Goal: Download file/media

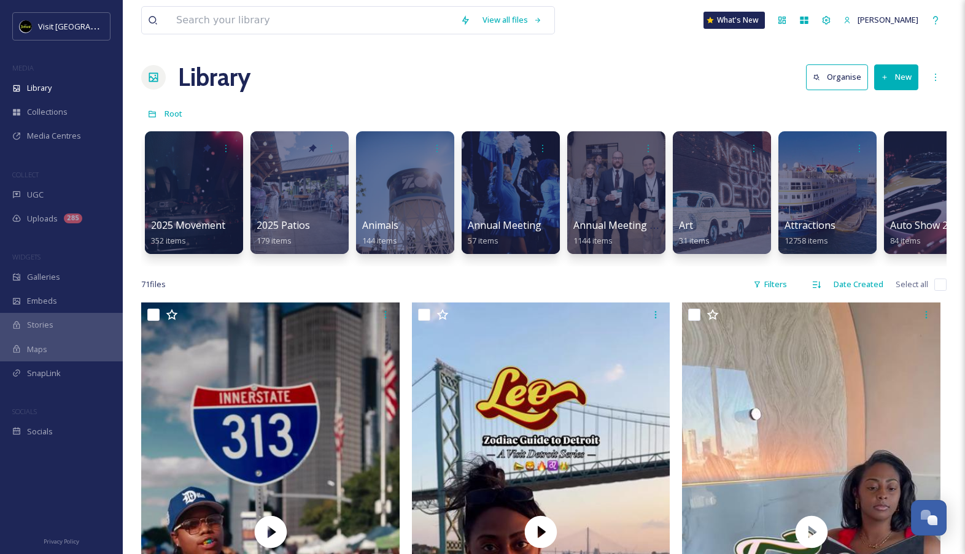
scroll to position [1226, 0]
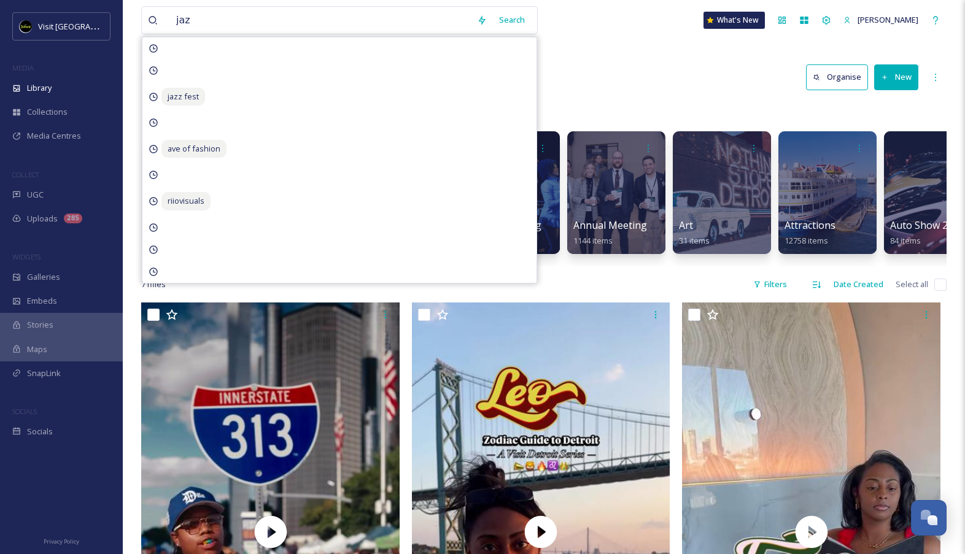
type input "jazz"
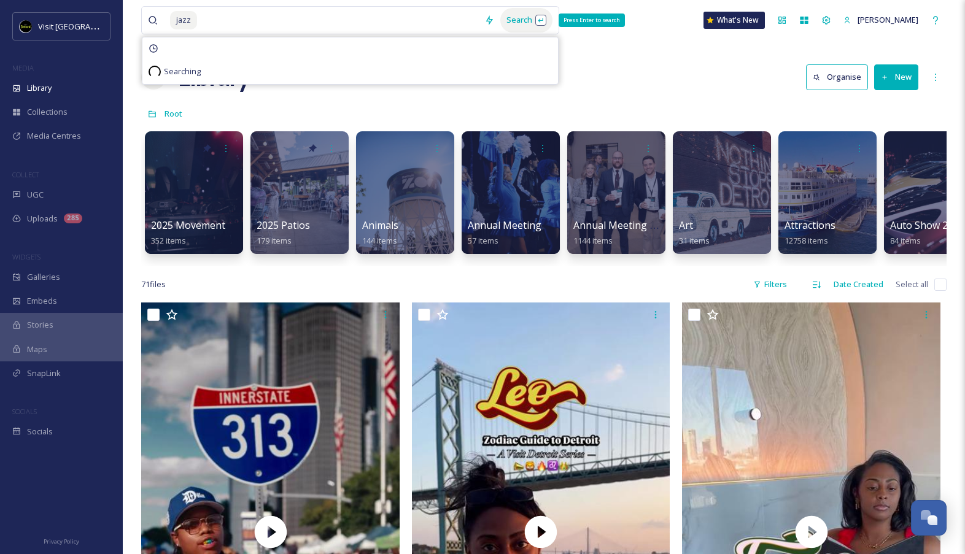
click at [550, 23] on div "Search Press Enter to search" at bounding box center [526, 20] width 52 height 24
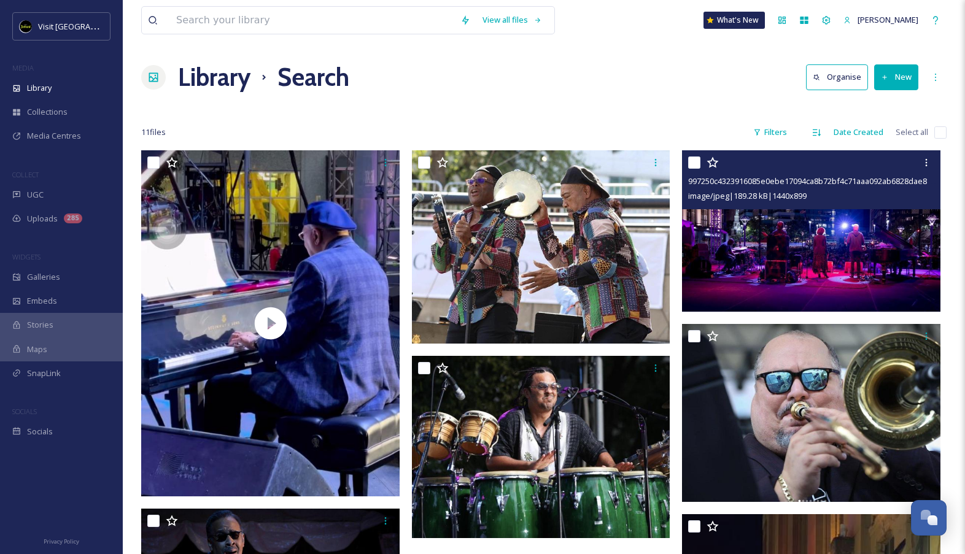
click at [779, 228] on img at bounding box center [811, 230] width 259 height 161
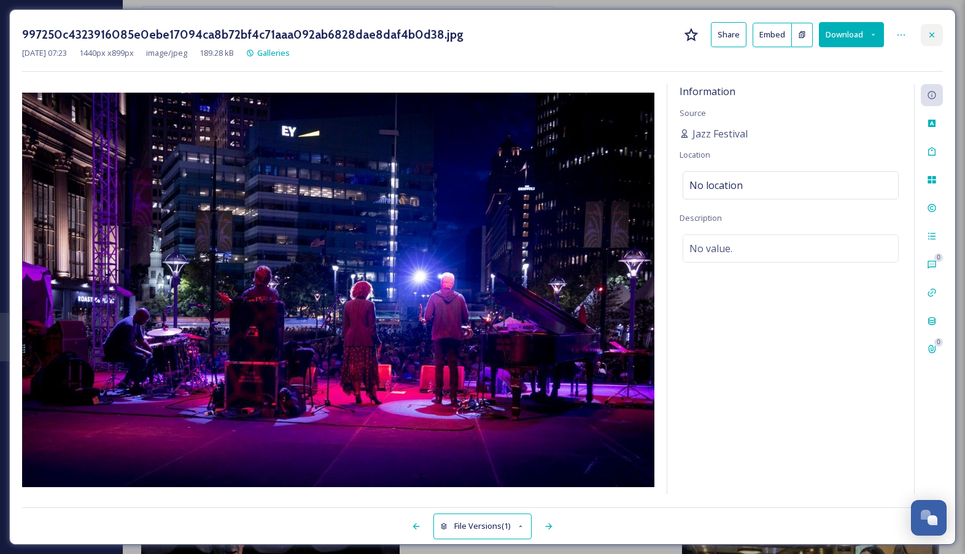
click at [935, 30] on icon at bounding box center [932, 35] width 10 height 10
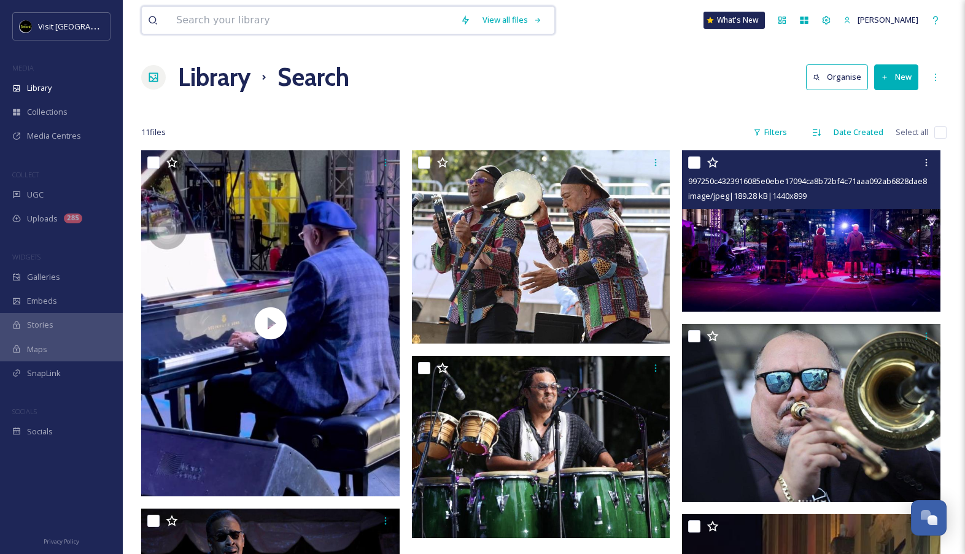
click at [356, 23] on input at bounding box center [312, 20] width 284 height 27
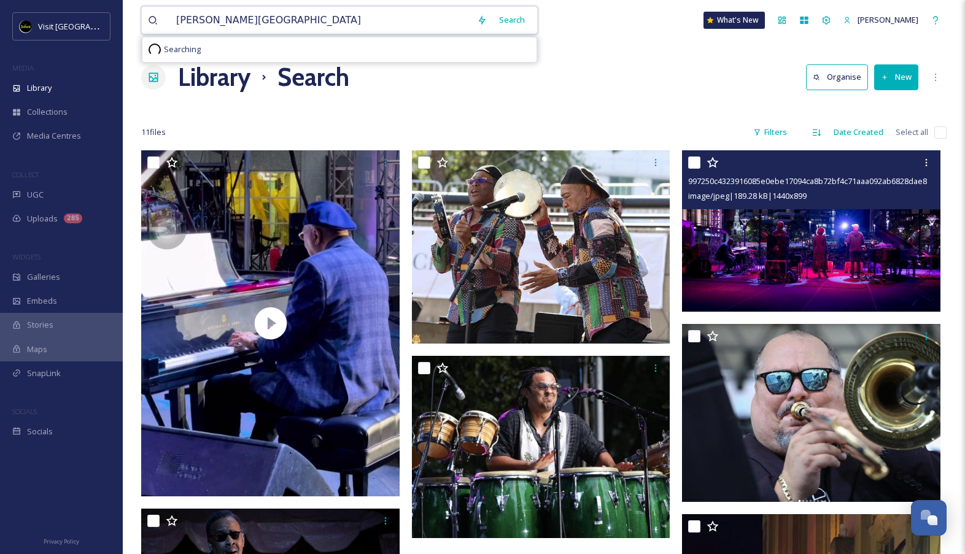
type input "[PERSON_NAME][GEOGRAPHIC_DATA]"
drag, startPoint x: 356, startPoint y: 23, endPoint x: 524, endPoint y: 25, distance: 168.2
click at [524, 25] on div "Search" at bounding box center [512, 20] width 38 height 24
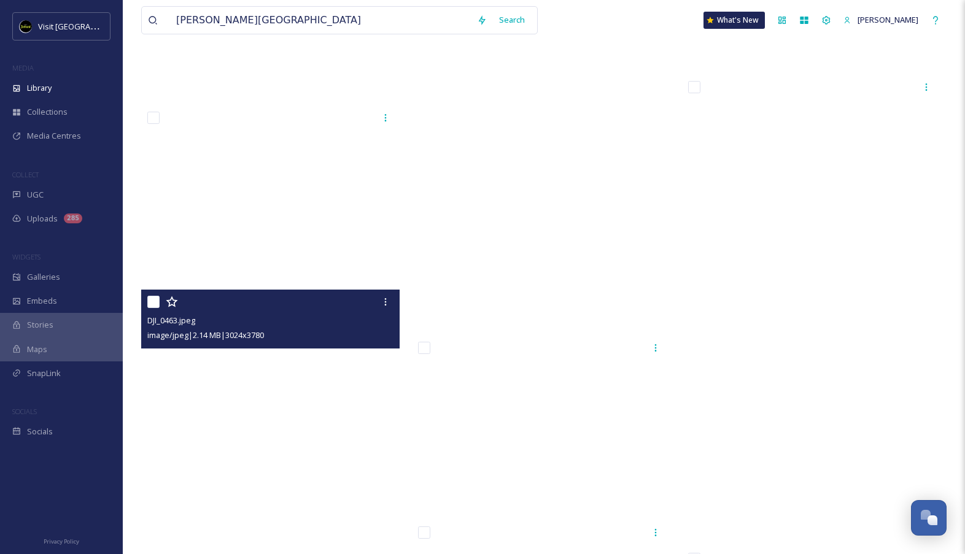
scroll to position [33267, 0]
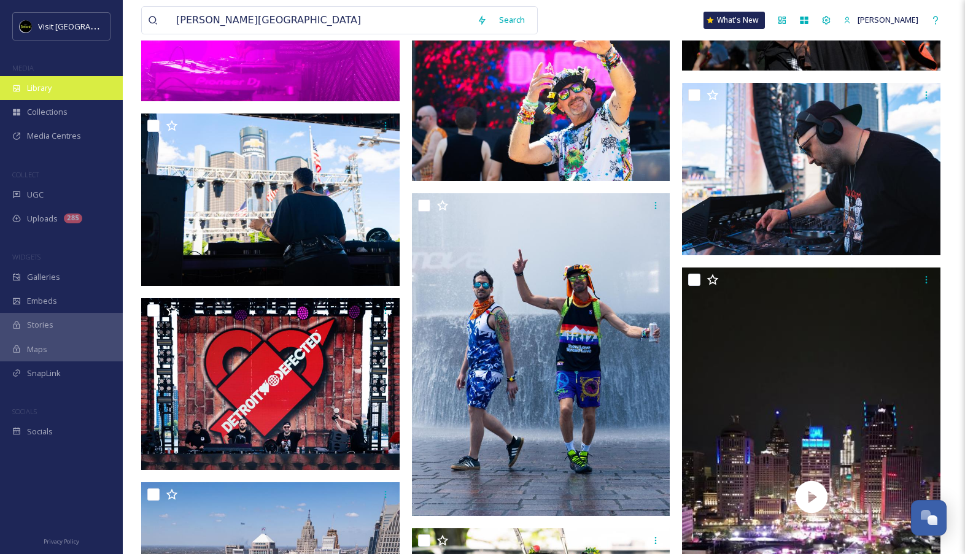
click at [77, 85] on div "Library" at bounding box center [61, 88] width 123 height 24
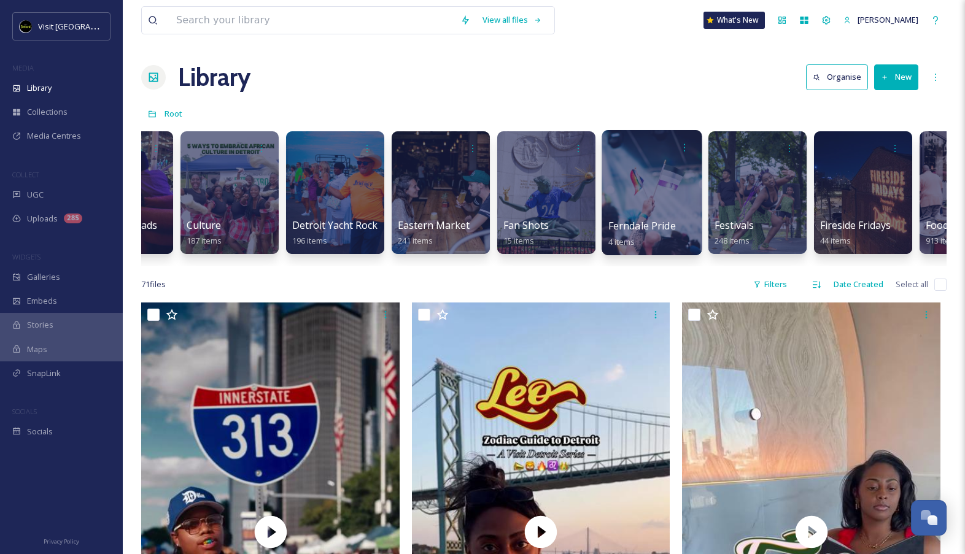
scroll to position [0, 1255]
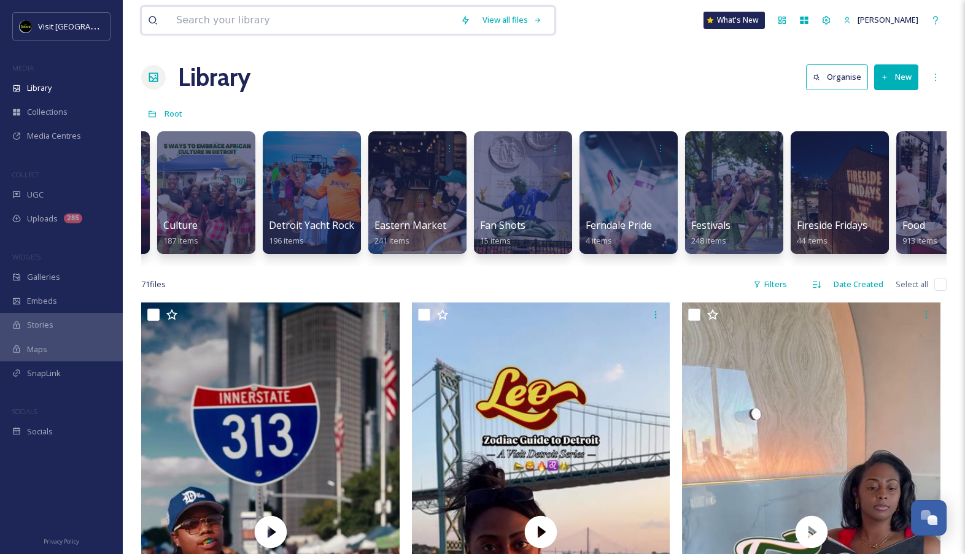
click at [387, 31] on input at bounding box center [312, 20] width 284 height 27
type input "autumn"
click at [531, 21] on div "Search" at bounding box center [512, 20] width 38 height 24
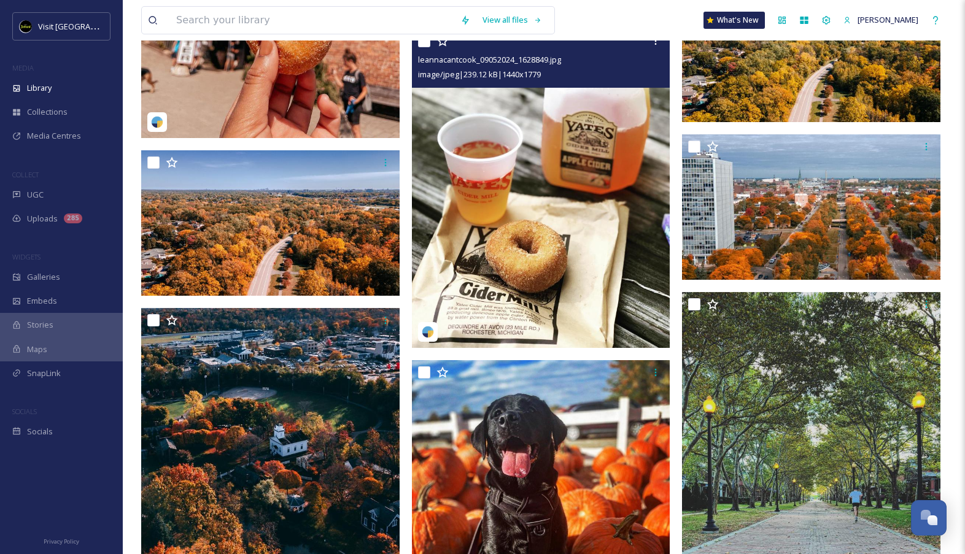
scroll to position [1821, 0]
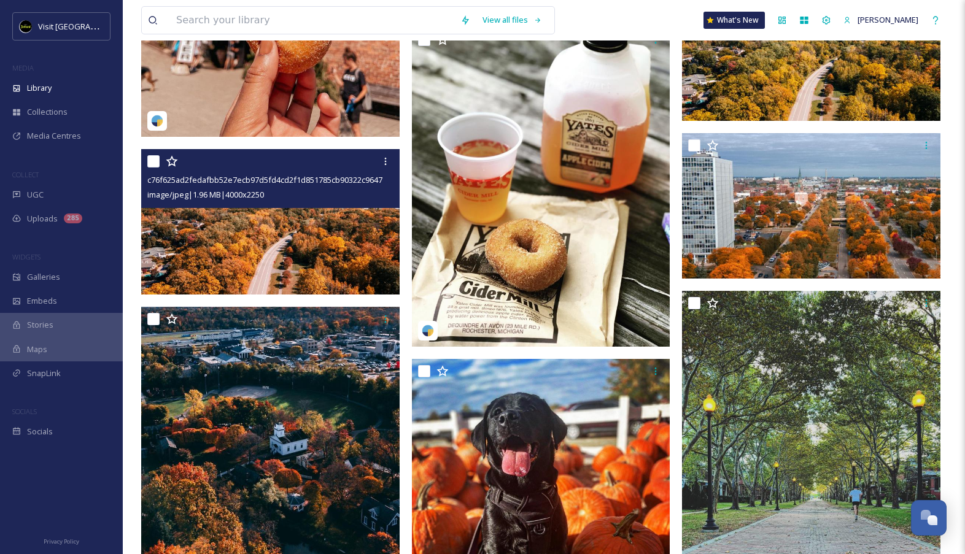
click at [322, 265] on img at bounding box center [270, 222] width 259 height 146
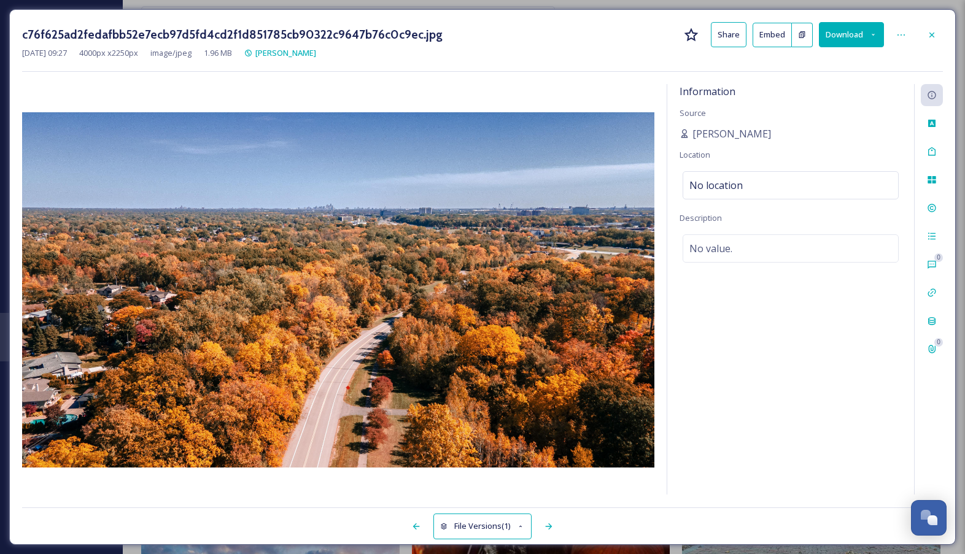
click at [944, 41] on div "c76f625ad2fedafbb52e7ecb97d5fd4cd2f1d851785cb90322c9647b76c0c9ec.jpg Share Embe…" at bounding box center [482, 277] width 947 height 536
click at [931, 33] on icon at bounding box center [932, 35] width 10 height 10
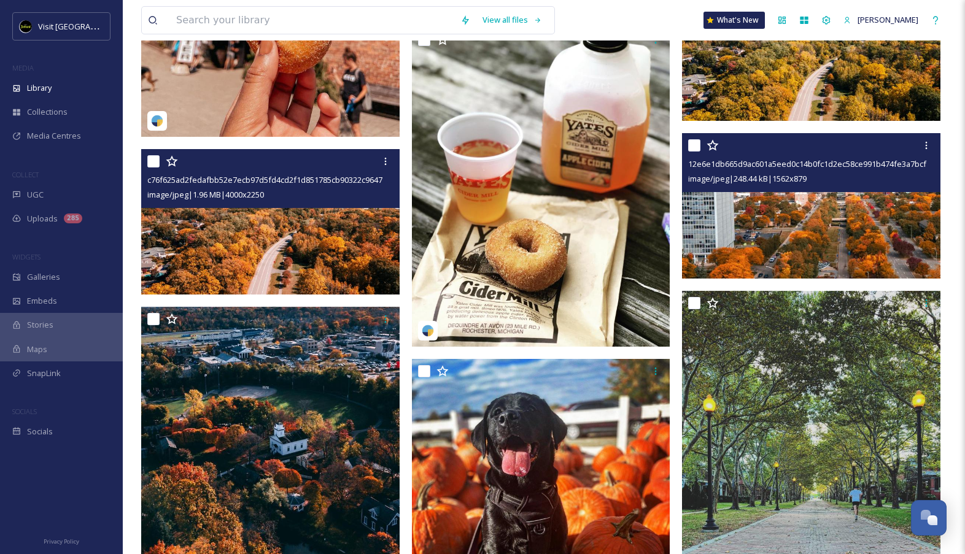
click at [808, 247] on img at bounding box center [811, 206] width 259 height 146
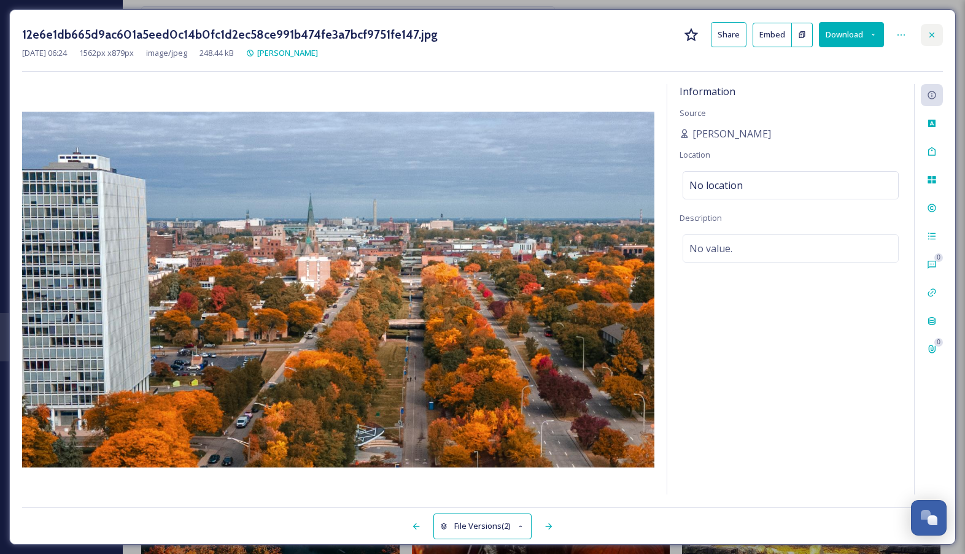
click at [931, 45] on div at bounding box center [932, 35] width 22 height 22
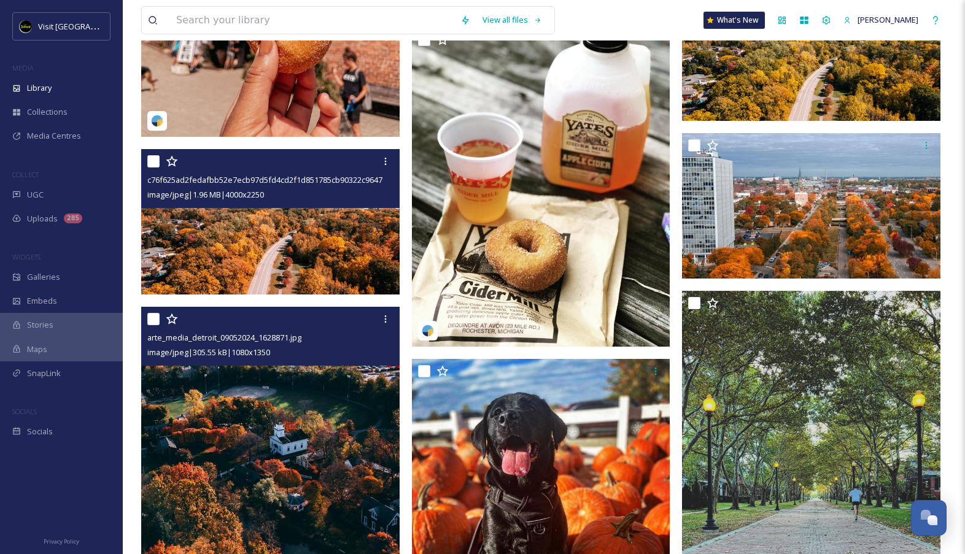
click at [333, 446] on img at bounding box center [270, 468] width 259 height 323
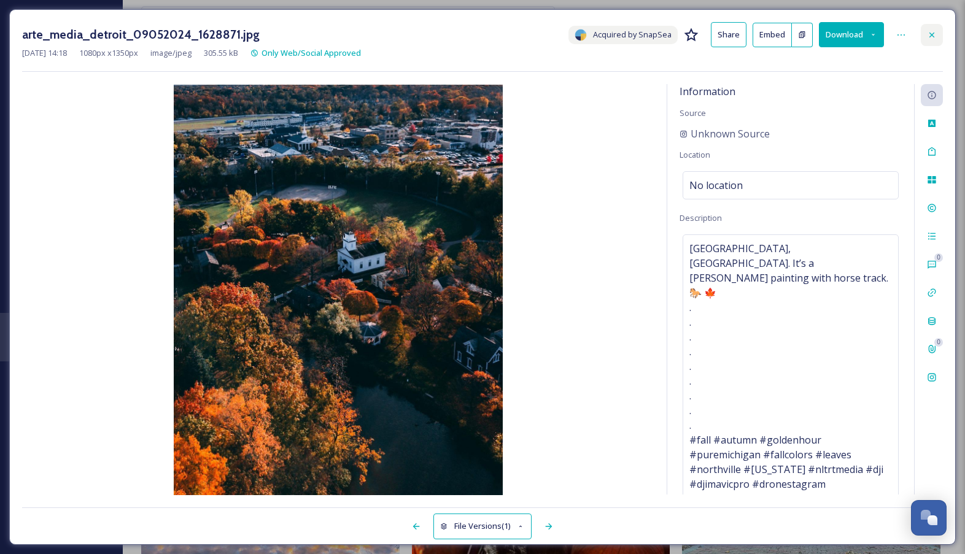
click at [927, 37] on icon at bounding box center [932, 35] width 10 height 10
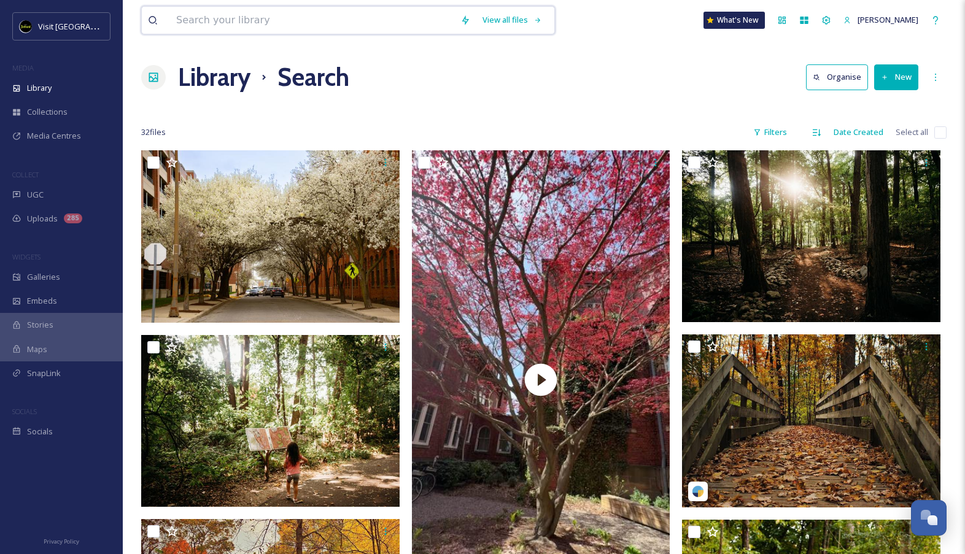
click at [411, 25] on input at bounding box center [312, 20] width 284 height 27
type input "fall"
click at [527, 23] on div "Search" at bounding box center [512, 20] width 38 height 24
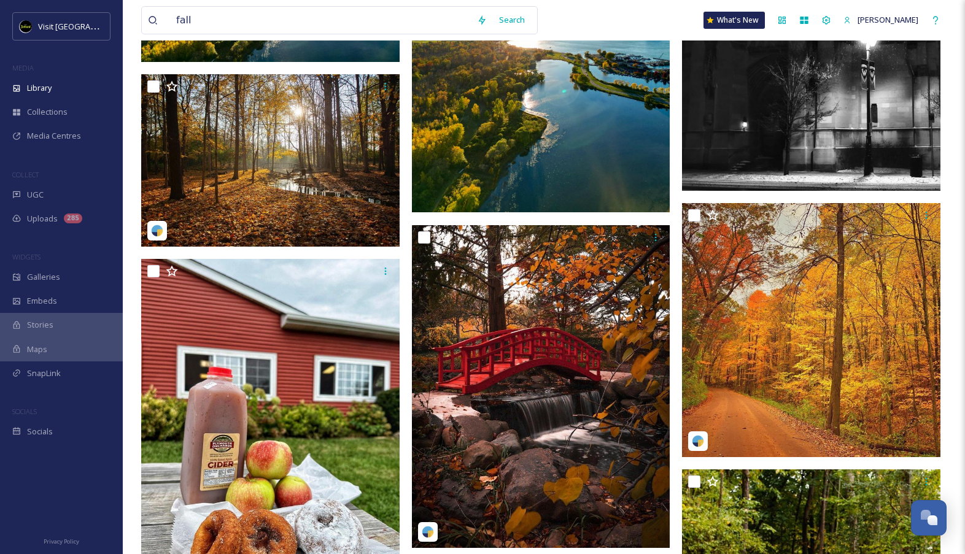
scroll to position [429, 0]
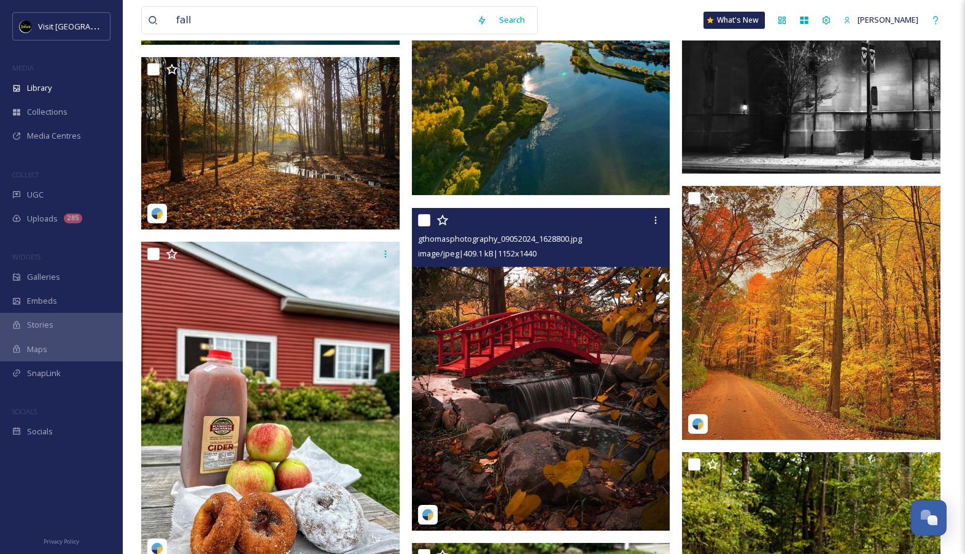
click at [558, 345] on img at bounding box center [541, 369] width 259 height 323
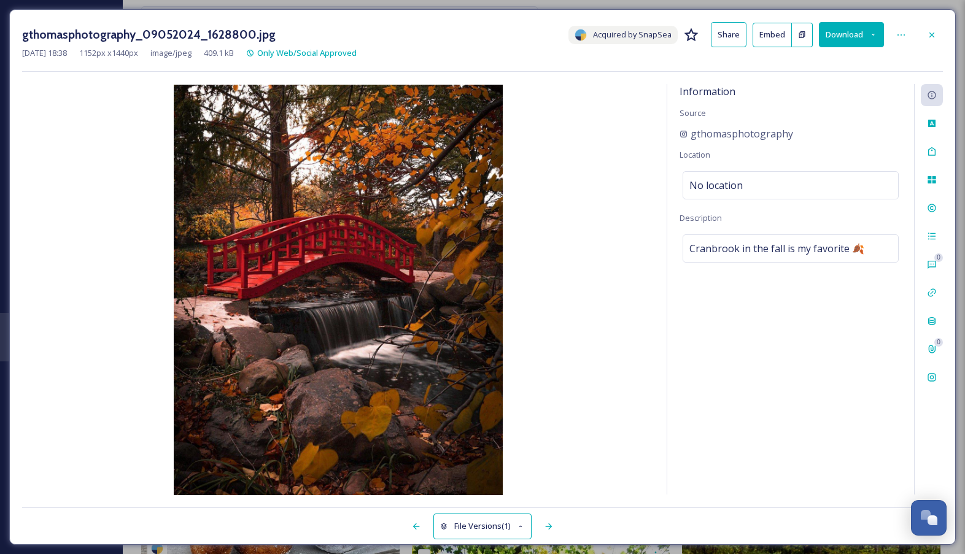
click at [920, 35] on div "gthomasphotography_09052024_1628800.jpg Acquired by SnapSea Share Embed Download" at bounding box center [482, 34] width 921 height 25
click at [942, 38] on div at bounding box center [932, 35] width 22 height 22
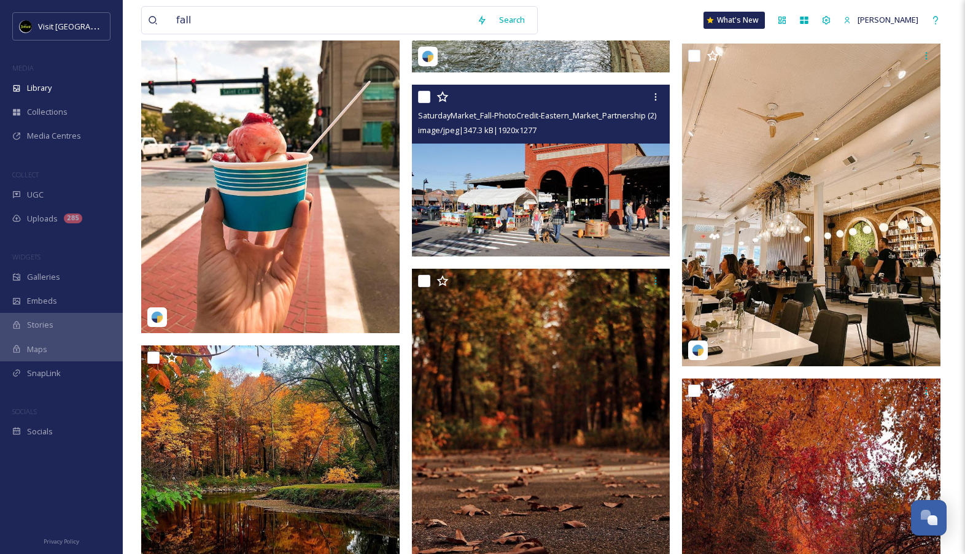
scroll to position [1857, 0]
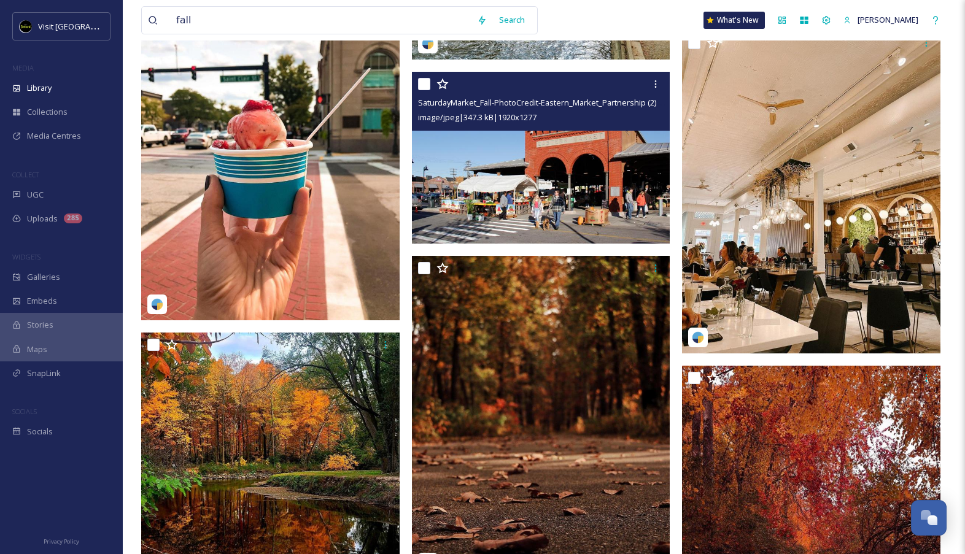
click at [547, 220] on img at bounding box center [541, 158] width 259 height 172
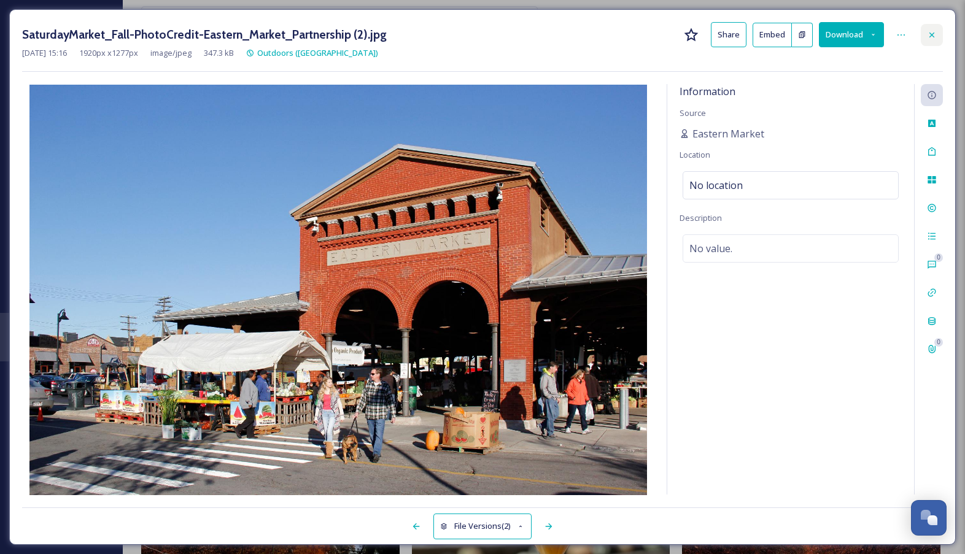
click at [936, 36] on icon at bounding box center [932, 35] width 10 height 10
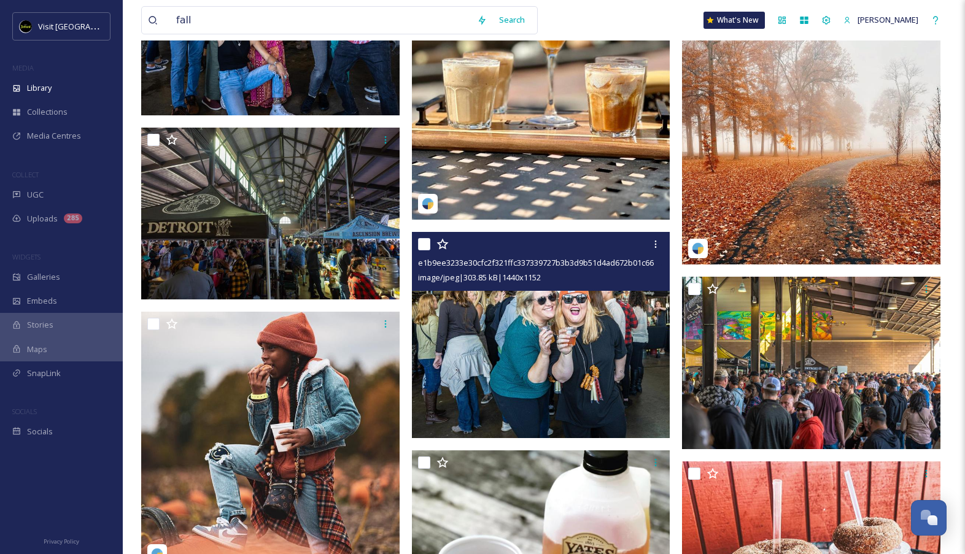
scroll to position [2549, 0]
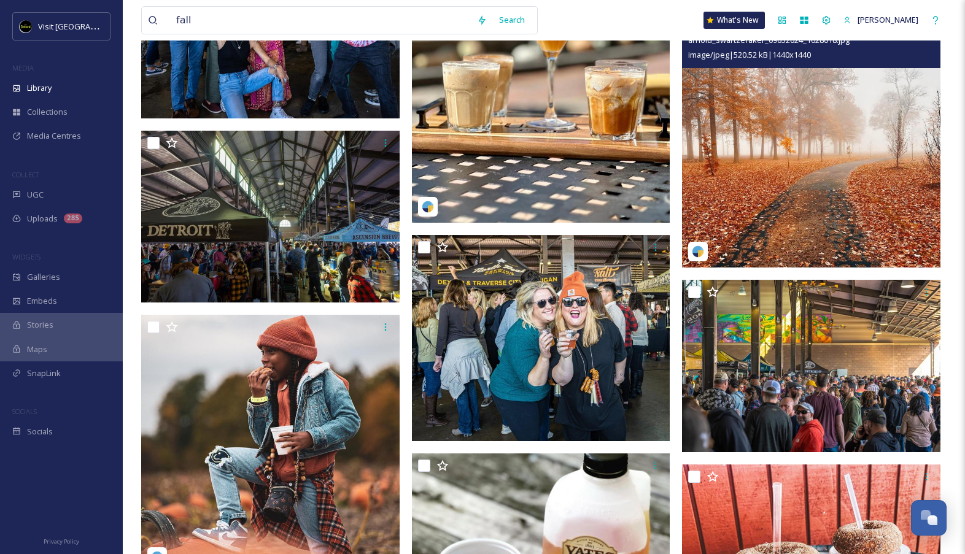
click at [754, 208] on img at bounding box center [811, 138] width 259 height 259
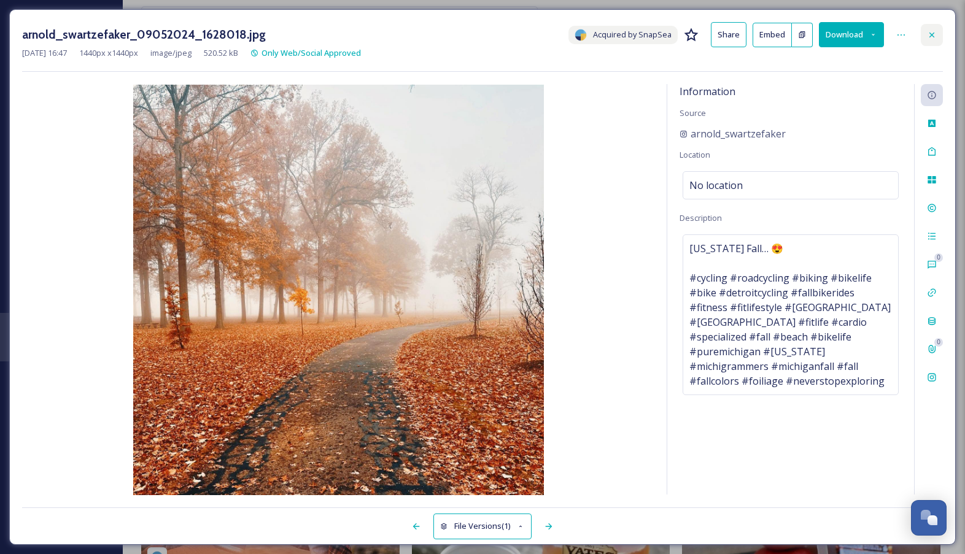
click at [935, 42] on div at bounding box center [932, 35] width 22 height 22
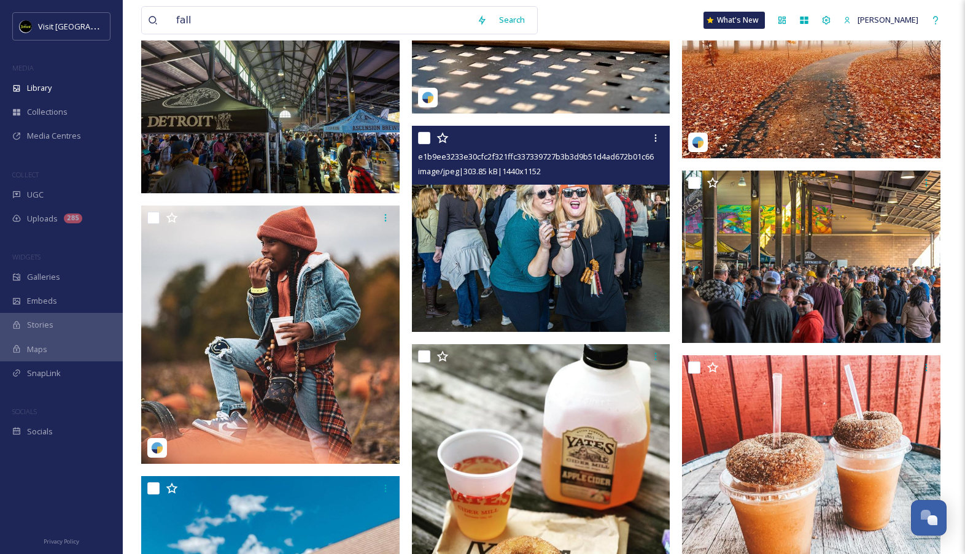
scroll to position [2659, 0]
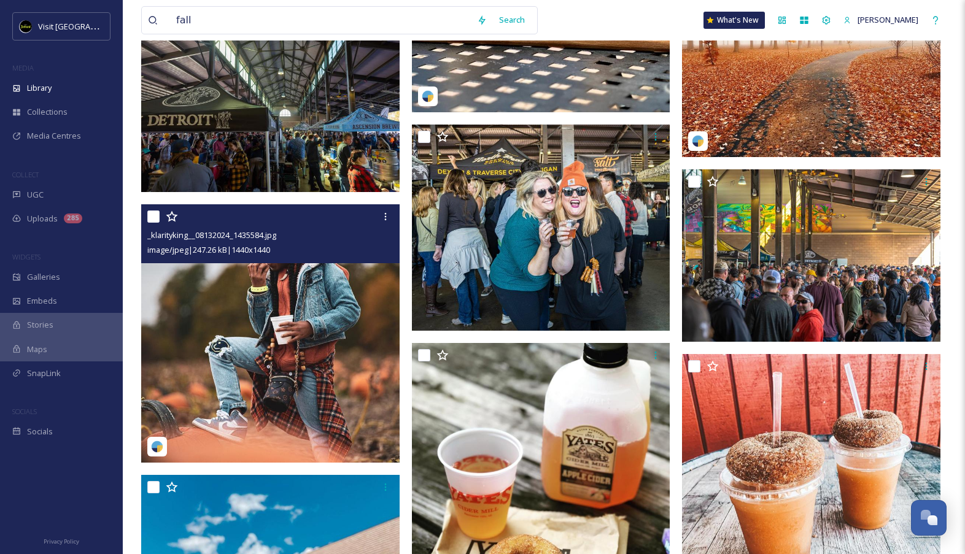
click at [335, 370] on img at bounding box center [270, 333] width 259 height 259
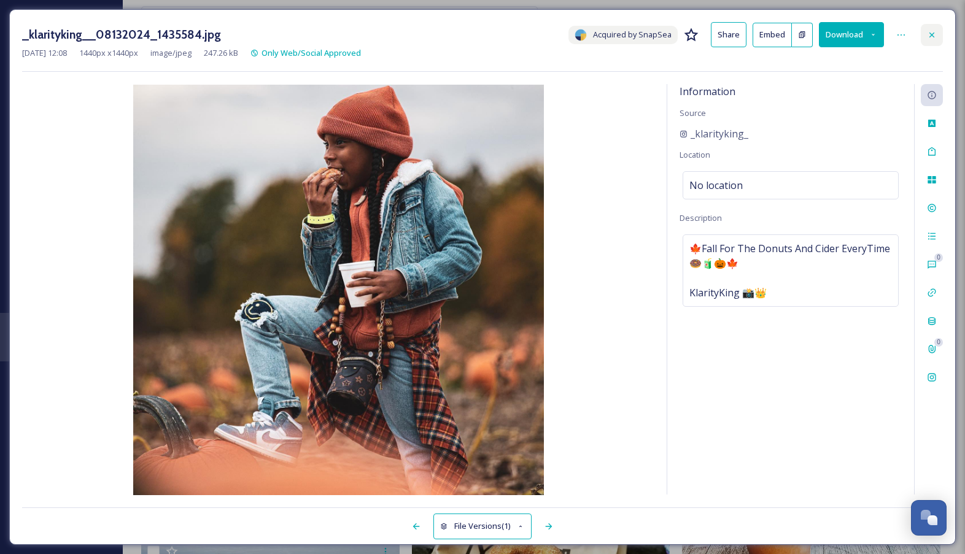
click at [925, 36] on div at bounding box center [932, 35] width 22 height 22
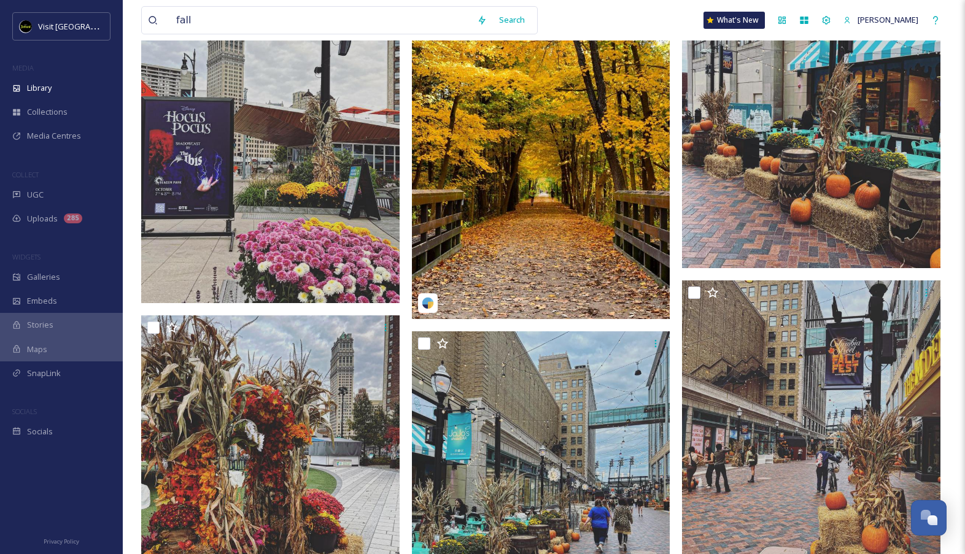
scroll to position [5952, 0]
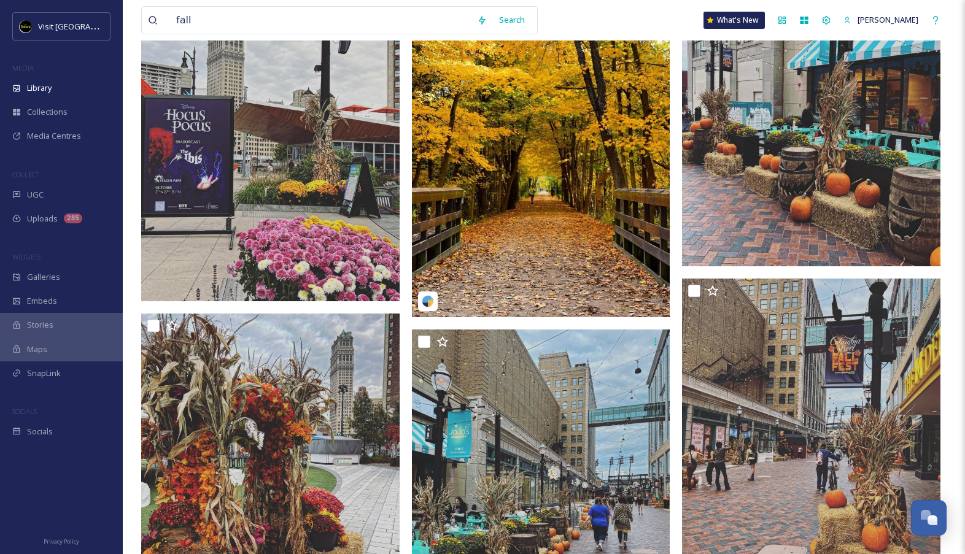
click at [786, 164] on img at bounding box center [811, 105] width 259 height 323
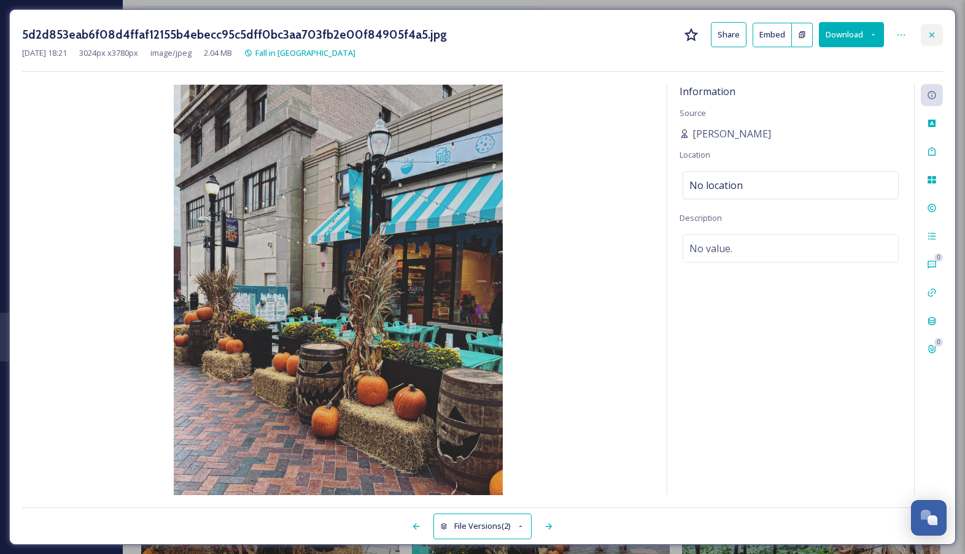
click at [935, 39] on icon at bounding box center [932, 35] width 10 height 10
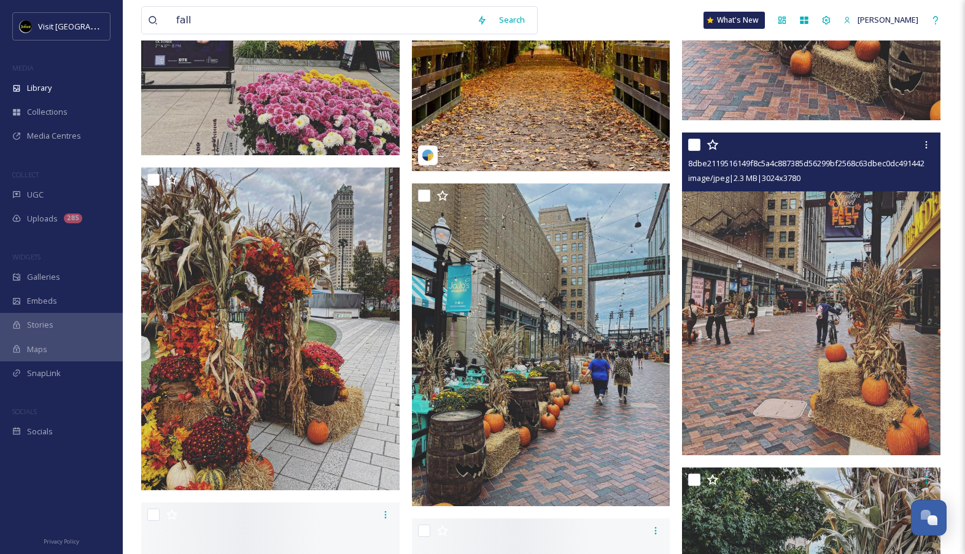
scroll to position [6102, 0]
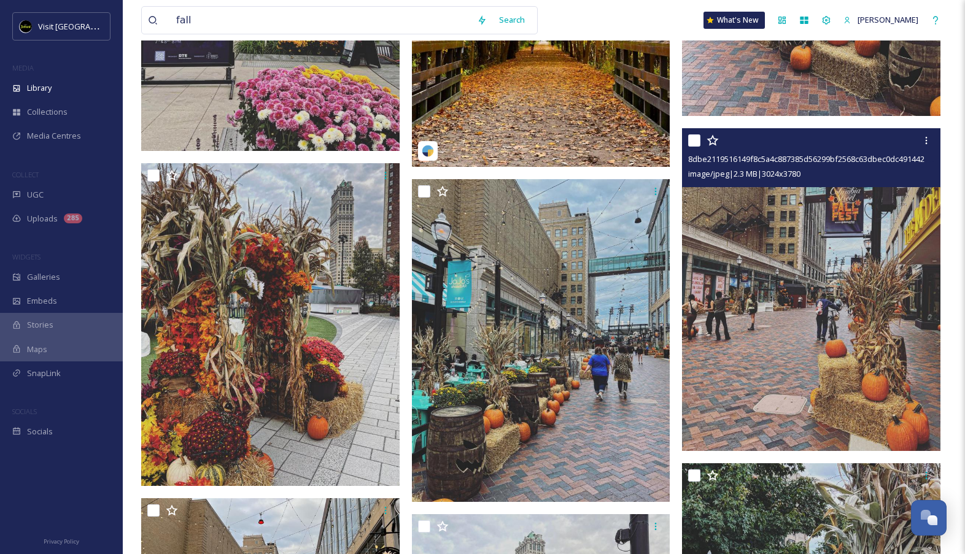
click at [791, 310] on img at bounding box center [811, 289] width 259 height 323
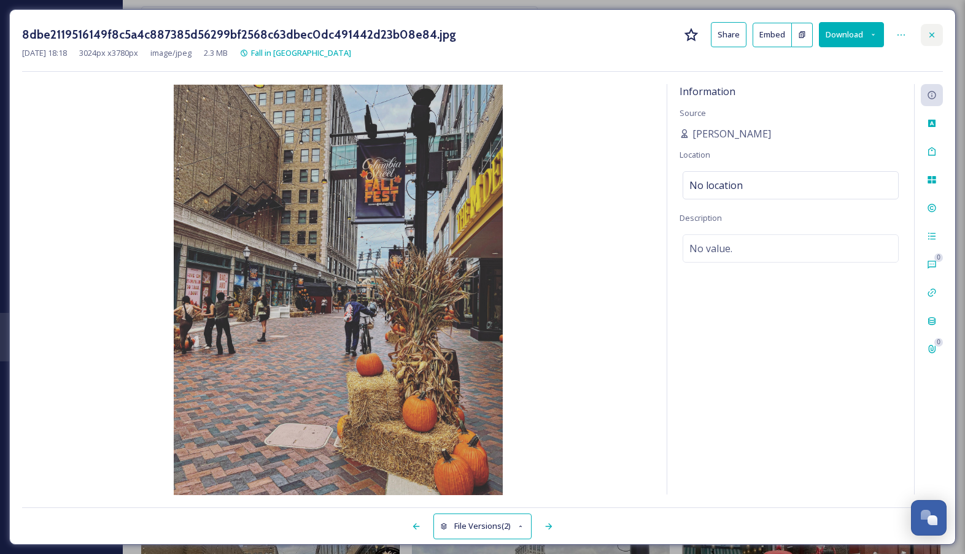
click at [936, 36] on icon at bounding box center [932, 35] width 10 height 10
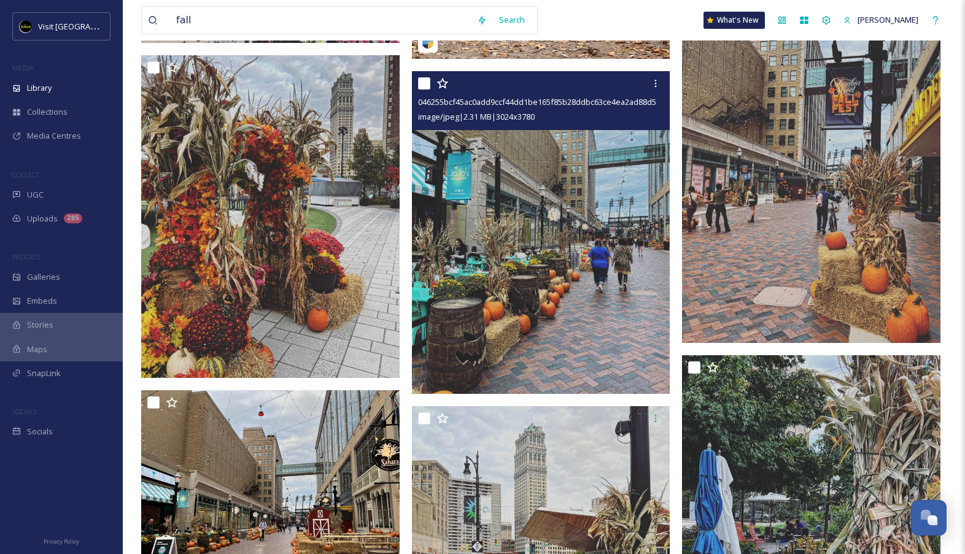
scroll to position [6212, 0]
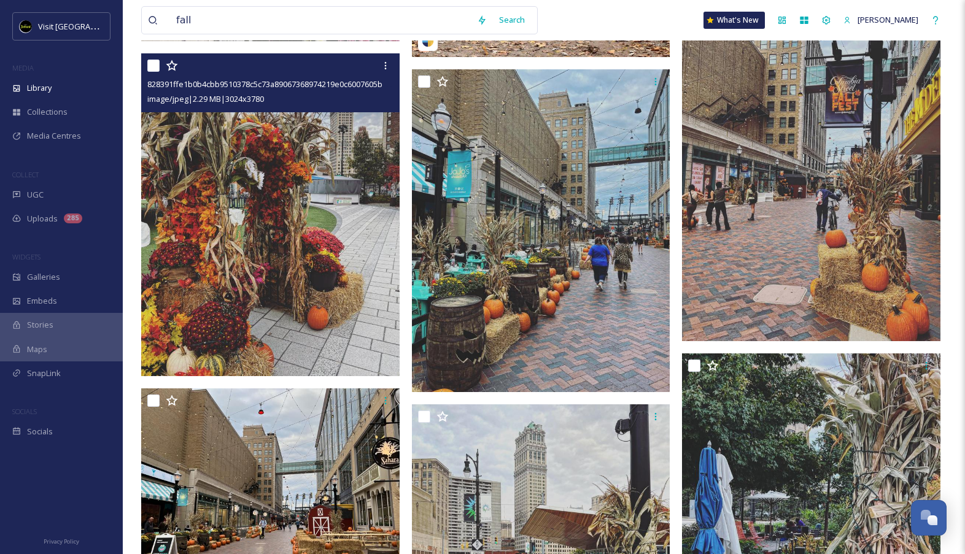
click at [117, 322] on div "Stories" at bounding box center [61, 325] width 123 height 24
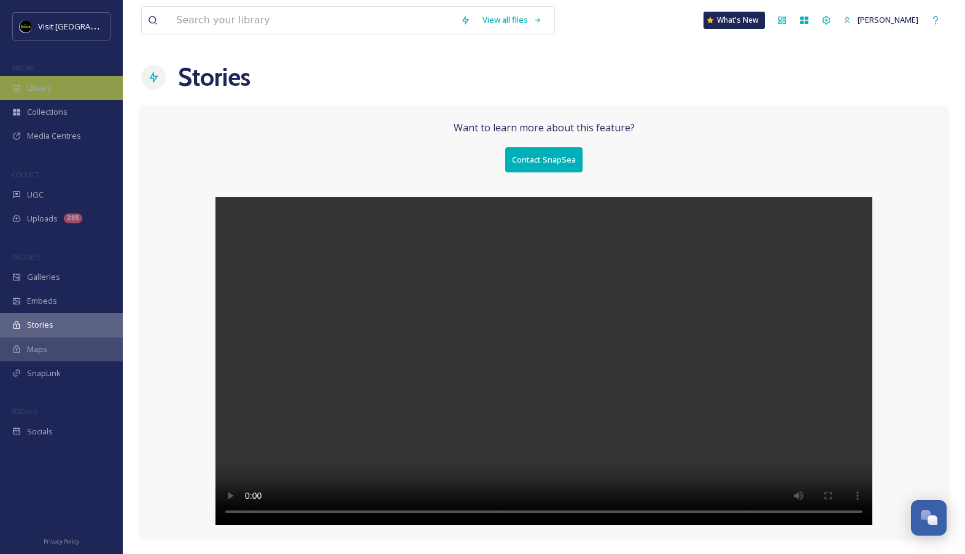
click at [51, 88] on span "Library" at bounding box center [39, 88] width 25 height 12
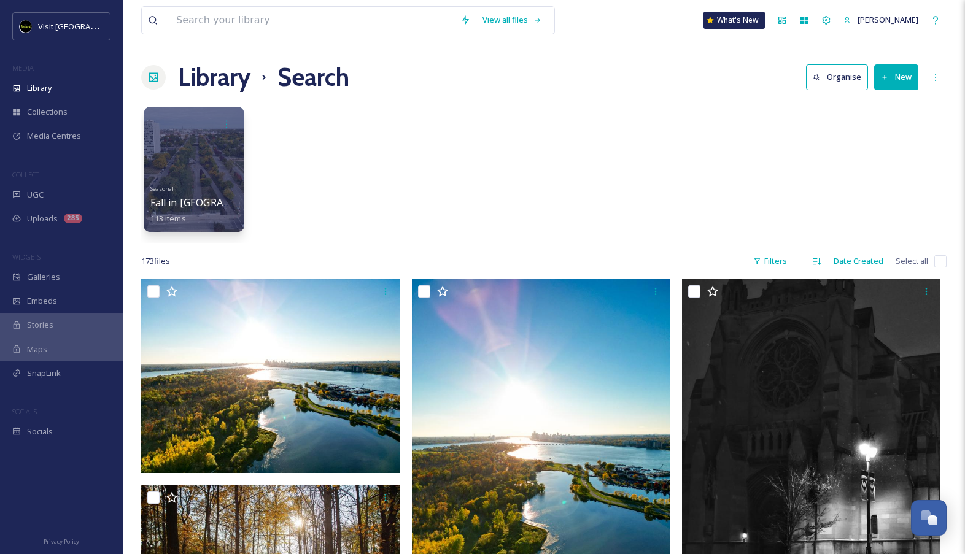
click at [227, 184] on div "Seasonal Fall in [GEOGRAPHIC_DATA] 113 items" at bounding box center [194, 202] width 88 height 45
click at [220, 189] on div "Seasonal Fall in [GEOGRAPHIC_DATA] 113 items" at bounding box center [194, 202] width 88 height 45
click at [235, 180] on div at bounding box center [194, 169] width 100 height 125
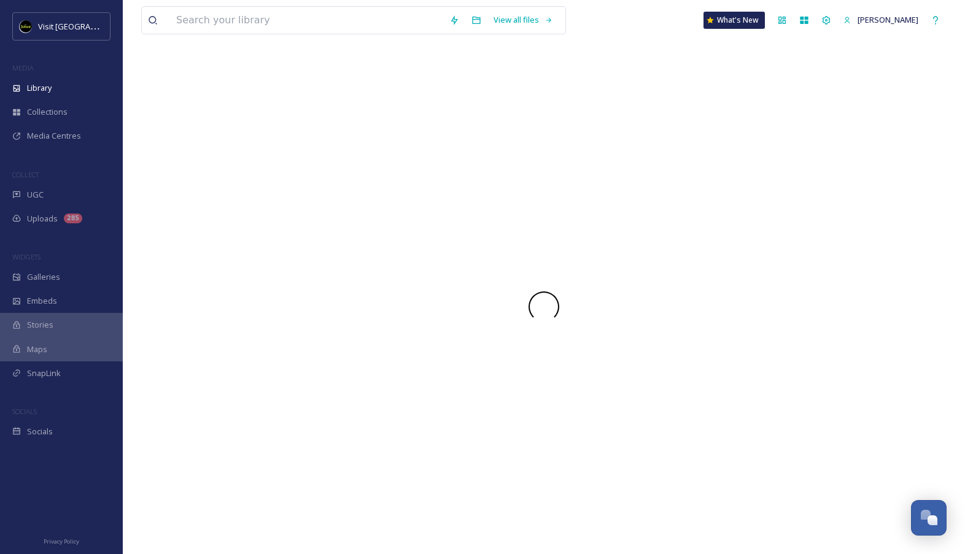
click at [235, 180] on div at bounding box center [544, 307] width 806 height 496
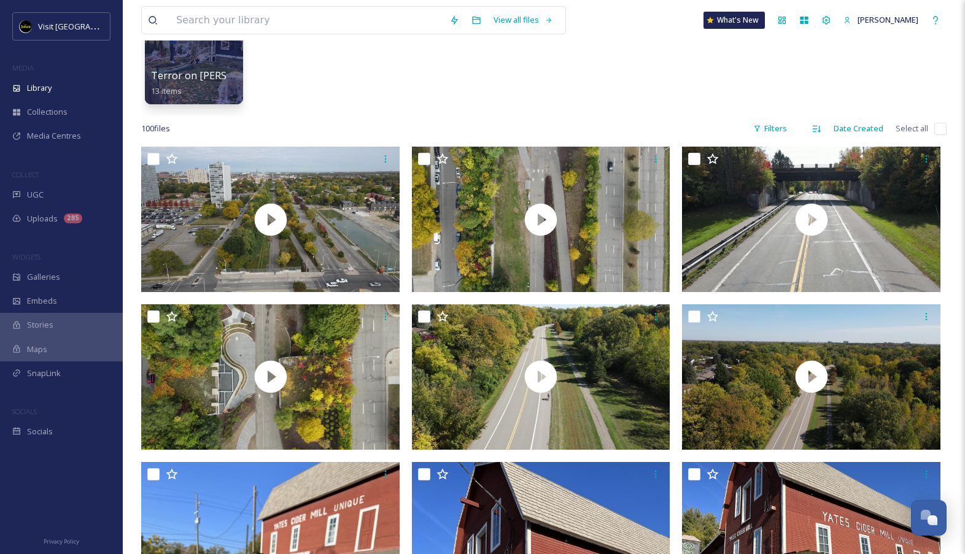
scroll to position [152, 0]
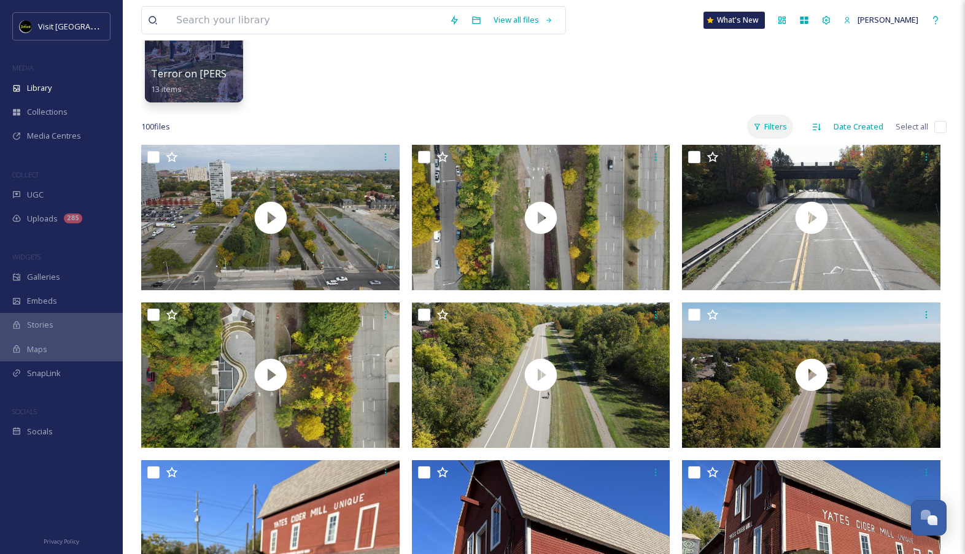
click at [766, 128] on div "Filters" at bounding box center [770, 127] width 46 height 24
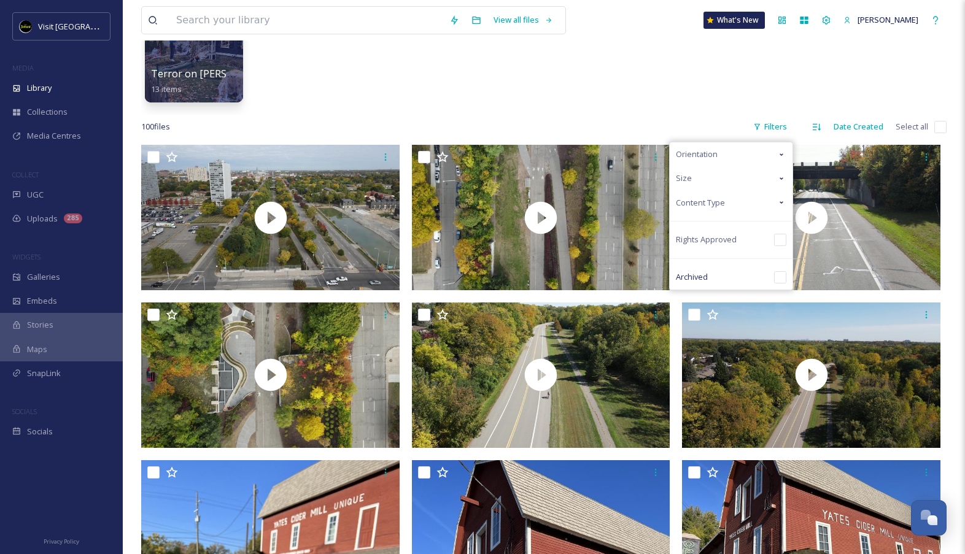
click at [745, 200] on div "Content Type" at bounding box center [731, 203] width 123 height 24
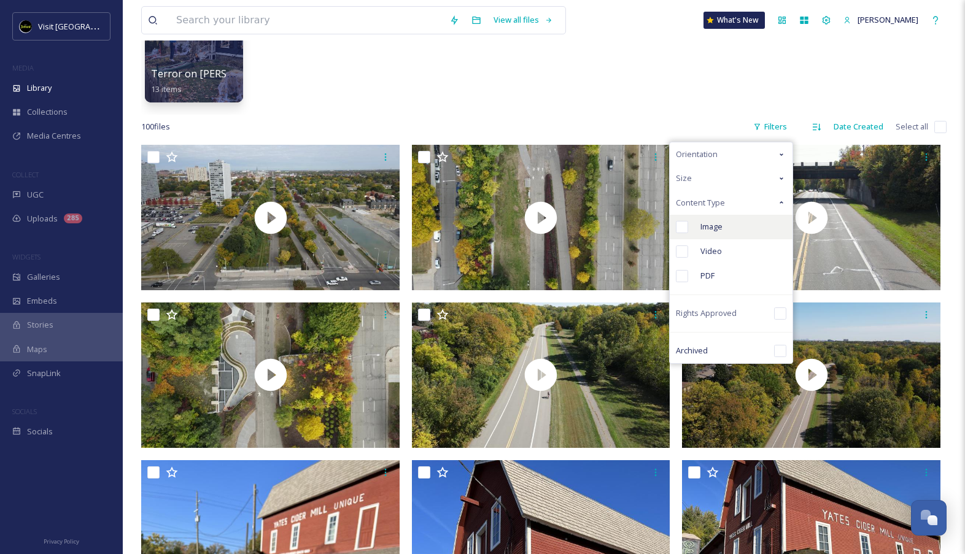
click at [729, 224] on div "Image" at bounding box center [731, 227] width 123 height 25
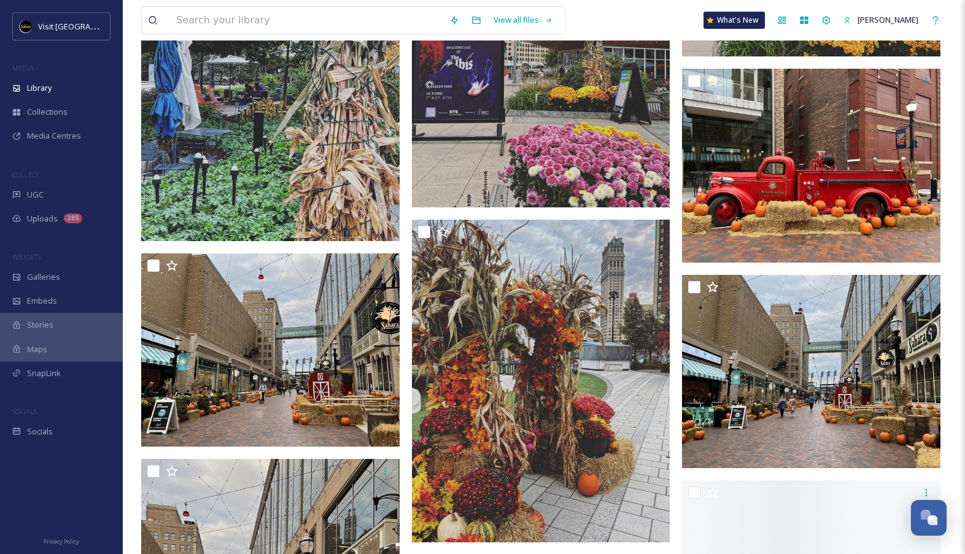
scroll to position [2592, 0]
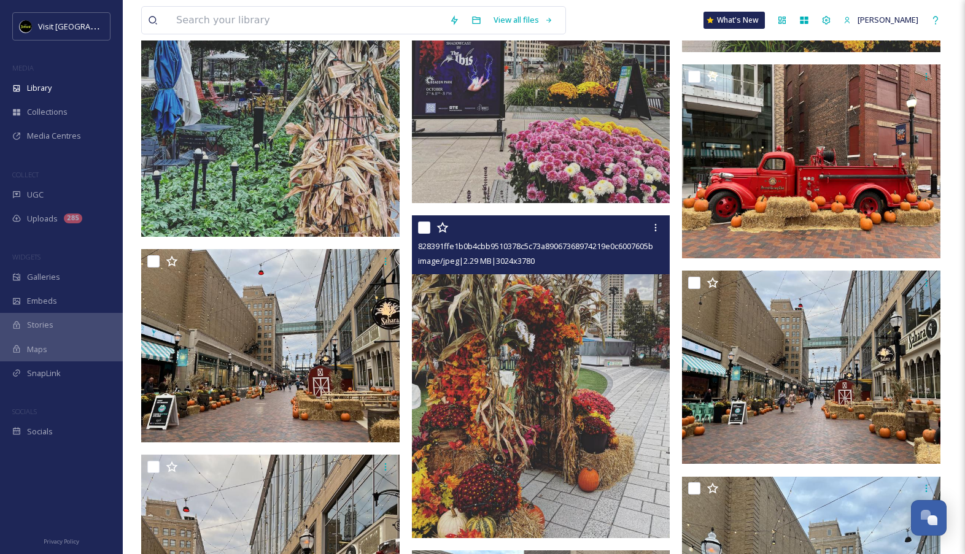
click at [624, 365] on img at bounding box center [541, 377] width 259 height 323
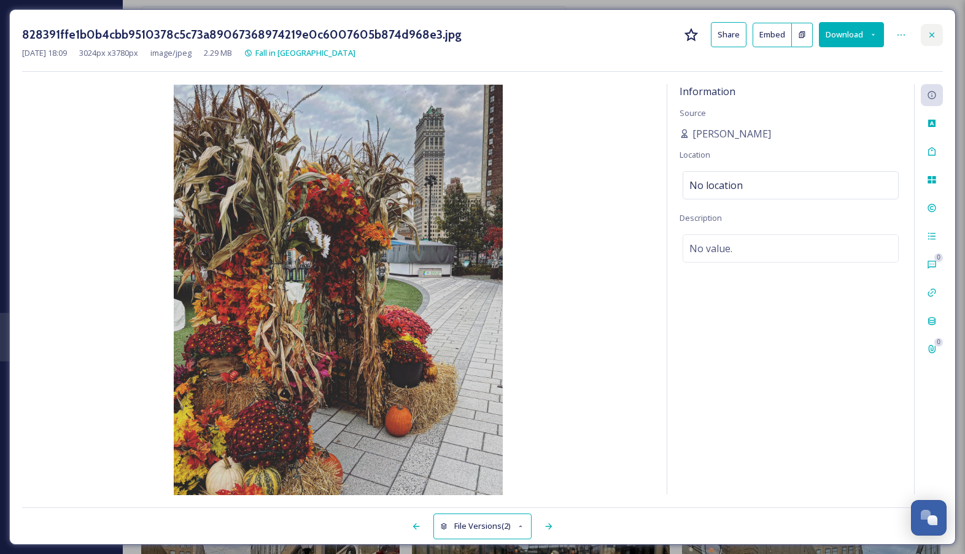
click at [931, 34] on icon at bounding box center [932, 34] width 5 height 5
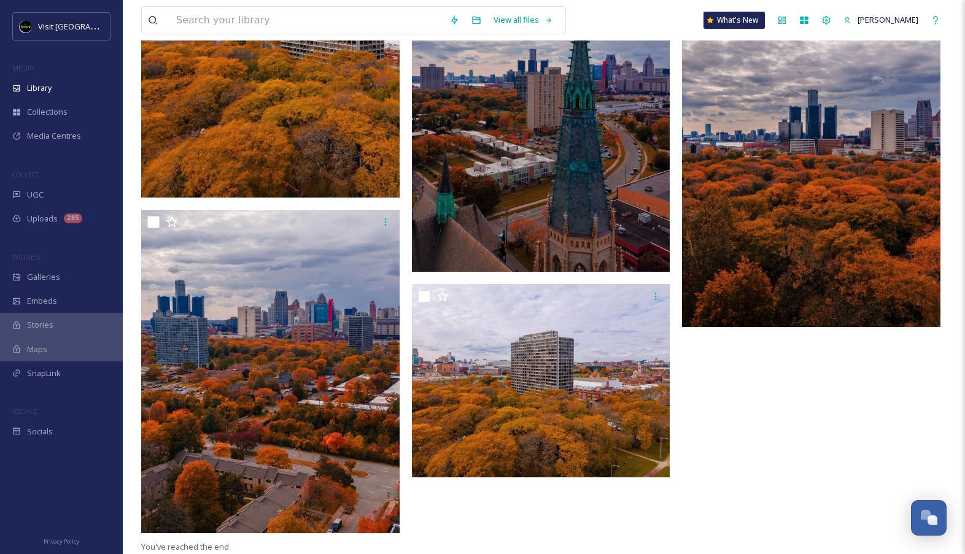
scroll to position [9320, 0]
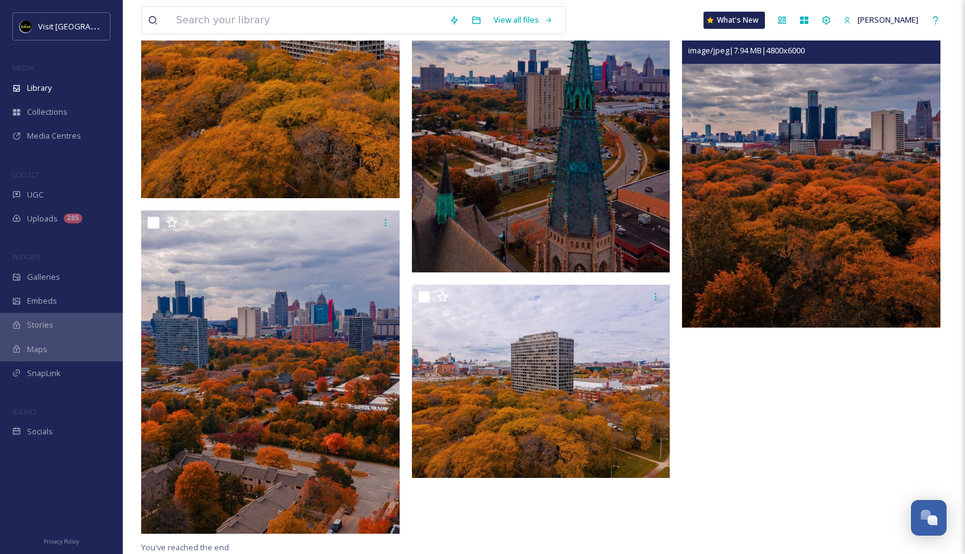
click at [850, 242] on img at bounding box center [811, 166] width 259 height 323
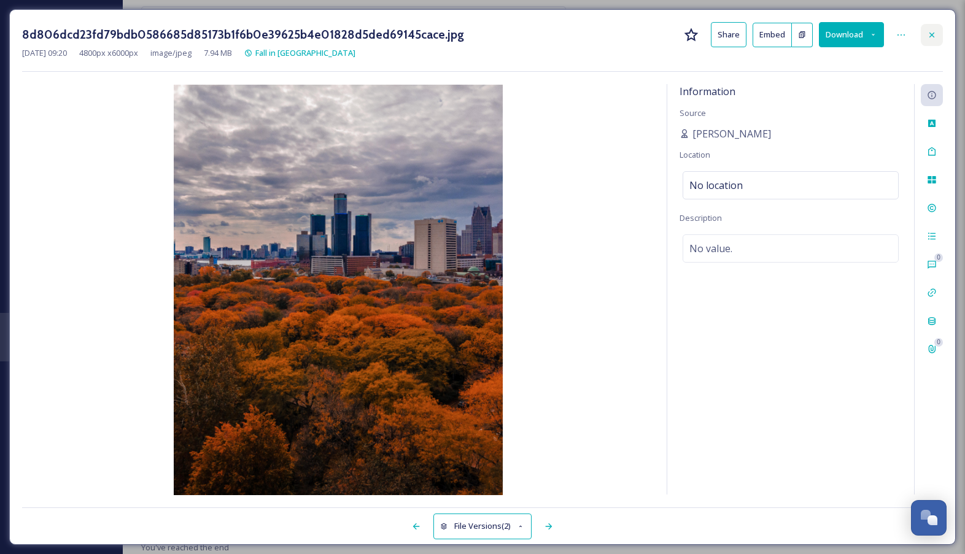
click at [931, 34] on icon at bounding box center [932, 35] width 10 height 10
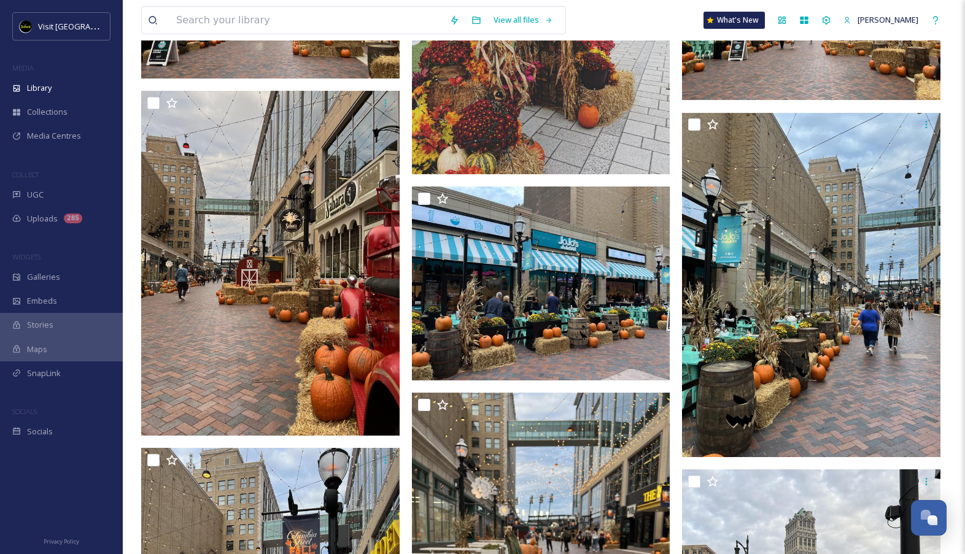
scroll to position [2923, 0]
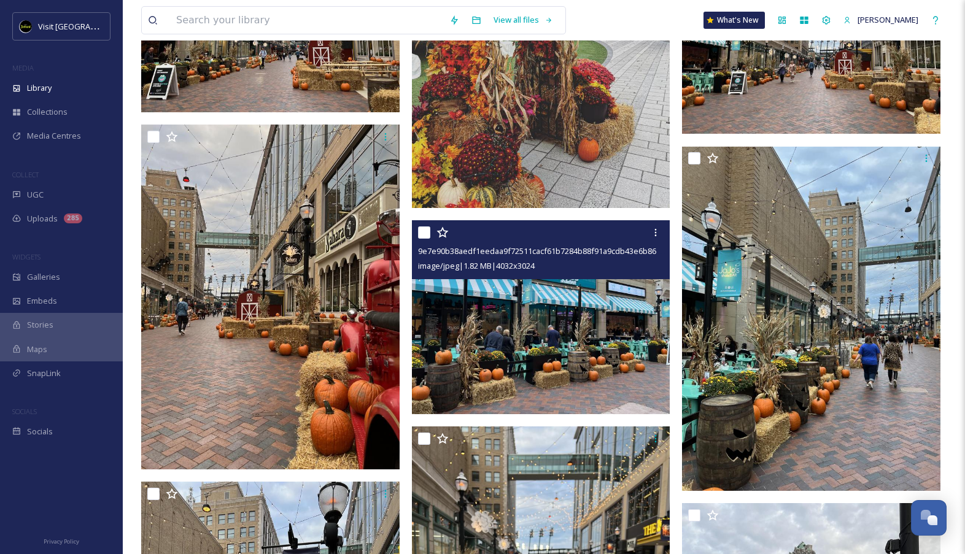
click at [475, 301] on img at bounding box center [541, 317] width 259 height 194
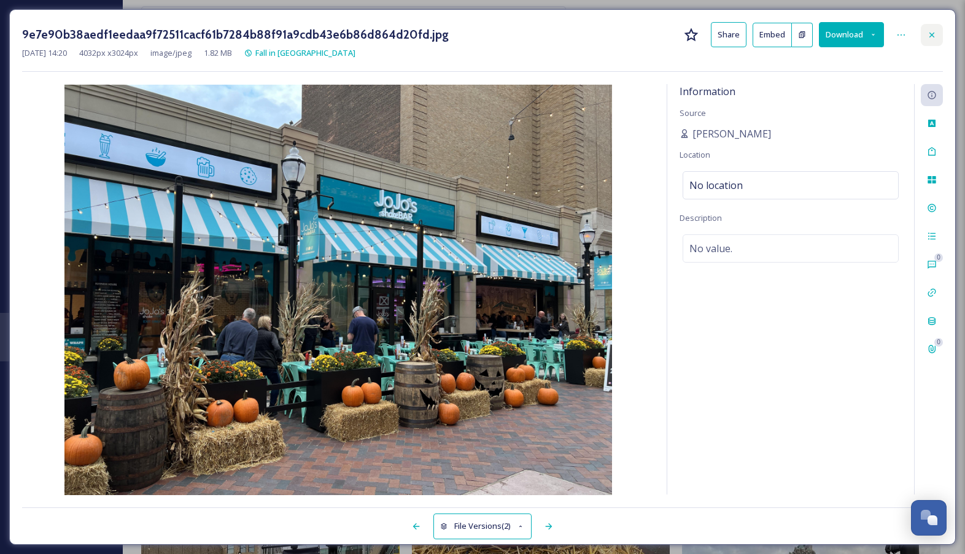
click at [936, 33] on icon at bounding box center [932, 35] width 10 height 10
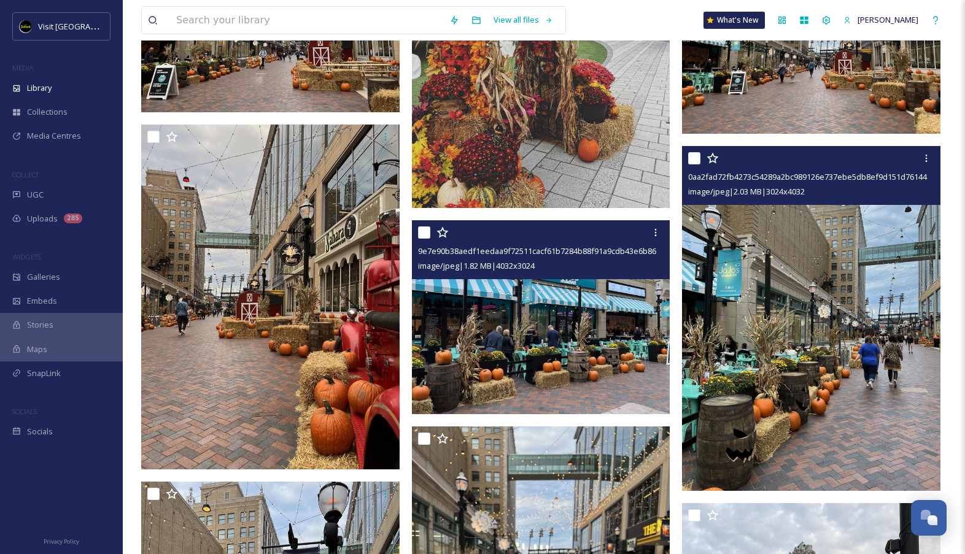
click at [777, 279] on img at bounding box center [811, 319] width 259 height 344
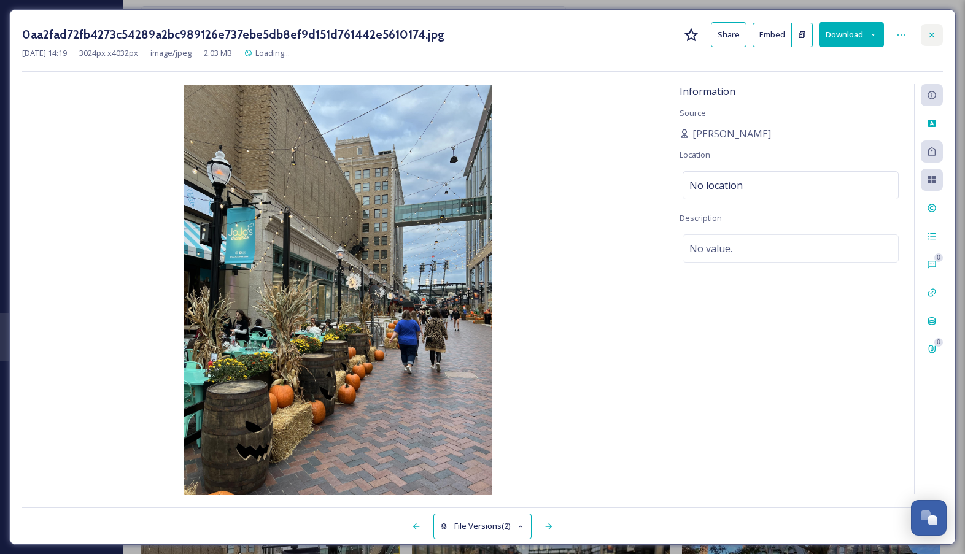
click at [929, 33] on icon at bounding box center [932, 35] width 10 height 10
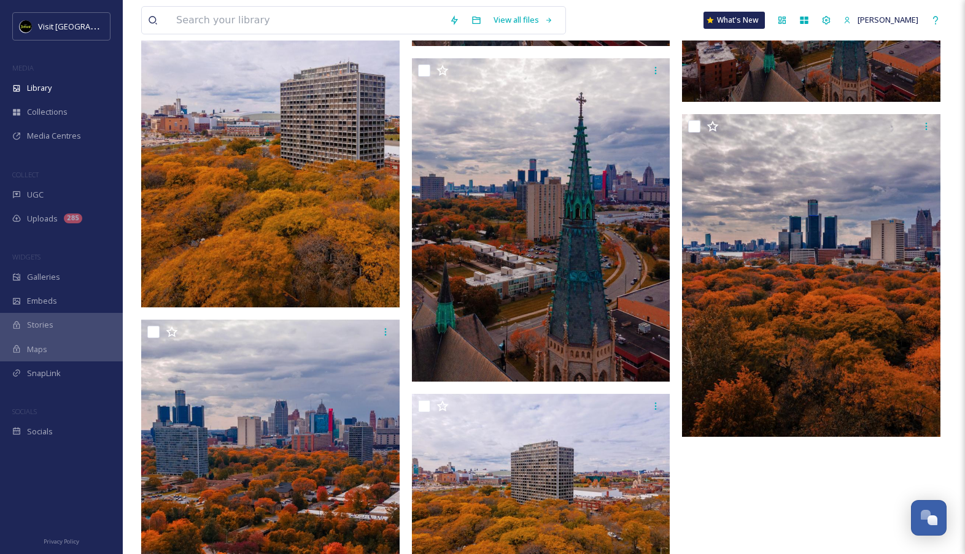
scroll to position [9205, 0]
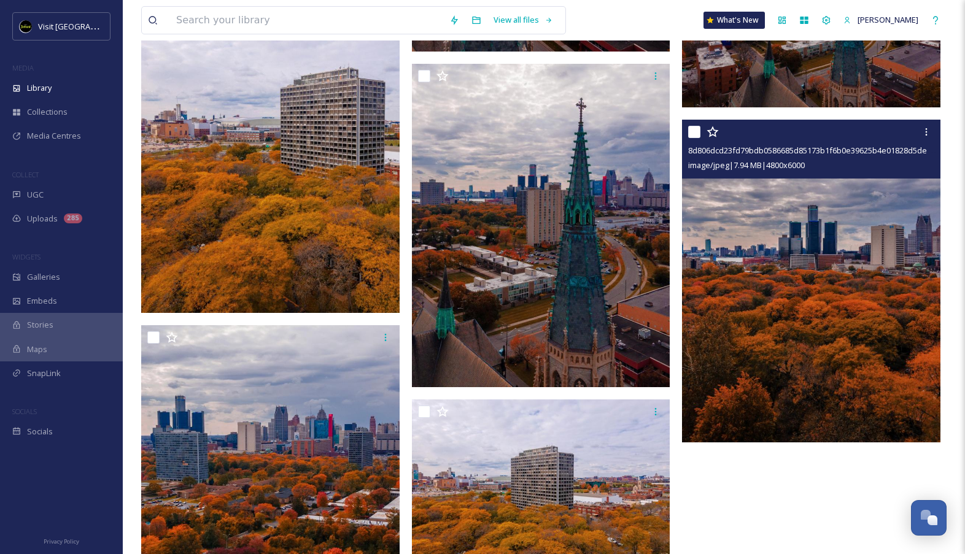
click at [779, 327] on img at bounding box center [811, 281] width 259 height 323
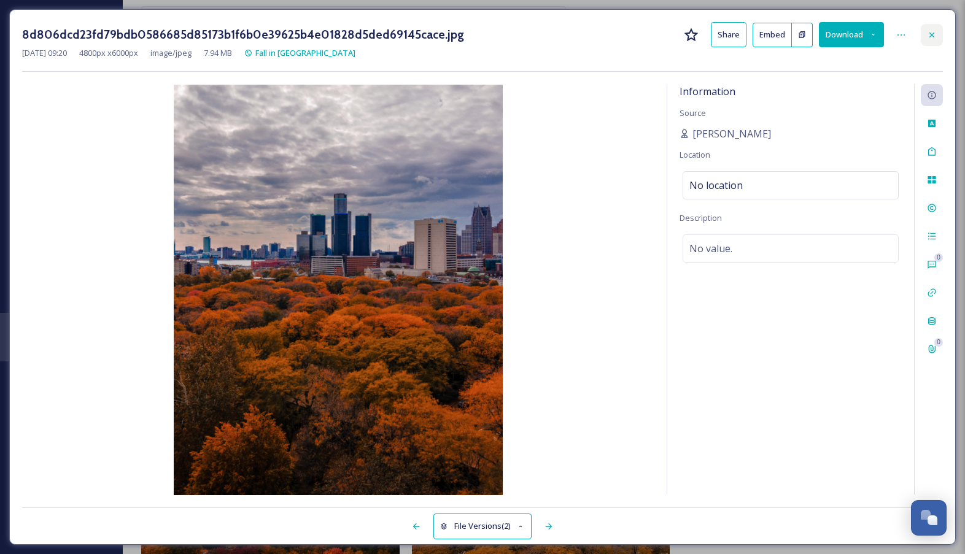
click at [931, 32] on icon at bounding box center [932, 35] width 10 height 10
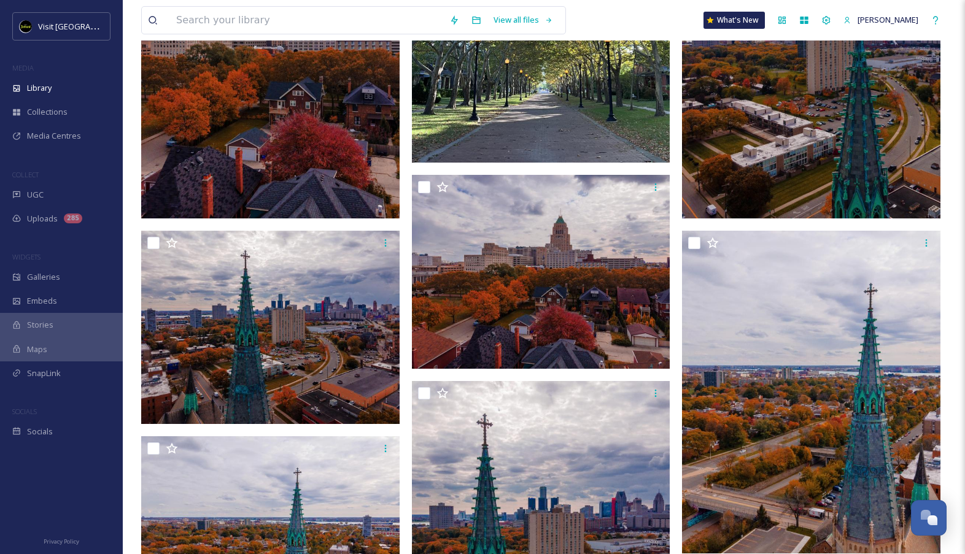
scroll to position [8549, 0]
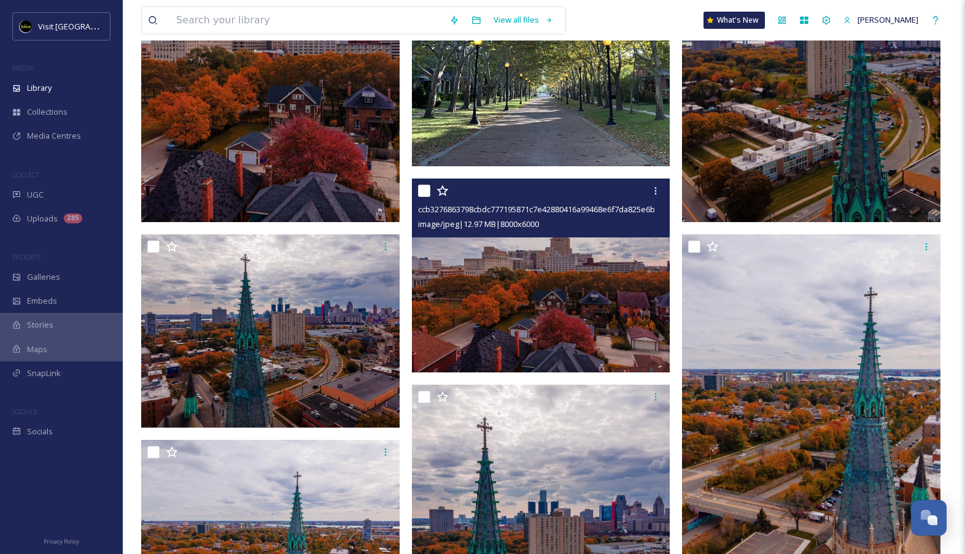
click at [463, 305] on img at bounding box center [541, 276] width 259 height 194
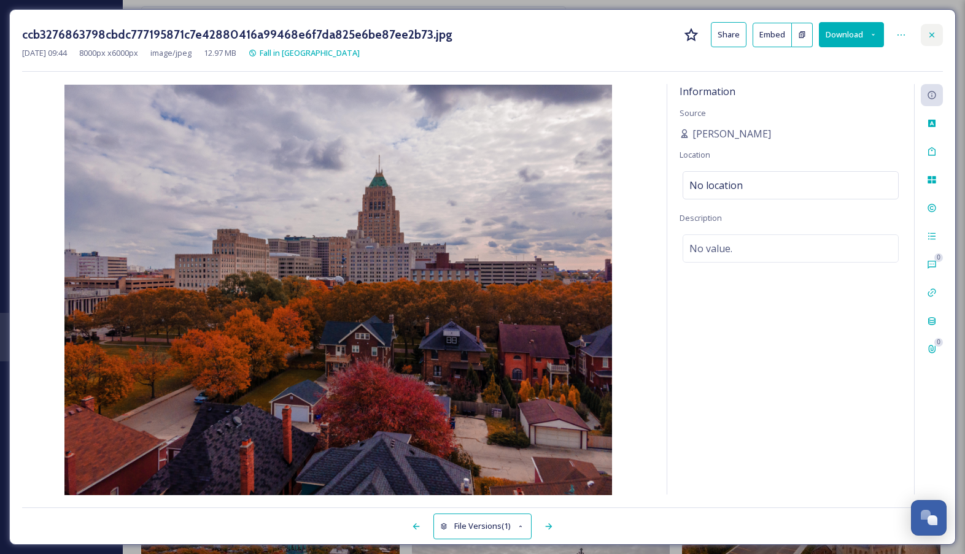
click at [938, 33] on div at bounding box center [932, 35] width 22 height 22
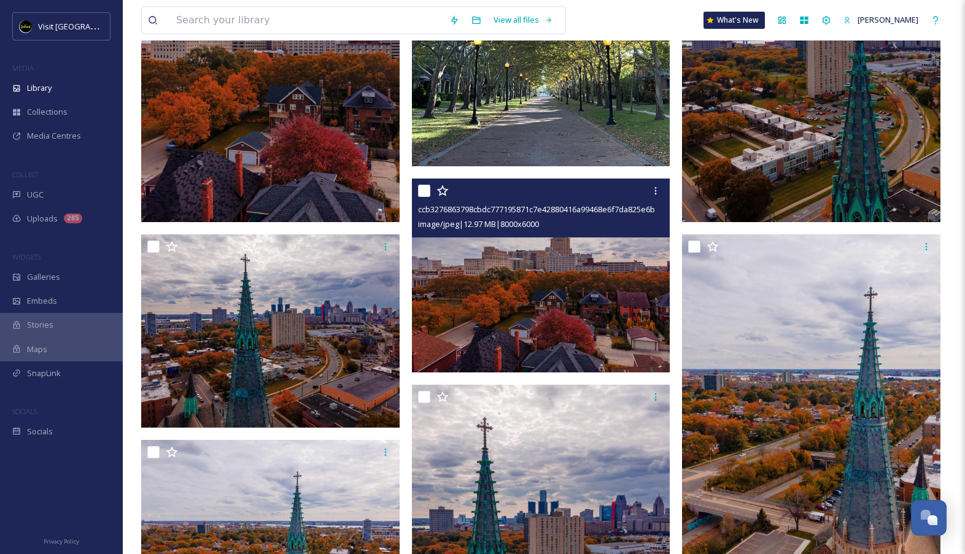
click at [608, 290] on img at bounding box center [541, 276] width 259 height 194
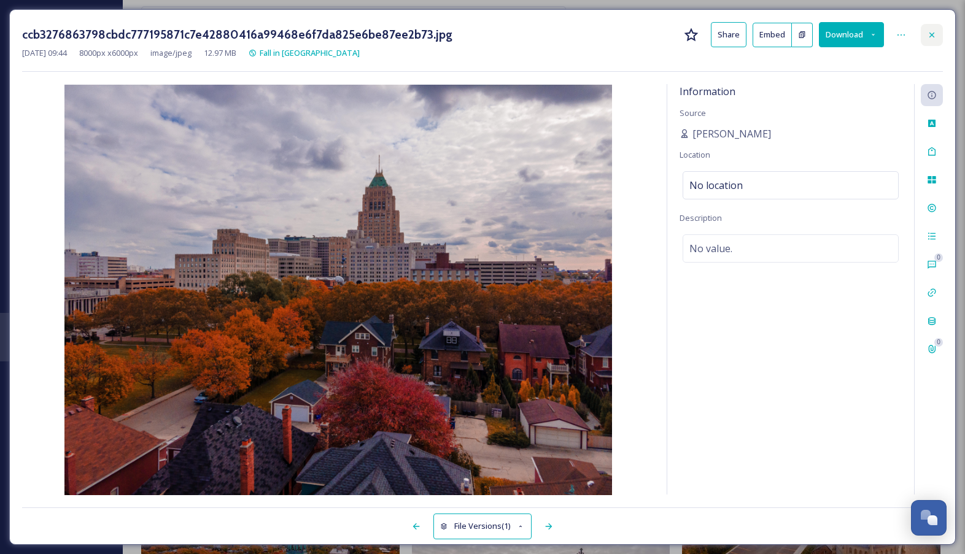
click at [938, 33] on div at bounding box center [932, 35] width 22 height 22
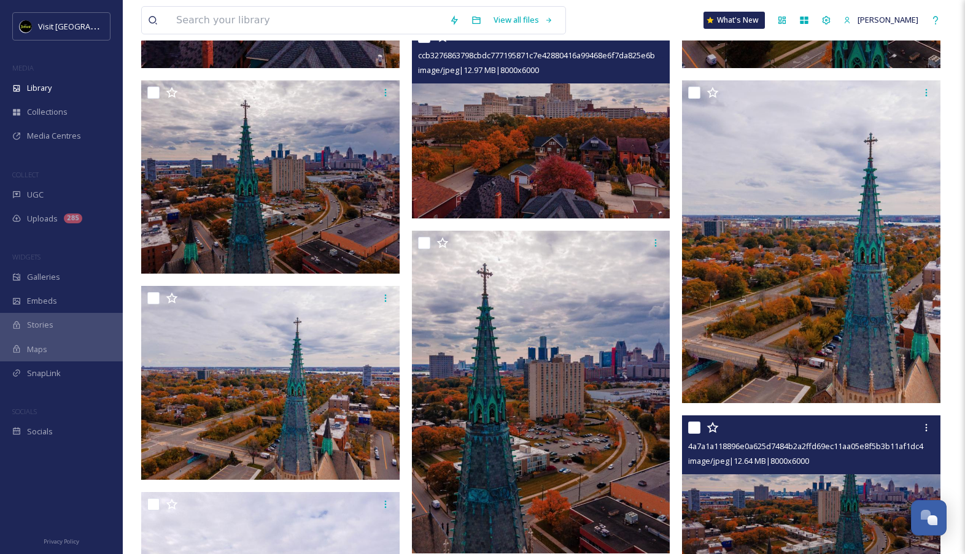
scroll to position [8694, 0]
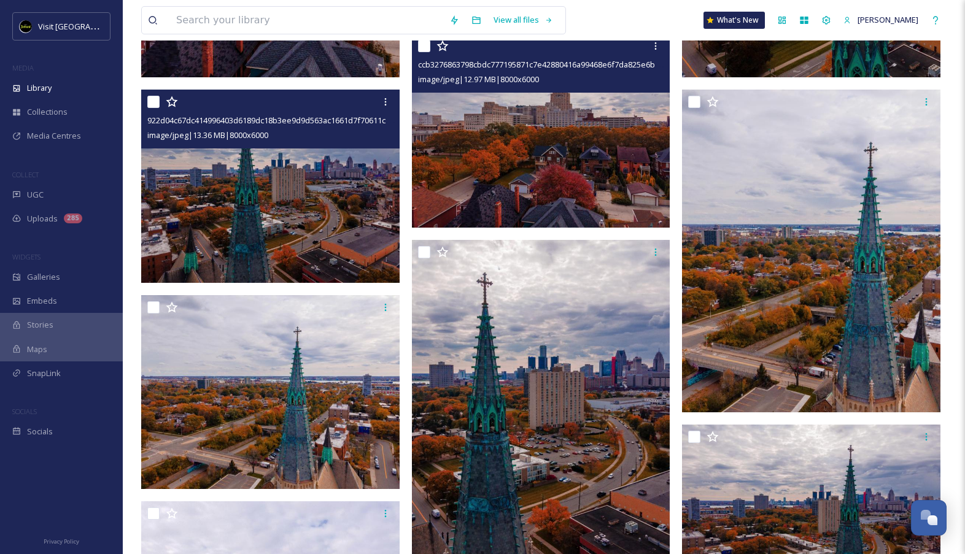
click at [345, 220] on img at bounding box center [270, 187] width 259 height 194
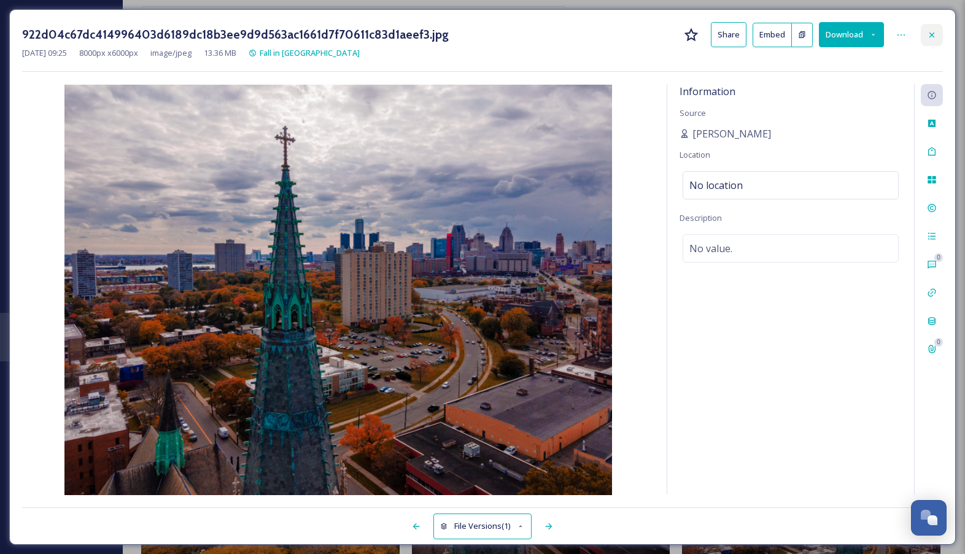
click at [935, 43] on div at bounding box center [932, 35] width 22 height 22
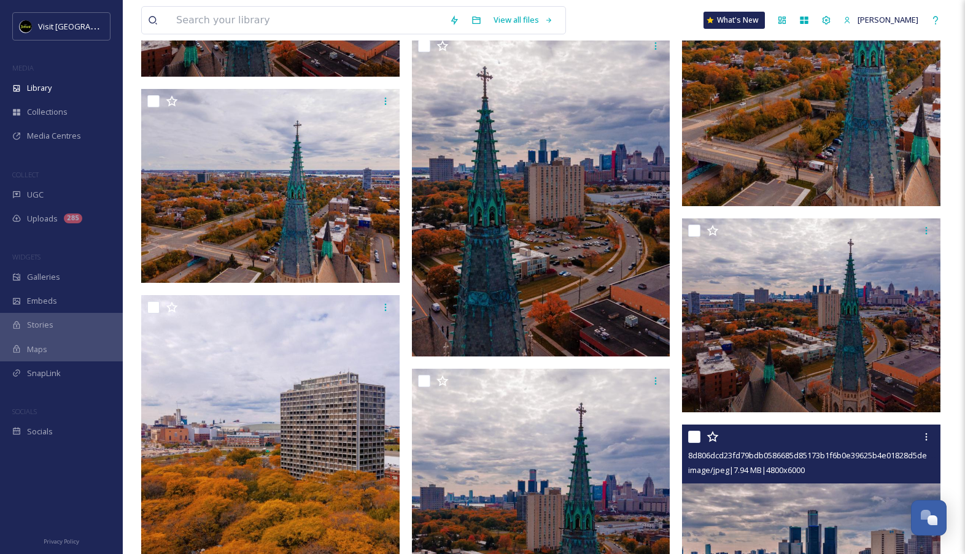
scroll to position [8903, 0]
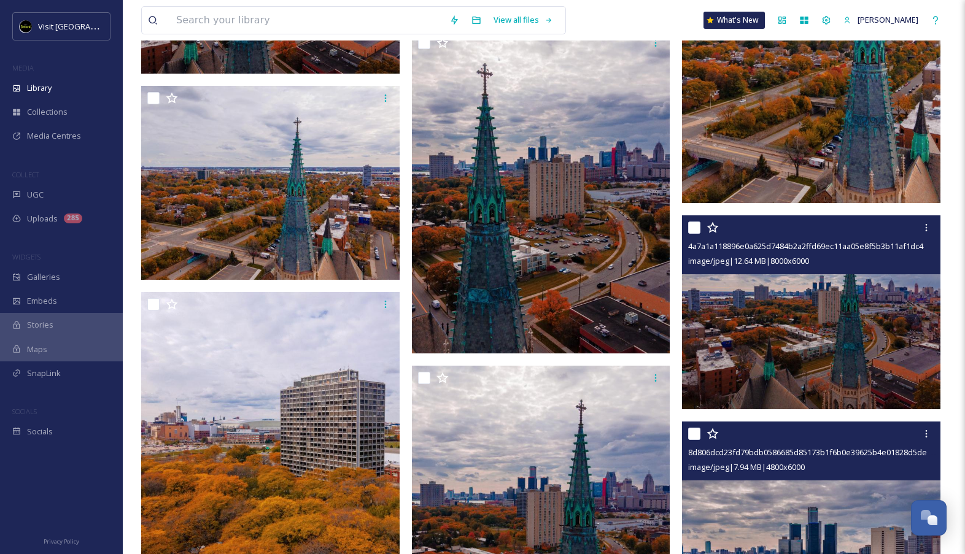
click at [763, 314] on img at bounding box center [811, 313] width 259 height 194
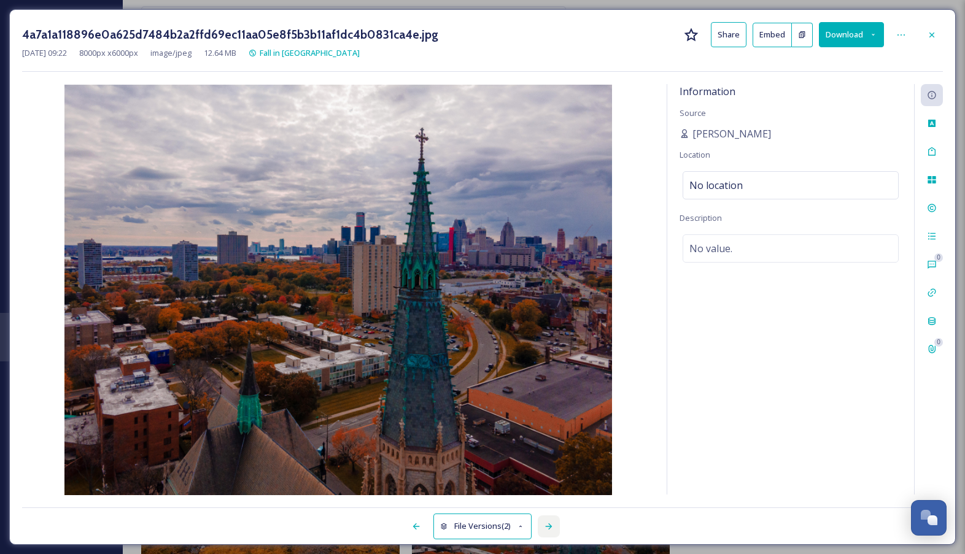
click at [554, 526] on icon at bounding box center [549, 527] width 10 height 10
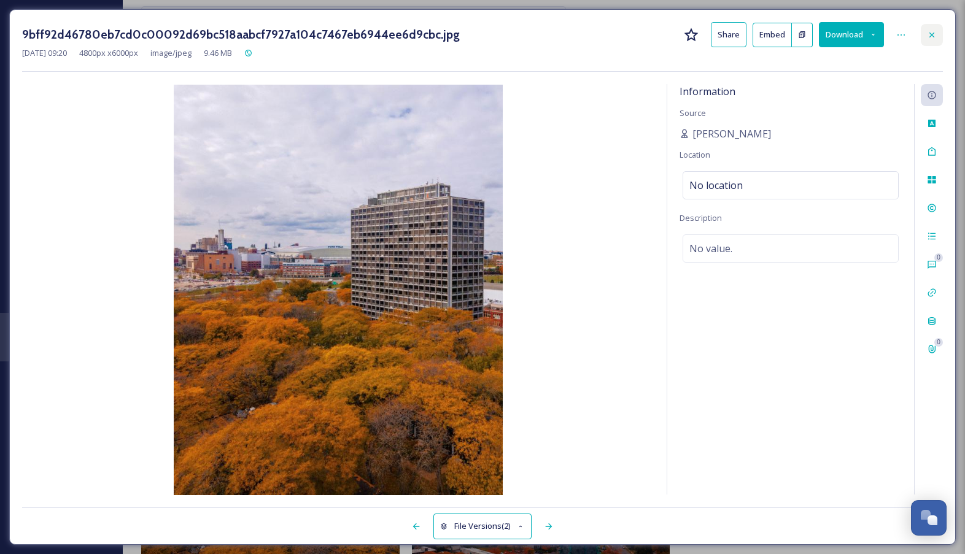
click at [933, 37] on icon at bounding box center [932, 35] width 10 height 10
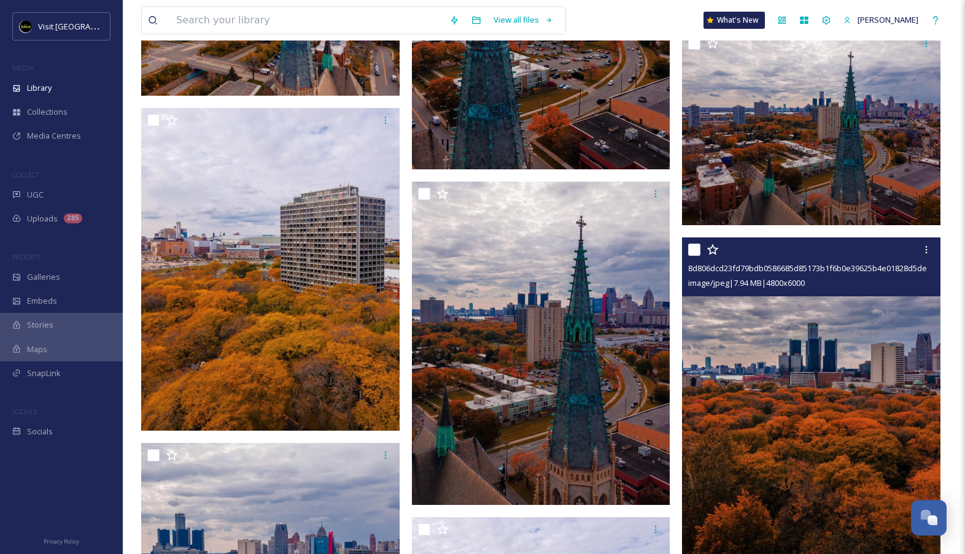
scroll to position [9102, 0]
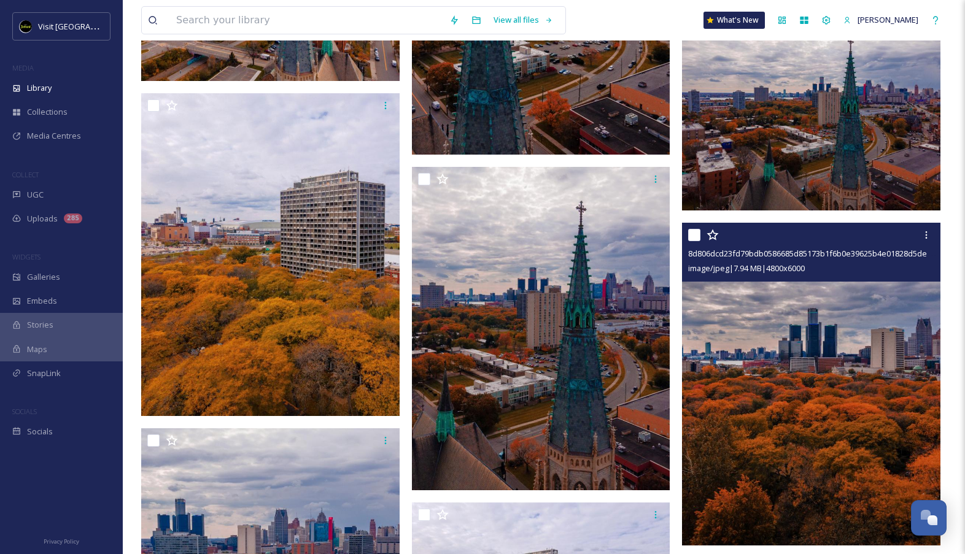
click at [741, 357] on img at bounding box center [811, 384] width 259 height 323
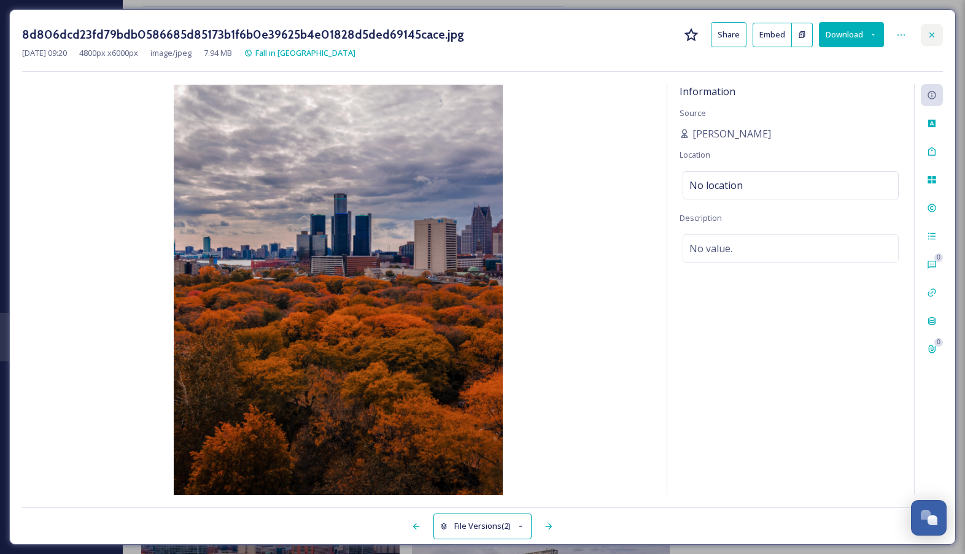
click at [932, 39] on icon at bounding box center [932, 35] width 10 height 10
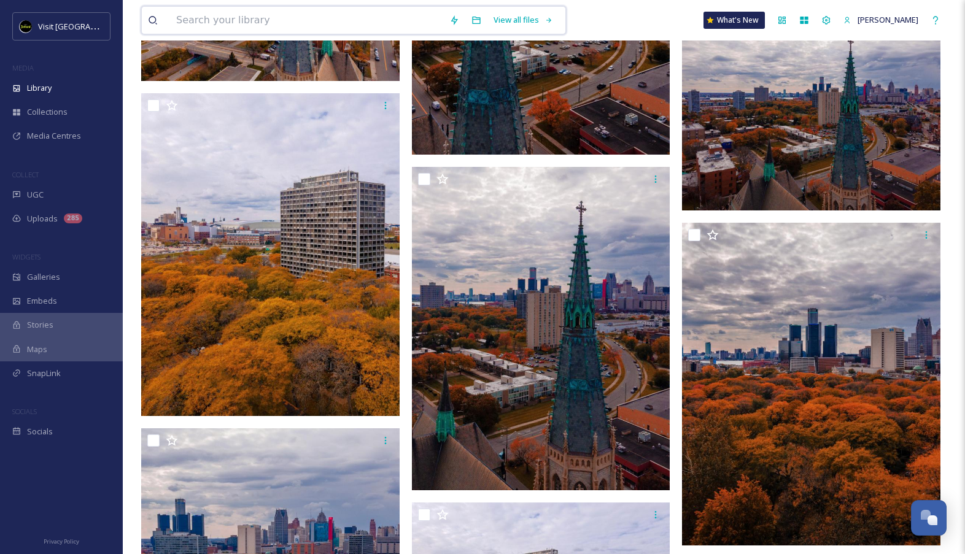
click at [266, 18] on input at bounding box center [306, 20] width 273 height 27
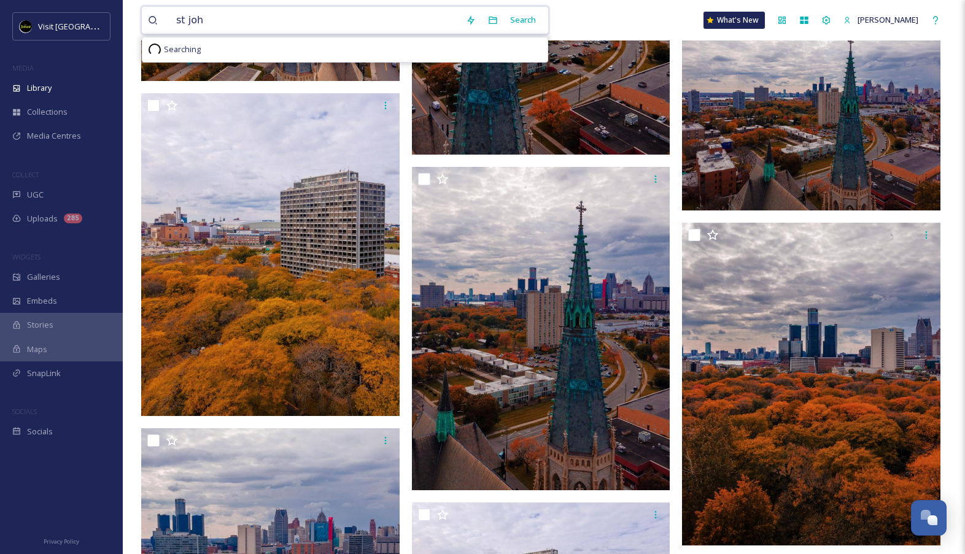
type input "st [PERSON_NAME]"
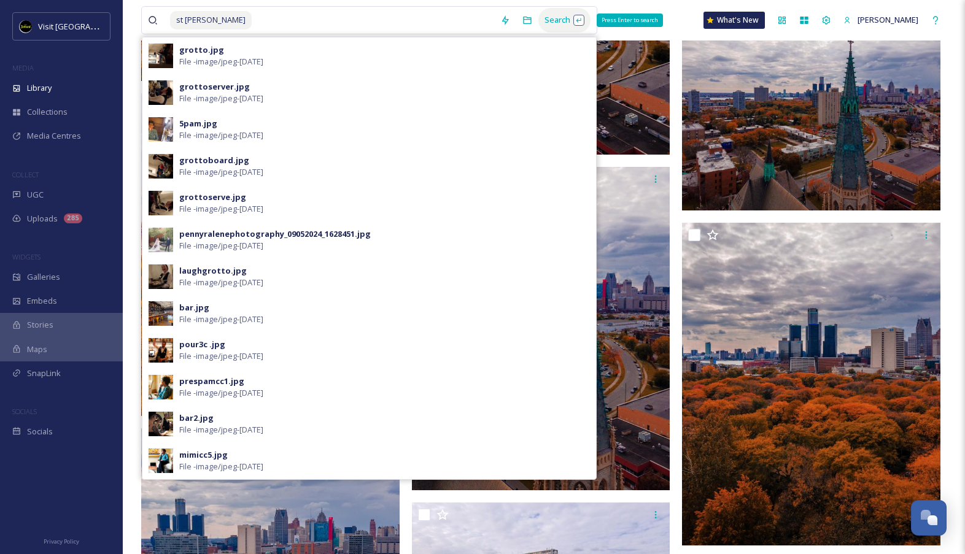
click at [558, 16] on div "Search Press Enter to search" at bounding box center [564, 20] width 52 height 24
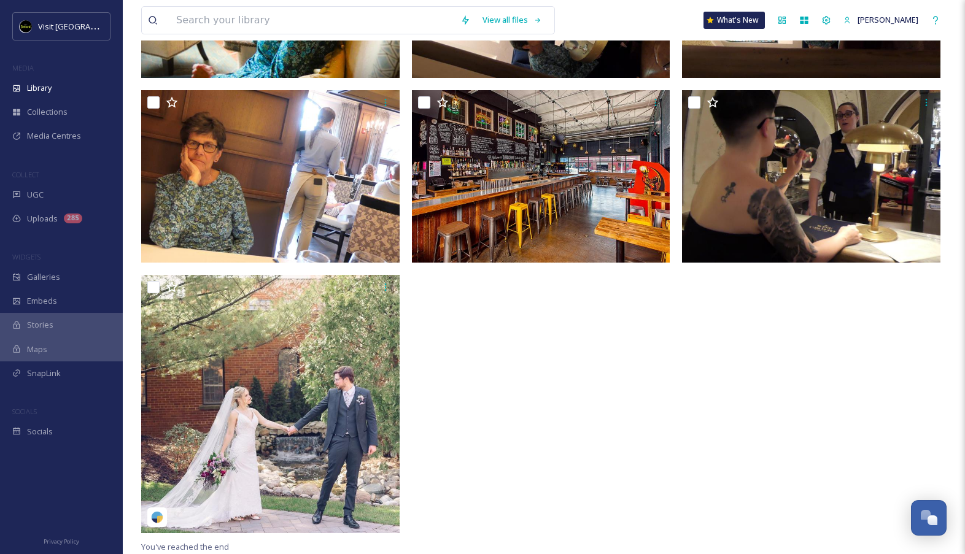
scroll to position [829, 0]
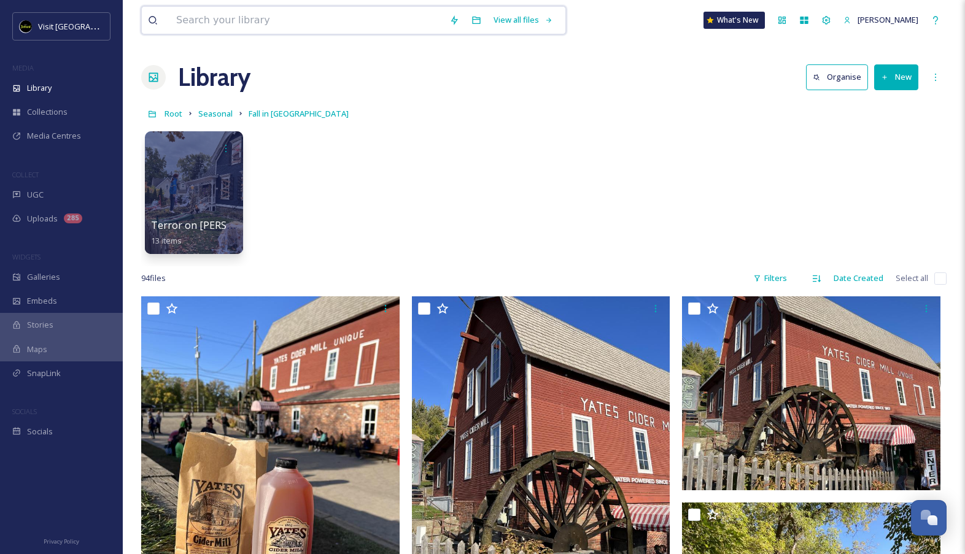
click at [284, 17] on input at bounding box center [306, 20] width 273 height 27
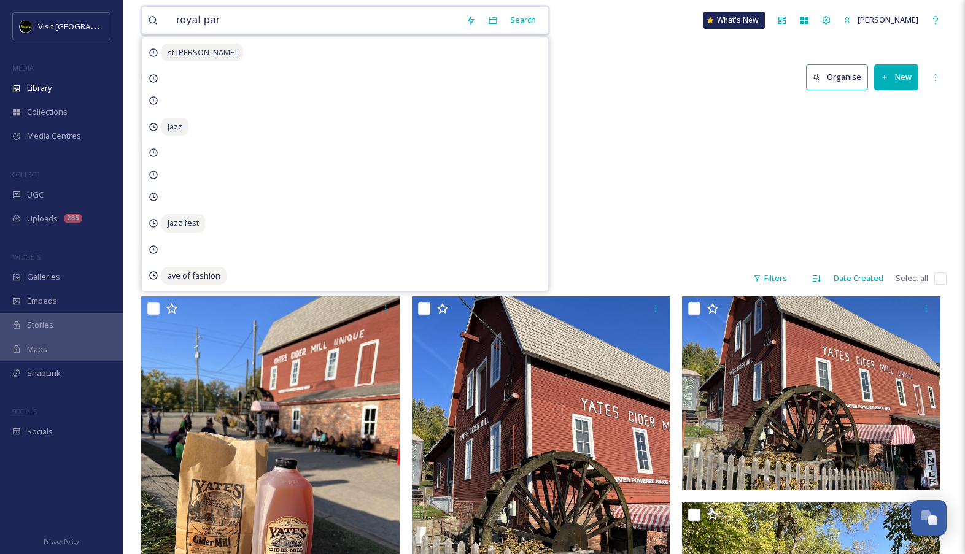
type input "[GEOGRAPHIC_DATA]"
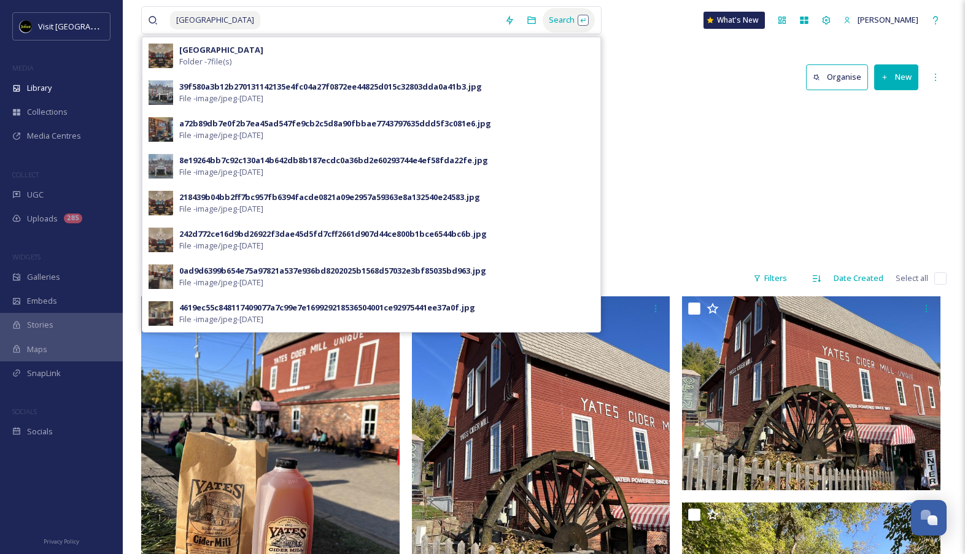
click at [573, 21] on div "Search" at bounding box center [569, 20] width 52 height 24
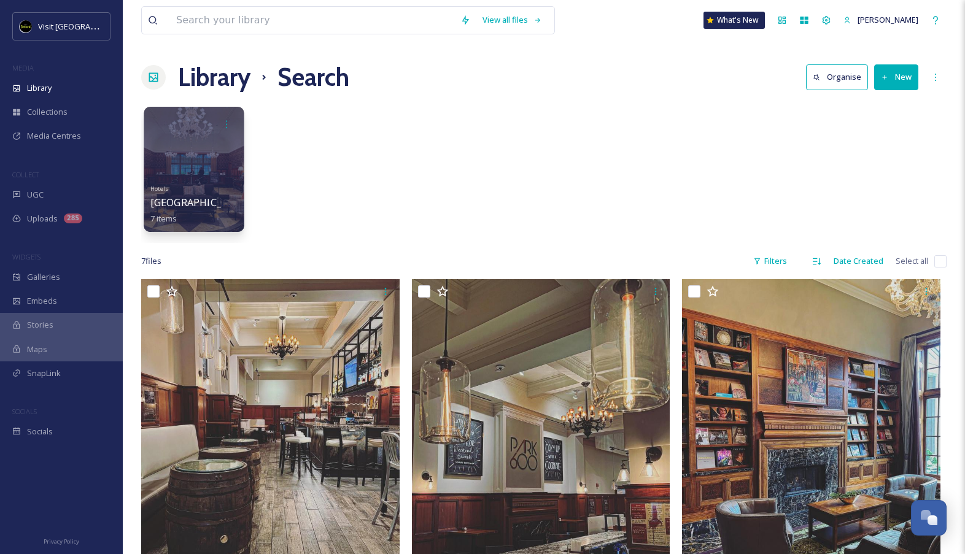
click at [238, 177] on div at bounding box center [194, 169] width 100 height 125
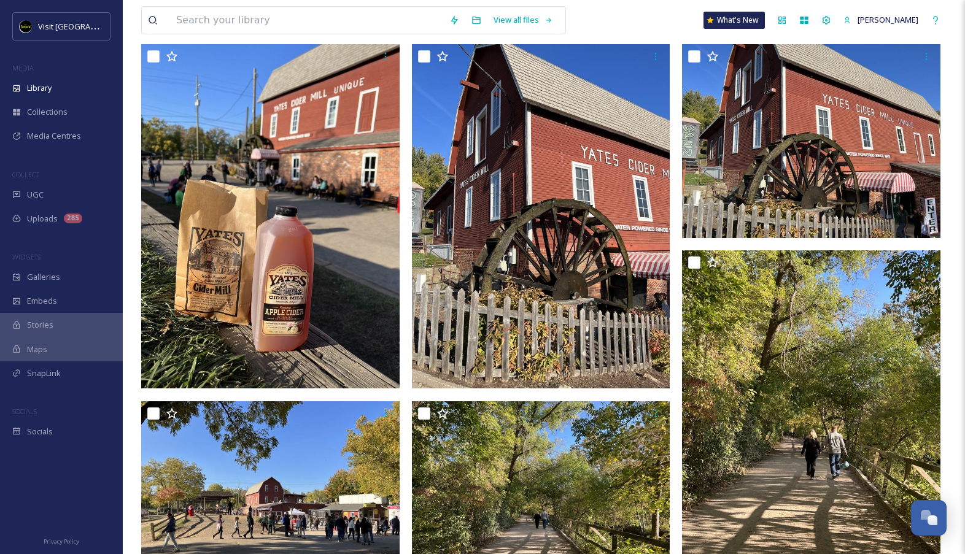
scroll to position [251, 0]
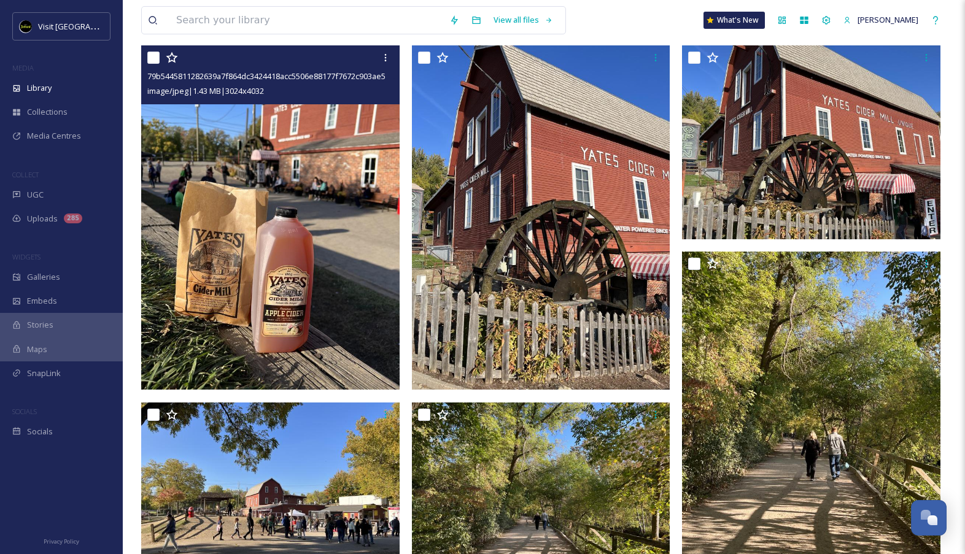
click at [389, 361] on img at bounding box center [270, 217] width 259 height 344
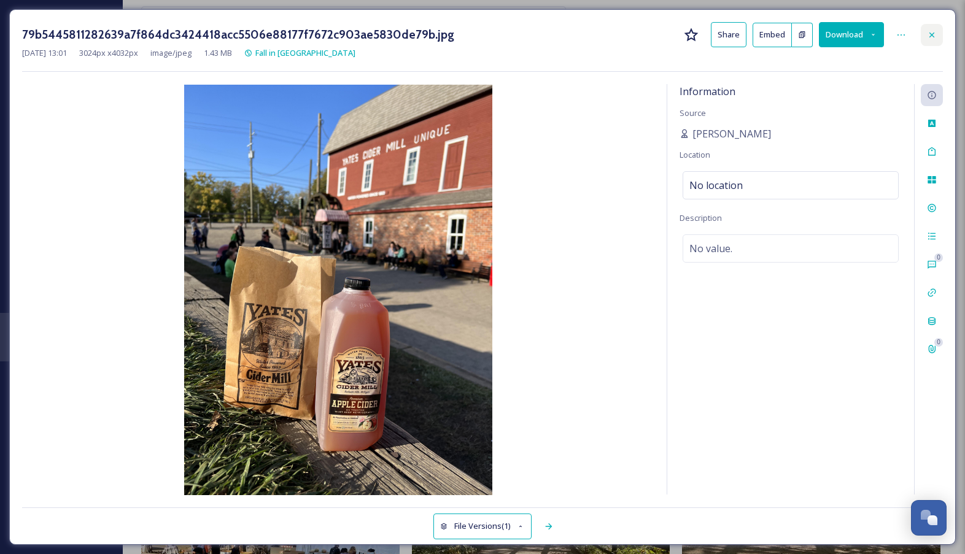
click at [935, 31] on icon at bounding box center [932, 35] width 10 height 10
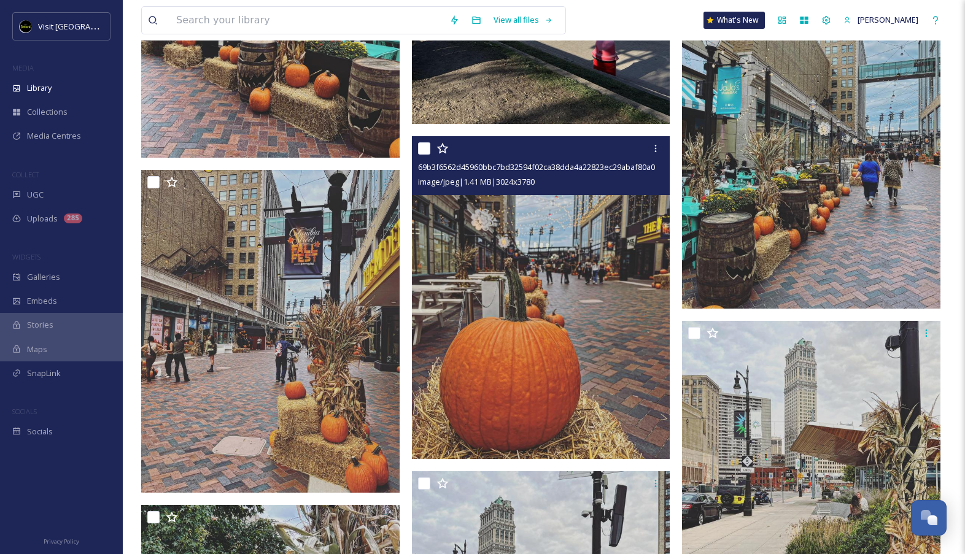
scroll to position [2001, 0]
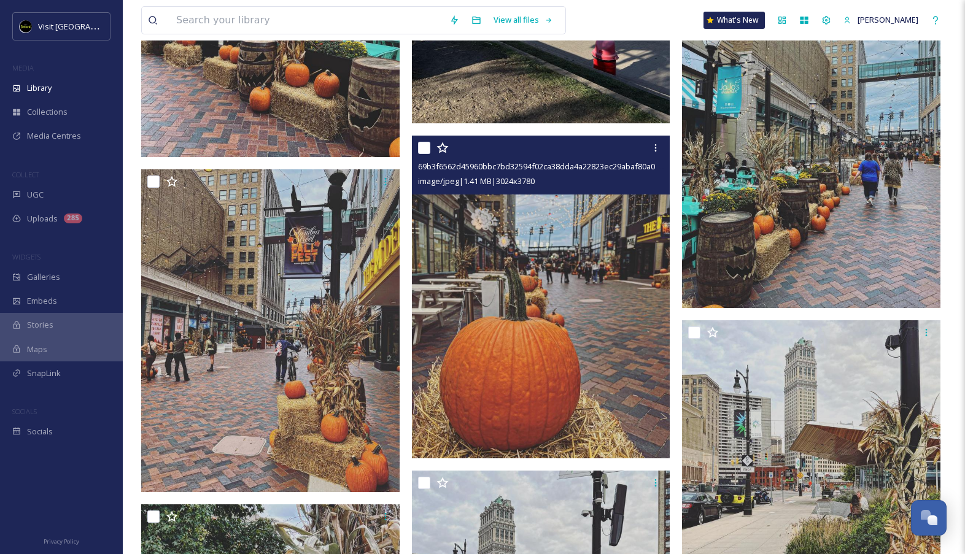
click at [588, 371] on img at bounding box center [541, 297] width 259 height 323
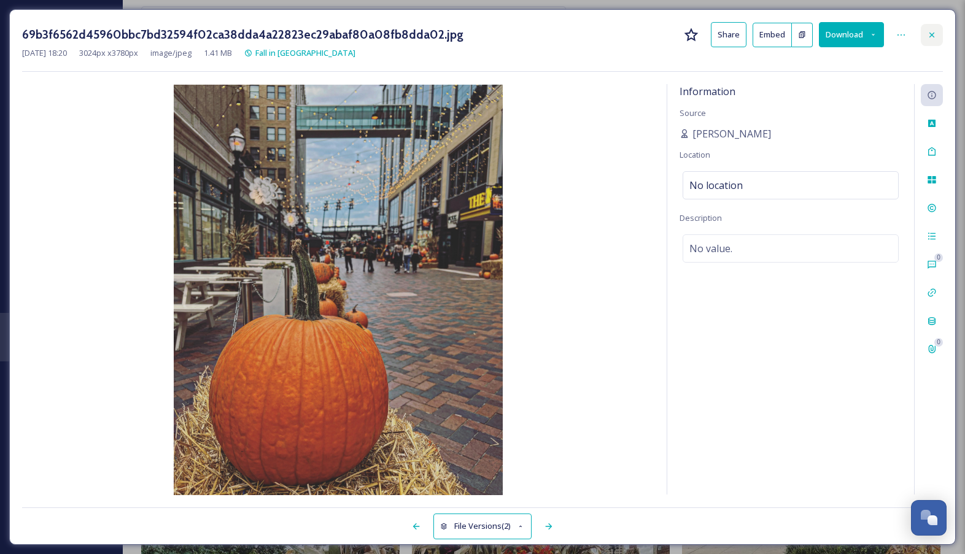
click at [925, 39] on div at bounding box center [932, 35] width 22 height 22
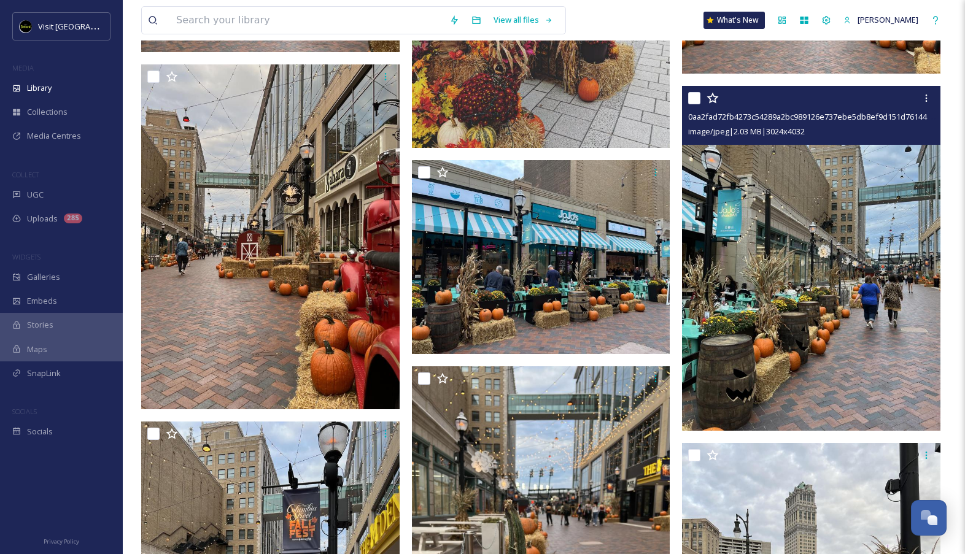
scroll to position [2980, 0]
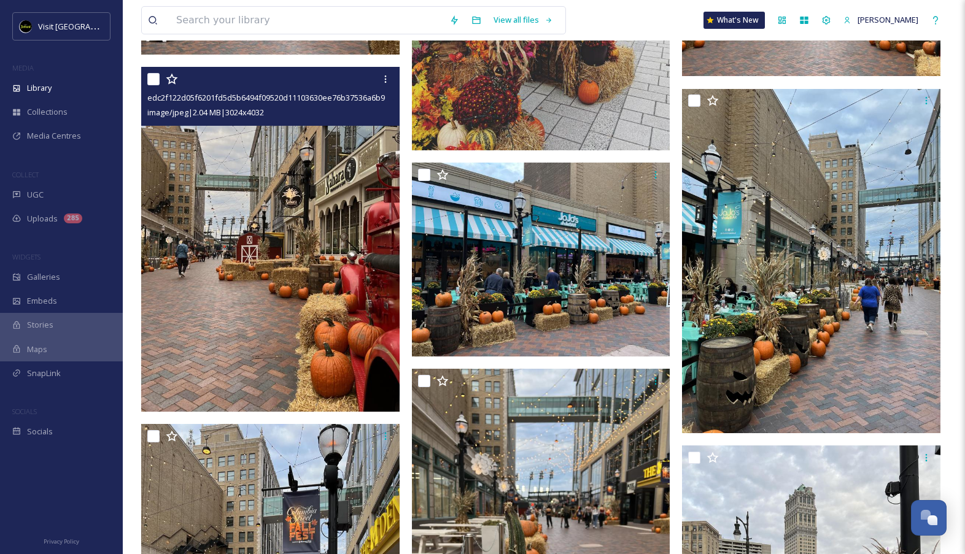
click at [263, 302] on img at bounding box center [270, 239] width 259 height 344
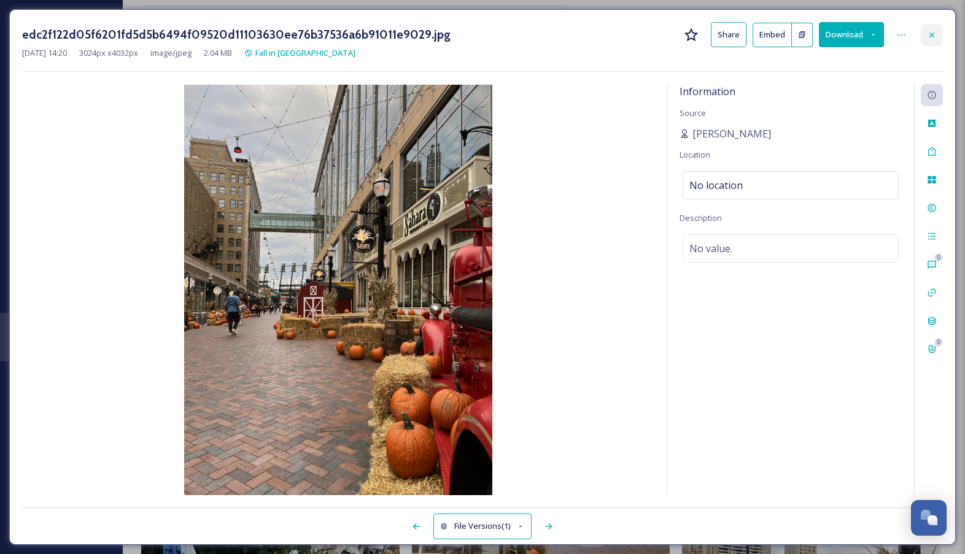
click at [941, 38] on div at bounding box center [932, 35] width 22 height 22
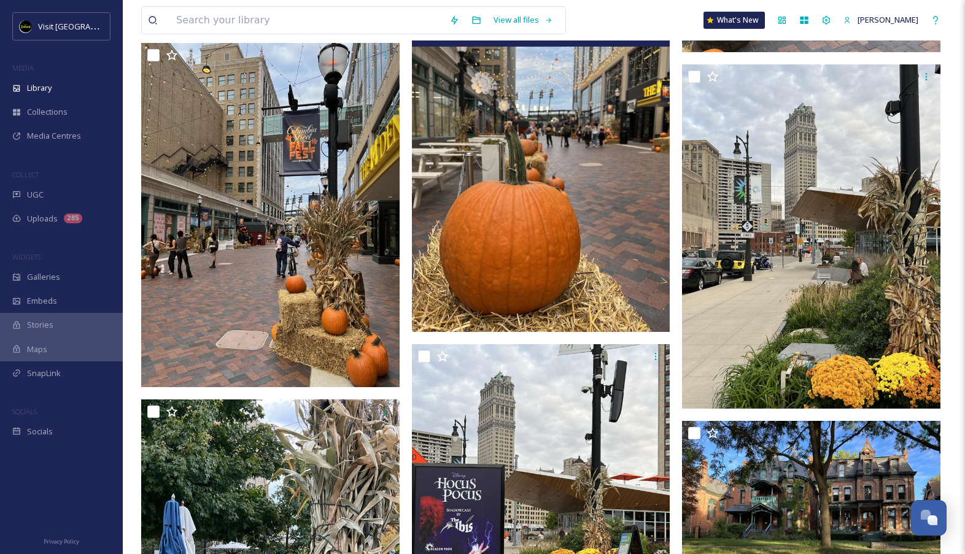
scroll to position [3365, 0]
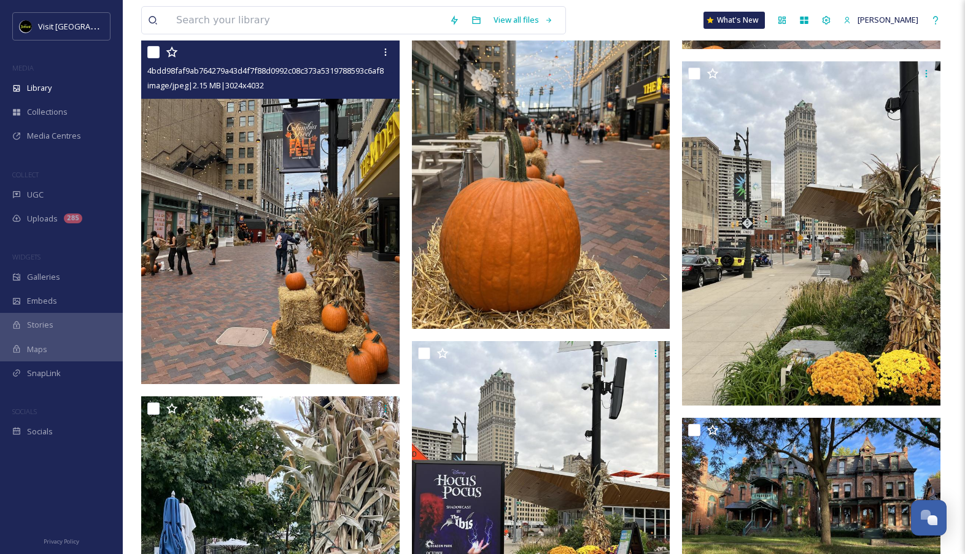
click at [364, 344] on img at bounding box center [270, 212] width 259 height 344
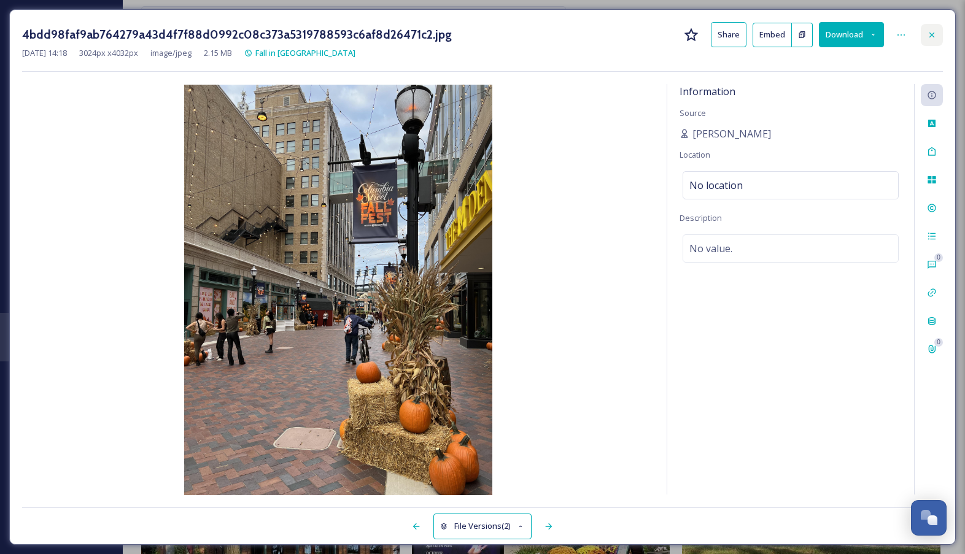
click at [938, 33] on div at bounding box center [932, 35] width 22 height 22
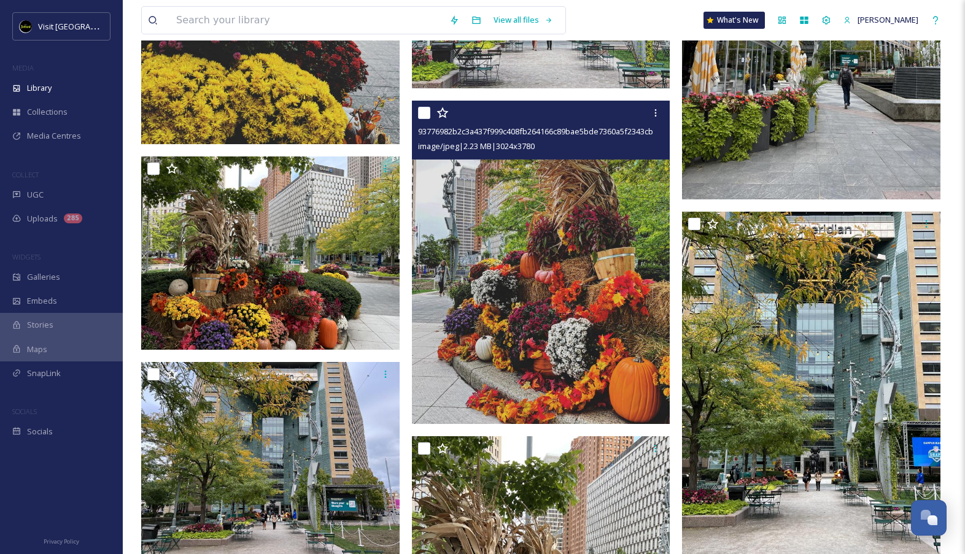
scroll to position [5925, 0]
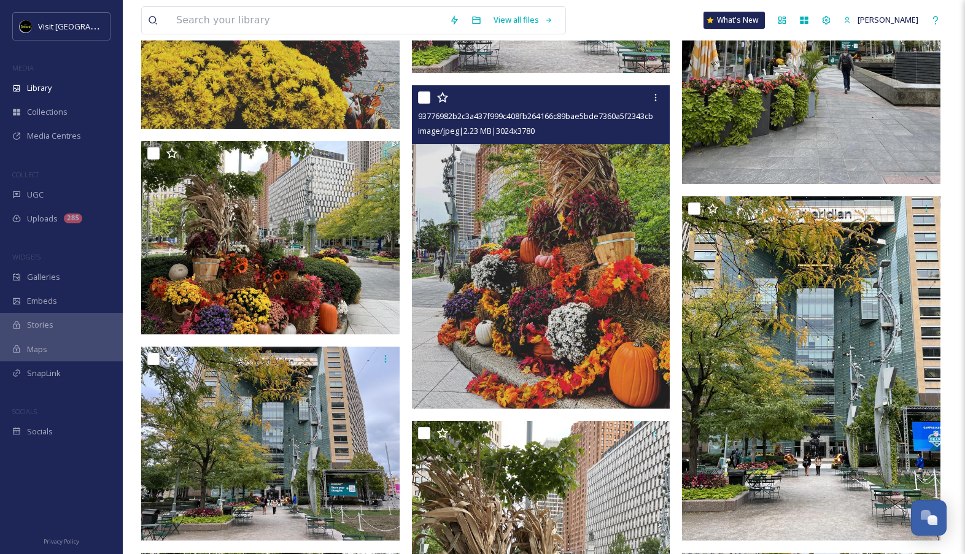
click at [591, 328] on img at bounding box center [541, 246] width 259 height 323
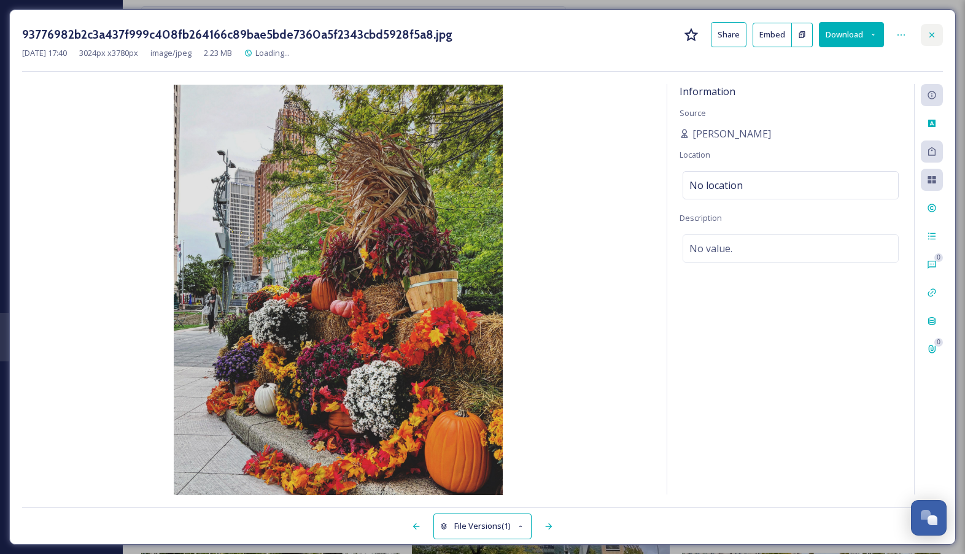
click at [936, 39] on icon at bounding box center [932, 35] width 10 height 10
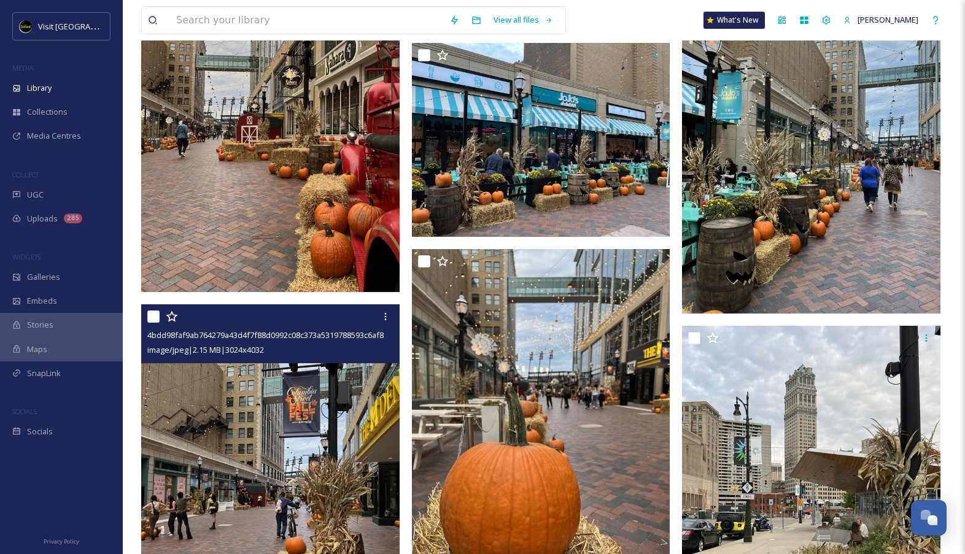
scroll to position [3070, 0]
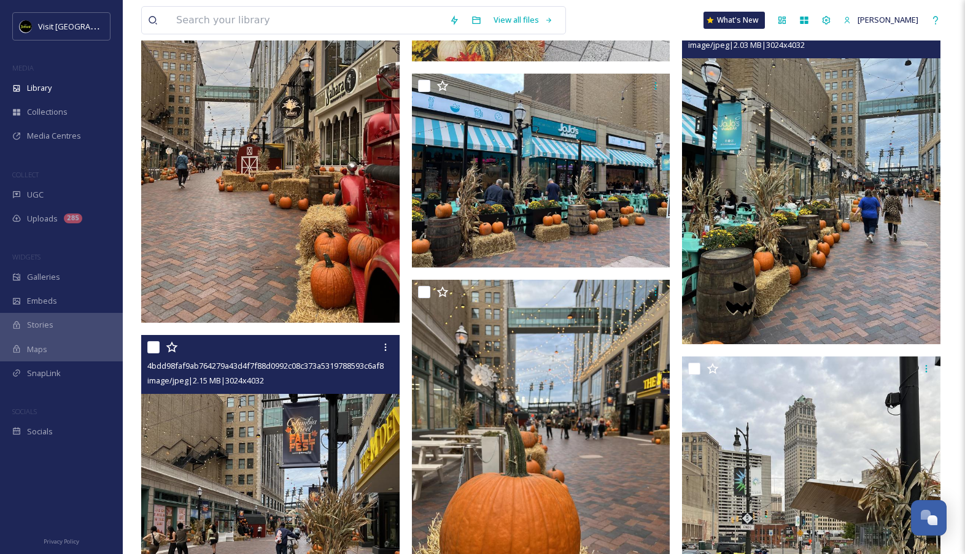
click at [594, 138] on img at bounding box center [541, 171] width 259 height 194
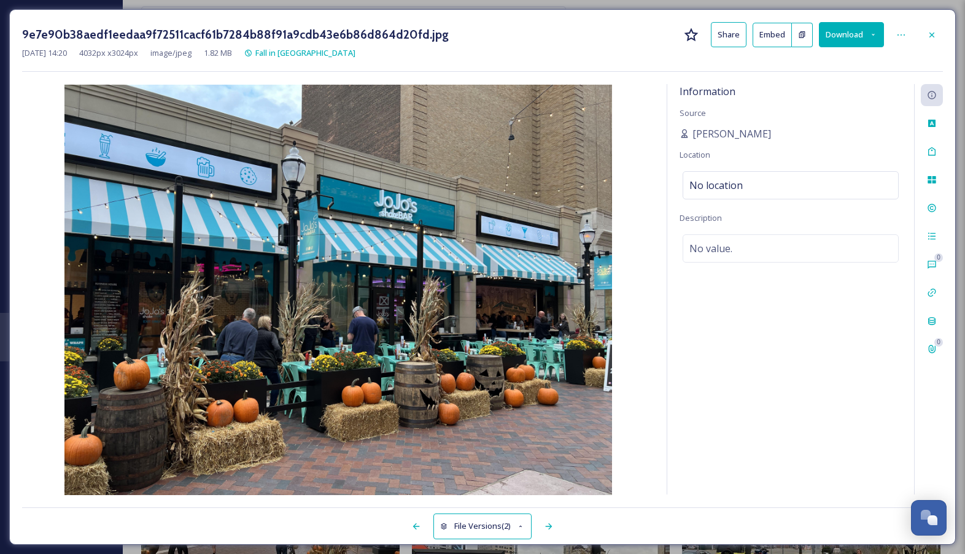
click at [858, 40] on button "Download" at bounding box center [851, 34] width 65 height 25
click at [944, 49] on div "9e7e90b38aedf1eedaa9f72511cacf61b7284b88f91a9cdb43e6b86d864d20fd.jpg Share Embe…" at bounding box center [482, 277] width 947 height 536
click at [938, 39] on div at bounding box center [932, 35] width 22 height 22
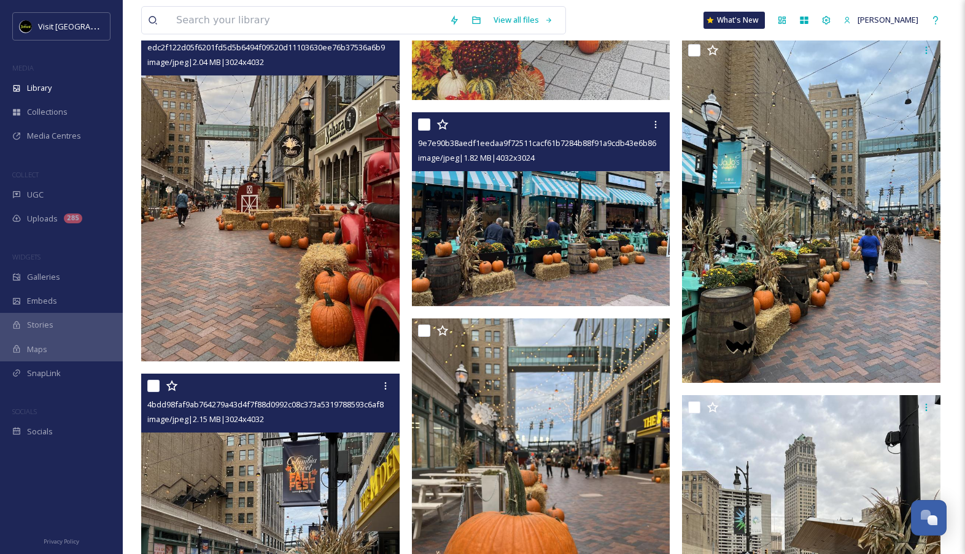
scroll to position [3025, 0]
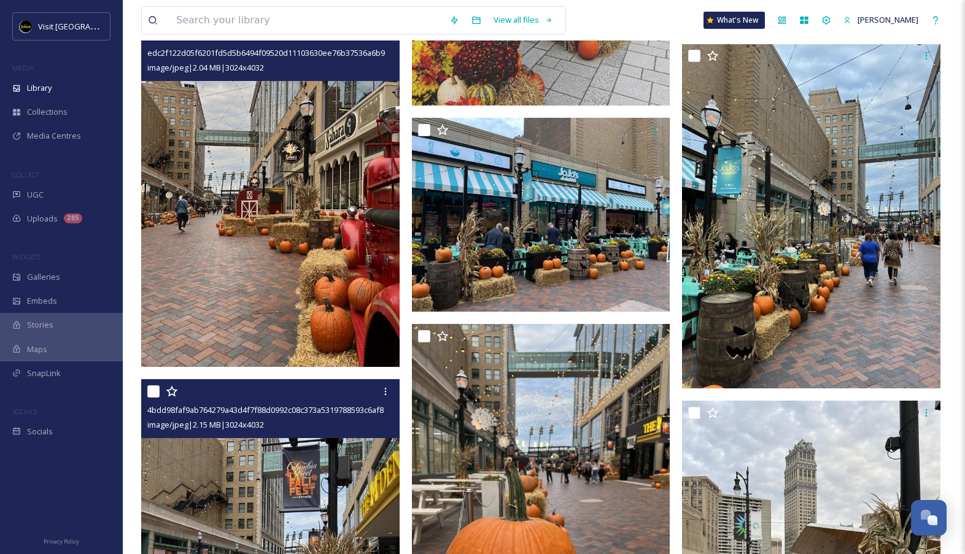
click at [367, 283] on img at bounding box center [270, 194] width 259 height 344
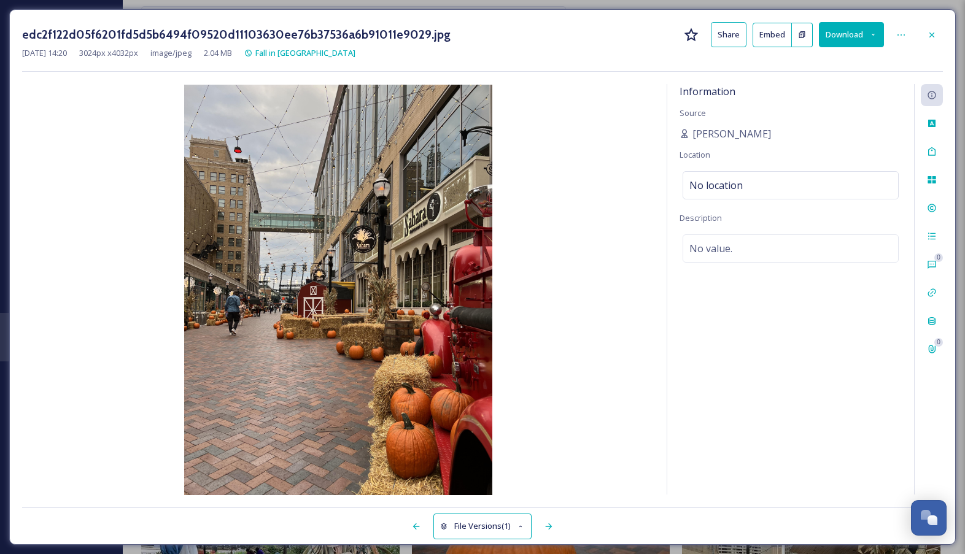
click at [853, 35] on button "Download" at bounding box center [851, 34] width 65 height 25
click at [932, 42] on div at bounding box center [932, 35] width 22 height 22
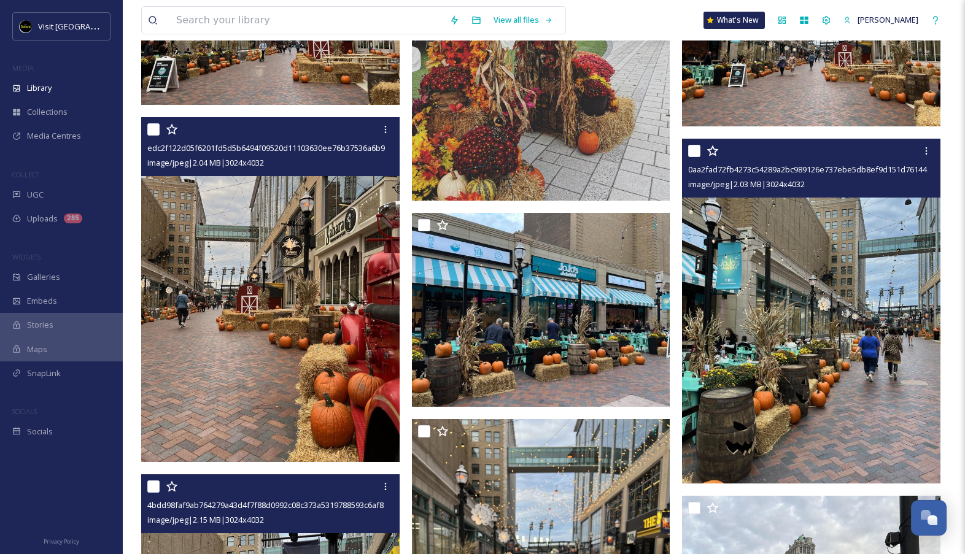
scroll to position [2928, 0]
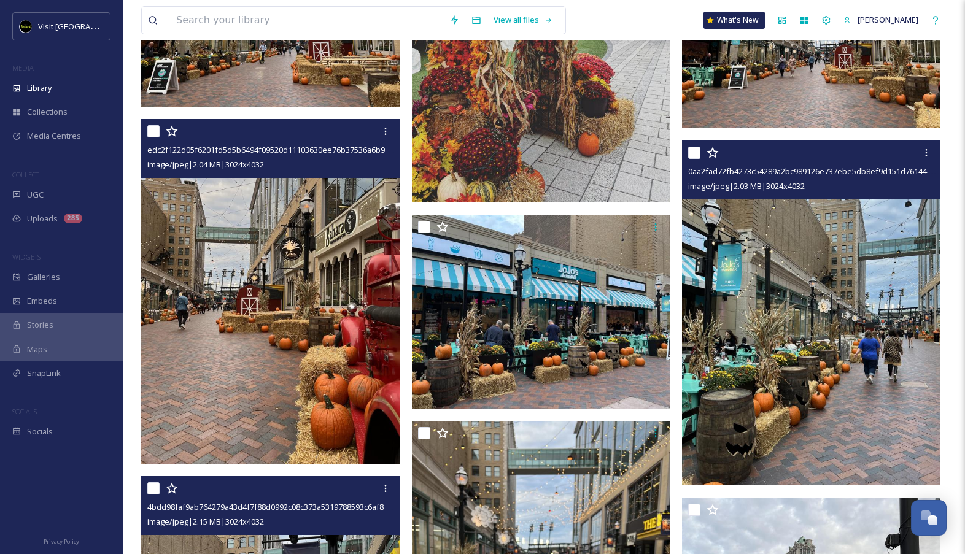
click at [878, 282] on img at bounding box center [811, 313] width 259 height 344
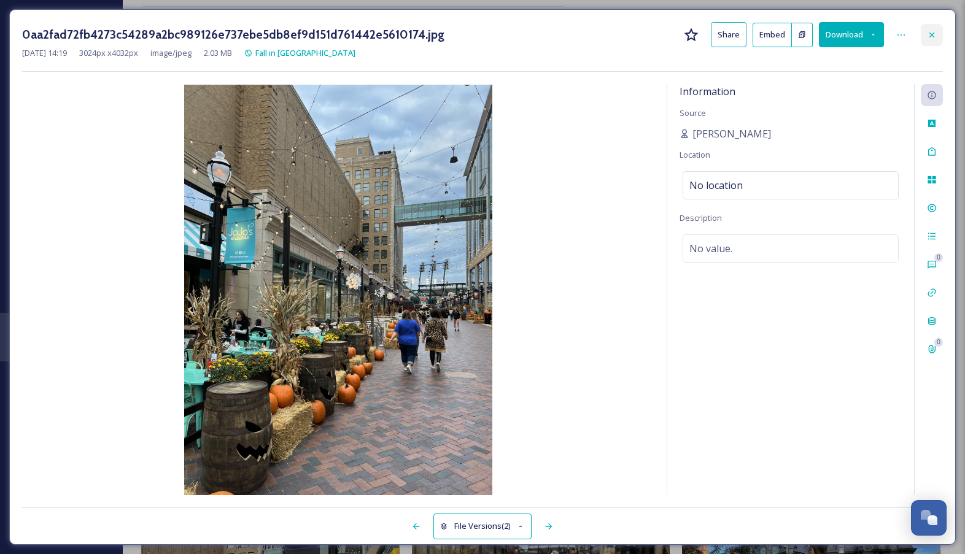
click at [929, 28] on div at bounding box center [932, 35] width 22 height 22
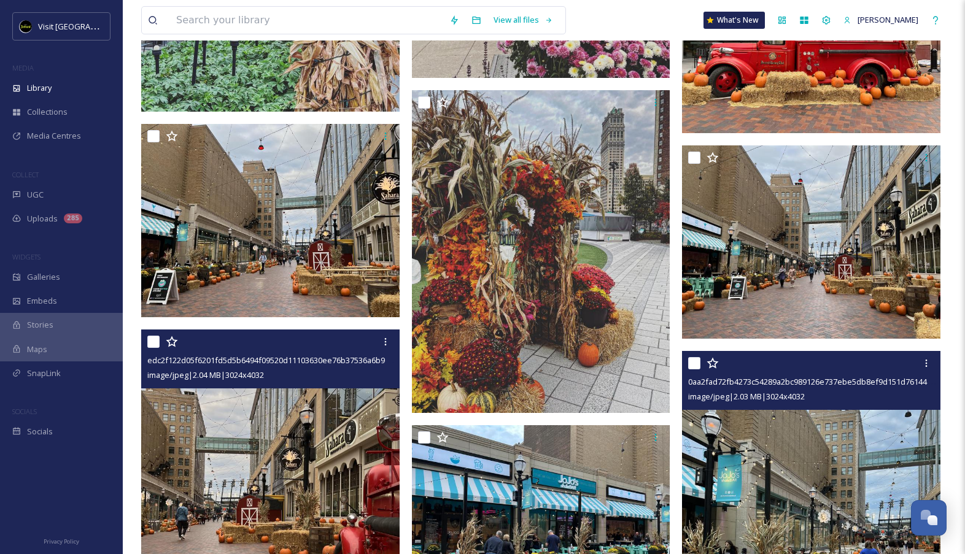
scroll to position [2716, 0]
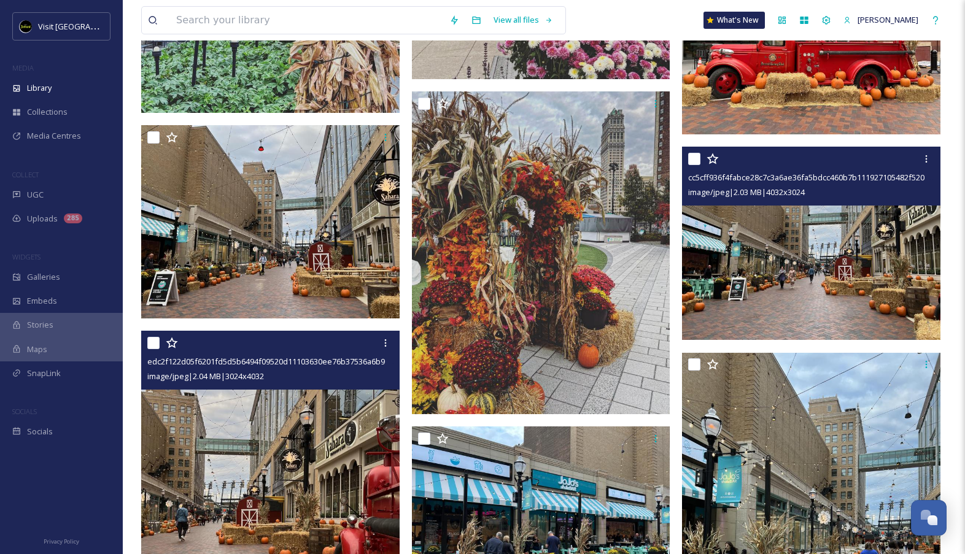
click at [756, 235] on img at bounding box center [811, 244] width 259 height 194
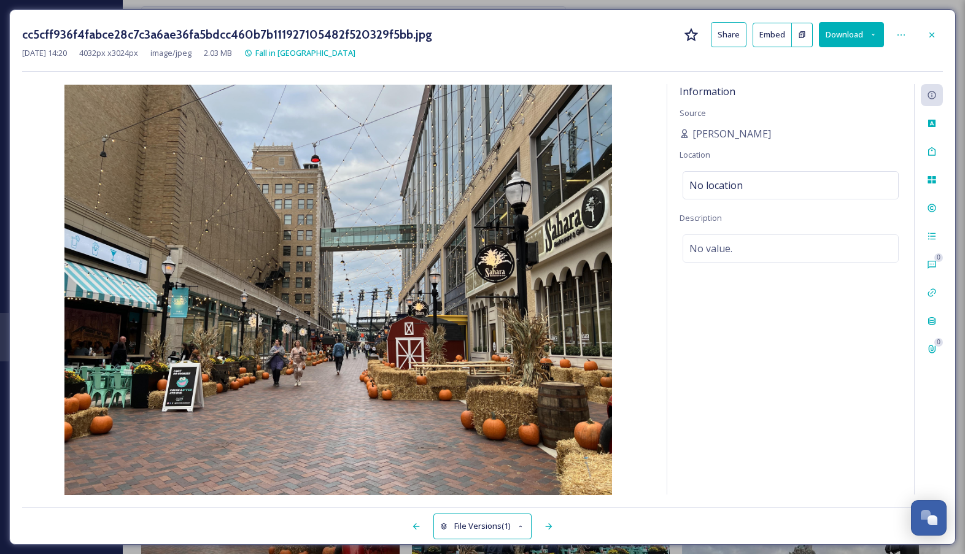
click at [841, 38] on button "Download" at bounding box center [851, 34] width 65 height 25
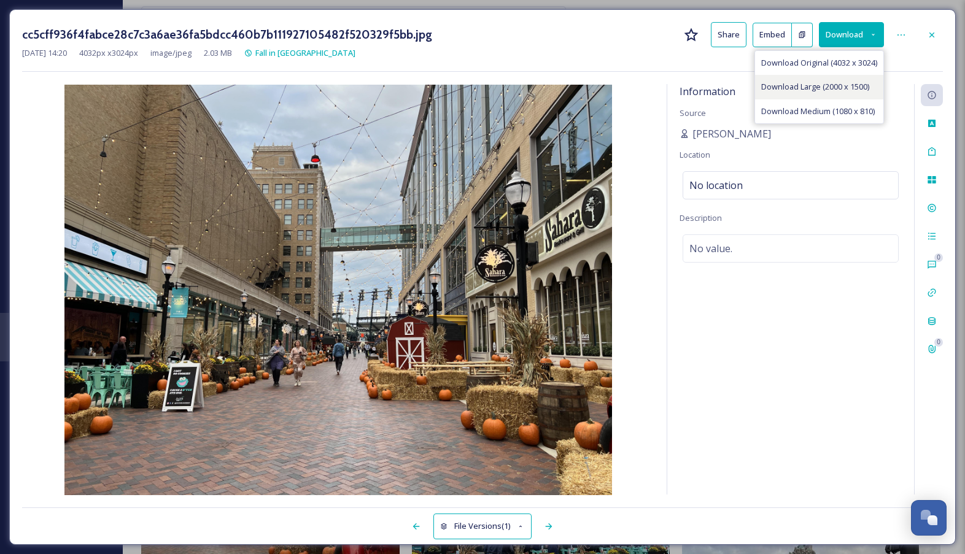
click at [818, 85] on span "Download Large (2000 x 1500)" at bounding box center [815, 87] width 108 height 12
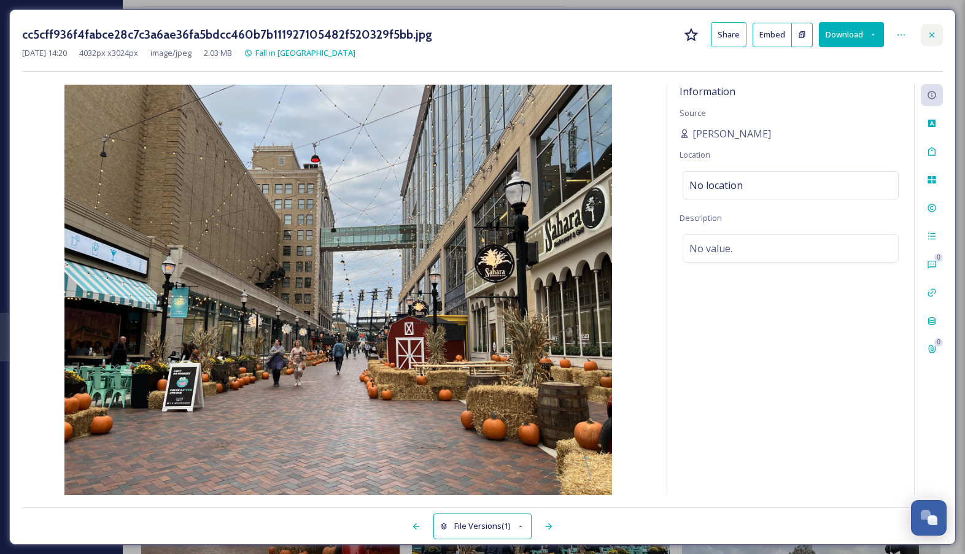
click at [925, 36] on div at bounding box center [932, 35] width 22 height 22
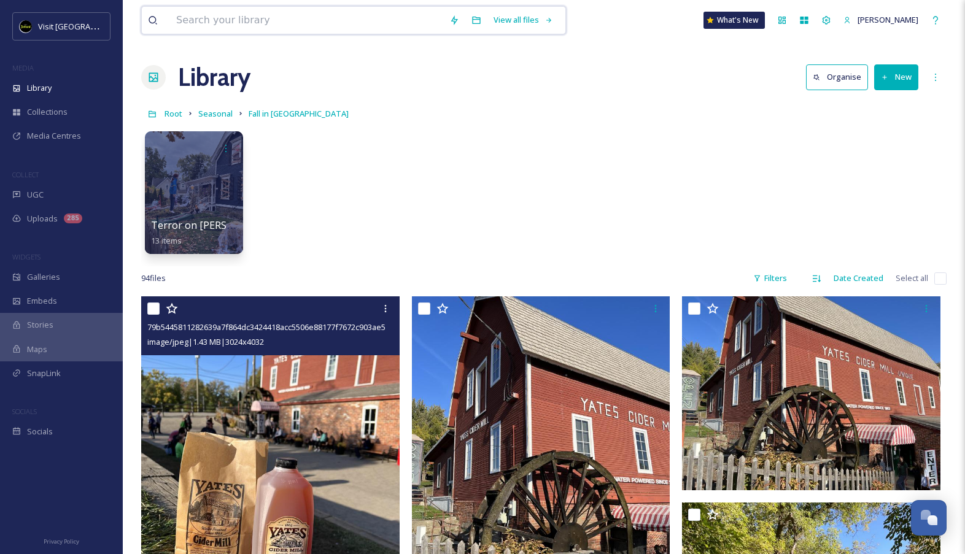
click at [265, 23] on input at bounding box center [306, 20] width 273 height 27
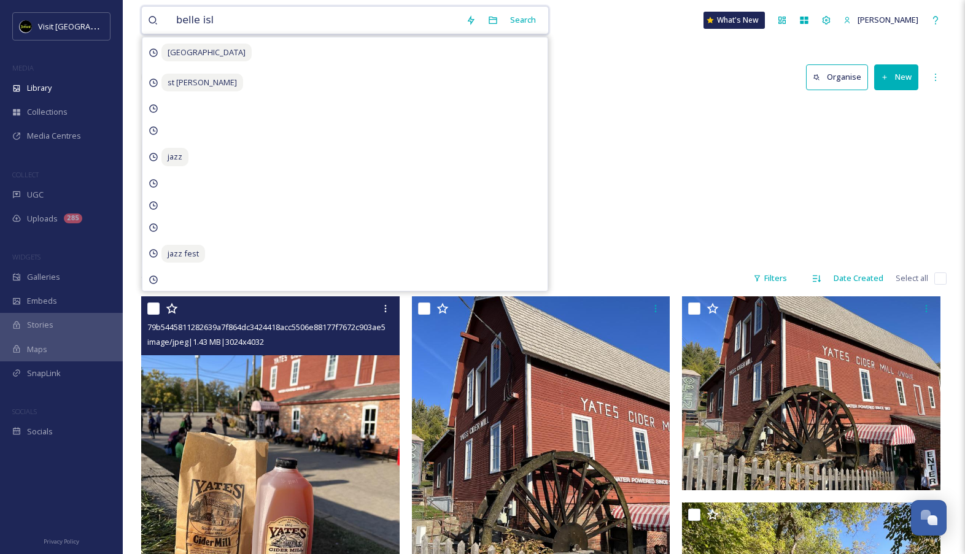
type input "[GEOGRAPHIC_DATA]"
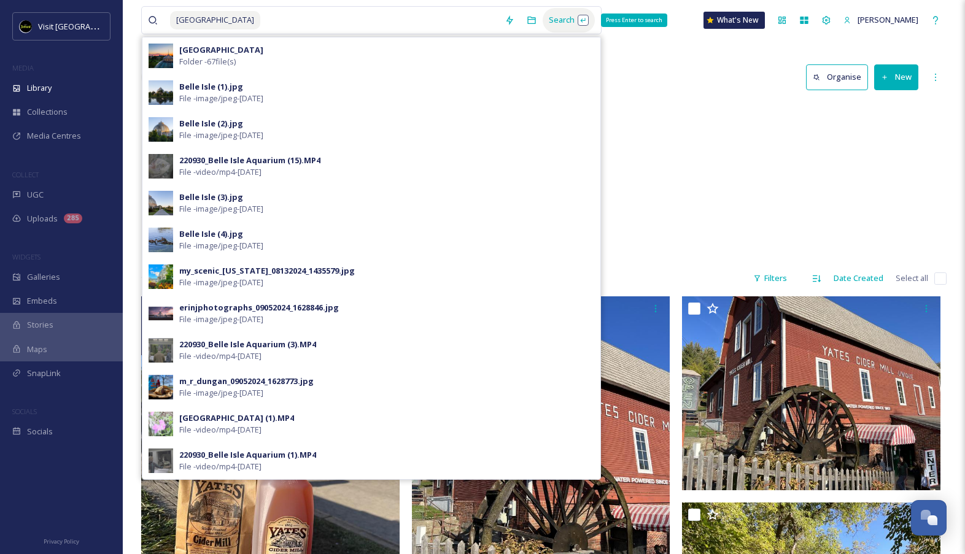
click at [549, 29] on div "Search Press Enter to search" at bounding box center [569, 20] width 52 height 24
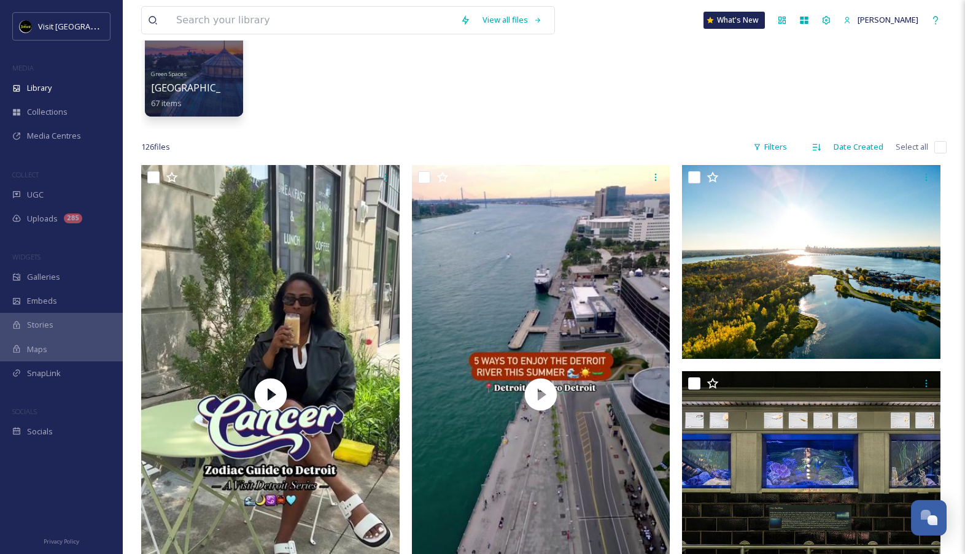
scroll to position [116, 0]
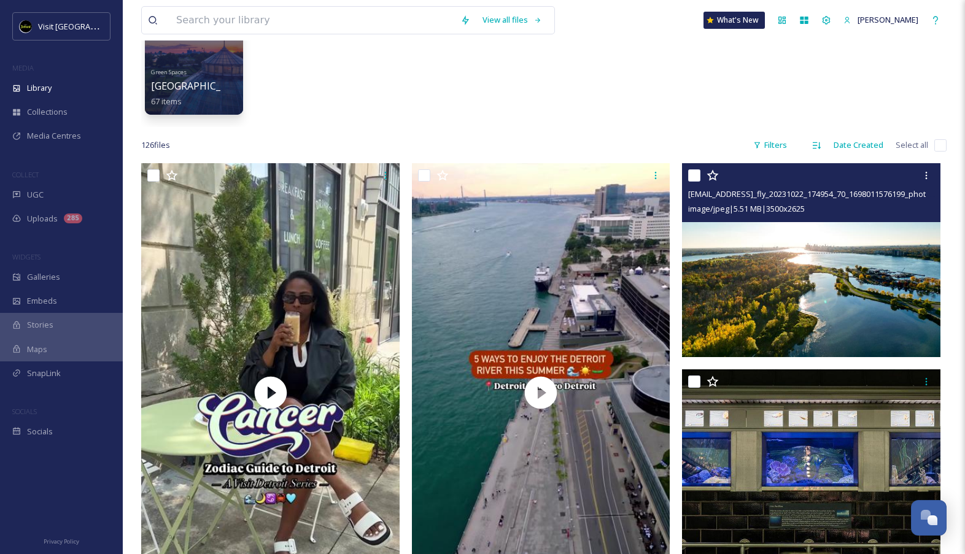
click at [709, 263] on img at bounding box center [811, 260] width 259 height 194
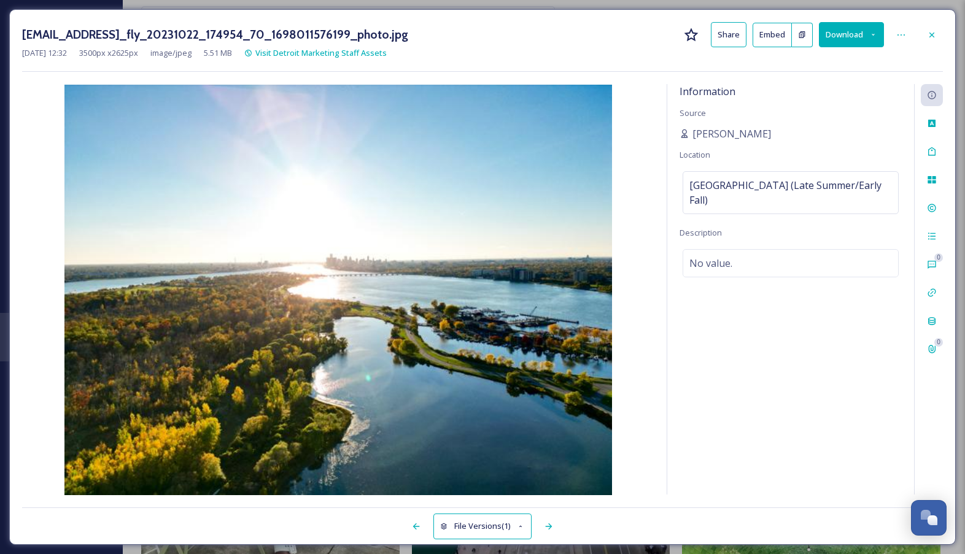
click at [853, 43] on button "Download" at bounding box center [851, 34] width 65 height 25
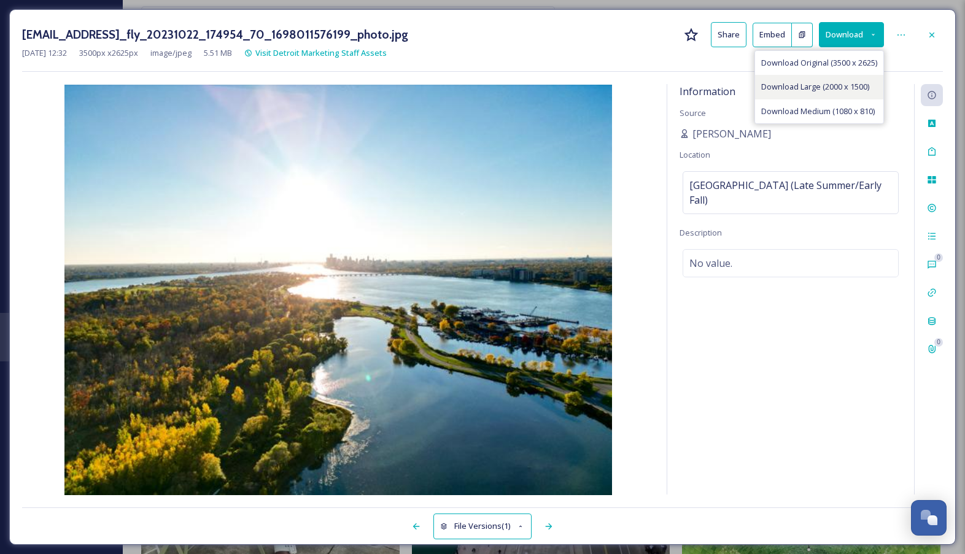
click at [849, 90] on span "Download Large (2000 x 1500)" at bounding box center [815, 87] width 108 height 12
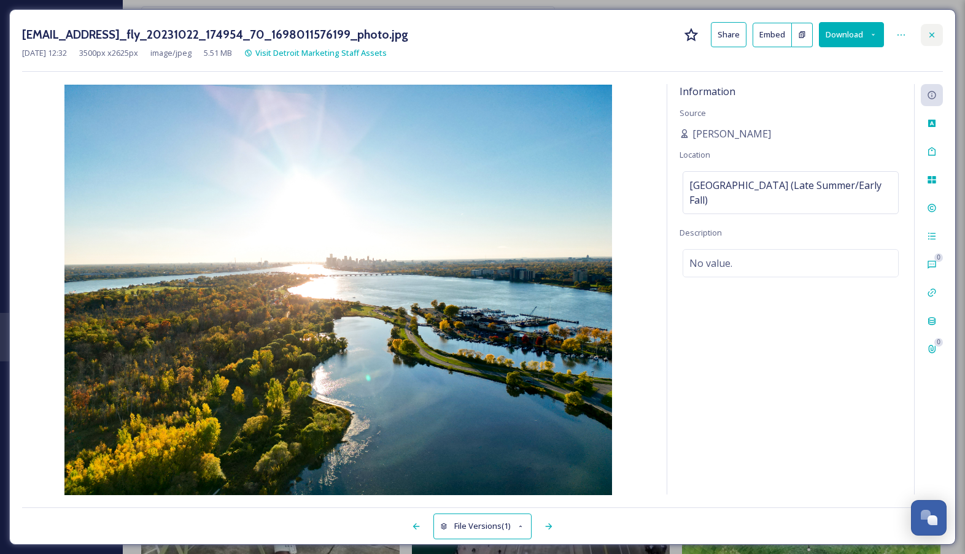
click at [931, 45] on div at bounding box center [932, 35] width 22 height 22
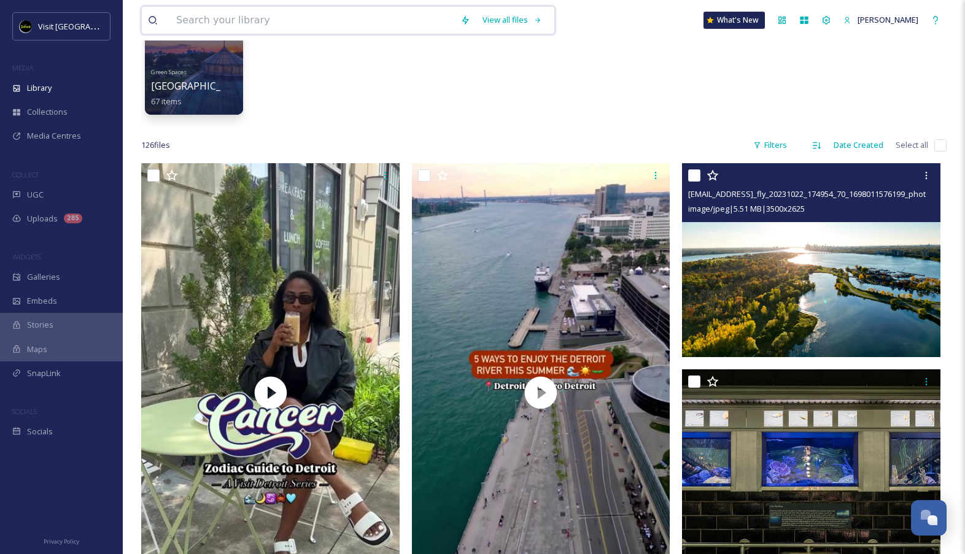
click at [341, 28] on input at bounding box center [312, 20] width 284 height 27
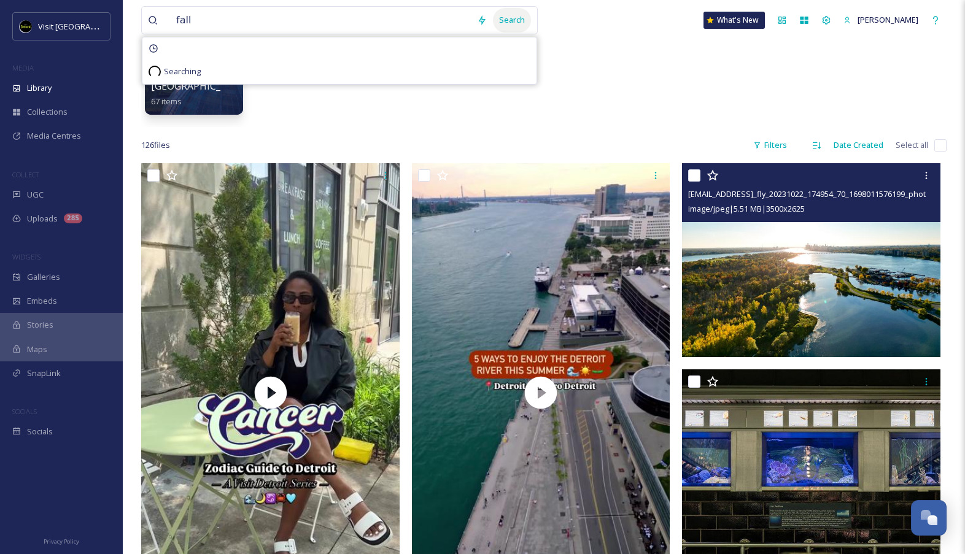
click at [531, 21] on div "Search" at bounding box center [512, 20] width 38 height 24
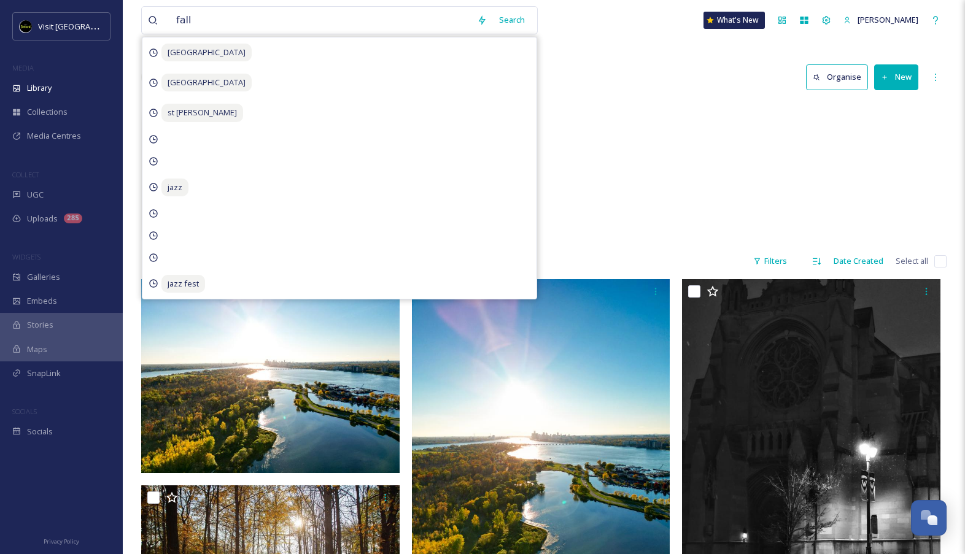
click at [602, 37] on div "fall Search [GEOGRAPHIC_DATA] st [PERSON_NAME] jazz jazz fest What's New [PERSO…" at bounding box center [544, 20] width 806 height 41
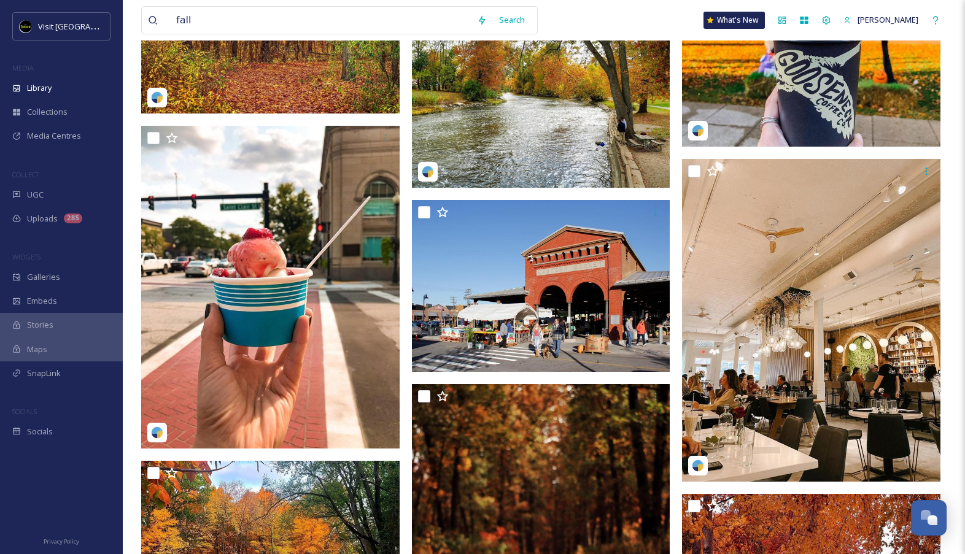
scroll to position [1730, 0]
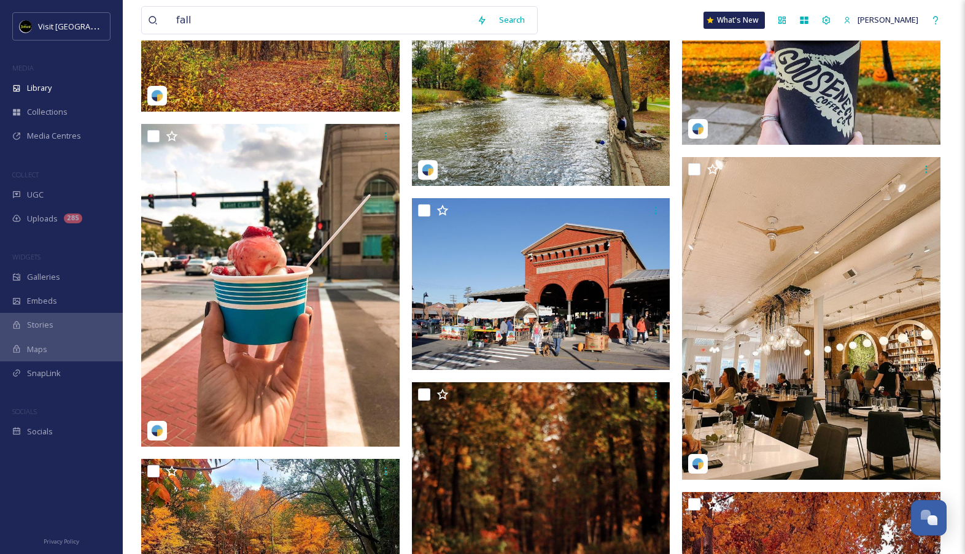
click at [599, 145] on img at bounding box center [541, 81] width 259 height 209
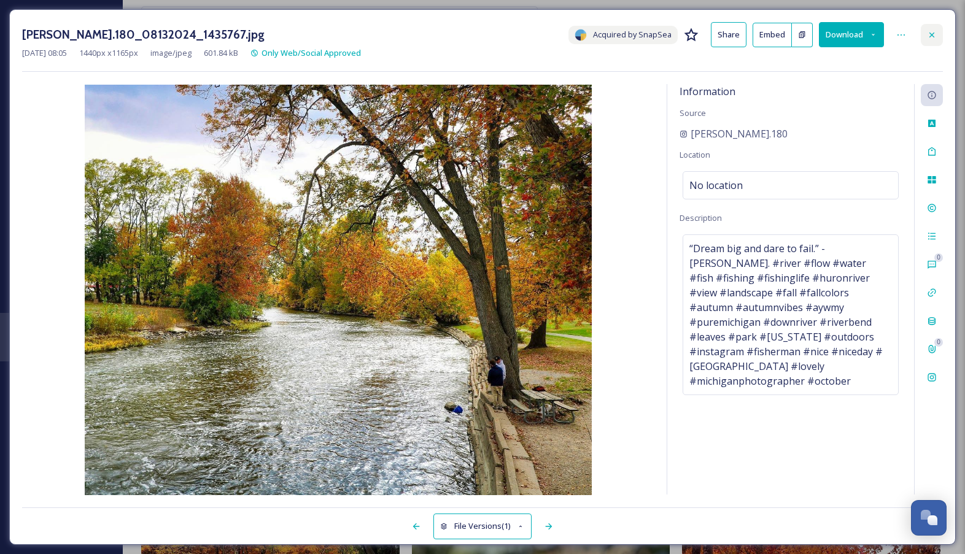
click at [935, 45] on div at bounding box center [932, 35] width 22 height 22
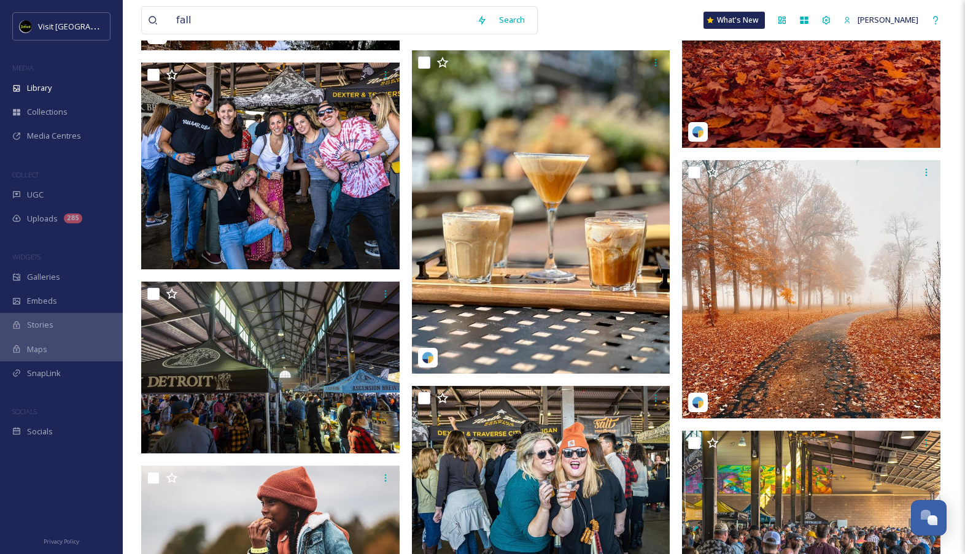
scroll to position [2401, 0]
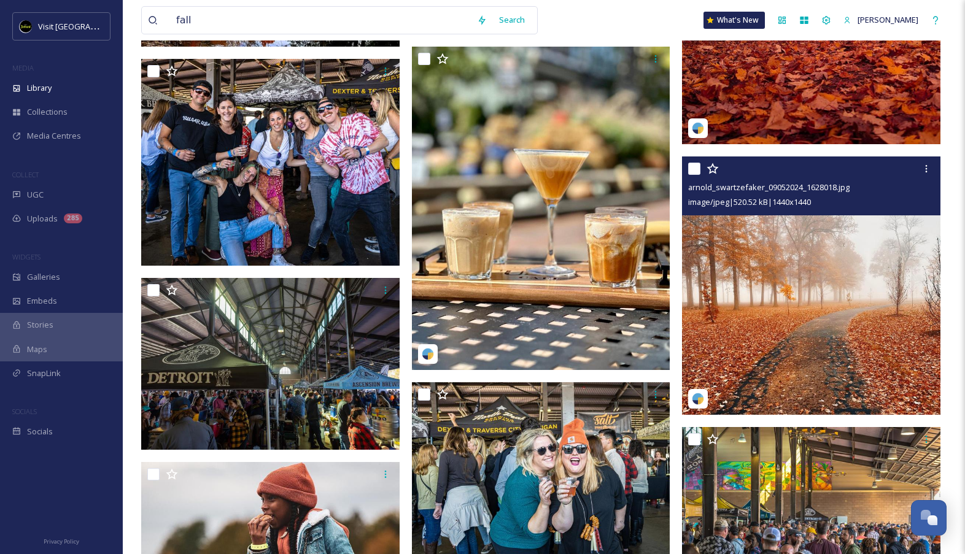
click at [782, 336] on img at bounding box center [811, 286] width 259 height 259
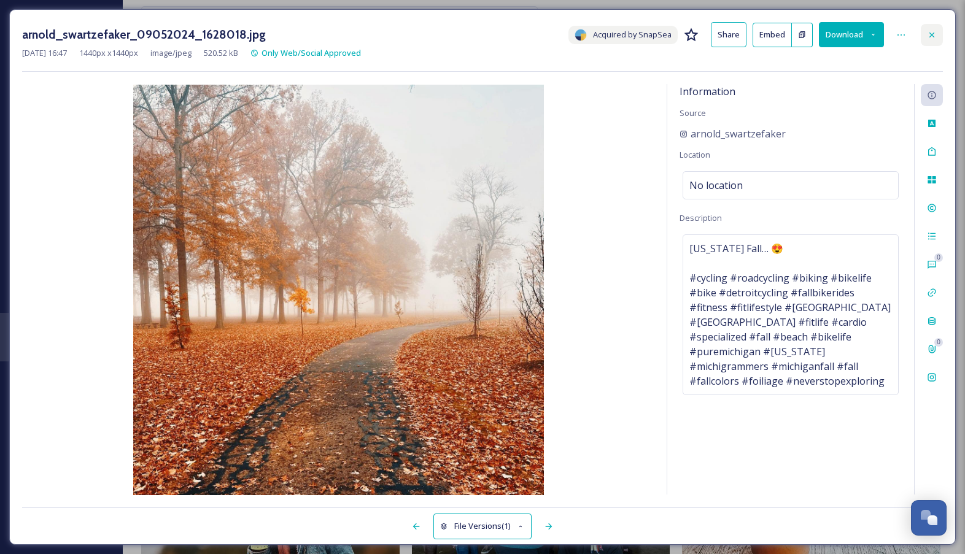
click at [935, 37] on icon at bounding box center [932, 34] width 5 height 5
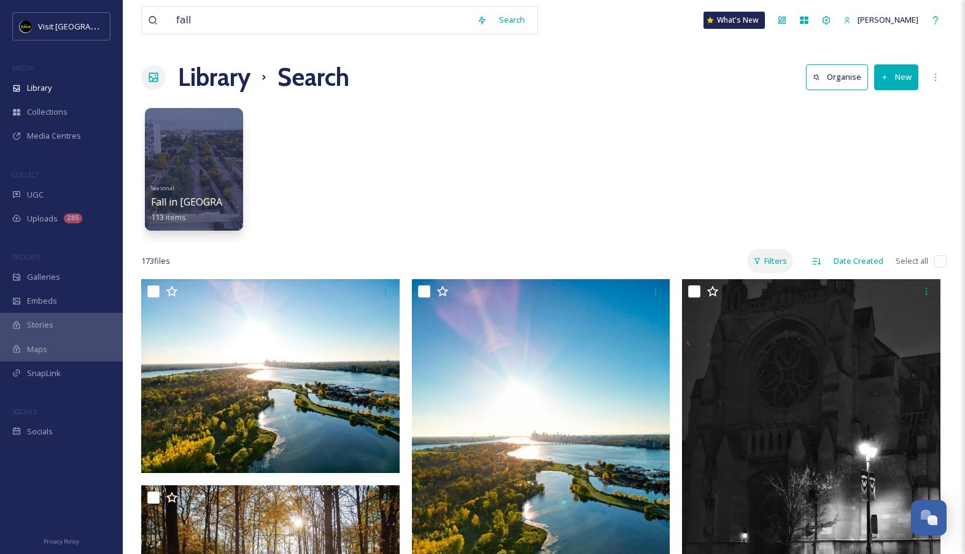
click at [771, 261] on div "Filters" at bounding box center [770, 261] width 46 height 24
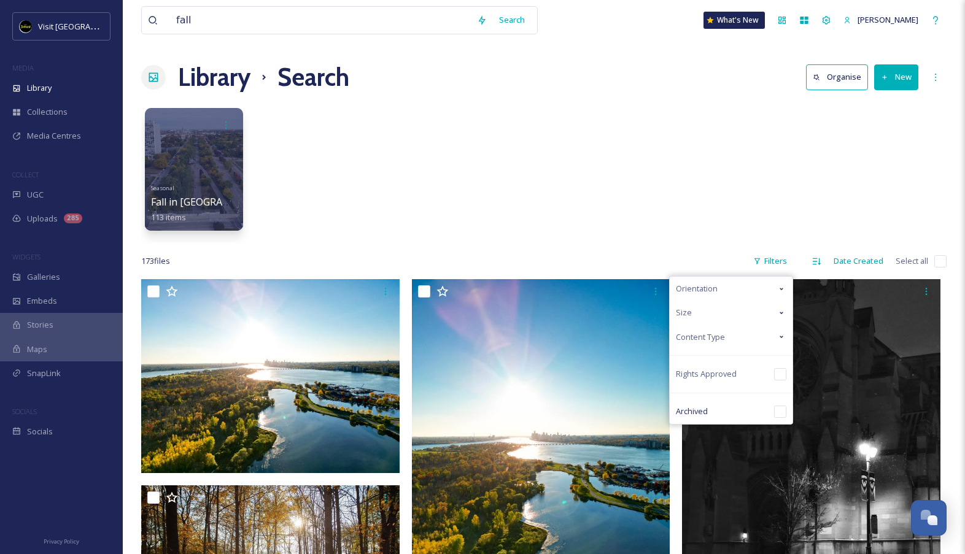
click at [733, 338] on div "Content Type" at bounding box center [731, 337] width 123 height 24
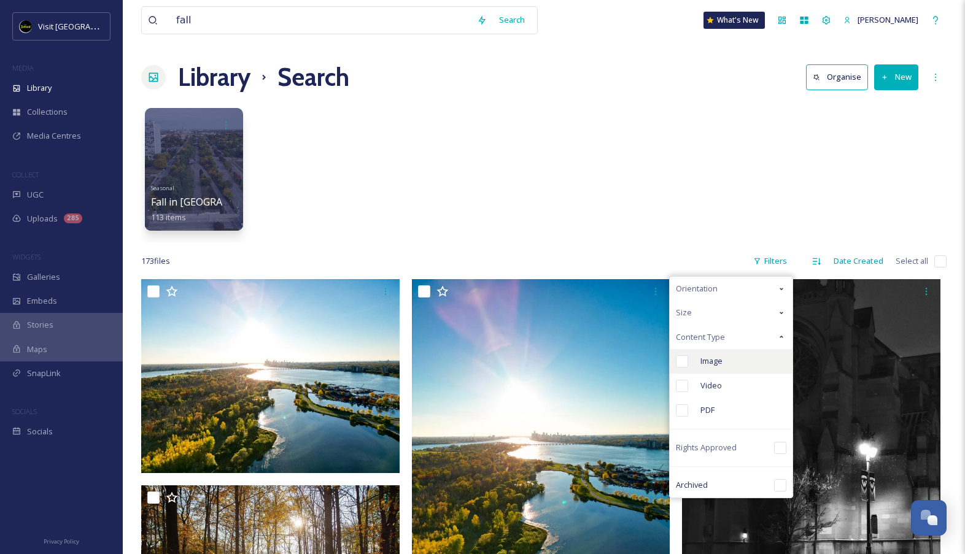
click at [732, 356] on div "Image" at bounding box center [731, 361] width 123 height 25
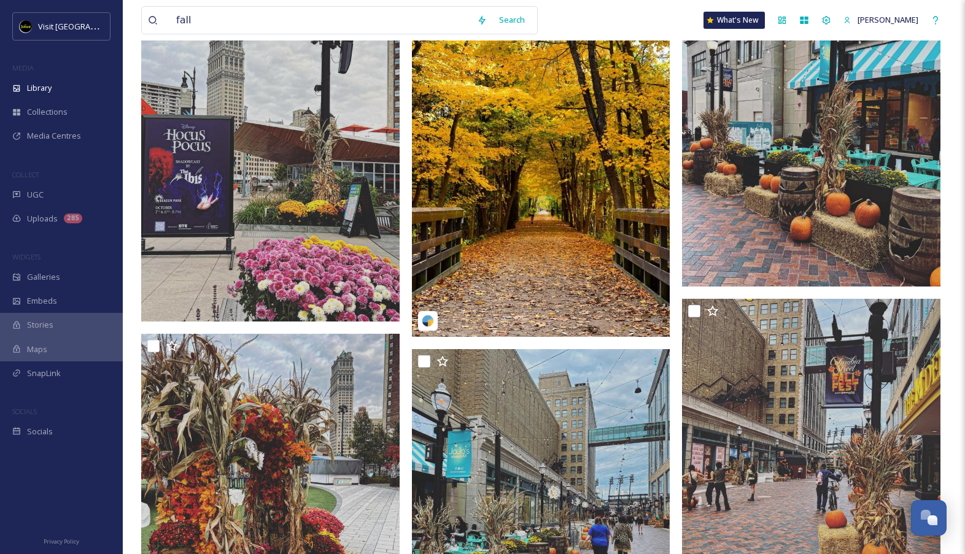
scroll to position [5618, 0]
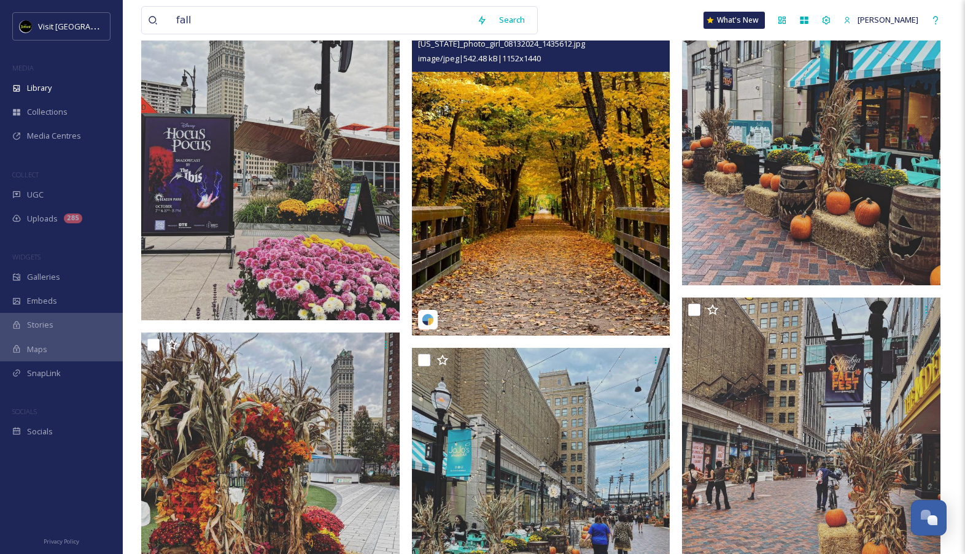
click at [564, 264] on img at bounding box center [541, 174] width 259 height 323
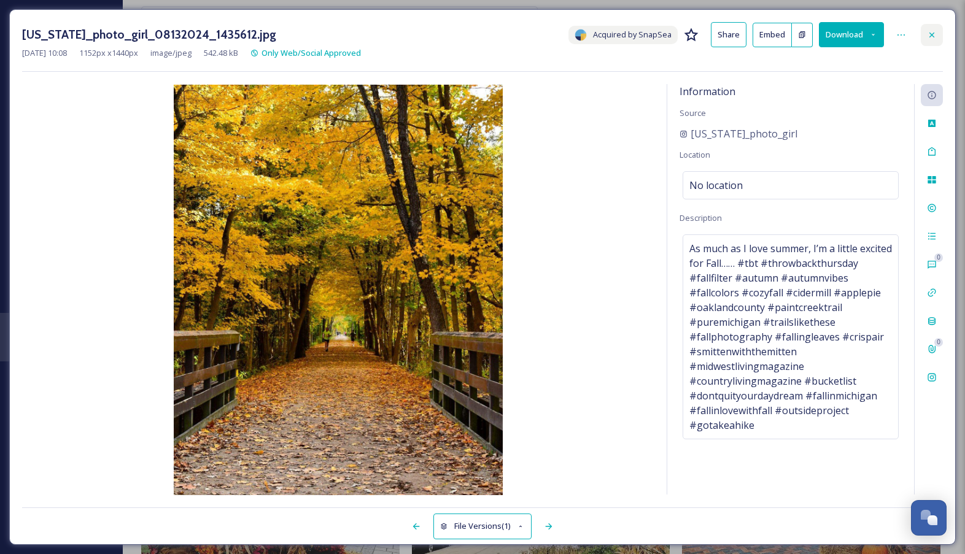
click at [928, 34] on icon at bounding box center [932, 35] width 10 height 10
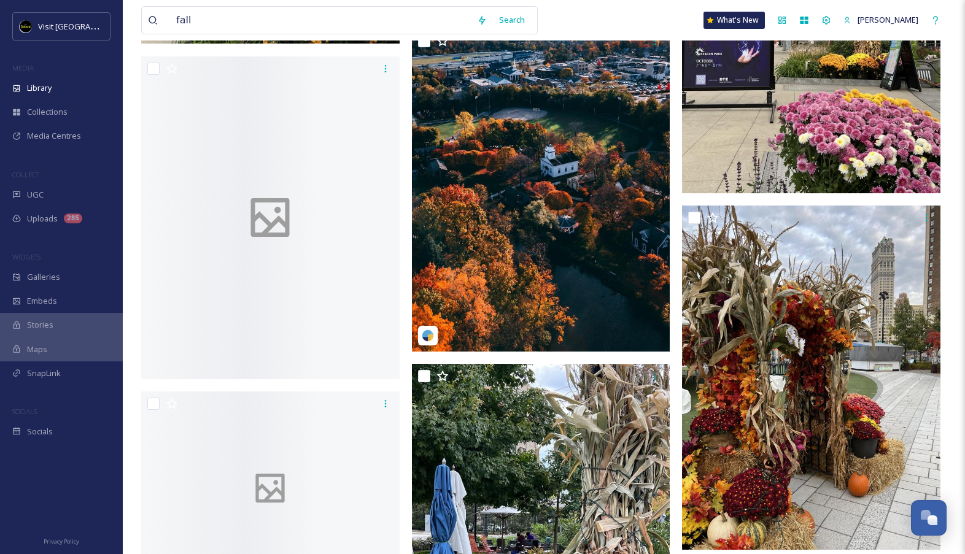
scroll to position [7576, 0]
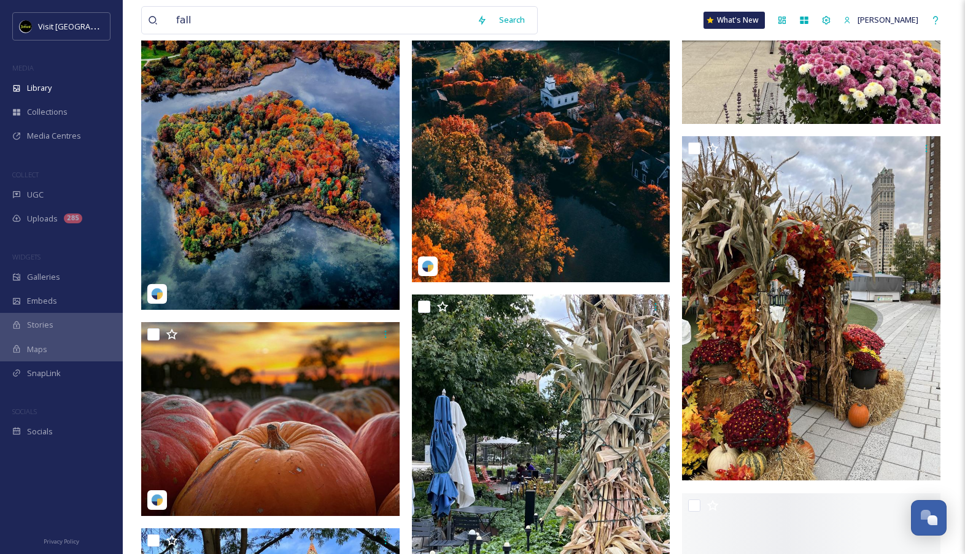
click at [591, 228] on img at bounding box center [541, 120] width 259 height 323
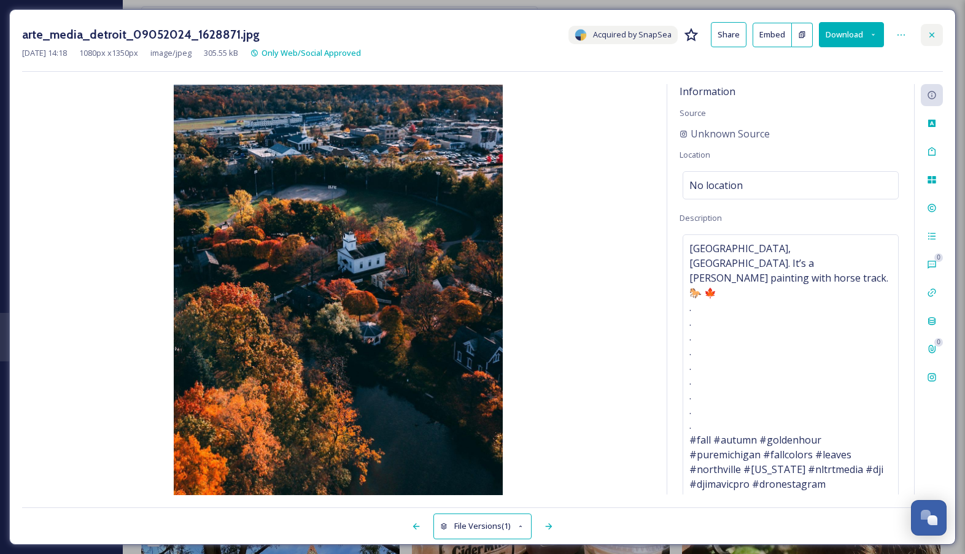
click at [926, 32] on div at bounding box center [932, 35] width 22 height 22
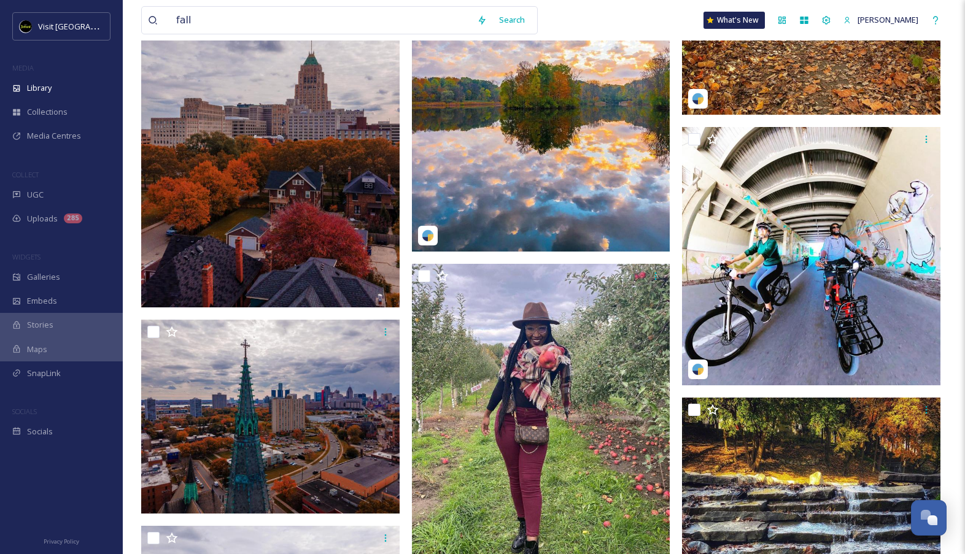
scroll to position [14224, 0]
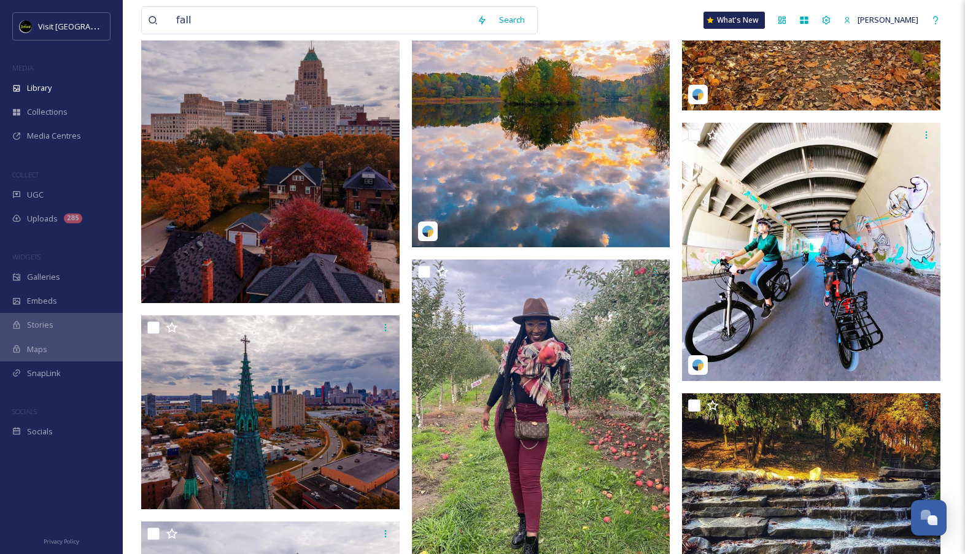
click at [573, 159] on img at bounding box center [541, 86] width 259 height 324
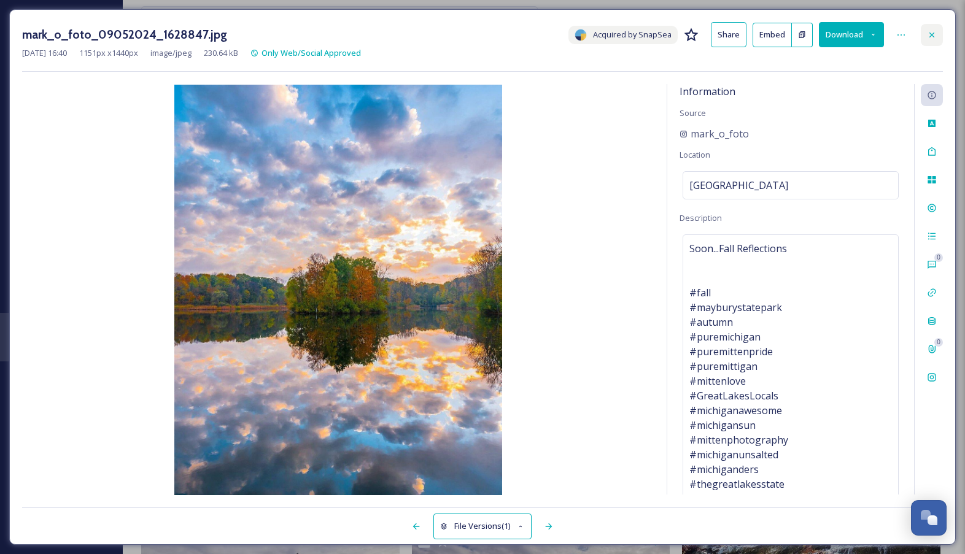
click at [936, 34] on icon at bounding box center [932, 35] width 10 height 10
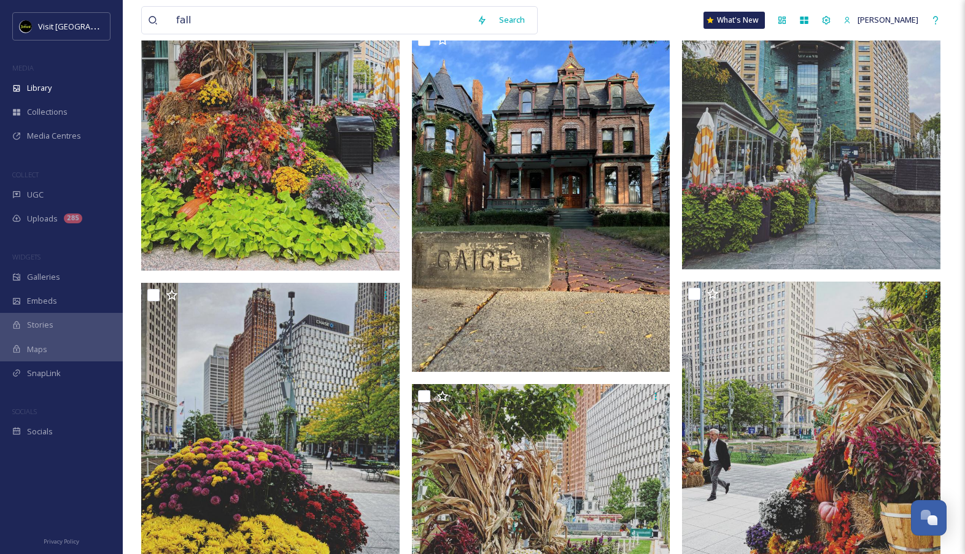
scroll to position [9162, 0]
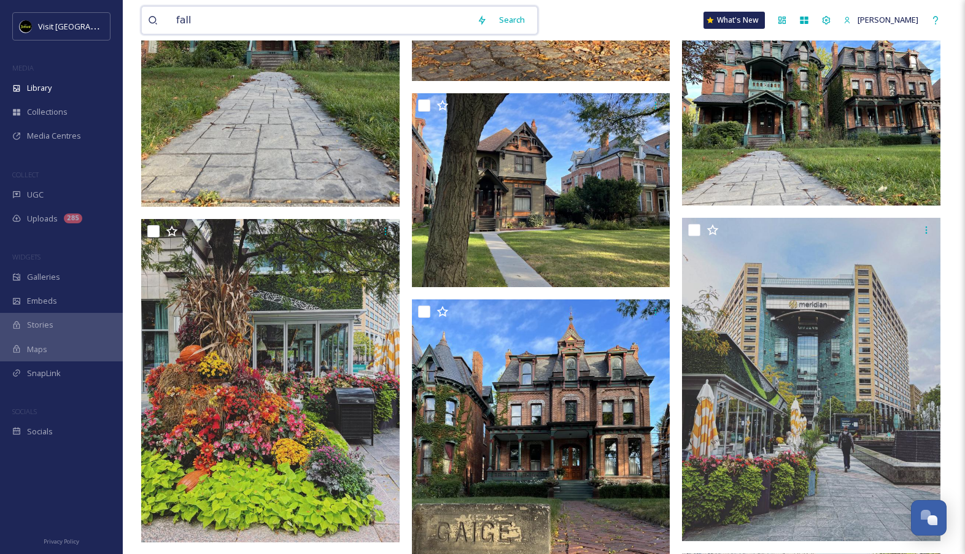
click at [335, 17] on input "fall" at bounding box center [320, 20] width 301 height 27
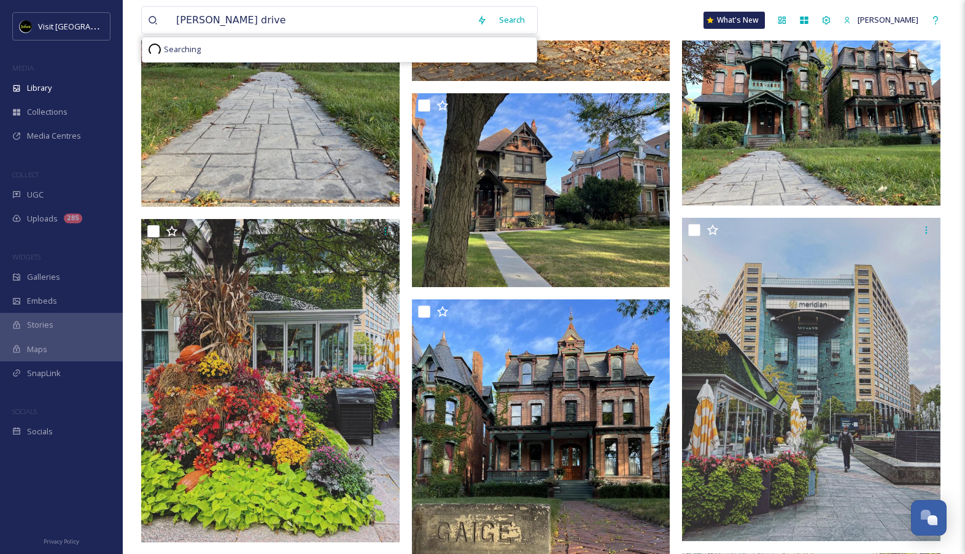
click at [521, 7] on div "[PERSON_NAME] drive Search Searching" at bounding box center [339, 20] width 397 height 28
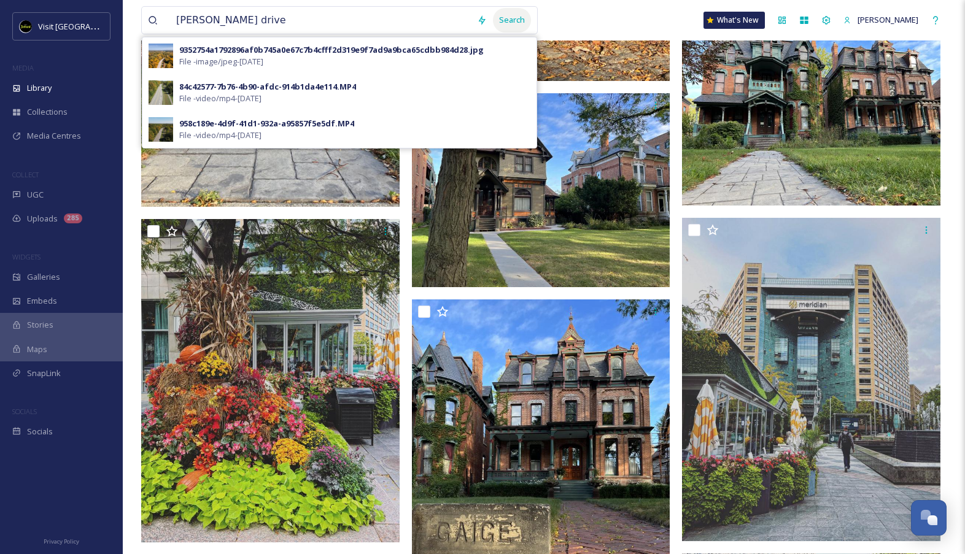
click at [529, 24] on div "Search" at bounding box center [512, 20] width 38 height 24
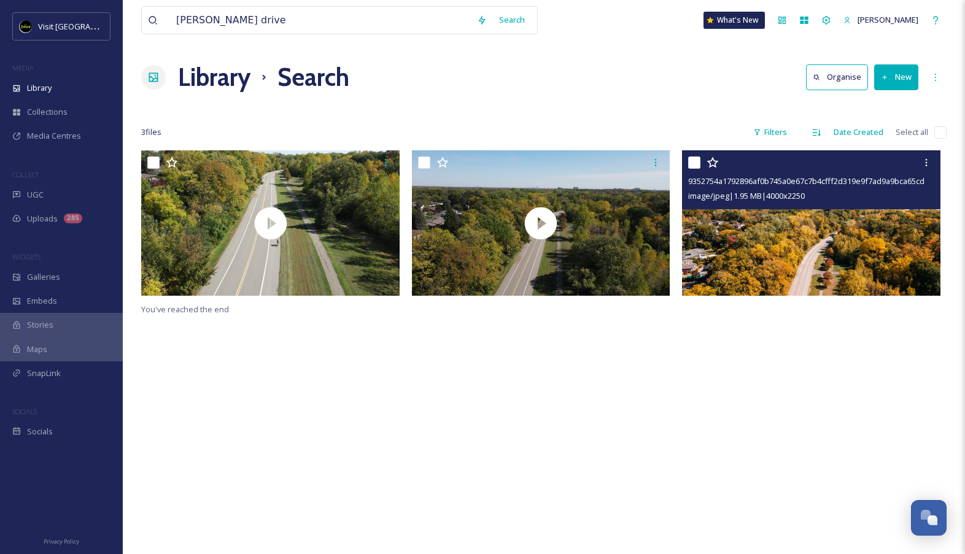
click at [781, 217] on img at bounding box center [811, 223] width 259 height 146
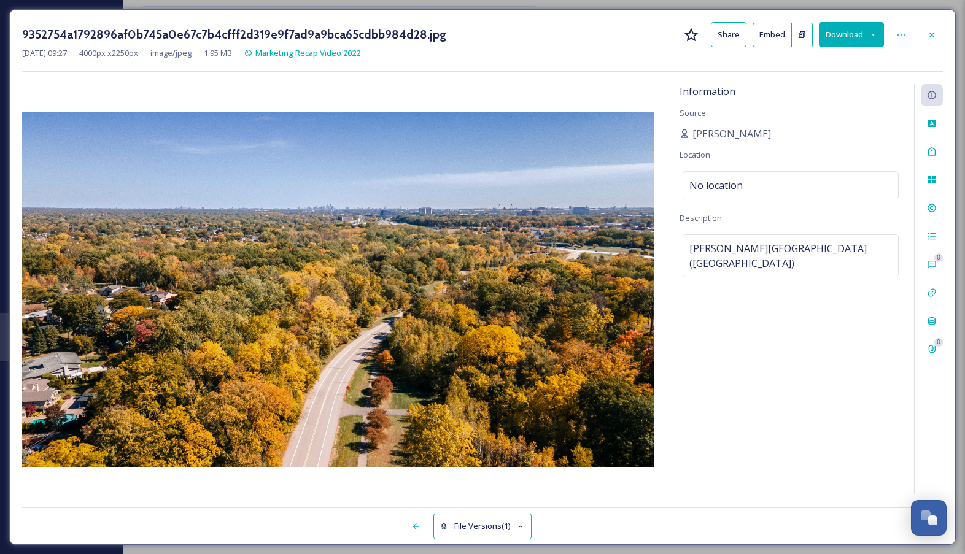
click at [871, 38] on icon at bounding box center [873, 35] width 8 height 8
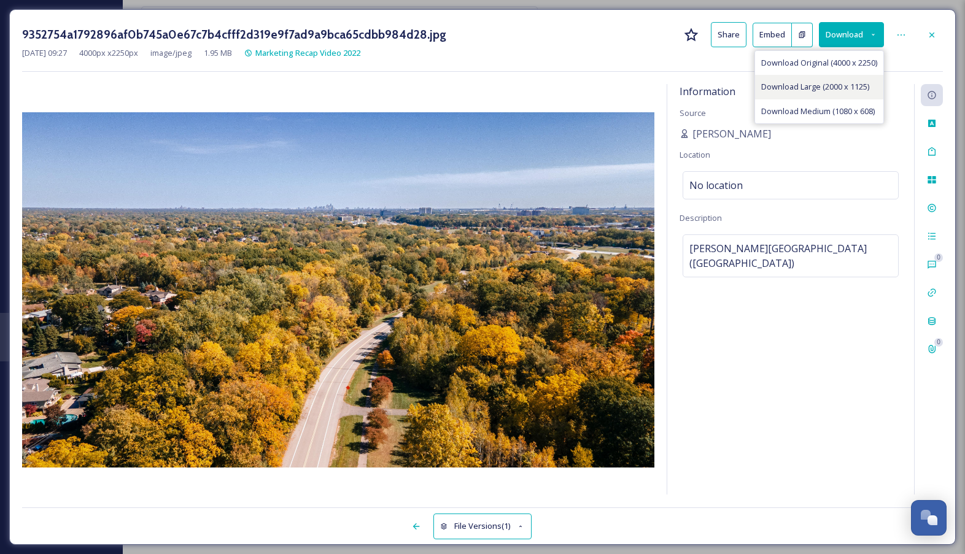
click at [843, 92] on span "Download Large (2000 x 1125)" at bounding box center [815, 87] width 108 height 12
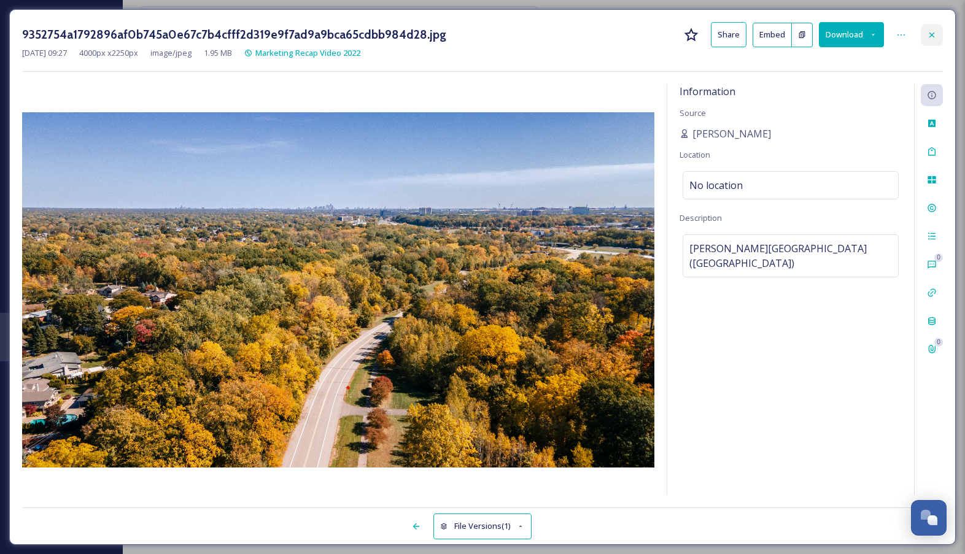
click at [927, 36] on icon at bounding box center [932, 35] width 10 height 10
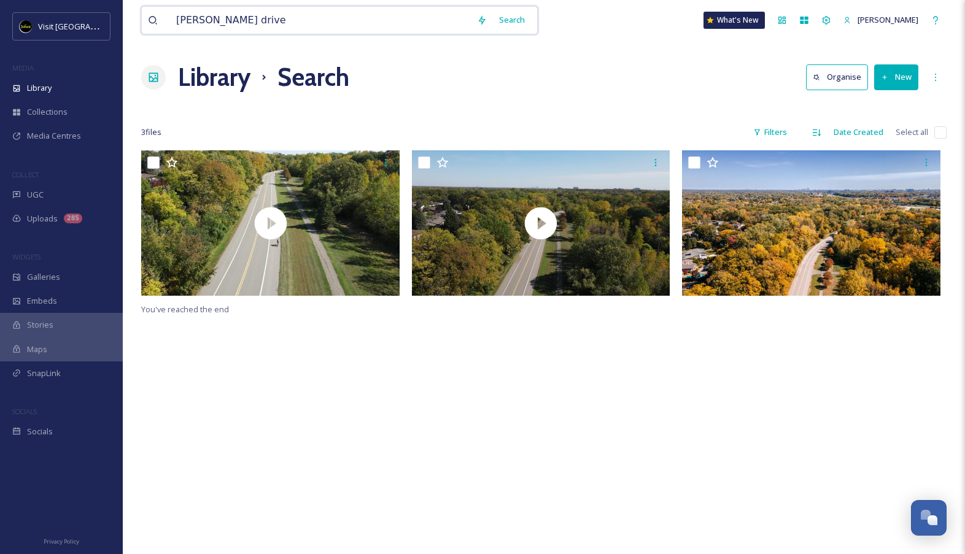
click at [289, 15] on input "[PERSON_NAME] drive" at bounding box center [320, 20] width 301 height 27
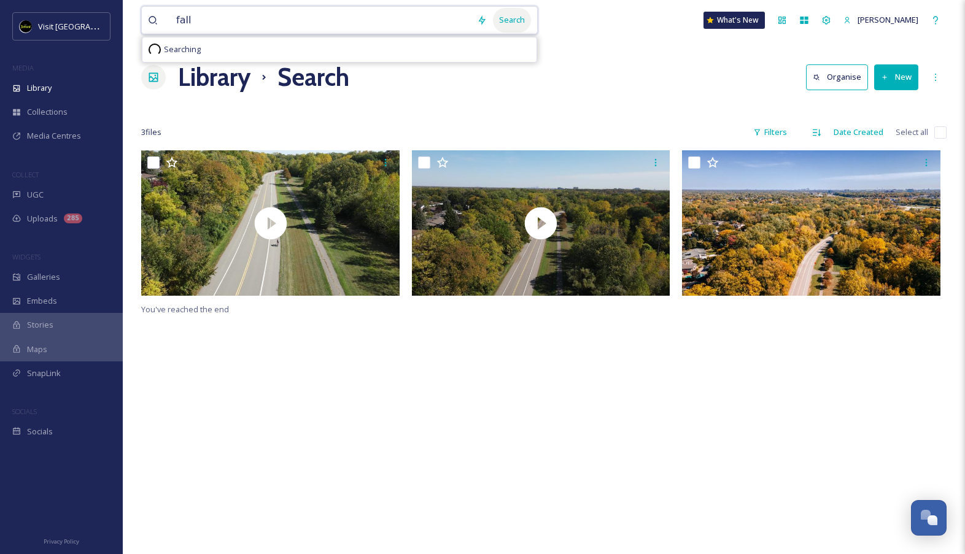
type input "fall"
click at [518, 19] on div "Search" at bounding box center [512, 20] width 38 height 24
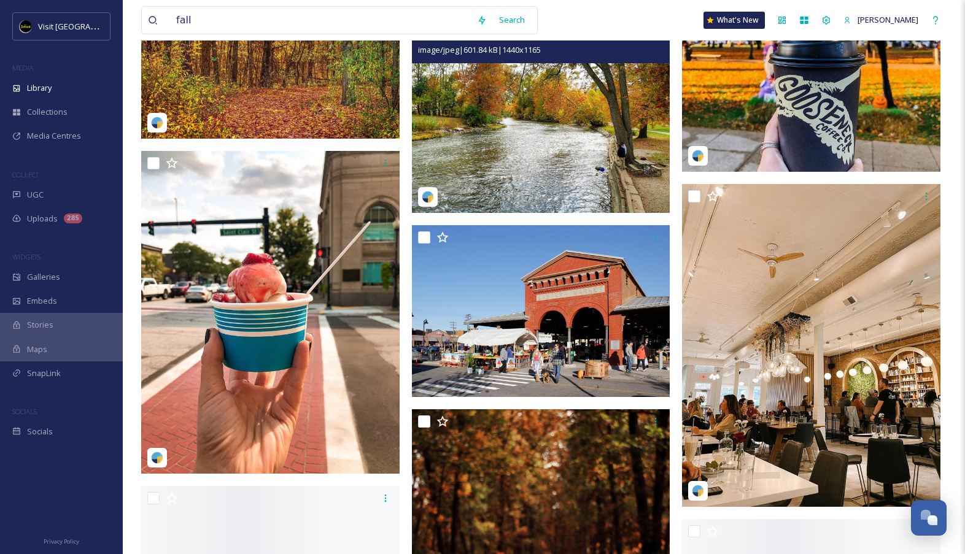
scroll to position [1705, 0]
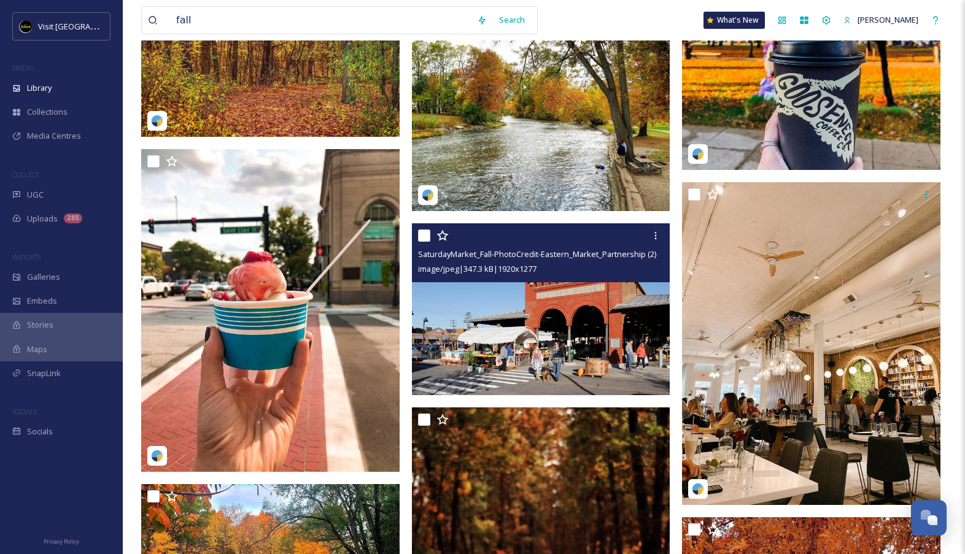
click at [588, 313] on img at bounding box center [541, 310] width 259 height 172
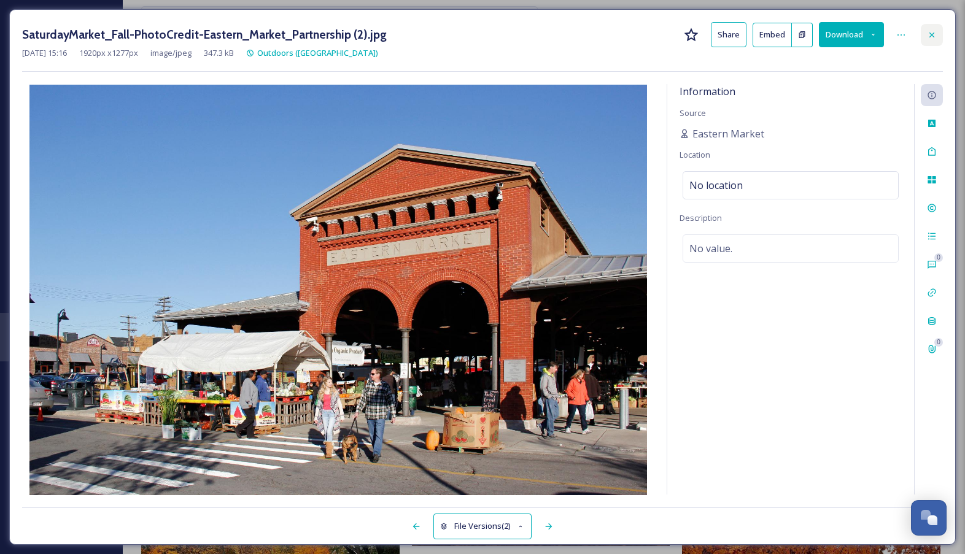
click at [932, 33] on icon at bounding box center [932, 35] width 10 height 10
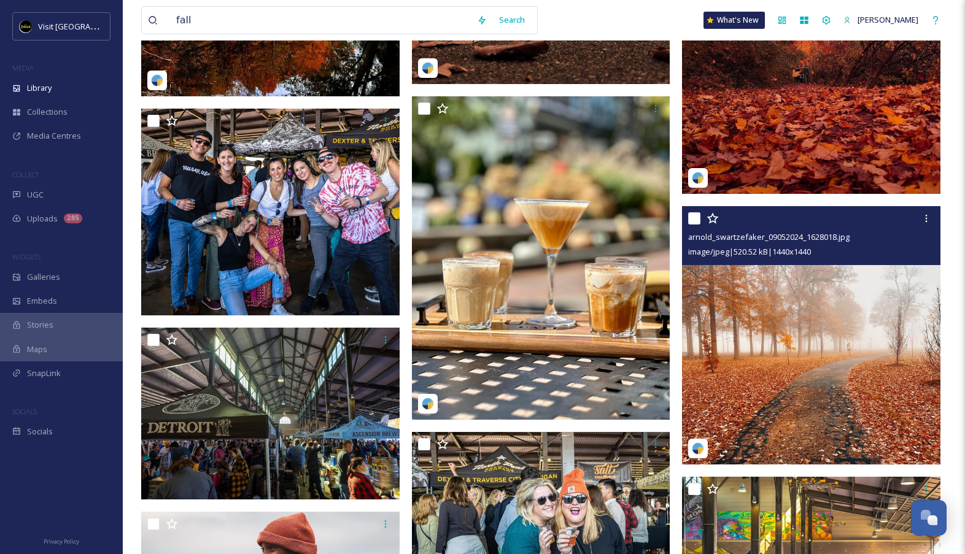
scroll to position [2362, 0]
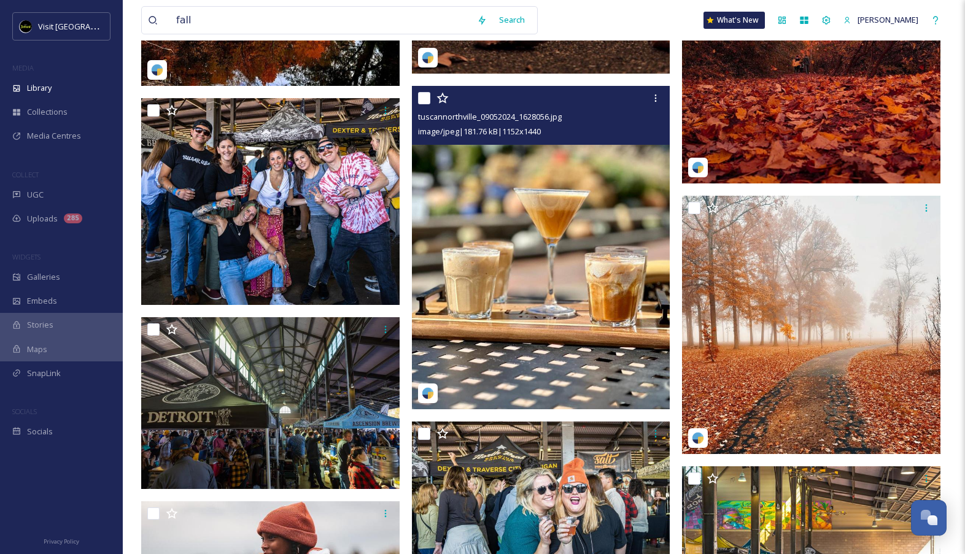
click at [636, 360] on img at bounding box center [541, 247] width 259 height 323
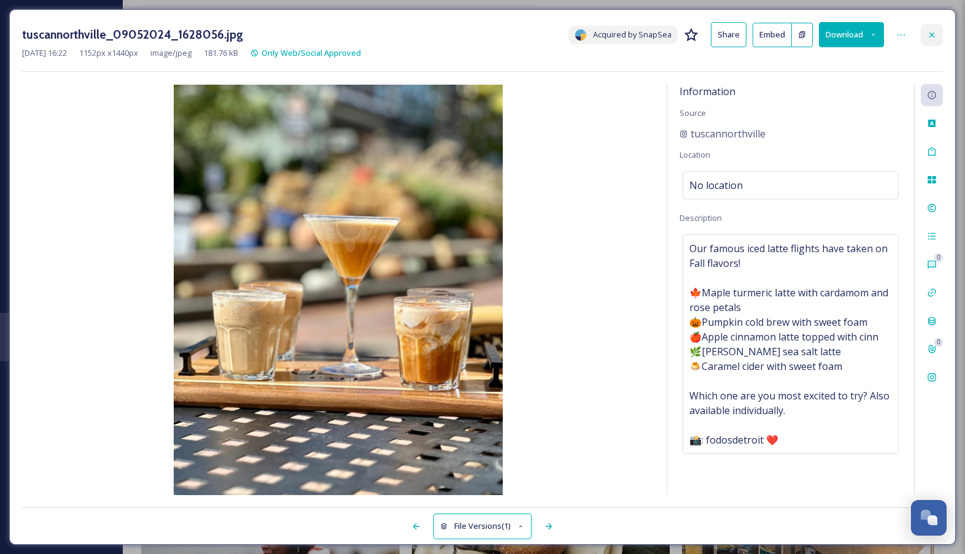
click at [933, 36] on icon at bounding box center [932, 34] width 5 height 5
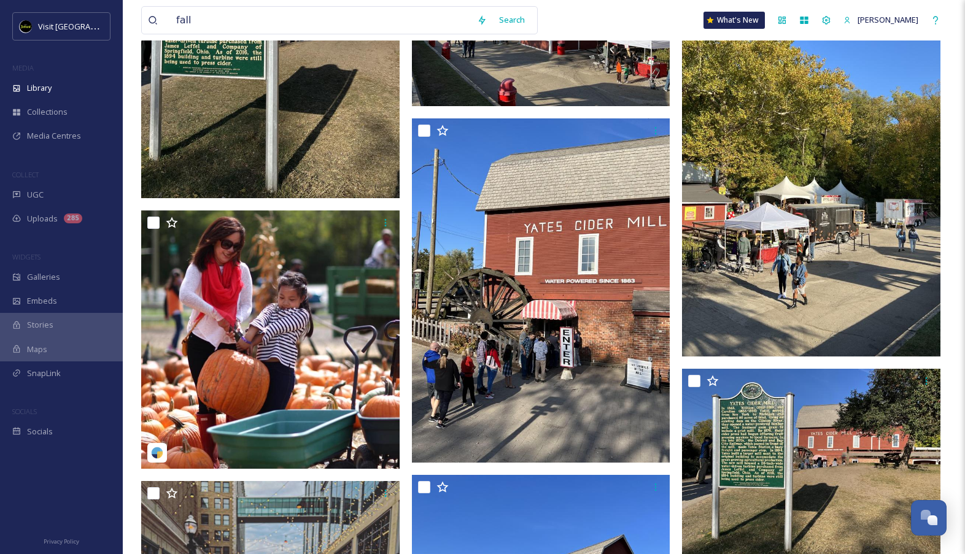
scroll to position [5117, 0]
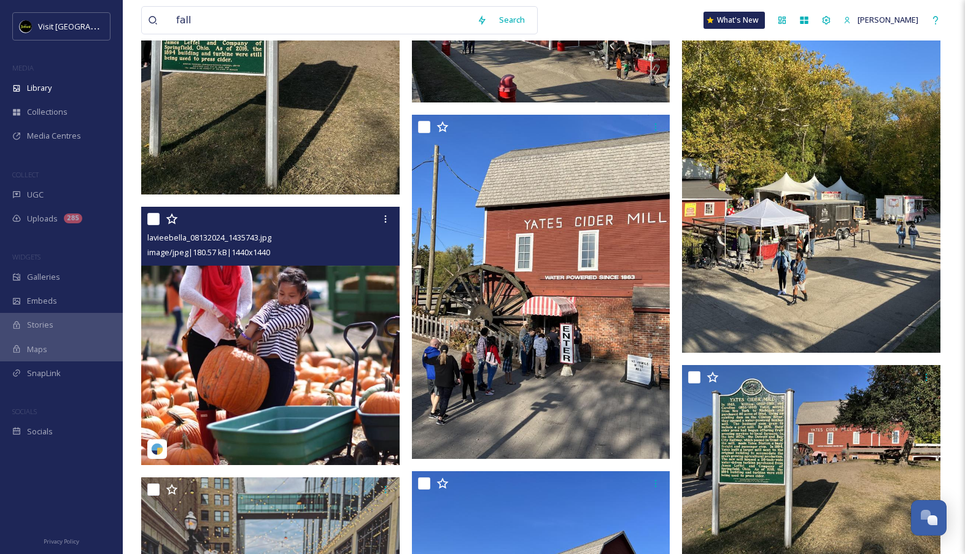
click at [365, 348] on img at bounding box center [270, 336] width 259 height 259
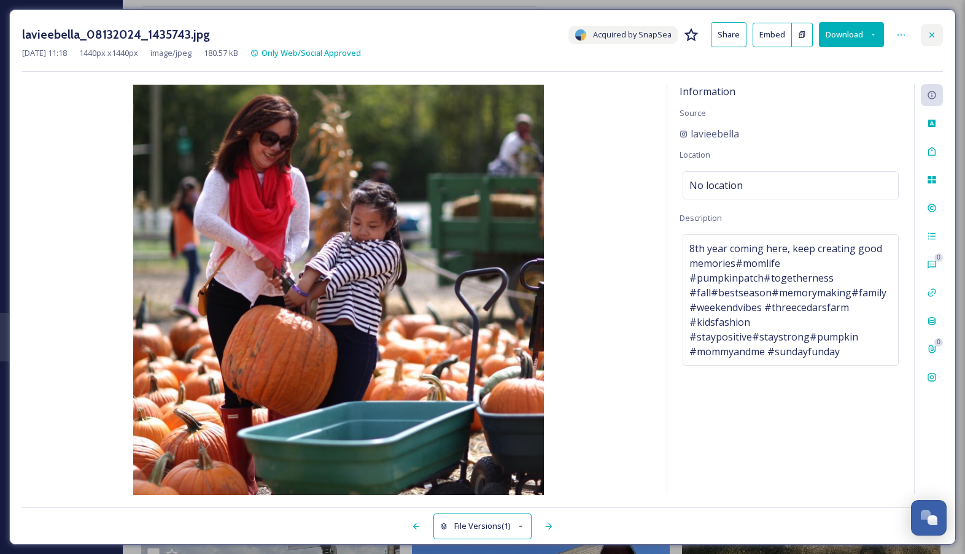
click at [931, 38] on icon at bounding box center [932, 35] width 10 height 10
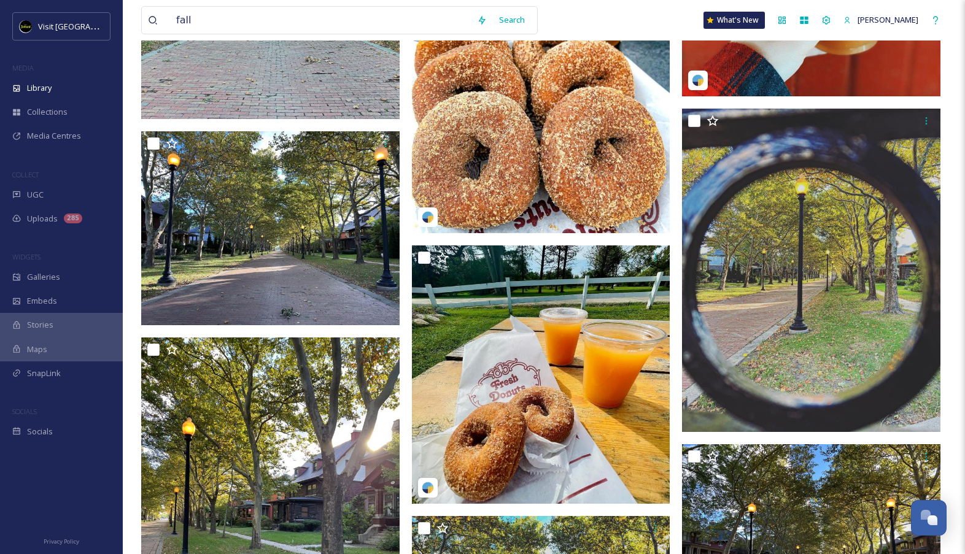
scroll to position [12691, 0]
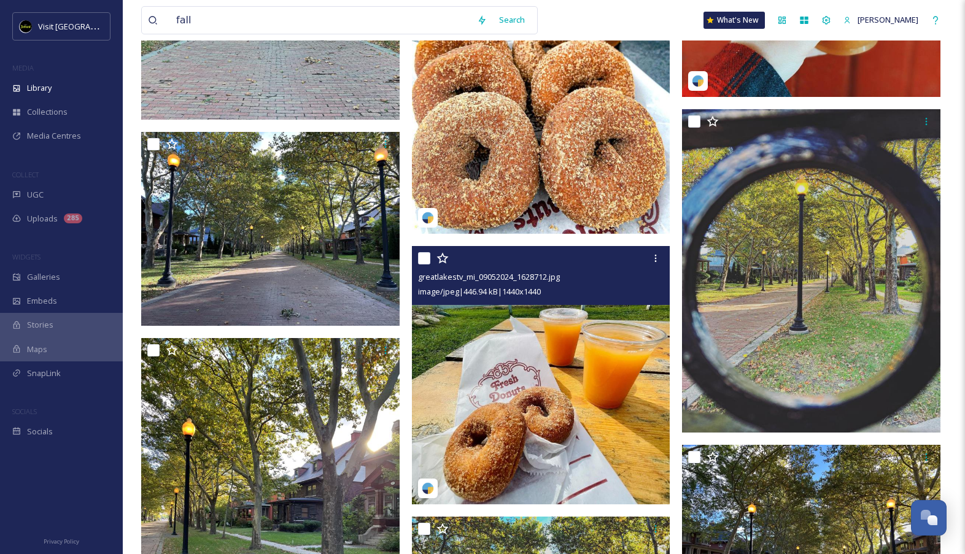
click at [562, 348] on img at bounding box center [541, 375] width 259 height 259
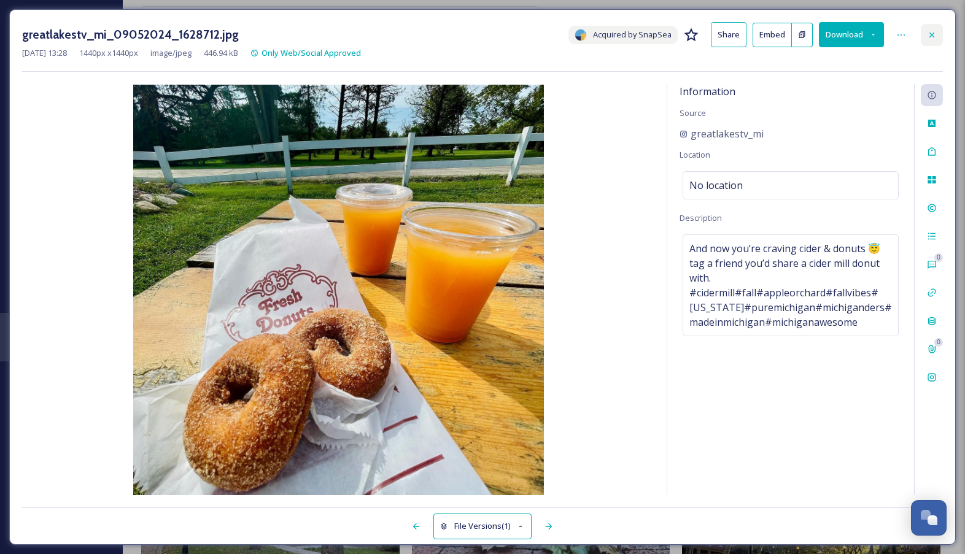
click at [936, 35] on icon at bounding box center [932, 35] width 10 height 10
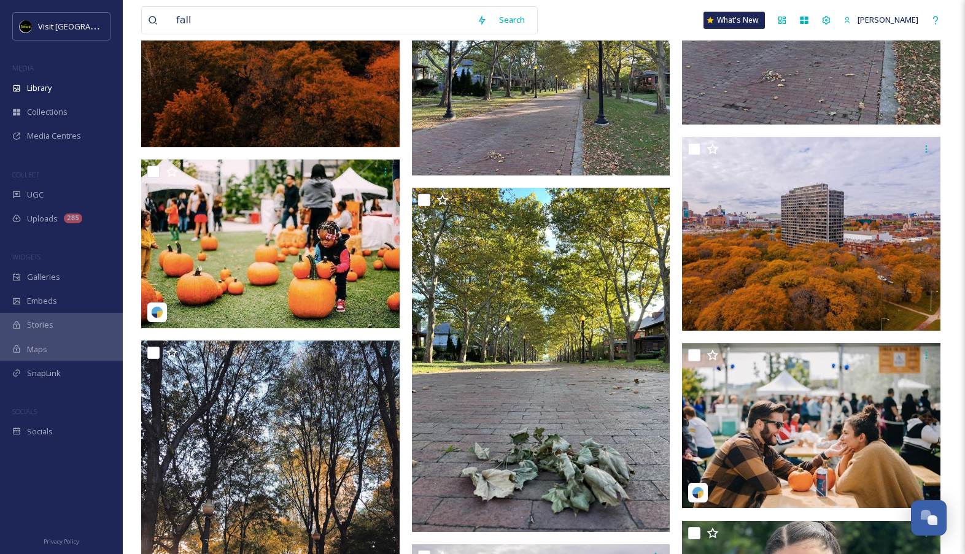
scroll to position [13919, 0]
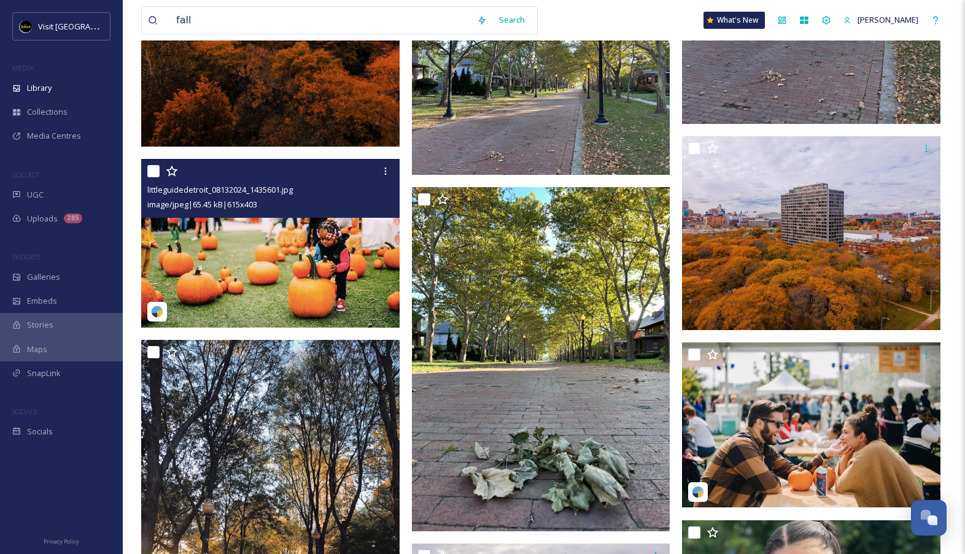
click at [349, 298] on img at bounding box center [270, 243] width 259 height 169
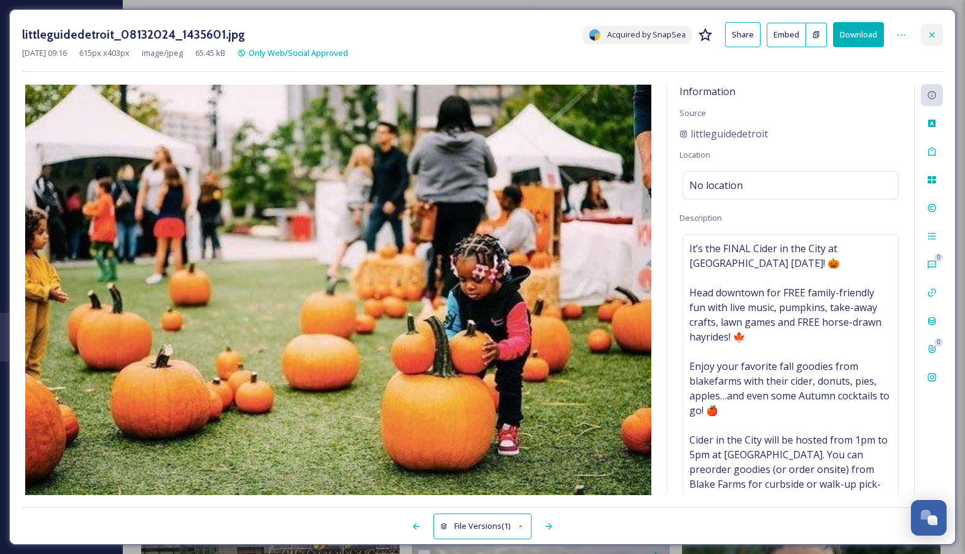
click at [934, 33] on icon at bounding box center [932, 34] width 5 height 5
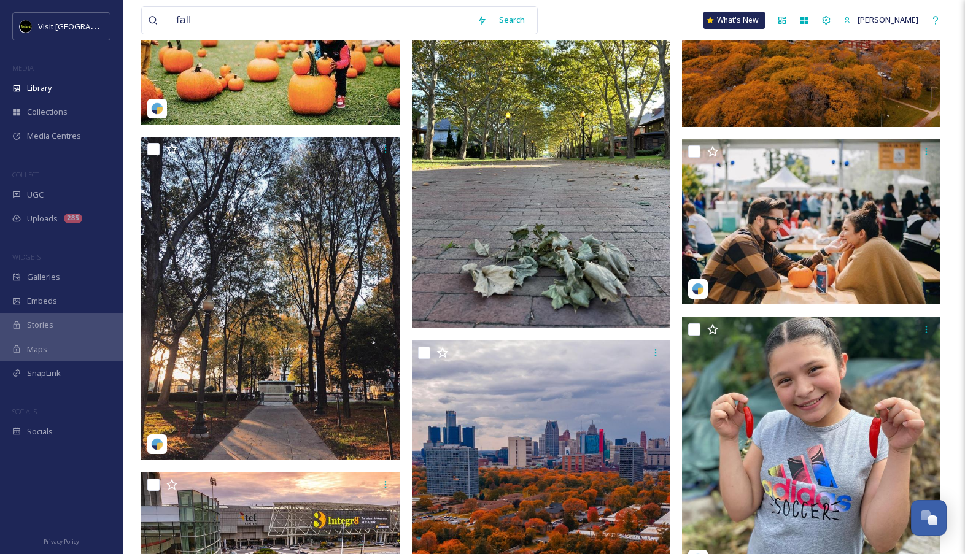
scroll to position [14123, 0]
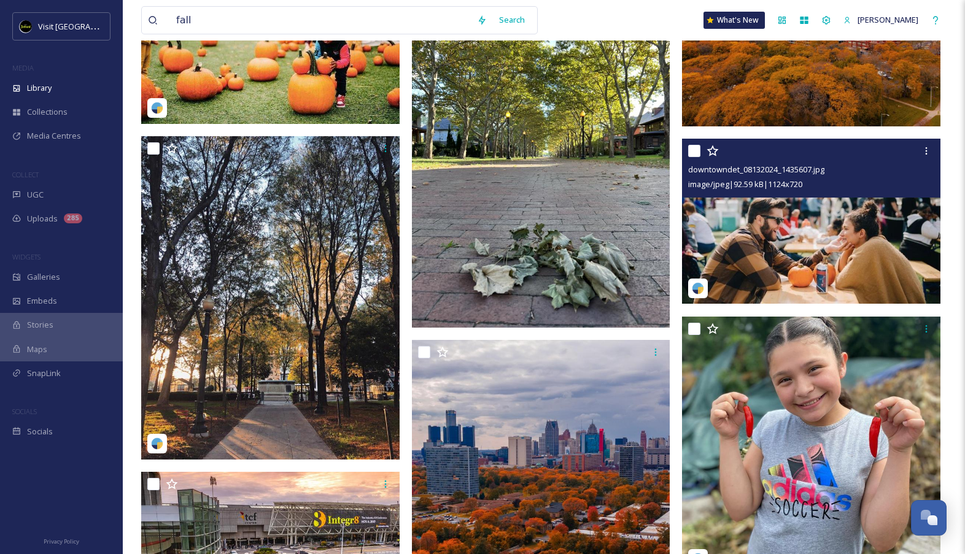
click at [840, 271] on img at bounding box center [811, 221] width 259 height 165
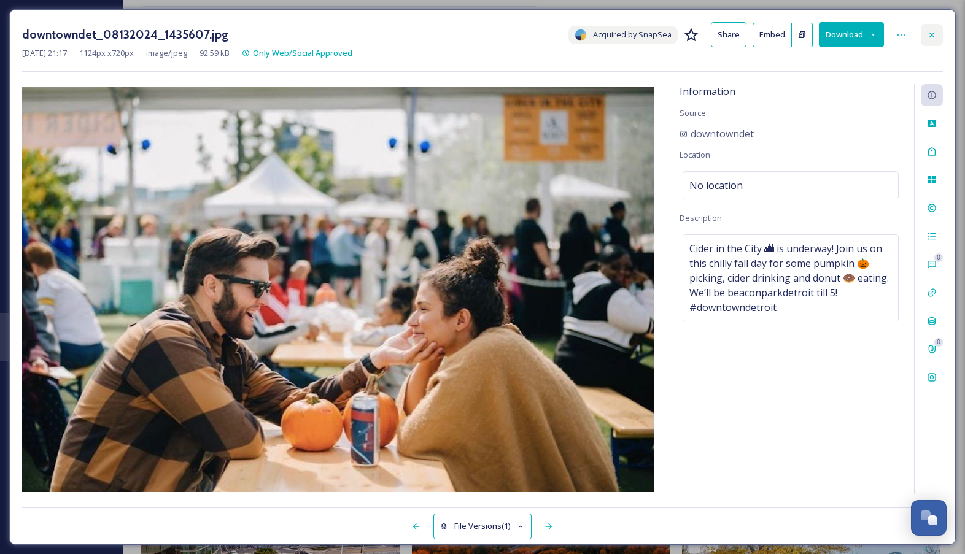
click at [935, 31] on icon at bounding box center [932, 35] width 10 height 10
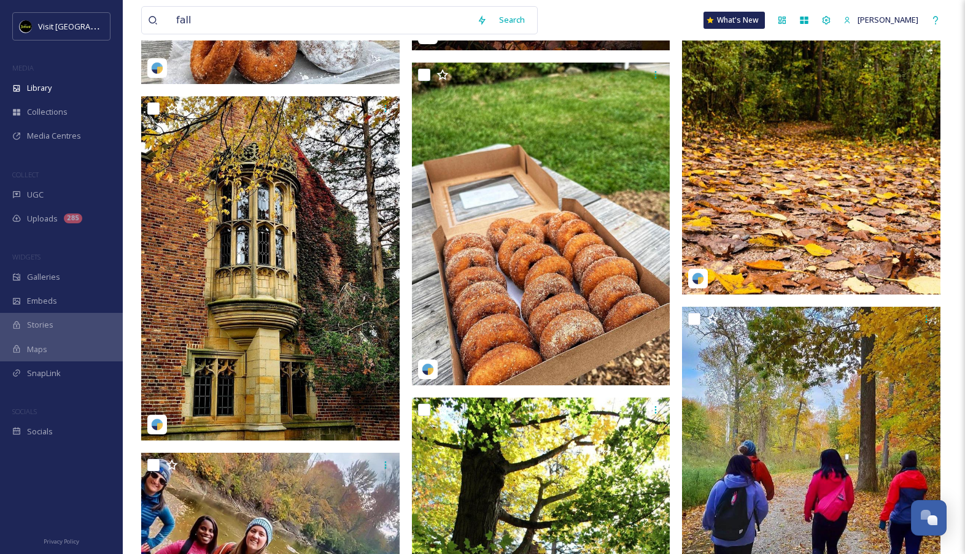
scroll to position [910, 0]
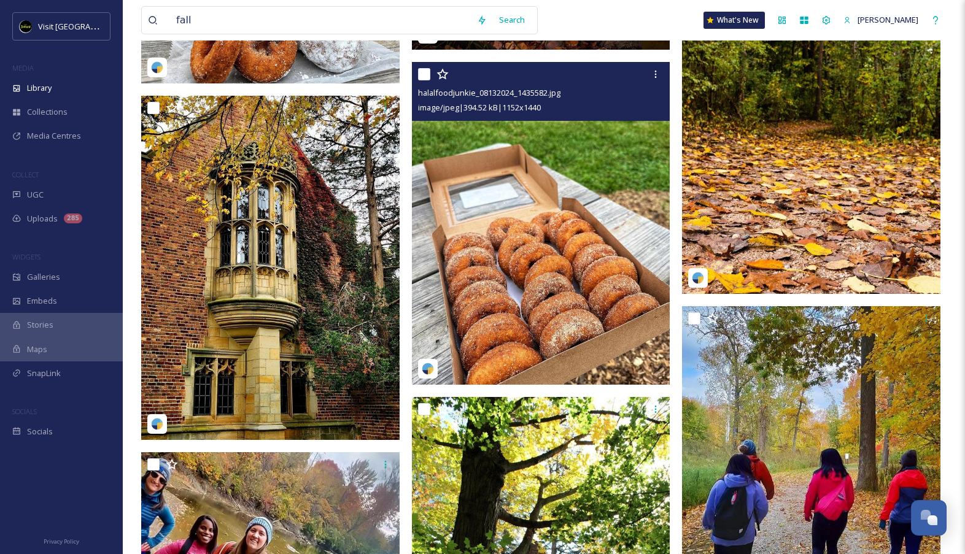
click at [578, 296] on img at bounding box center [541, 223] width 259 height 323
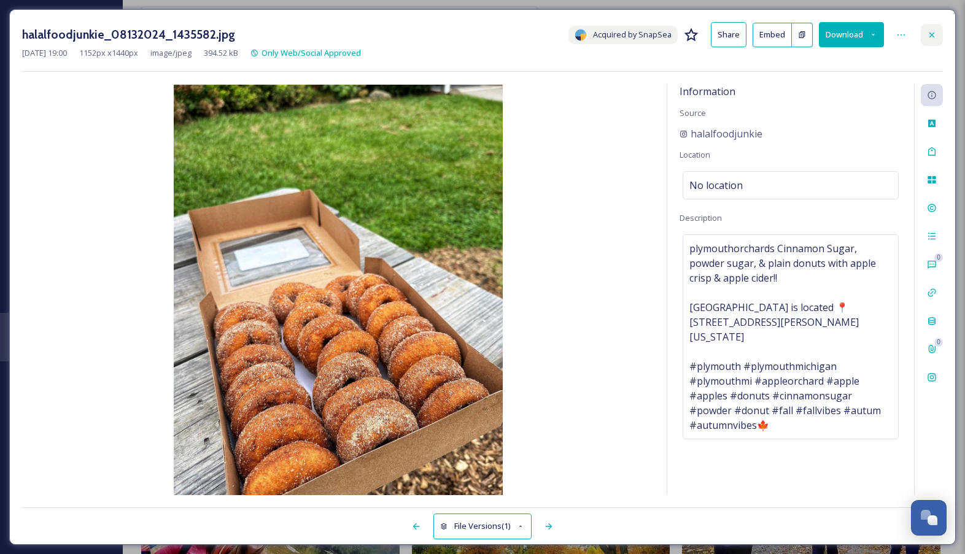
click at [936, 35] on icon at bounding box center [932, 35] width 10 height 10
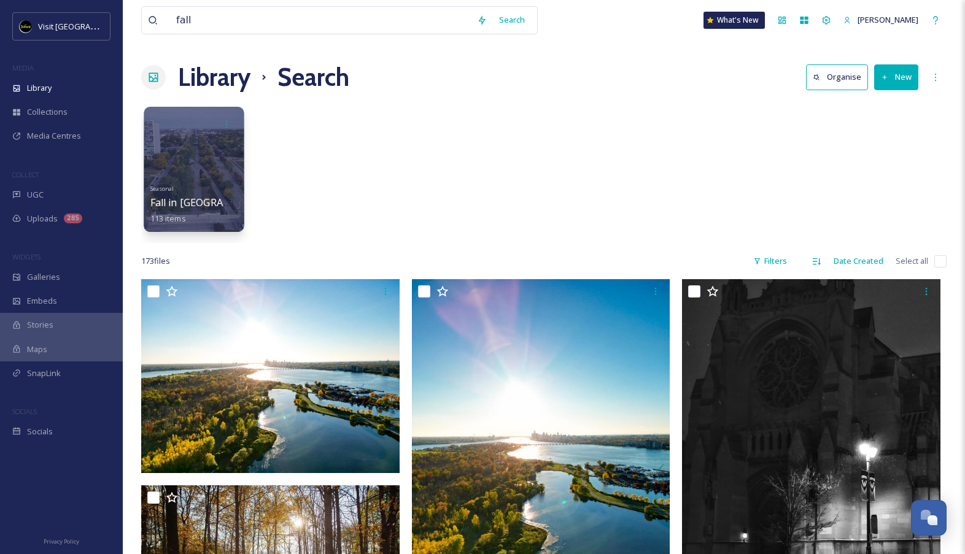
click at [199, 163] on div at bounding box center [194, 169] width 100 height 125
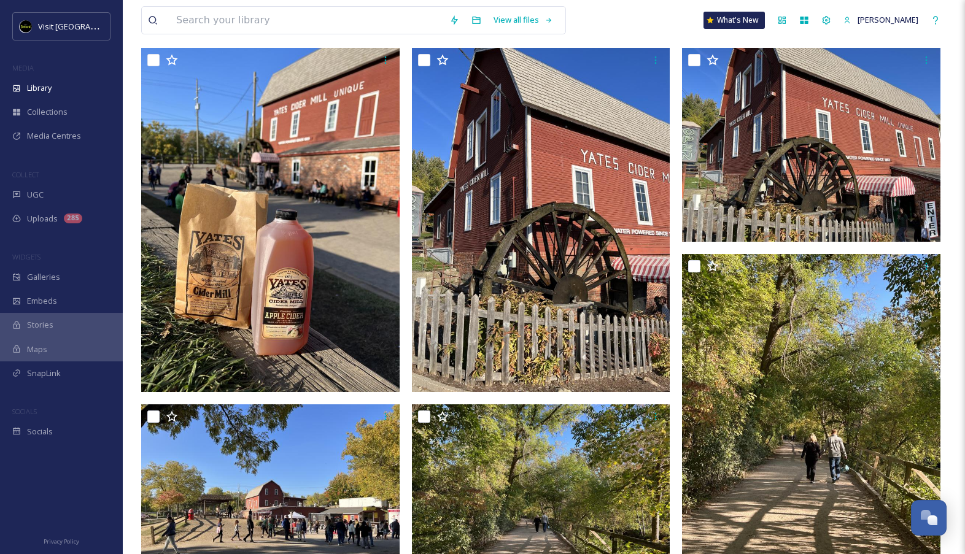
scroll to position [615, 0]
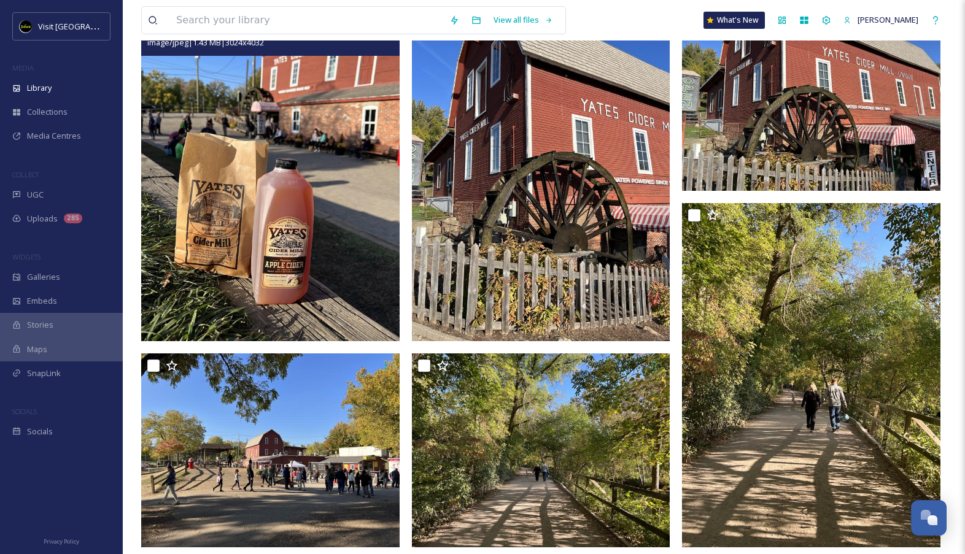
click at [351, 244] on img at bounding box center [270, 169] width 259 height 344
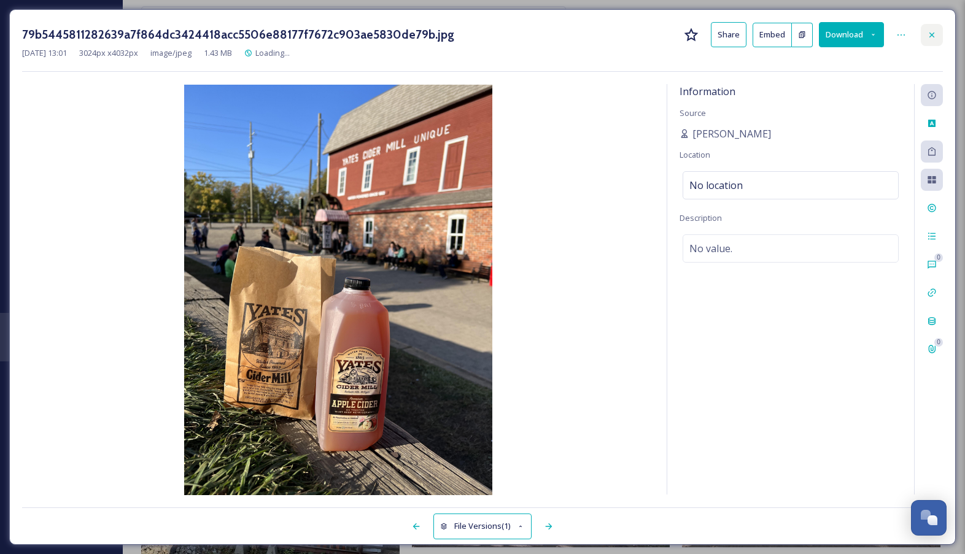
click at [942, 33] on div at bounding box center [932, 35] width 22 height 22
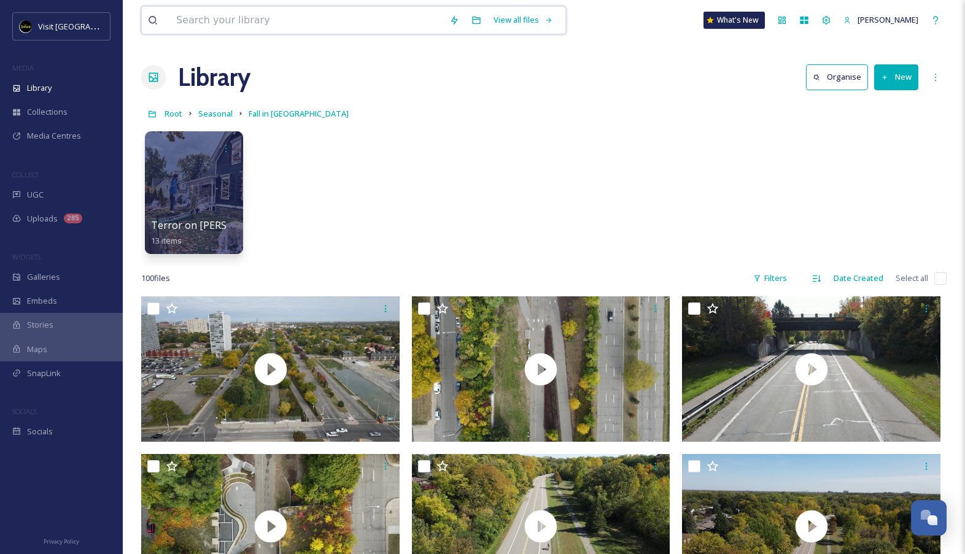
click at [308, 24] on input at bounding box center [306, 20] width 273 height 27
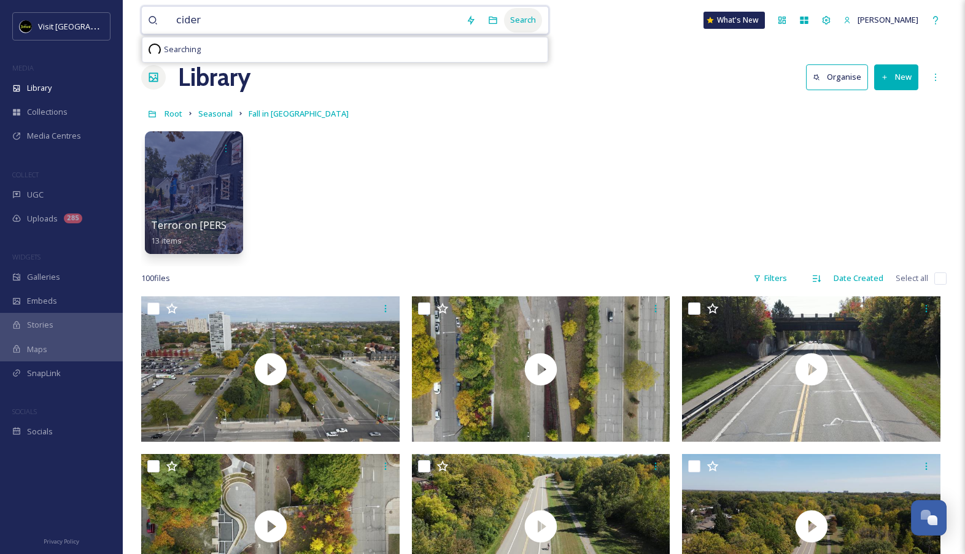
type input "cider"
click at [535, 26] on div "Search" at bounding box center [523, 20] width 38 height 24
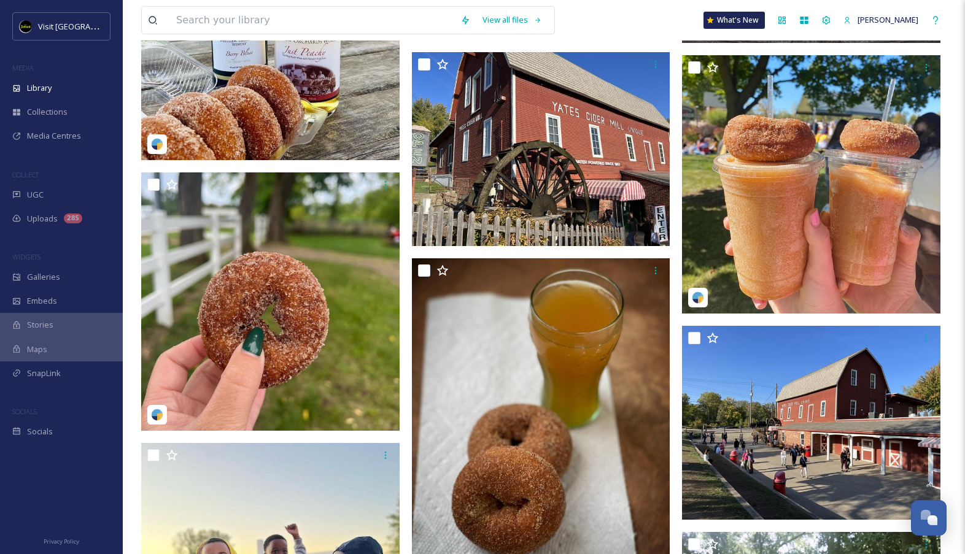
scroll to position [2497, 0]
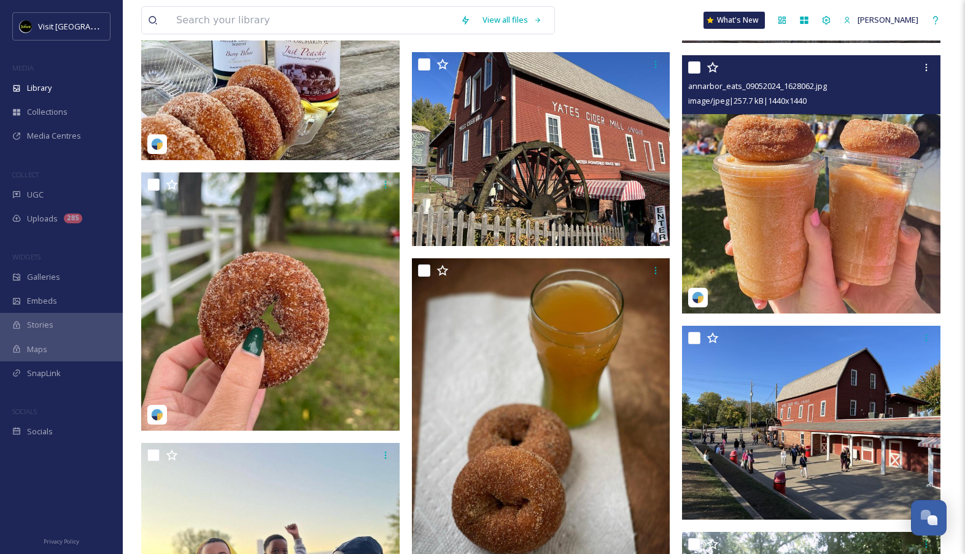
click at [795, 210] on img at bounding box center [811, 184] width 259 height 259
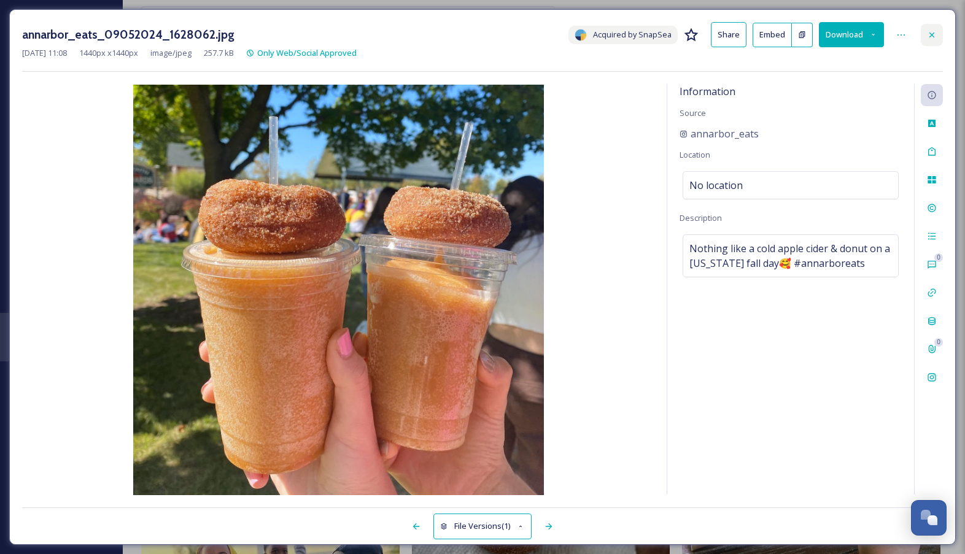
click at [938, 27] on div at bounding box center [932, 35] width 22 height 22
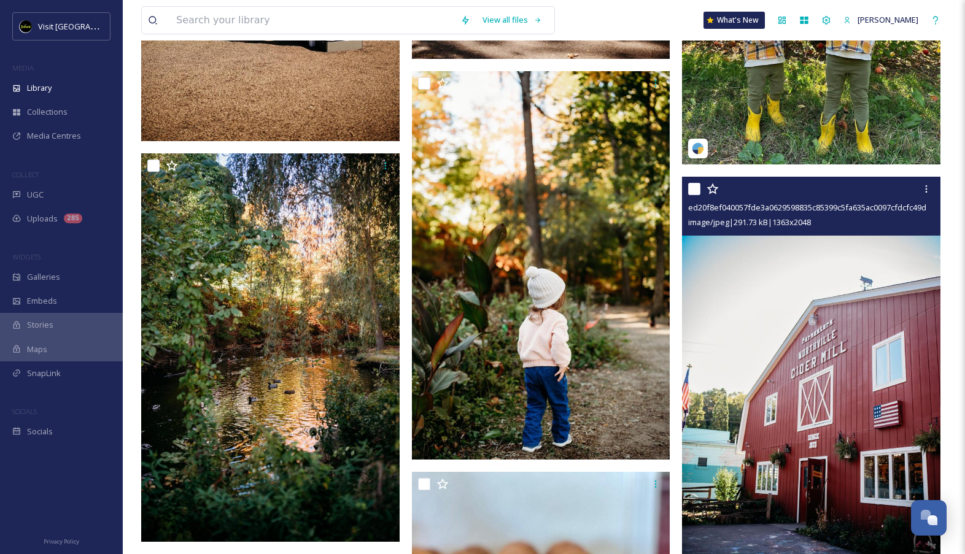
scroll to position [3533, 0]
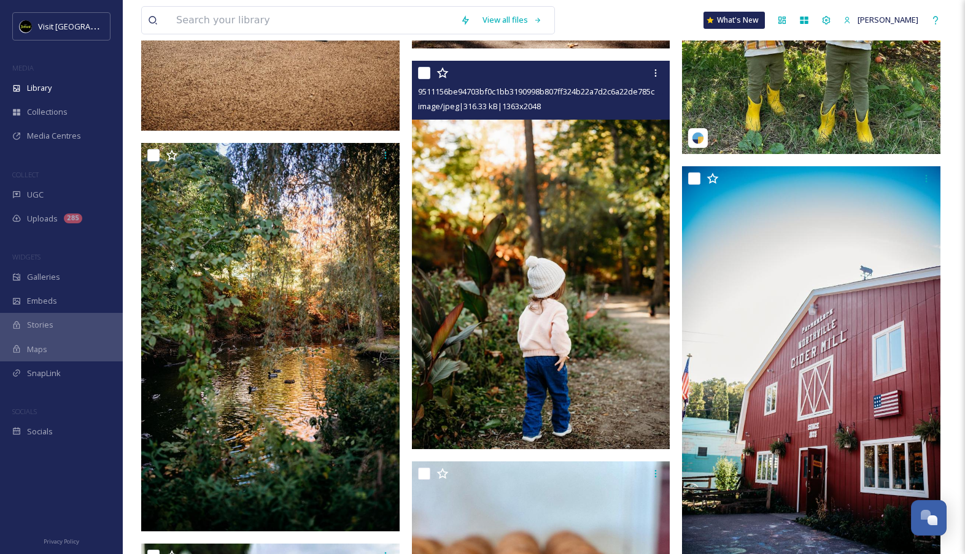
click at [585, 302] on img at bounding box center [541, 255] width 259 height 389
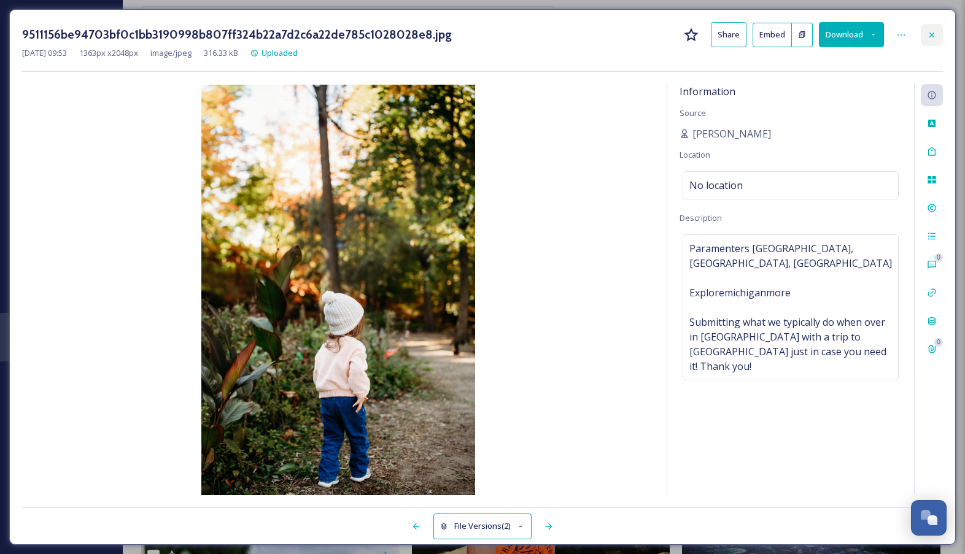
click at [936, 29] on div at bounding box center [932, 35] width 22 height 22
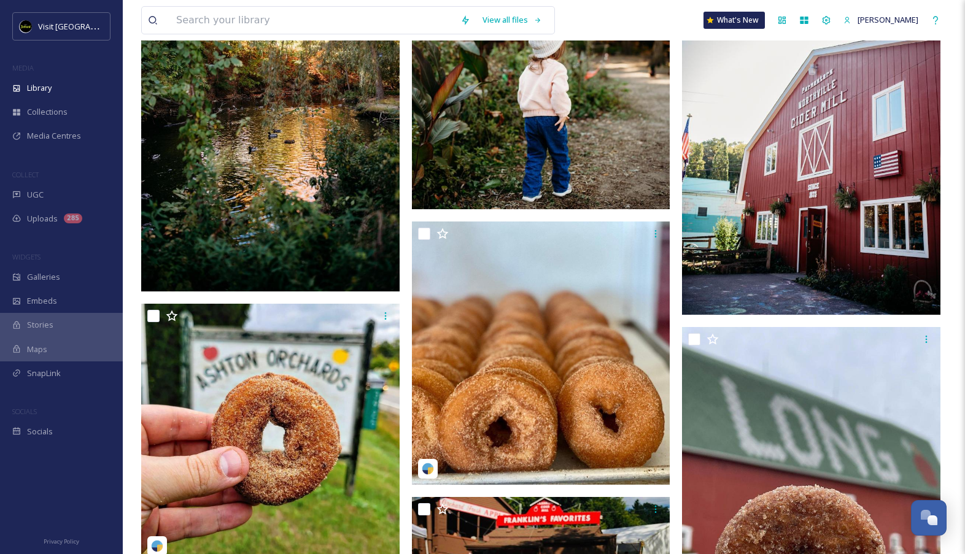
scroll to position [3870, 0]
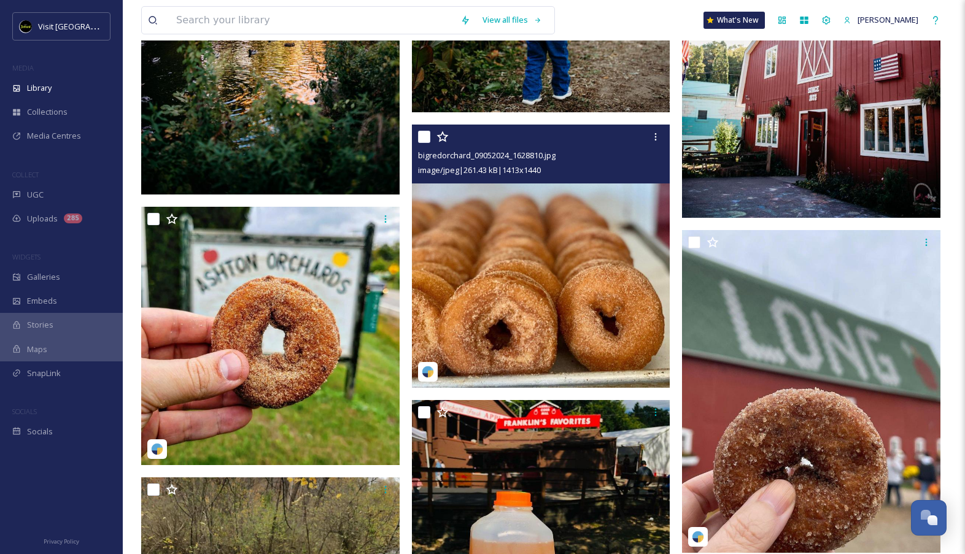
click at [573, 329] on img at bounding box center [541, 256] width 259 height 263
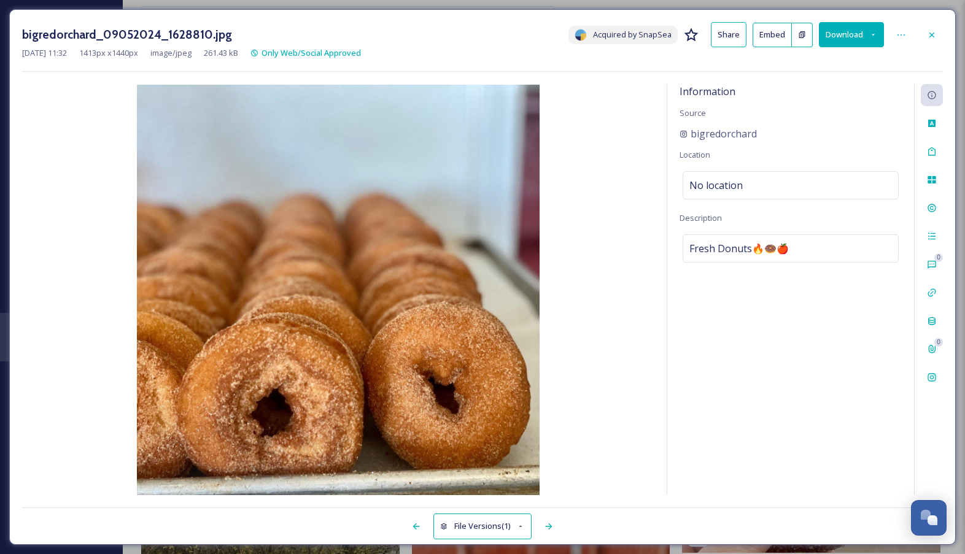
click at [938, 21] on div "bigredorchard_09052024_1628810.jpg Acquired by SnapSea Share Embed Download [DA…" at bounding box center [482, 277] width 947 height 536
click at [937, 31] on div at bounding box center [932, 35] width 22 height 22
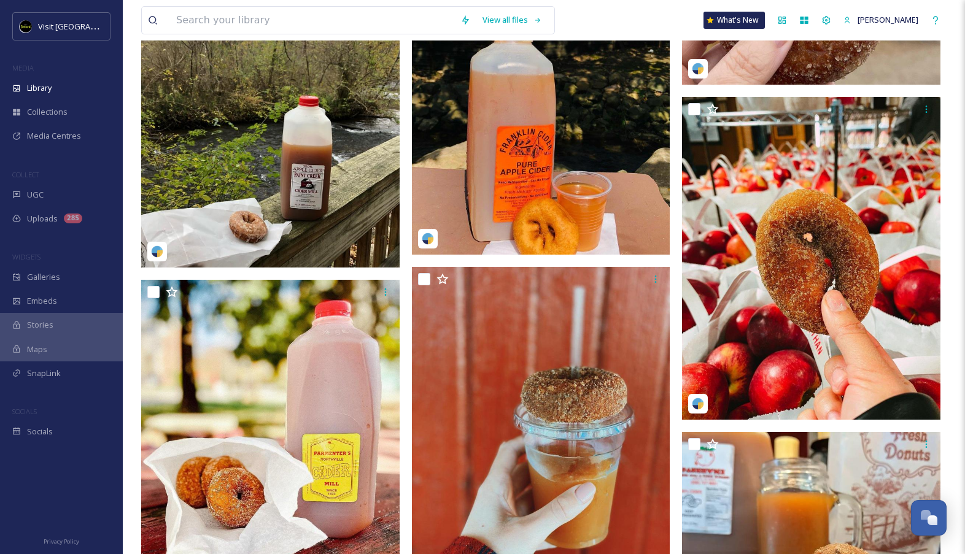
scroll to position [4344, 0]
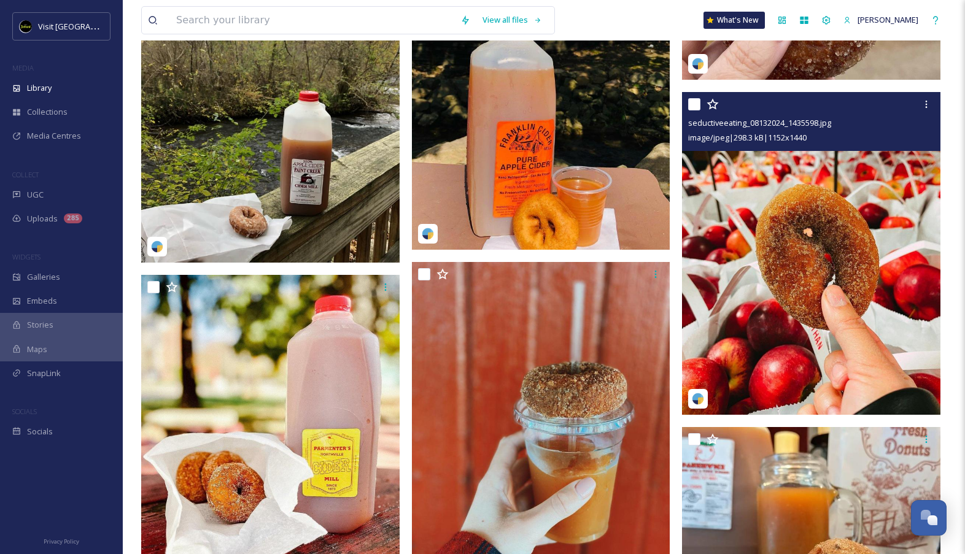
click at [834, 318] on img at bounding box center [811, 253] width 259 height 323
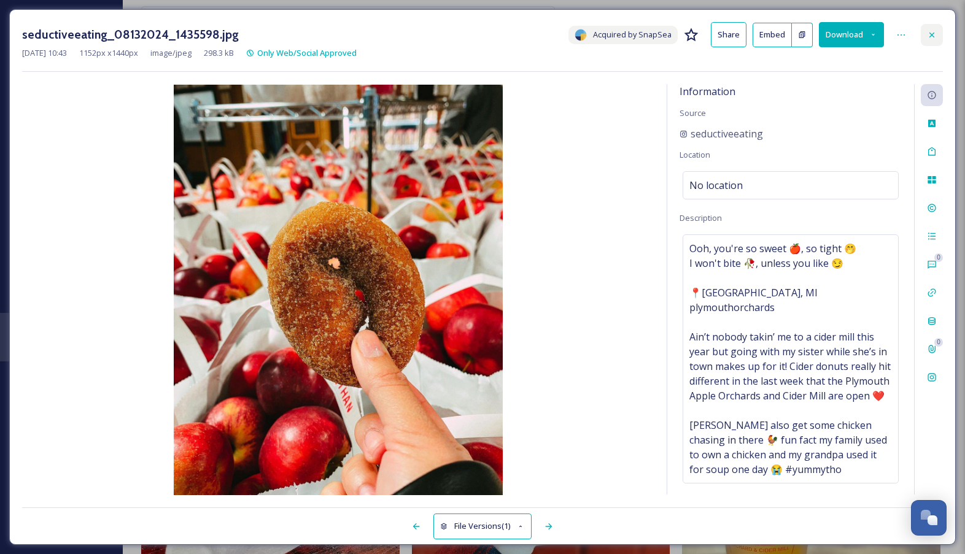
click at [927, 25] on div at bounding box center [932, 35] width 22 height 22
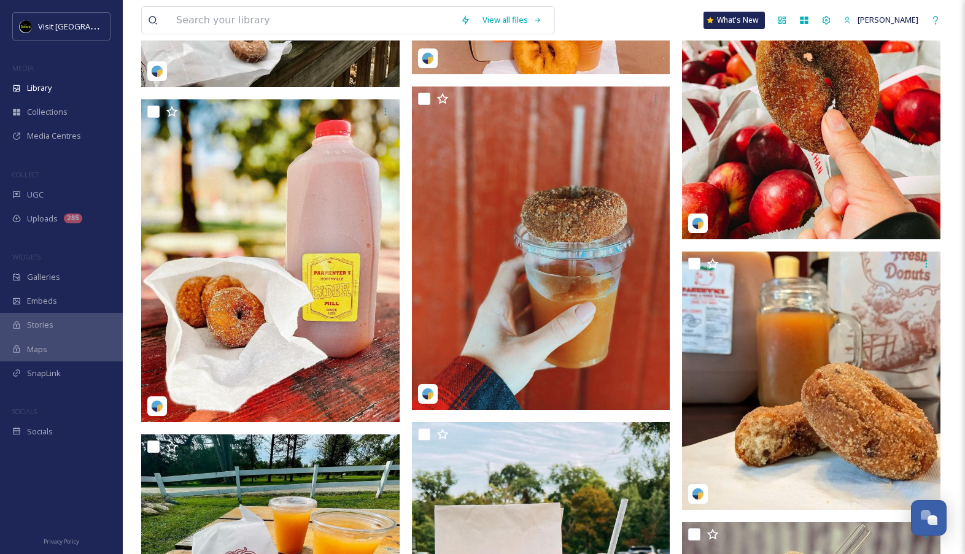
scroll to position [4614, 0]
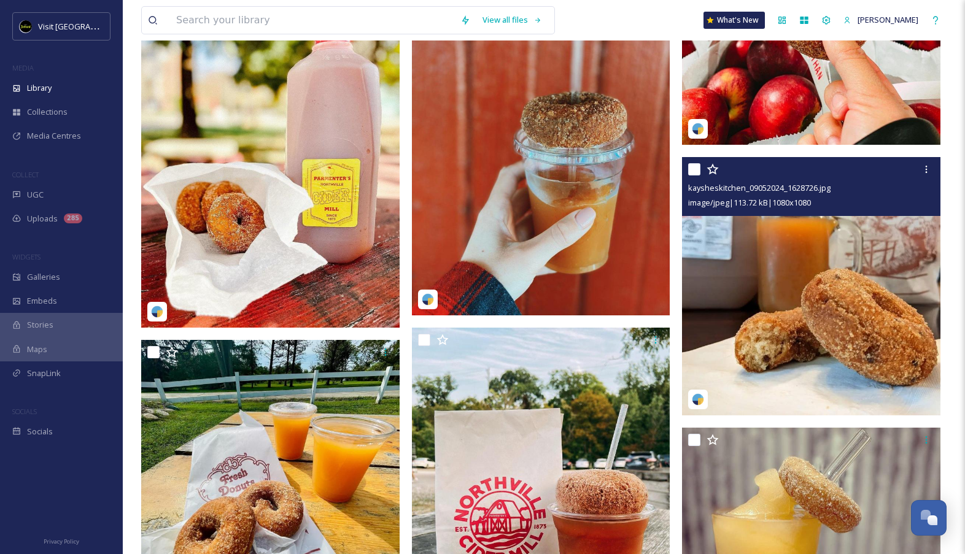
click at [858, 353] on img at bounding box center [811, 286] width 259 height 259
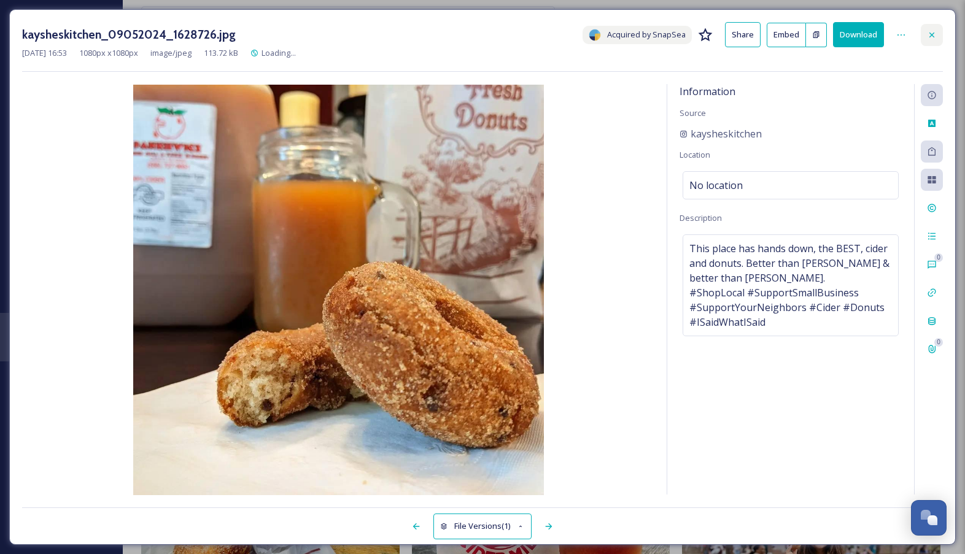
click at [930, 39] on icon at bounding box center [932, 35] width 10 height 10
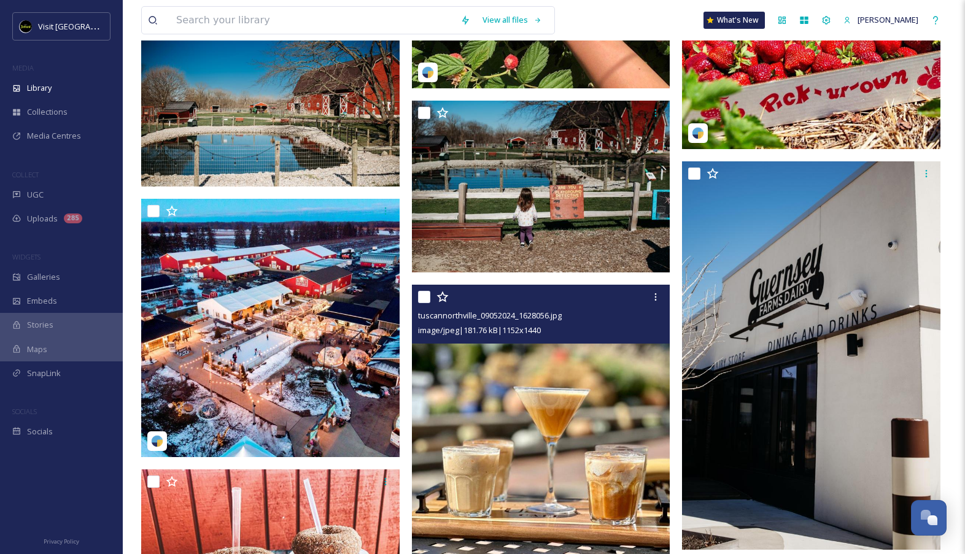
scroll to position [1316, 0]
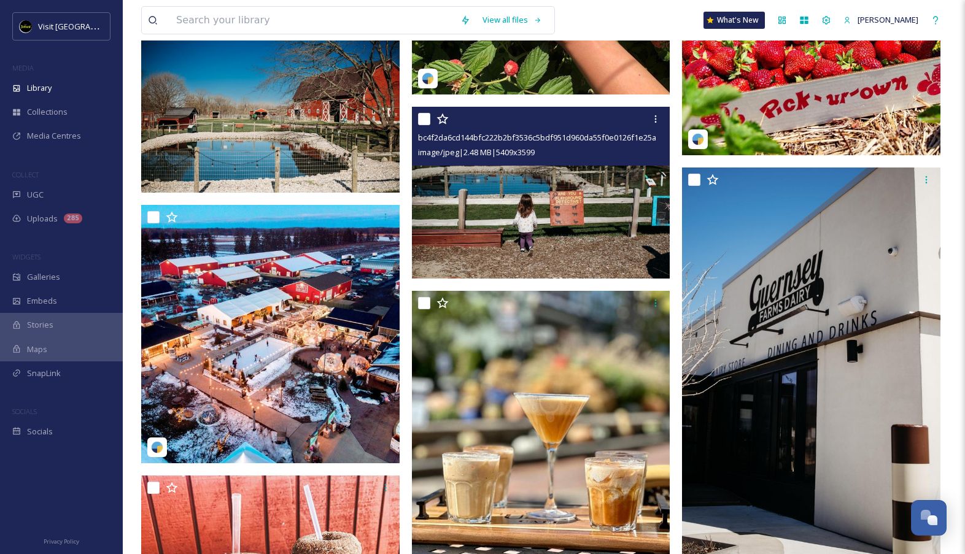
click at [557, 202] on img at bounding box center [541, 193] width 259 height 172
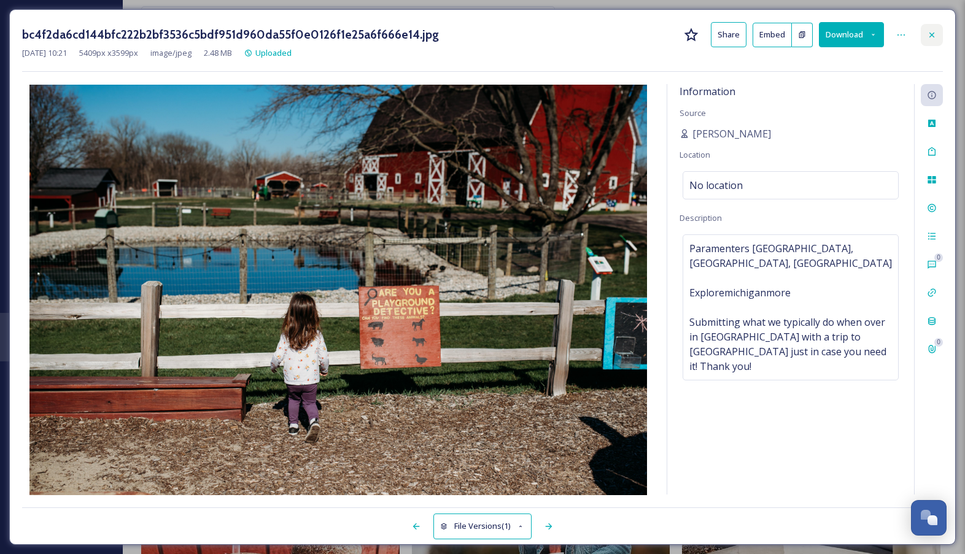
click at [930, 33] on icon at bounding box center [932, 34] width 5 height 5
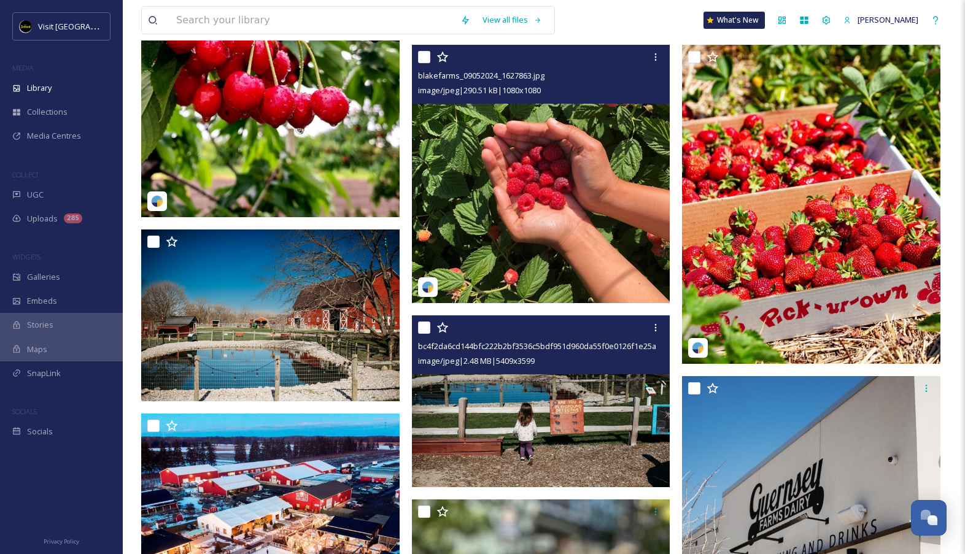
scroll to position [1119, 0]
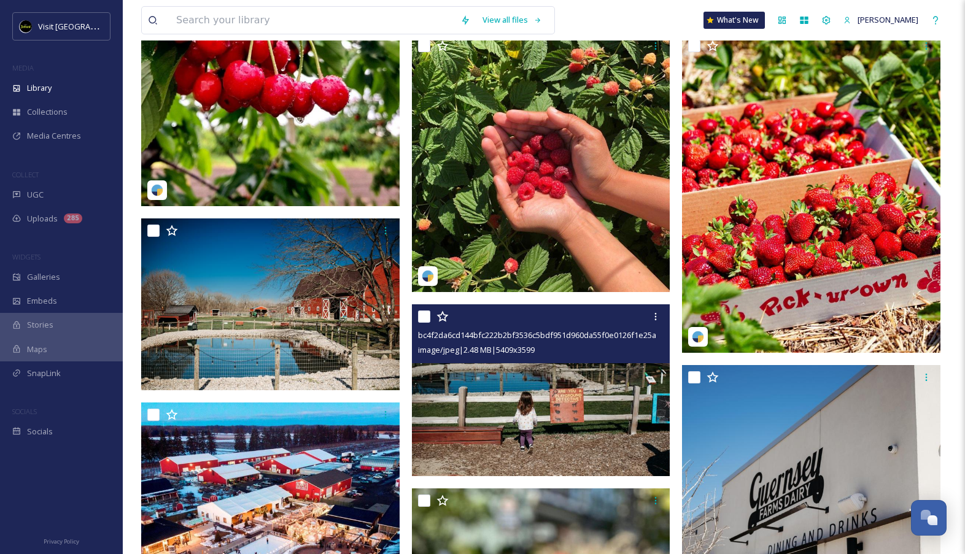
click at [515, 422] on img at bounding box center [541, 391] width 259 height 172
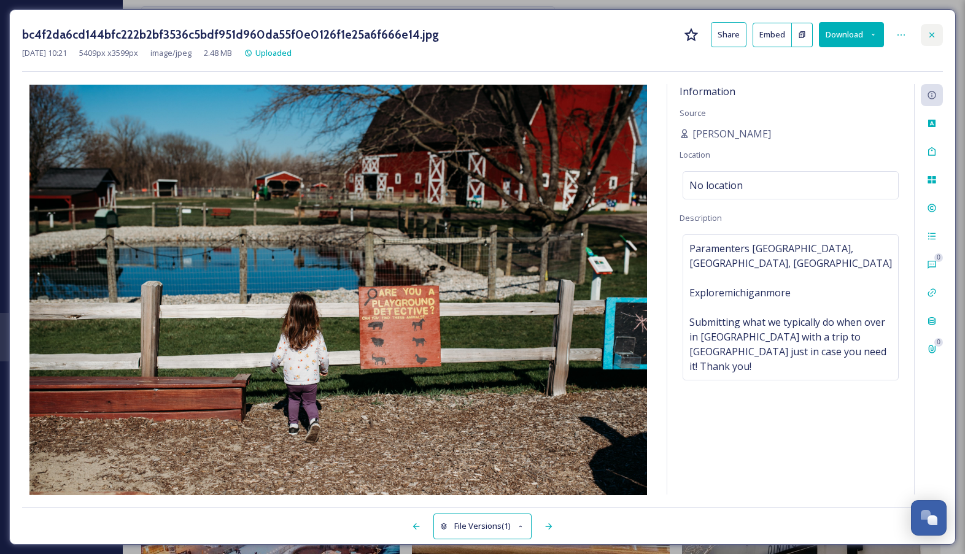
click at [931, 37] on icon at bounding box center [932, 35] width 10 height 10
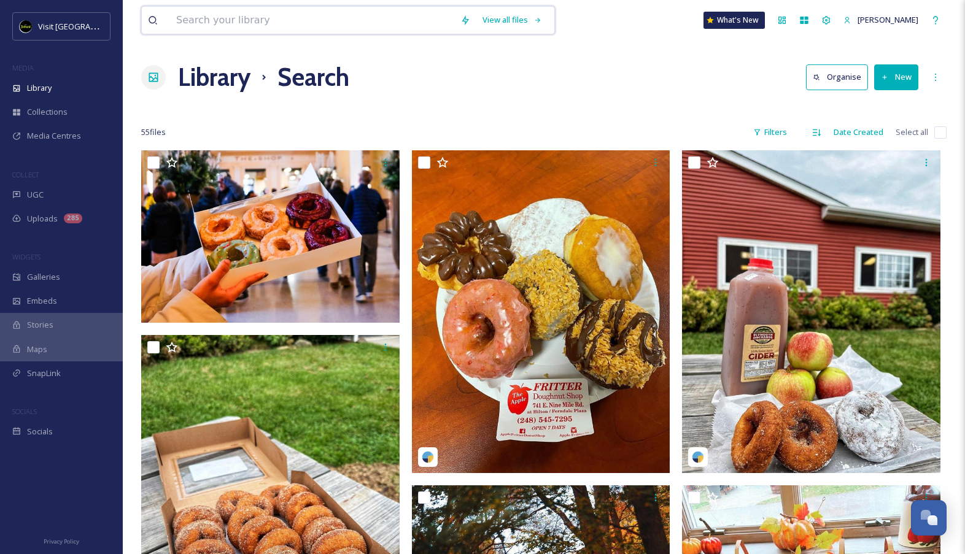
click at [331, 34] on div "View all files What's New [PERSON_NAME]" at bounding box center [544, 20] width 806 height 41
click at [531, 22] on div "Search" at bounding box center [512, 20] width 38 height 24
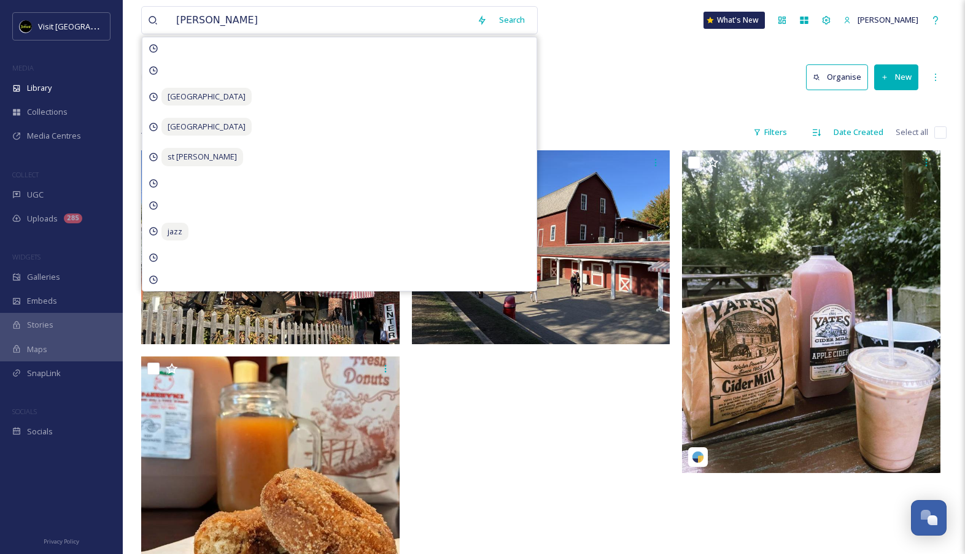
click at [608, 74] on div "Library Search Organise New" at bounding box center [544, 77] width 806 height 37
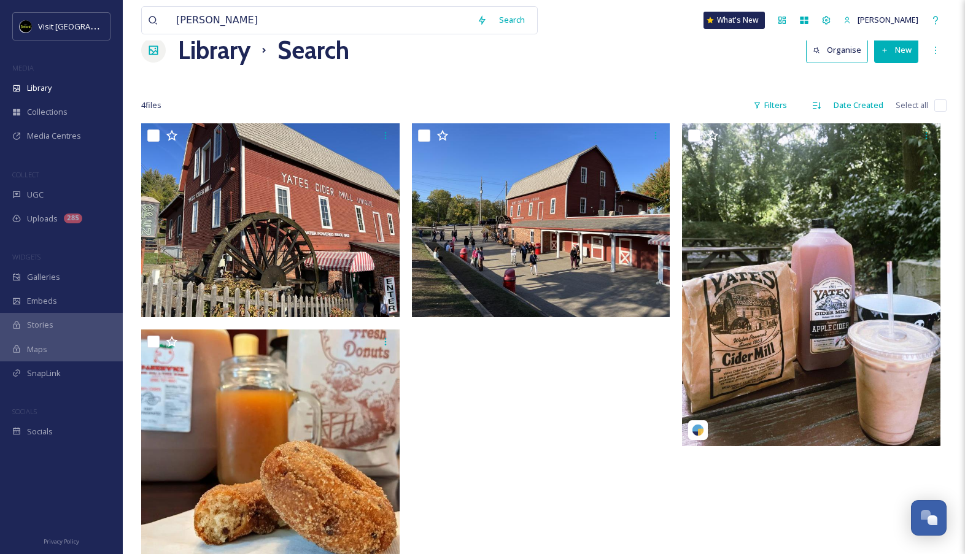
scroll to position [6, 0]
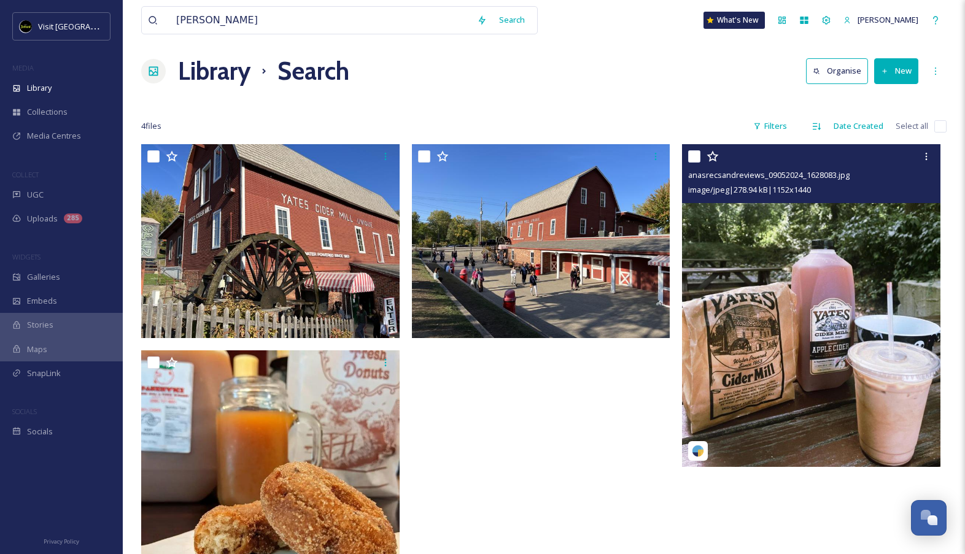
click at [774, 387] on img at bounding box center [811, 305] width 259 height 323
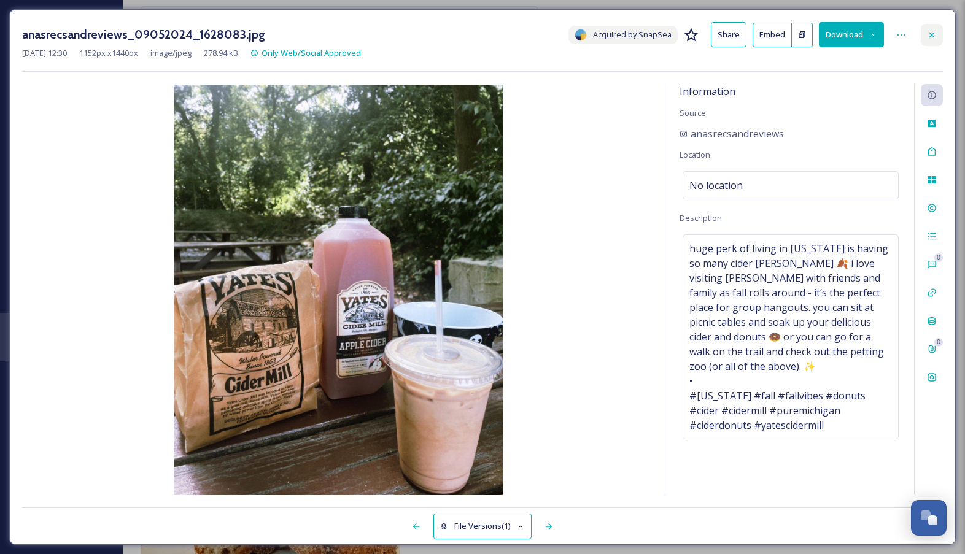
click at [934, 34] on icon at bounding box center [932, 35] width 10 height 10
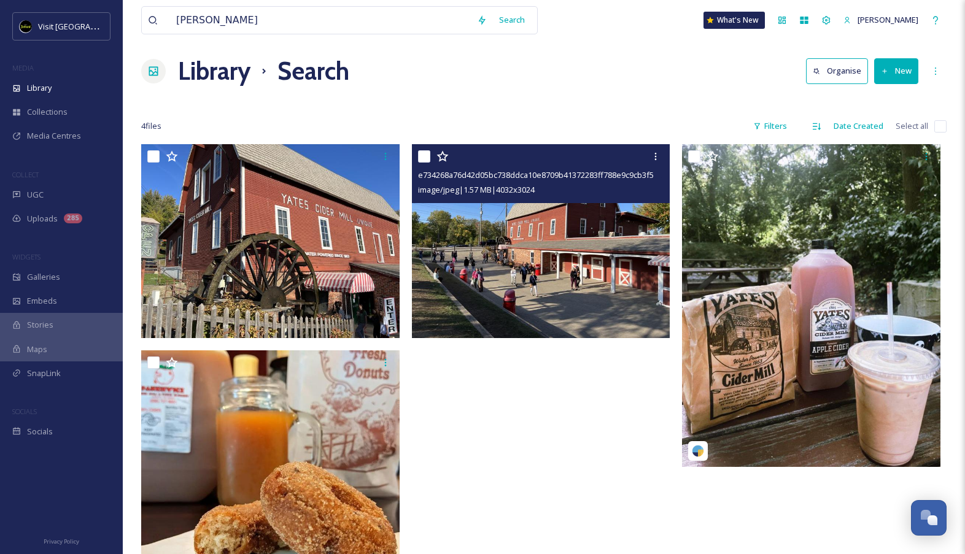
click at [584, 241] on img at bounding box center [541, 241] width 259 height 194
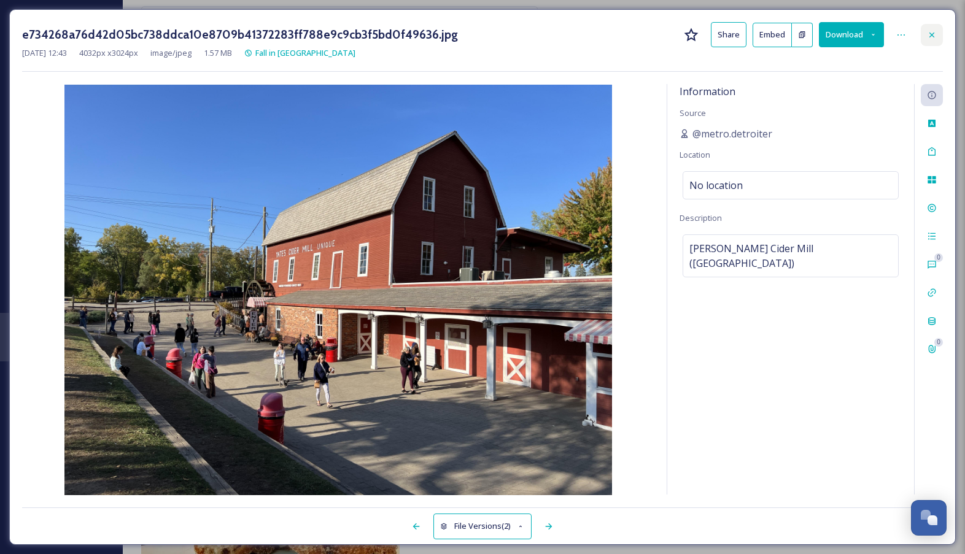
click at [928, 32] on icon at bounding box center [932, 35] width 10 height 10
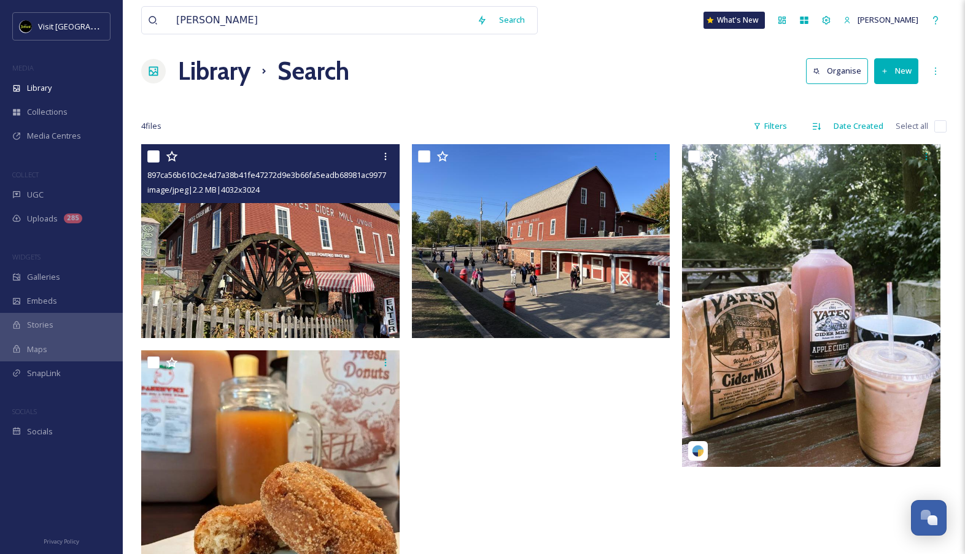
click at [281, 262] on img at bounding box center [270, 241] width 259 height 194
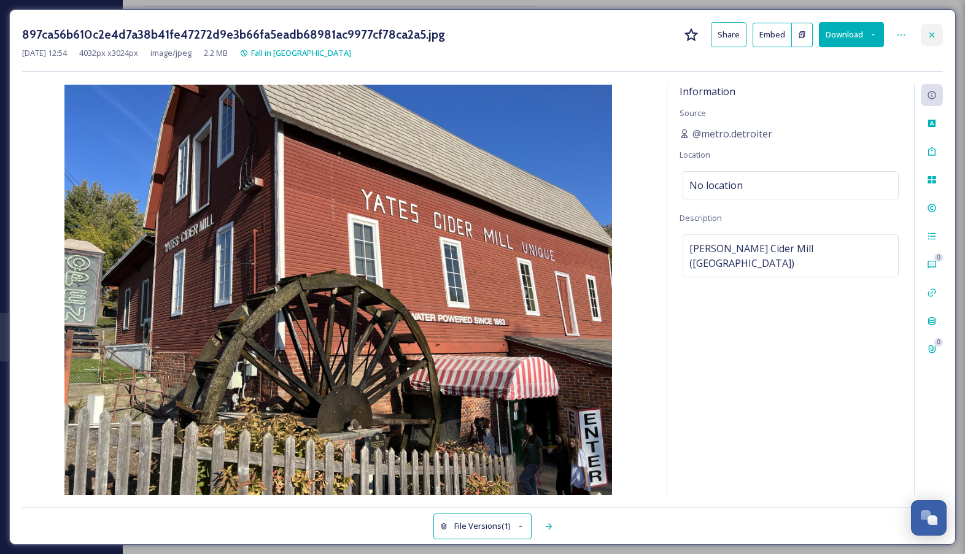
click at [931, 36] on icon at bounding box center [932, 34] width 5 height 5
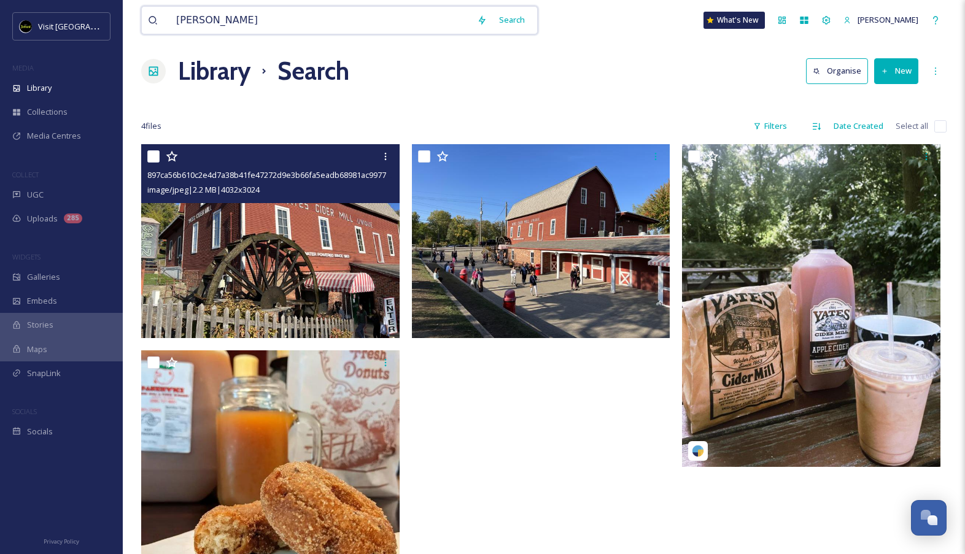
drag, startPoint x: 268, startPoint y: 26, endPoint x: 141, endPoint y: 18, distance: 127.4
click at [141, 18] on div "[PERSON_NAME] Search" at bounding box center [339, 20] width 397 height 28
click at [512, 28] on div "Search" at bounding box center [512, 20] width 38 height 24
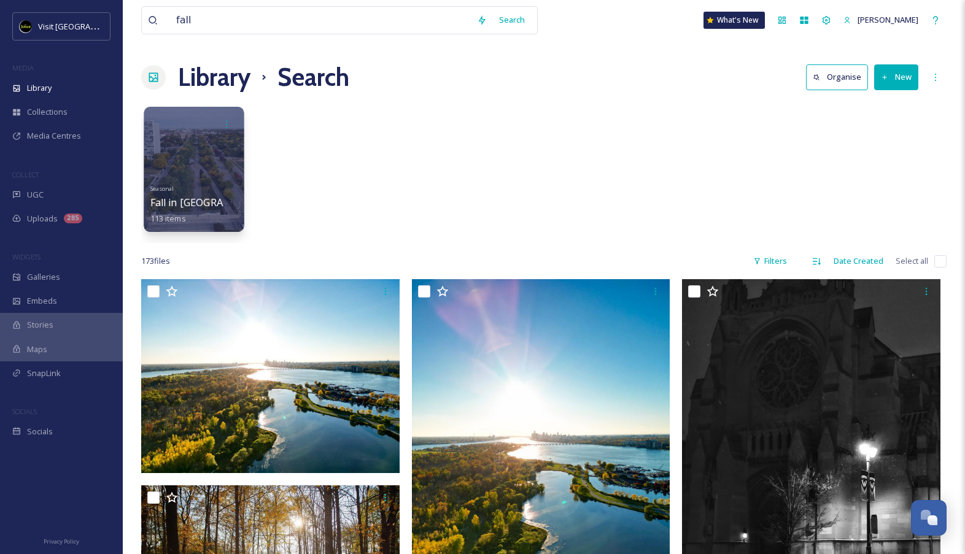
click at [231, 190] on div "Seasonal Fall in [GEOGRAPHIC_DATA] 113 items" at bounding box center [194, 202] width 88 height 45
click at [209, 193] on div "Seasonal Fall in [GEOGRAPHIC_DATA] 113 items" at bounding box center [194, 202] width 88 height 45
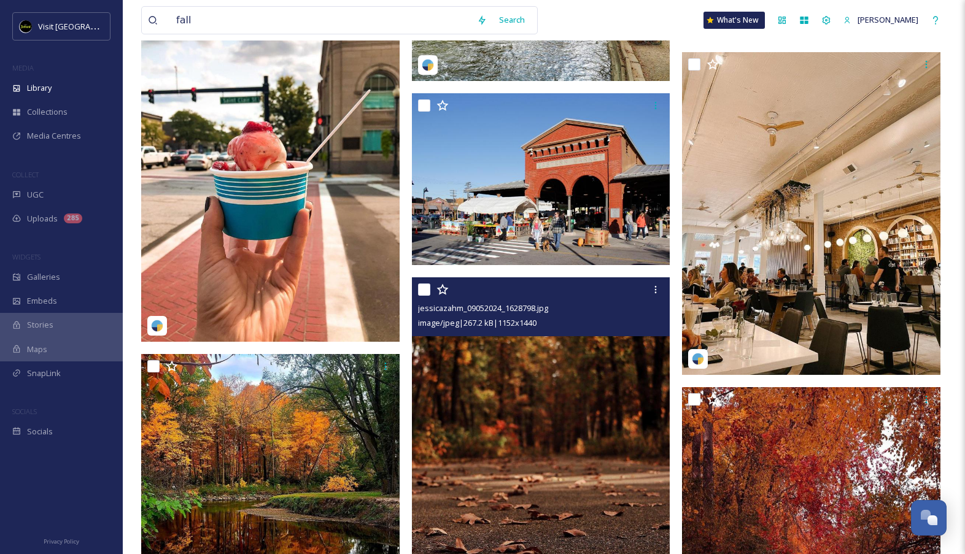
scroll to position [1833, 0]
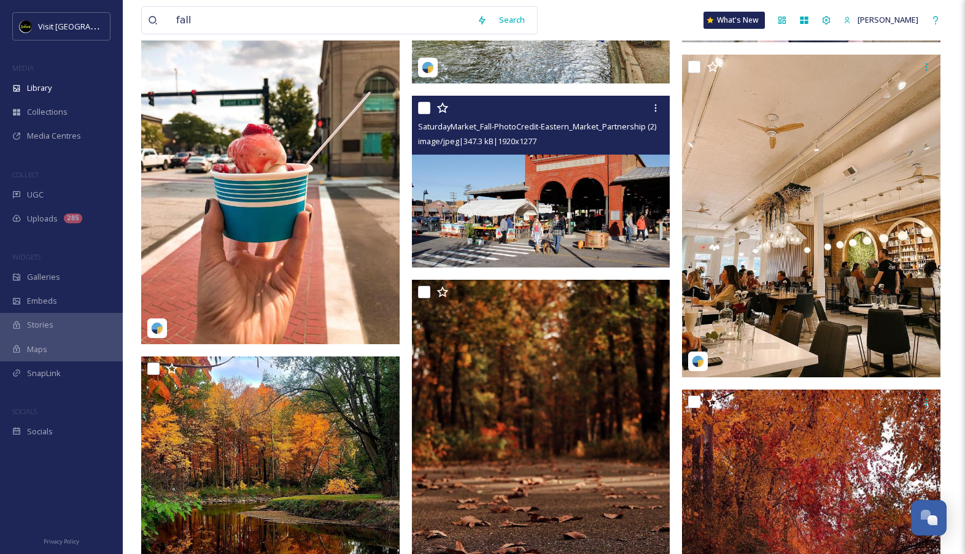
click at [560, 194] on img at bounding box center [541, 182] width 259 height 172
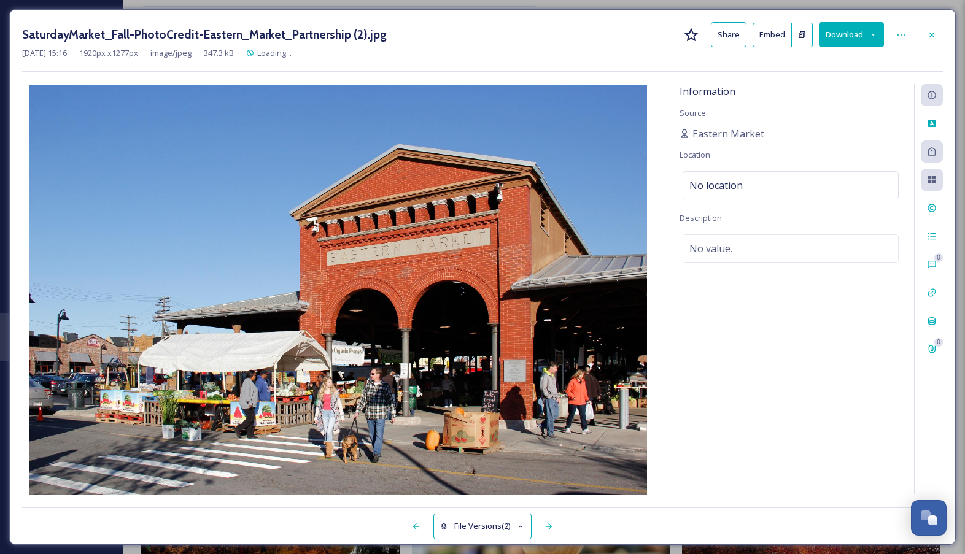
click at [865, 37] on button "Download" at bounding box center [851, 34] width 65 height 25
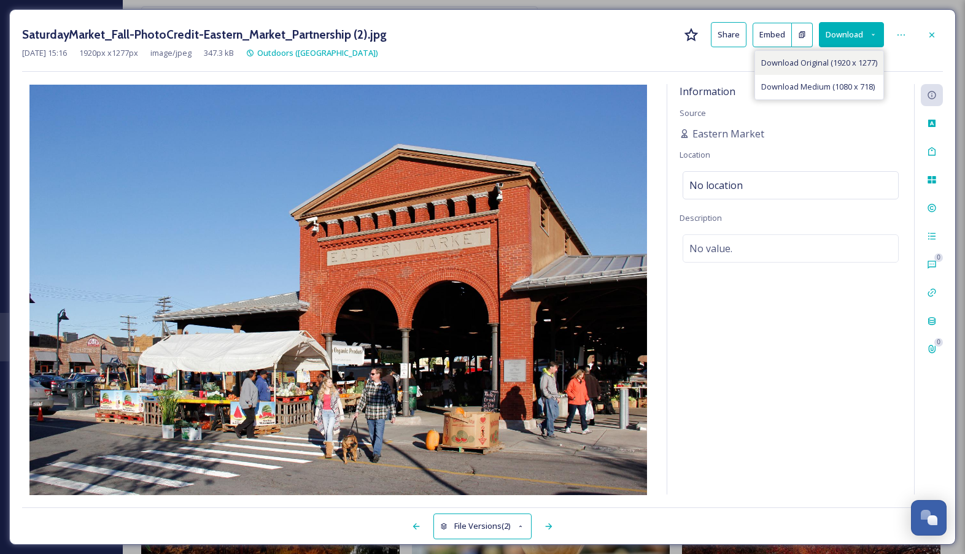
click at [842, 68] on span "Download Original (1920 x 1277)" at bounding box center [819, 63] width 116 height 12
click at [933, 39] on icon at bounding box center [932, 35] width 10 height 10
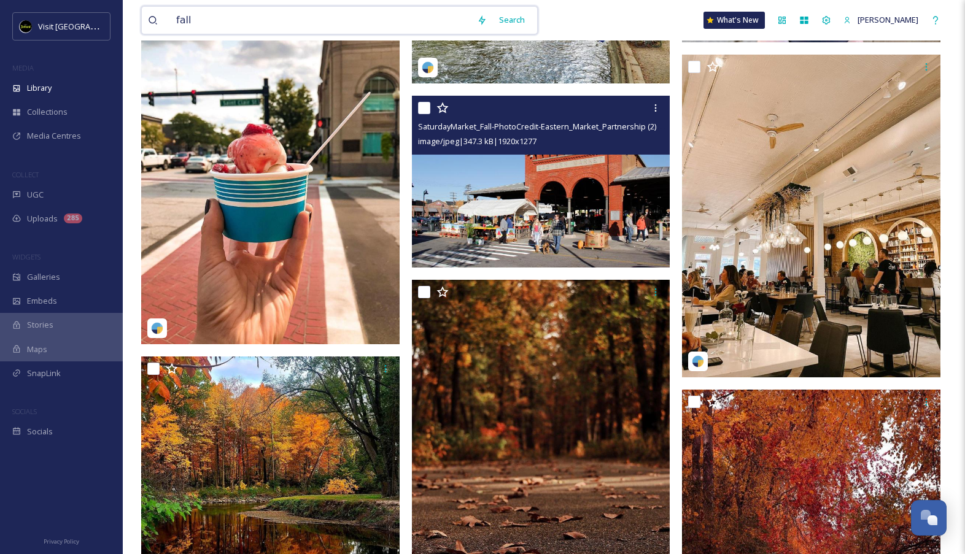
click at [338, 6] on div "fall Search What's New [PERSON_NAME]" at bounding box center [544, 20] width 806 height 41
click at [333, 9] on input "fall" at bounding box center [320, 20] width 301 height 27
type input "westin"
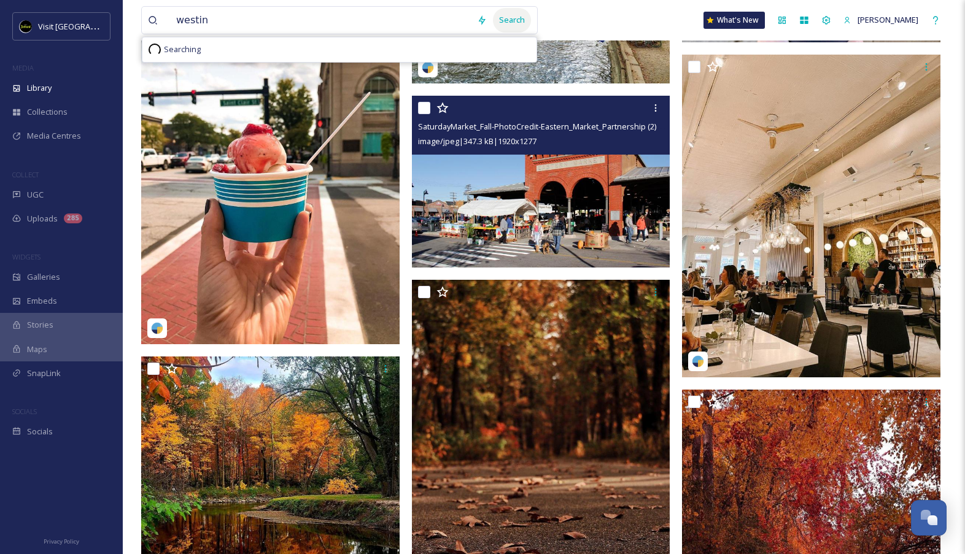
click at [529, 22] on div "Search" at bounding box center [512, 20] width 38 height 24
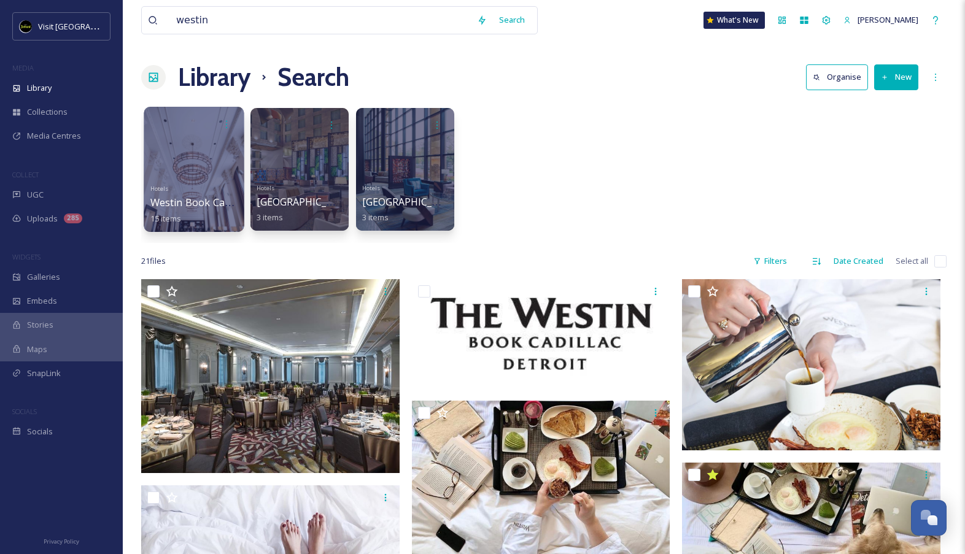
click at [224, 195] on div "Hotels Westin Book Cadillac 15 items" at bounding box center [194, 202] width 88 height 45
click at [203, 183] on div "Hotels Westin Book Cadillac 15 items" at bounding box center [194, 202] width 88 height 45
click at [219, 200] on span "Westin Book Cadillac" at bounding box center [199, 203] width 98 height 14
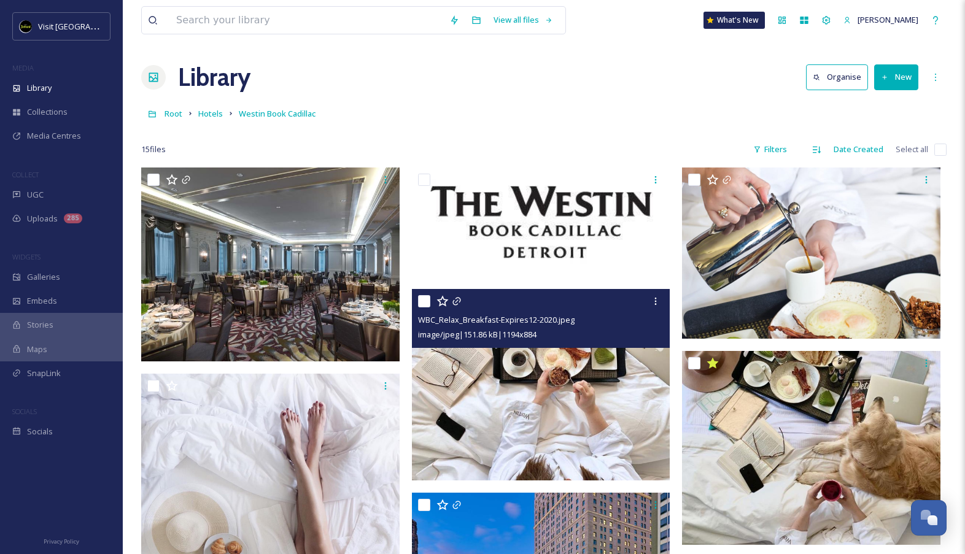
click at [564, 425] on img at bounding box center [541, 385] width 259 height 192
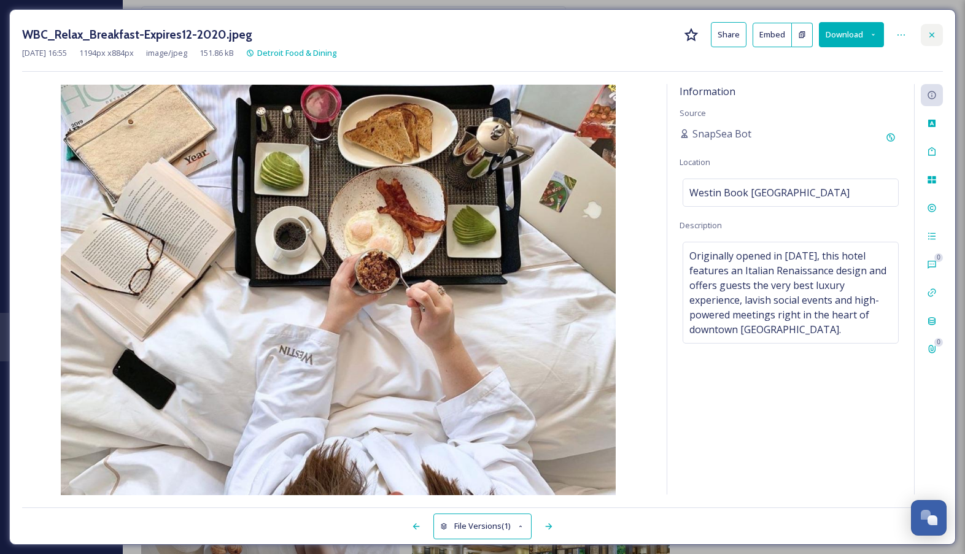
click at [935, 38] on icon at bounding box center [932, 35] width 10 height 10
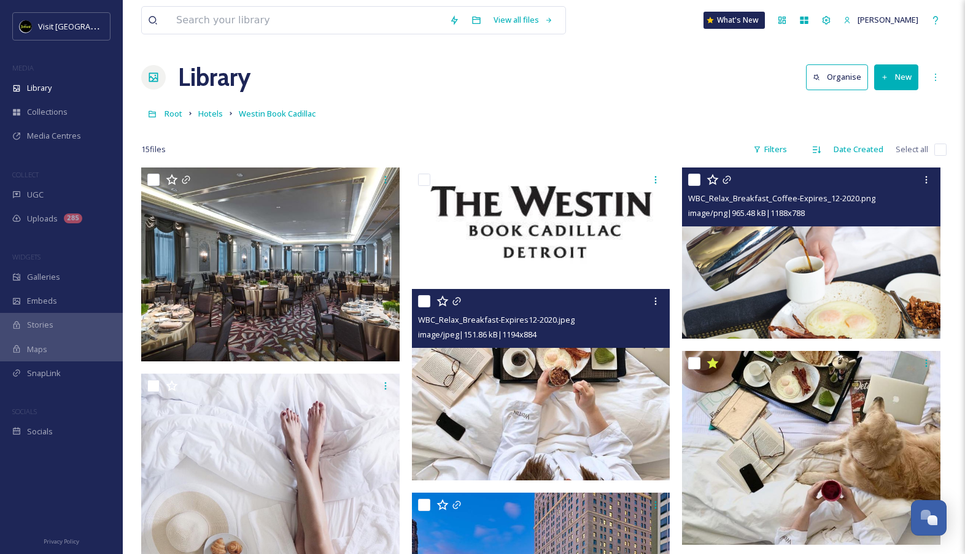
click at [829, 259] on img at bounding box center [811, 253] width 259 height 171
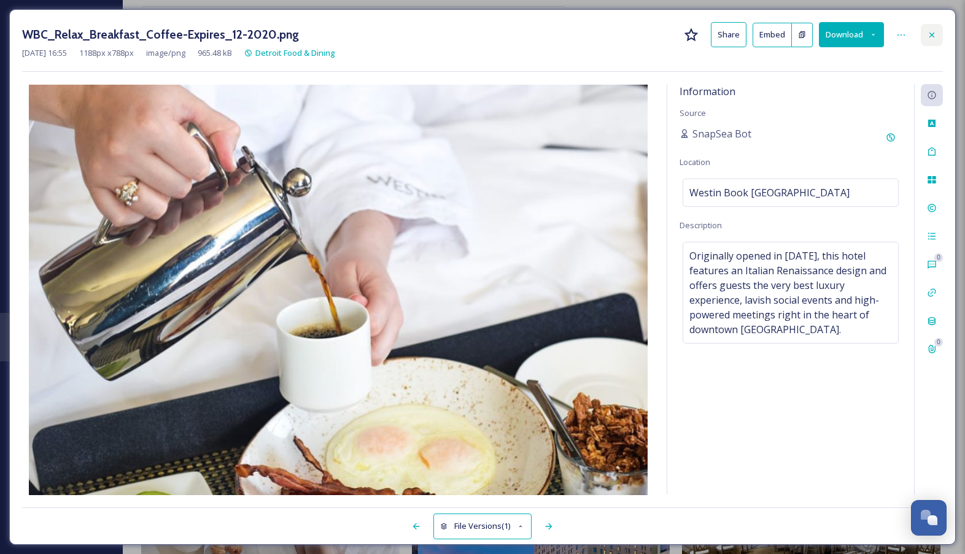
click at [934, 43] on div at bounding box center [932, 35] width 22 height 22
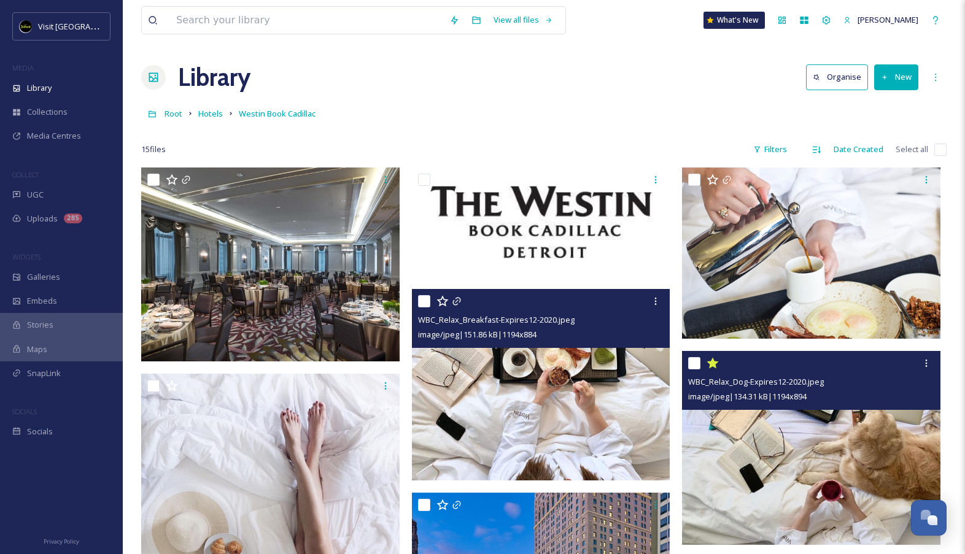
click at [831, 400] on div "image/jpeg | 134.31 kB | 1194 x 894" at bounding box center [812, 396] width 249 height 15
click at [798, 478] on img at bounding box center [811, 447] width 259 height 193
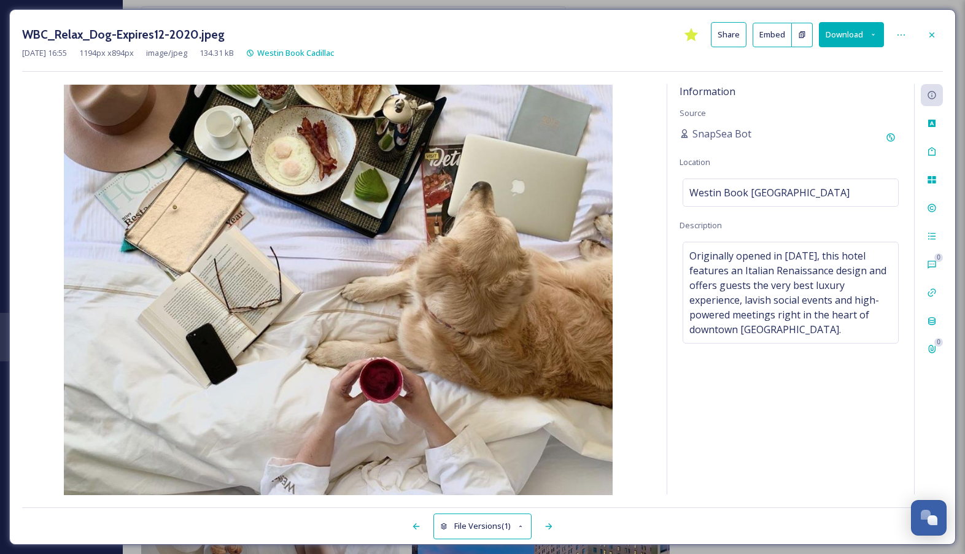
click at [846, 28] on button "Download" at bounding box center [851, 34] width 65 height 25
click at [833, 69] on div "Download Original (1194 x 894)" at bounding box center [821, 63] width 126 height 24
click at [931, 33] on icon at bounding box center [932, 35] width 10 height 10
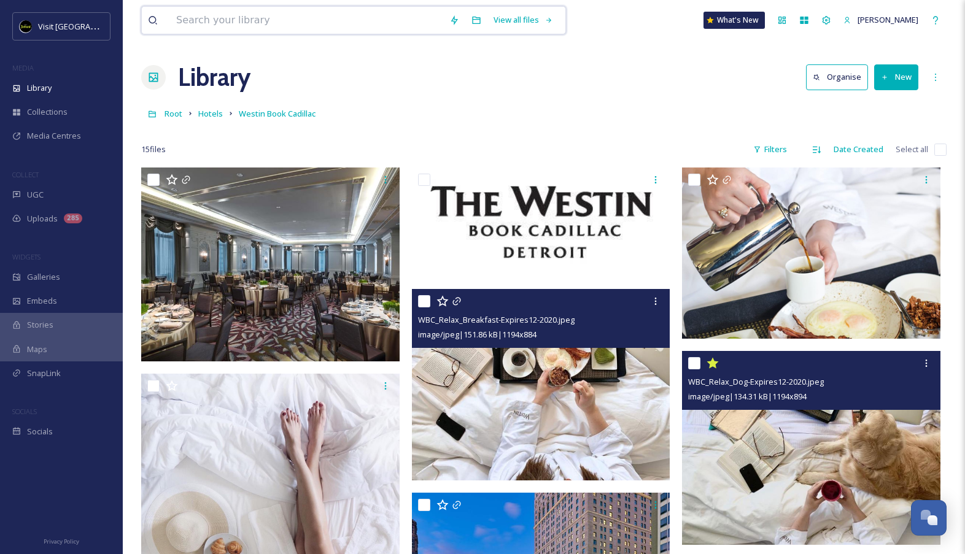
click at [297, 21] on input at bounding box center [306, 20] width 273 height 27
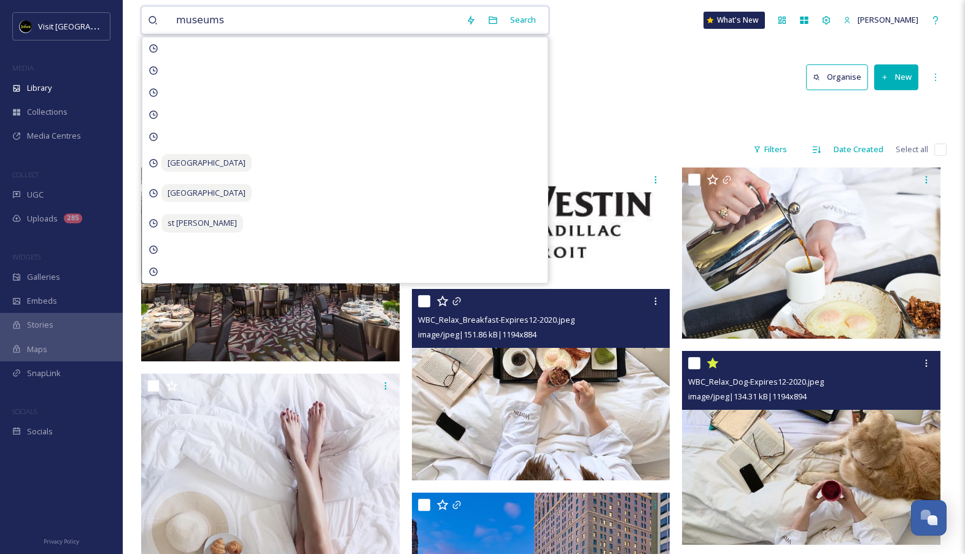
type input "museums"
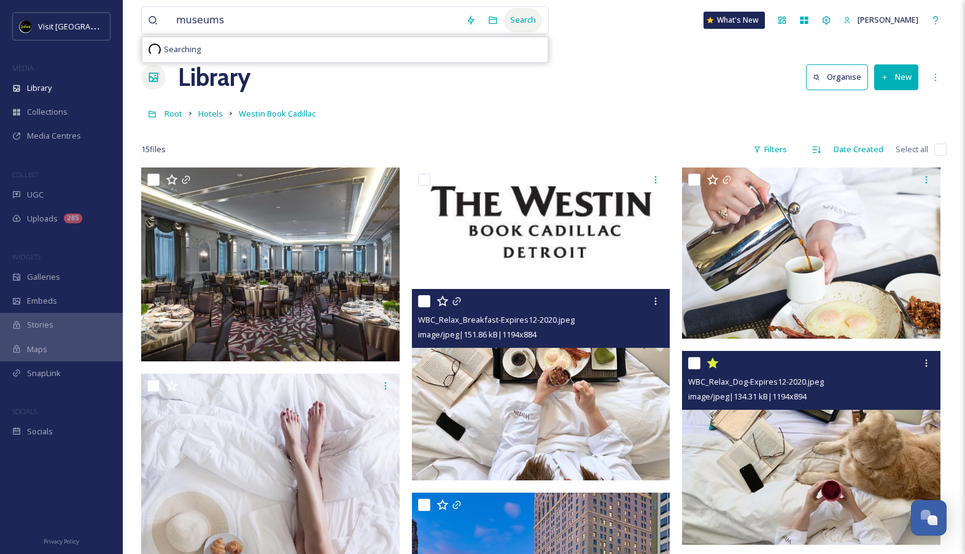
drag, startPoint x: 508, startPoint y: 31, endPoint x: 545, endPoint y: 27, distance: 37.1
click at [542, 27] on div "Search" at bounding box center [523, 20] width 38 height 24
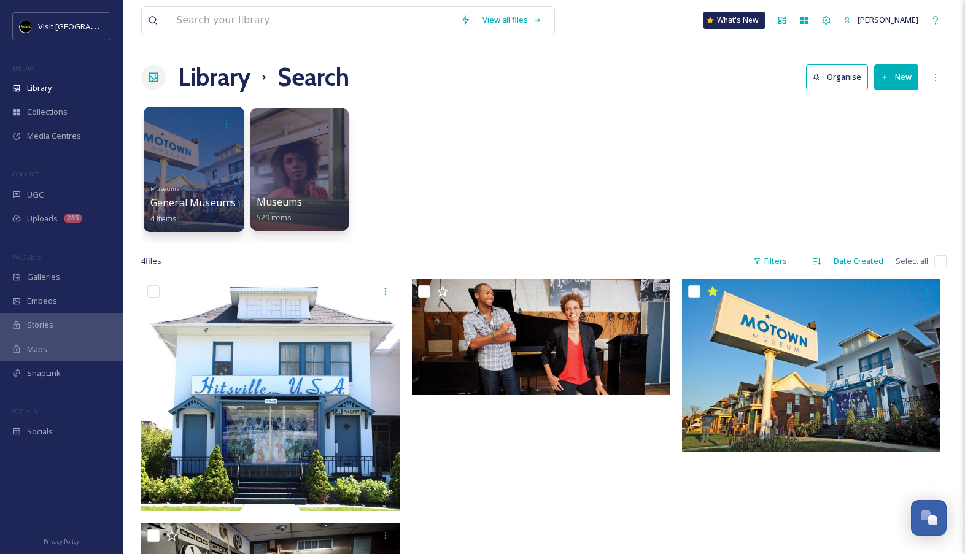
click at [219, 183] on div "Museums General Museums 4 items" at bounding box center [194, 202] width 88 height 45
click at [317, 198] on div "Museums 529 items" at bounding box center [300, 210] width 88 height 31
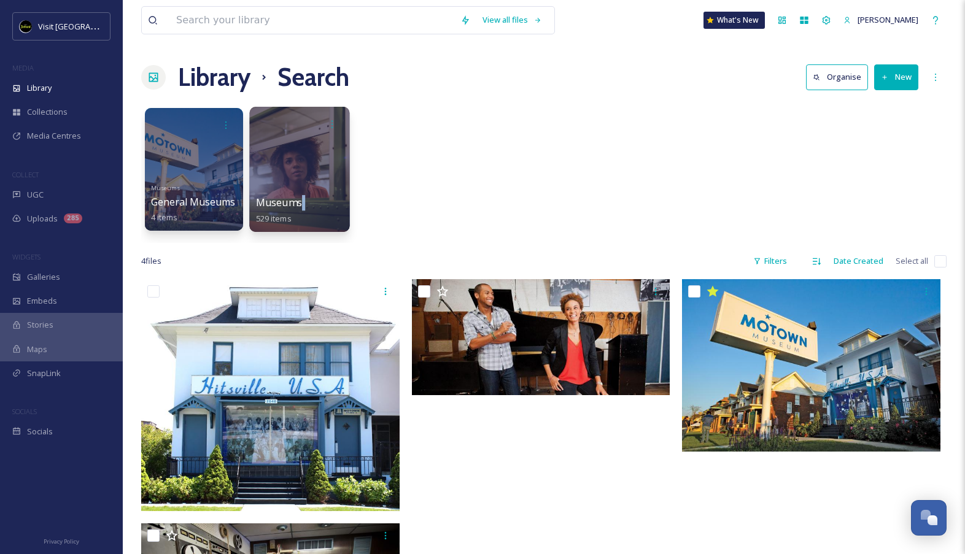
click at [317, 198] on div "Museums 529 items" at bounding box center [300, 210] width 88 height 31
click at [321, 160] on div at bounding box center [299, 169] width 100 height 125
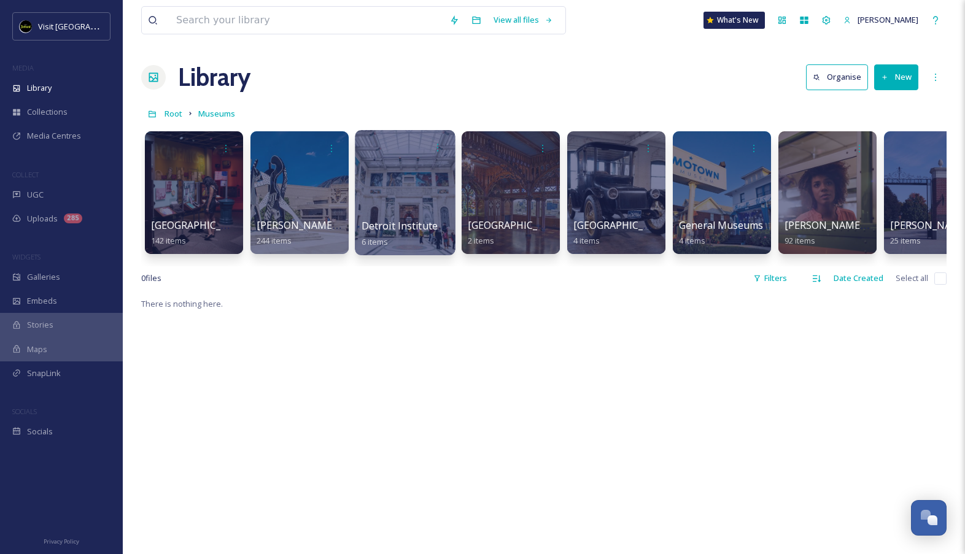
click at [392, 202] on div at bounding box center [405, 192] width 100 height 125
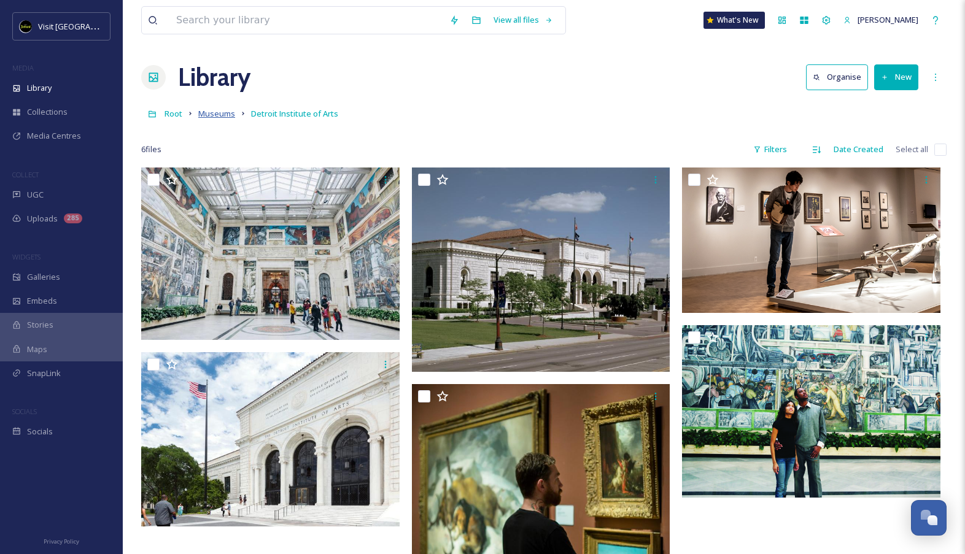
click at [221, 113] on span "Museums" at bounding box center [216, 113] width 37 height 11
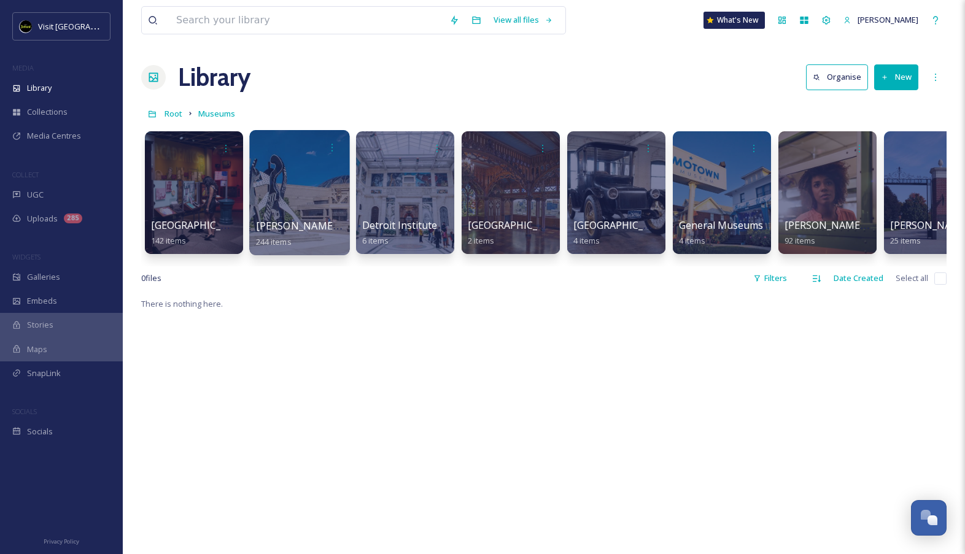
click at [292, 214] on div at bounding box center [299, 192] width 100 height 125
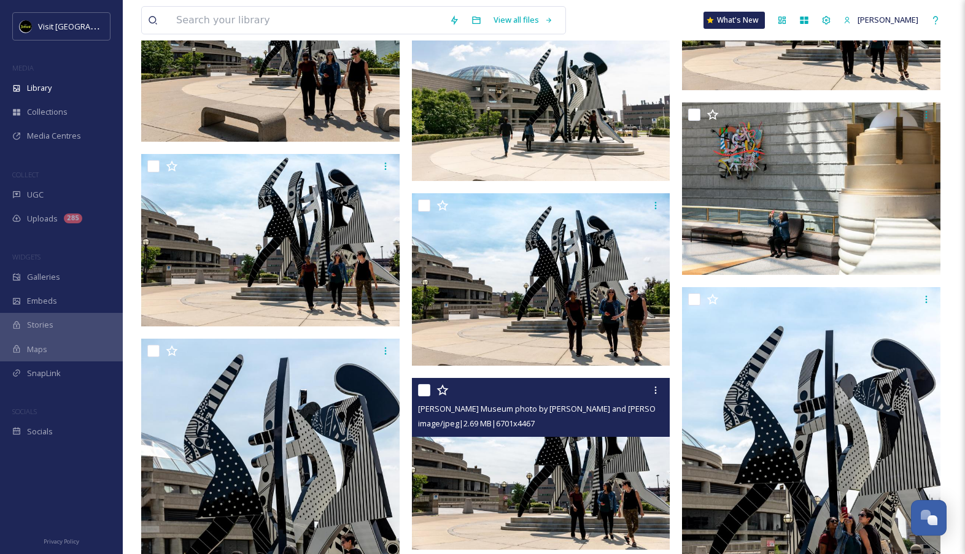
scroll to position [1913, 0]
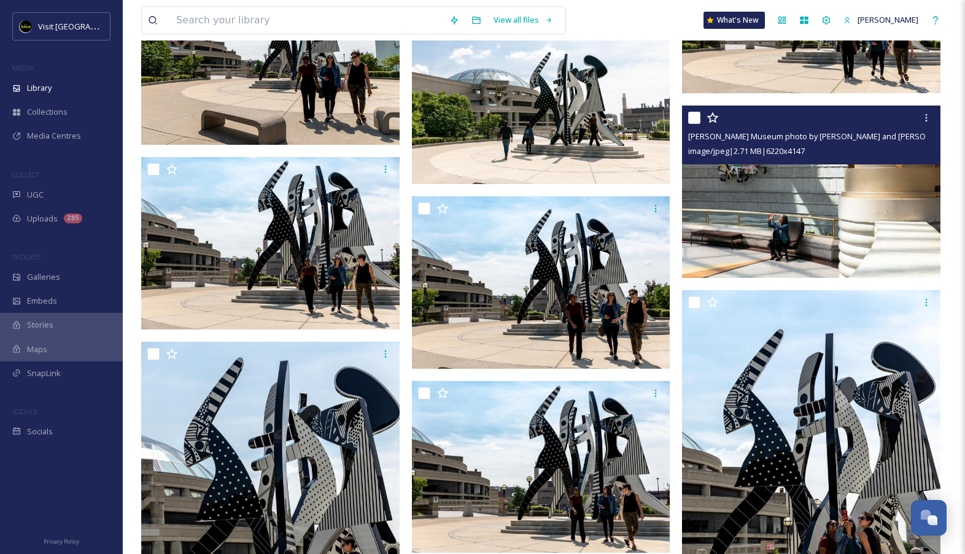
click at [865, 159] on div "[PERSON_NAME] Museum photo by [PERSON_NAME] and [PERSON_NAME]-Duration_Unlimite…" at bounding box center [811, 135] width 259 height 59
click at [844, 220] on img at bounding box center [811, 192] width 259 height 173
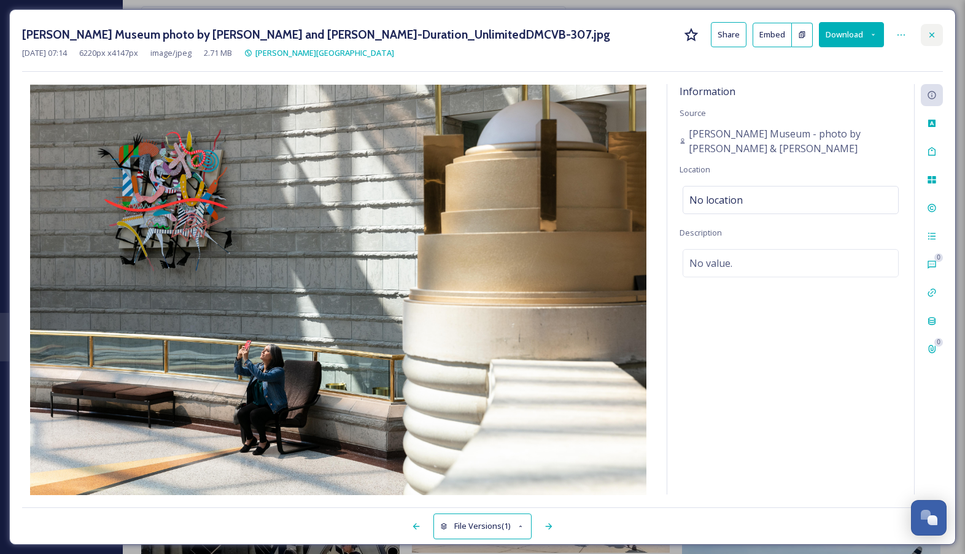
click at [935, 35] on icon at bounding box center [932, 35] width 10 height 10
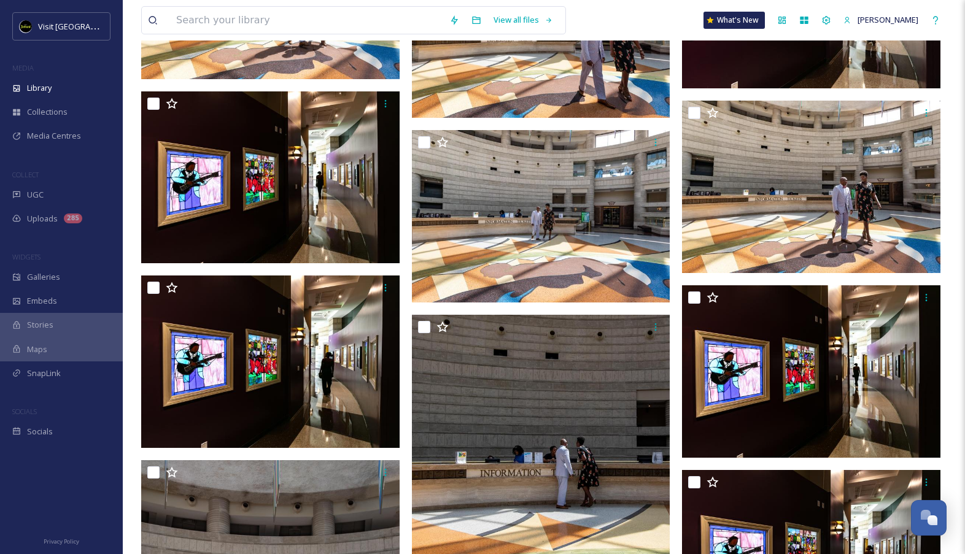
scroll to position [15854, 0]
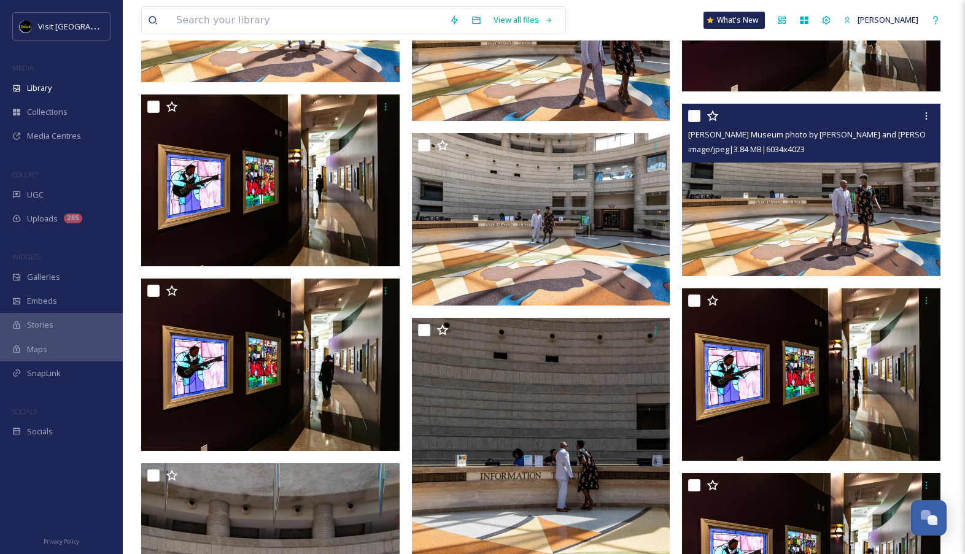
click at [806, 206] on img at bounding box center [811, 190] width 259 height 173
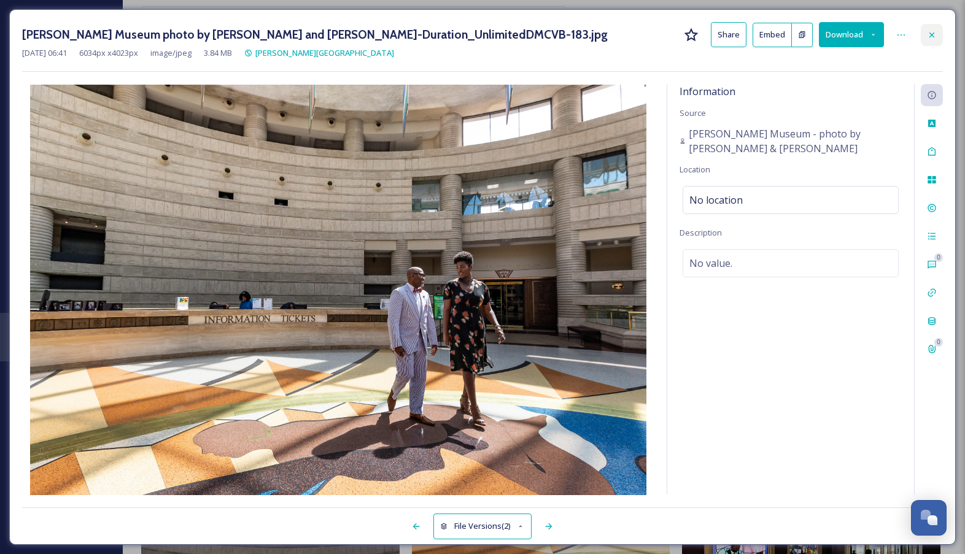
click at [928, 36] on icon at bounding box center [932, 35] width 10 height 10
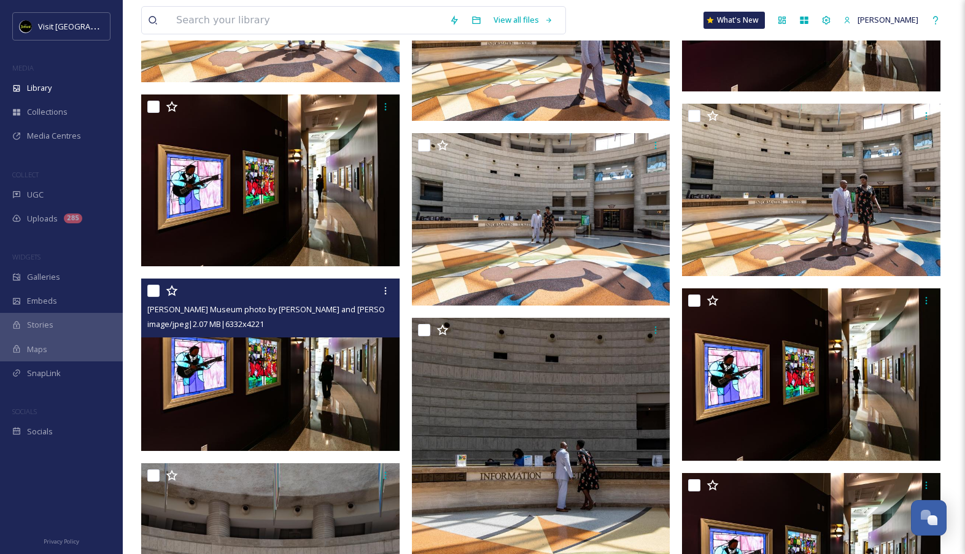
click at [266, 405] on img at bounding box center [270, 365] width 259 height 173
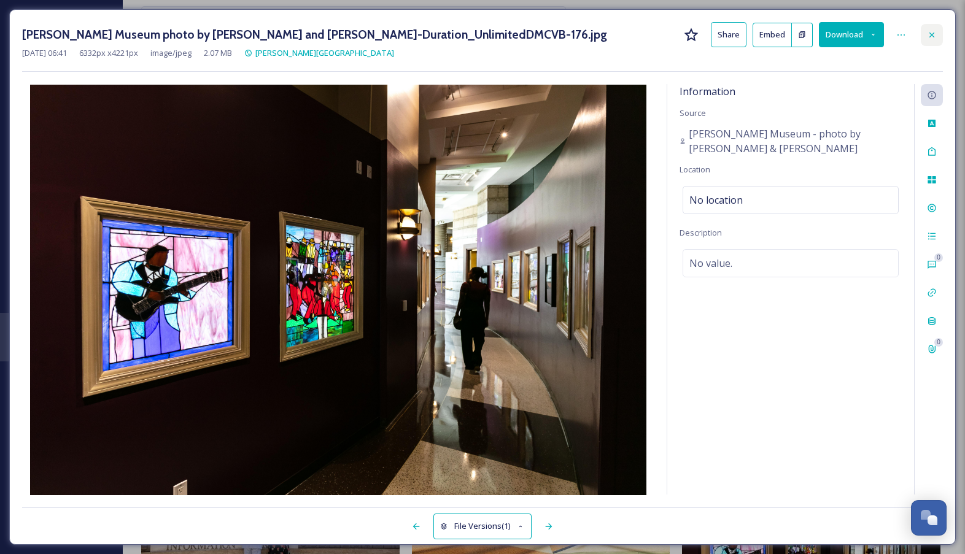
click at [933, 34] on icon at bounding box center [932, 34] width 5 height 5
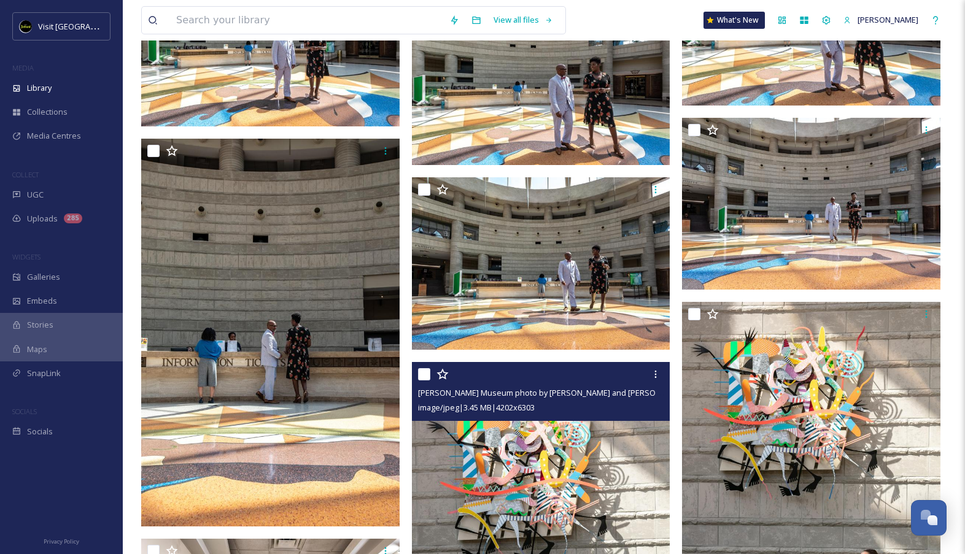
scroll to position [16762, 0]
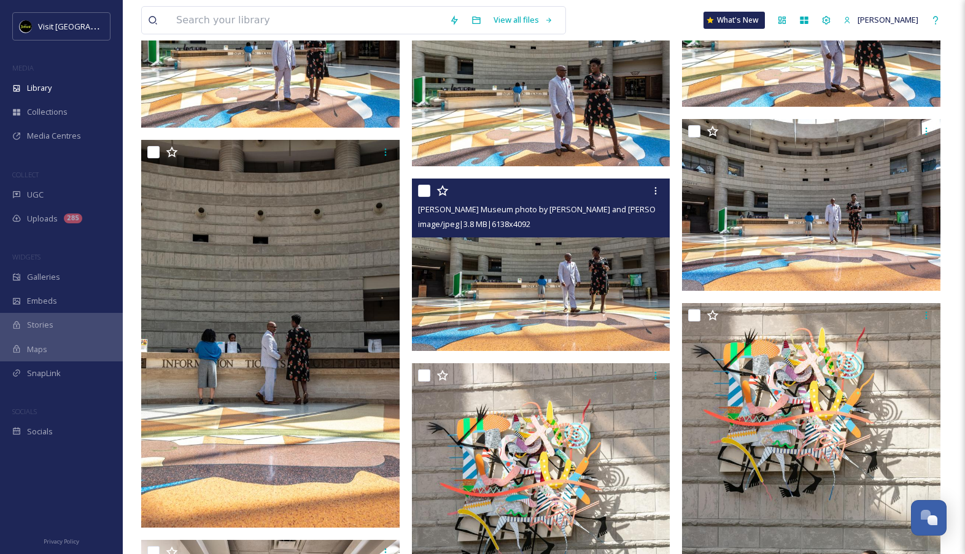
click at [599, 336] on img at bounding box center [541, 265] width 259 height 173
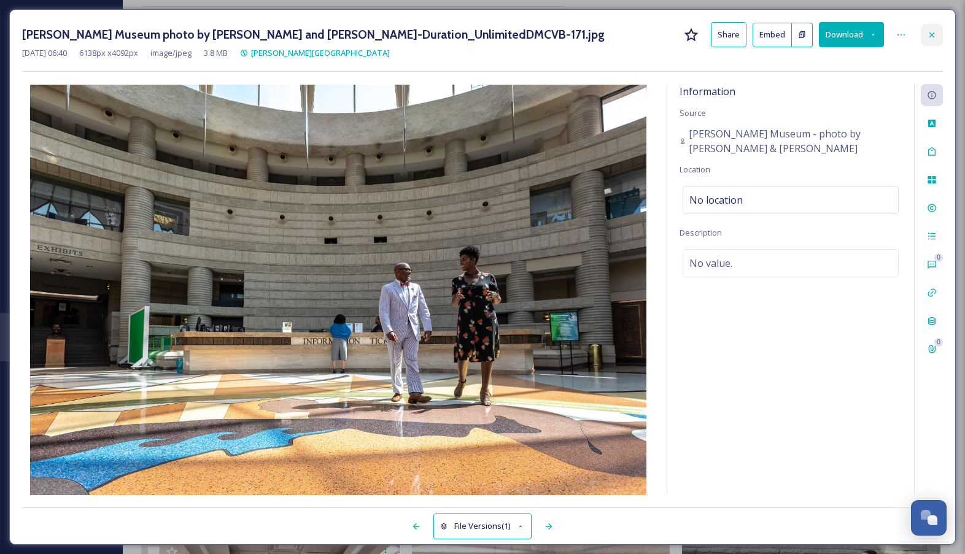
click at [936, 37] on icon at bounding box center [932, 35] width 10 height 10
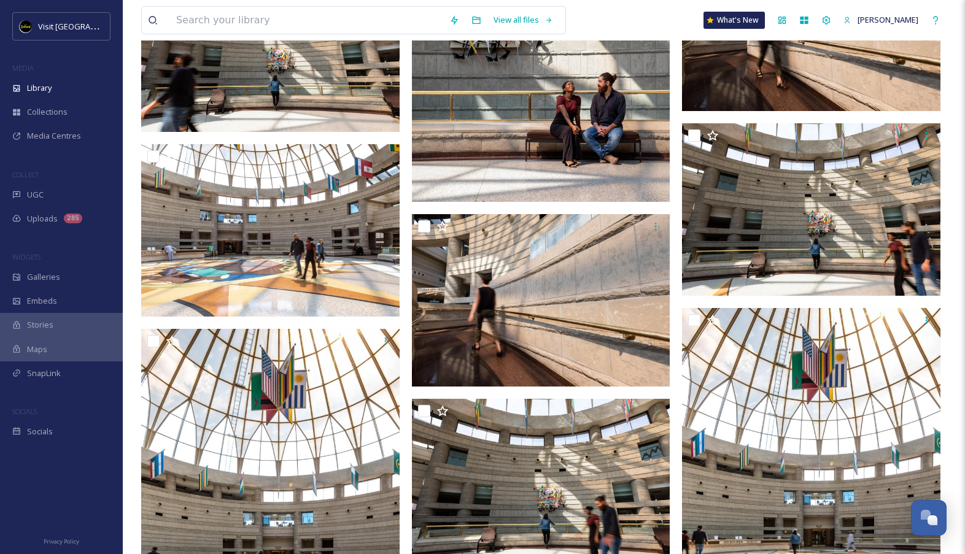
scroll to position [20694, 0]
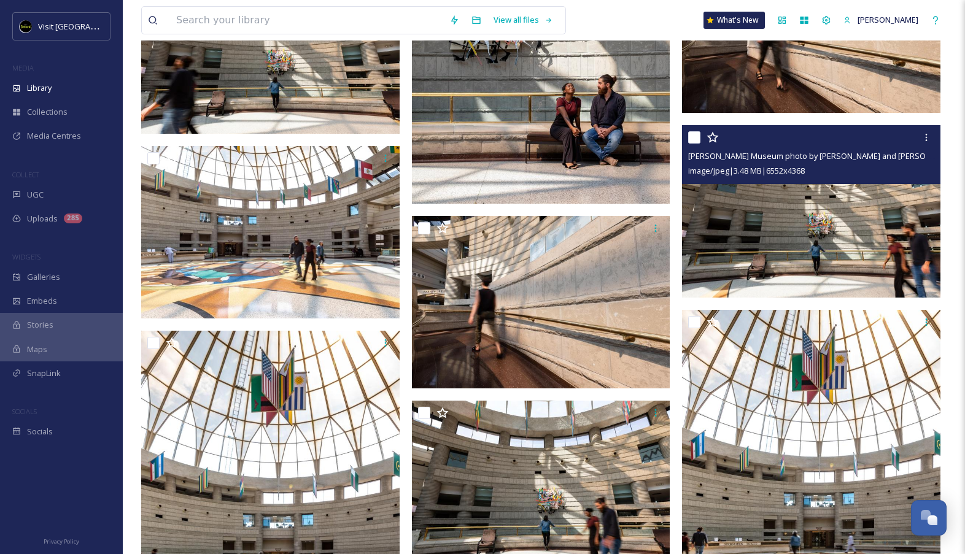
click at [808, 213] on img at bounding box center [811, 211] width 259 height 173
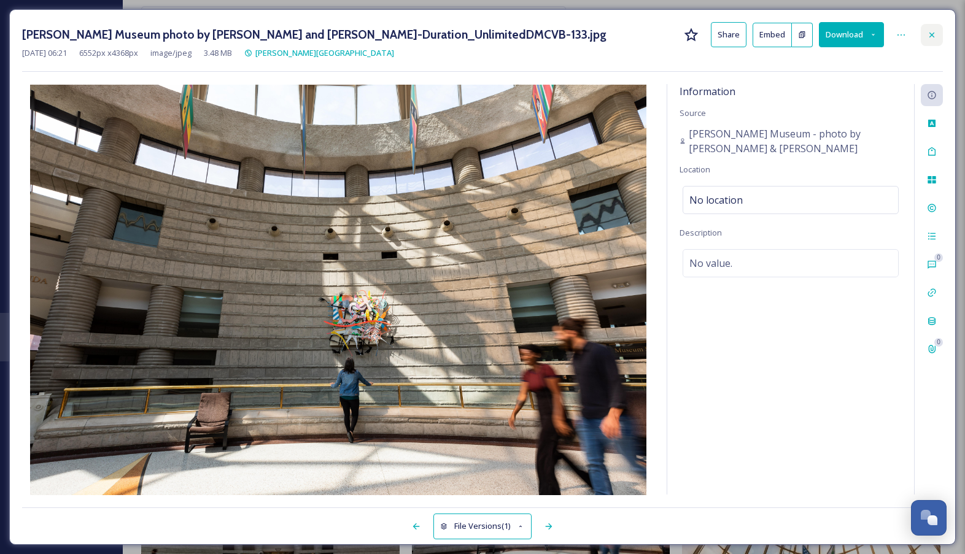
click at [940, 33] on div at bounding box center [932, 35] width 22 height 22
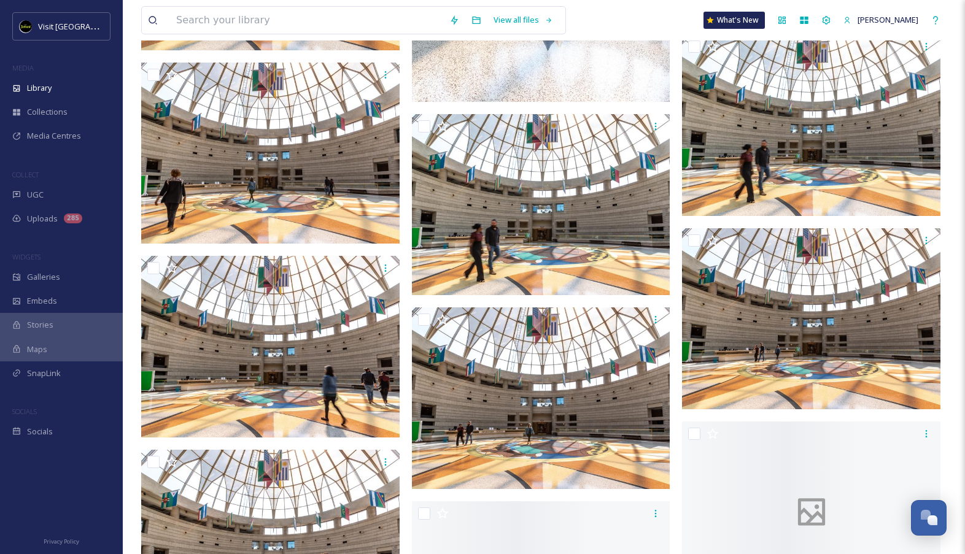
scroll to position [22152, 0]
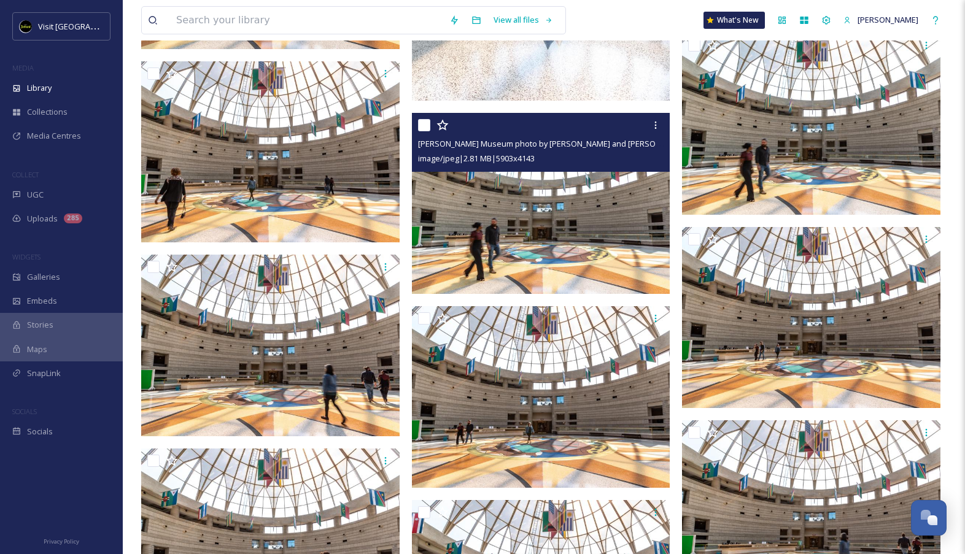
click at [547, 241] on img at bounding box center [541, 203] width 259 height 181
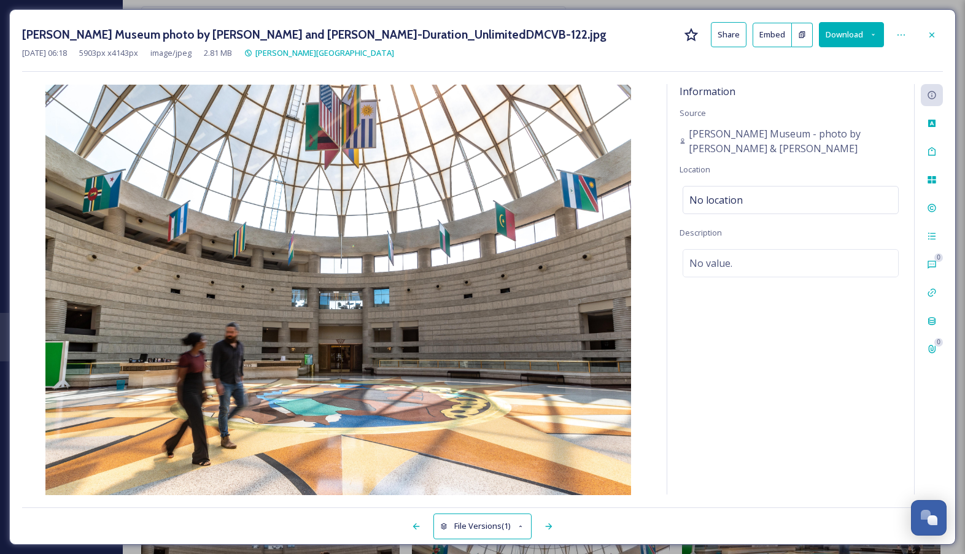
click at [867, 36] on button "Download" at bounding box center [851, 34] width 65 height 25
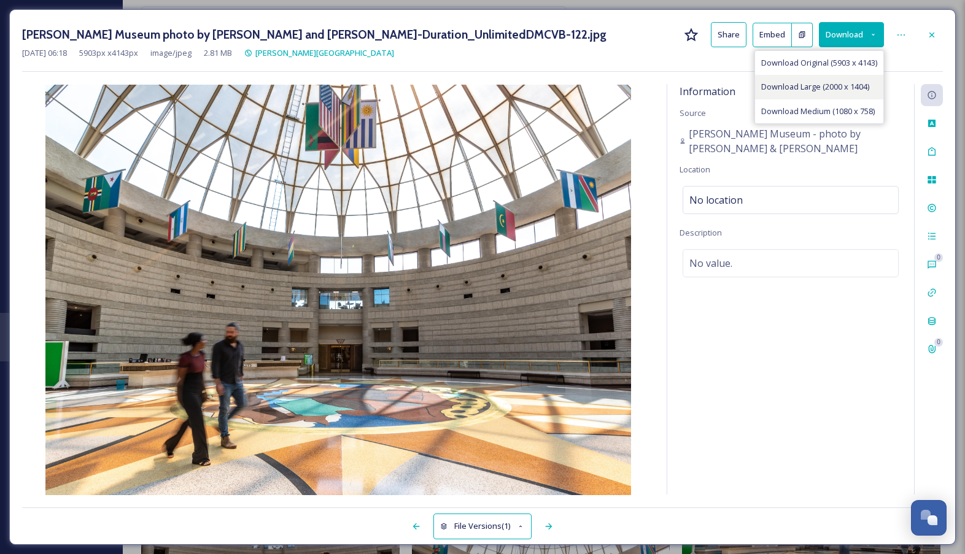
click at [831, 85] on span "Download Large (2000 x 1404)" at bounding box center [815, 87] width 108 height 12
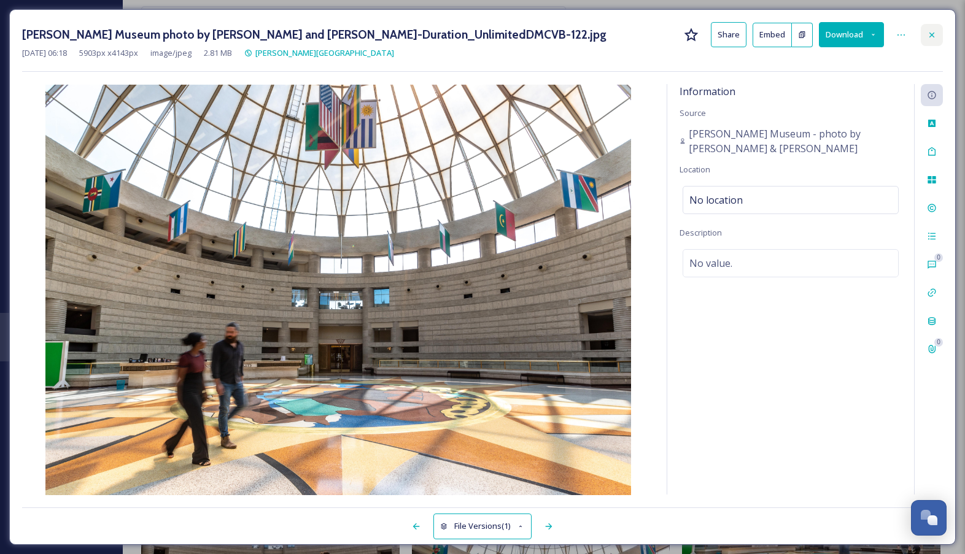
click at [940, 43] on div at bounding box center [932, 35] width 22 height 22
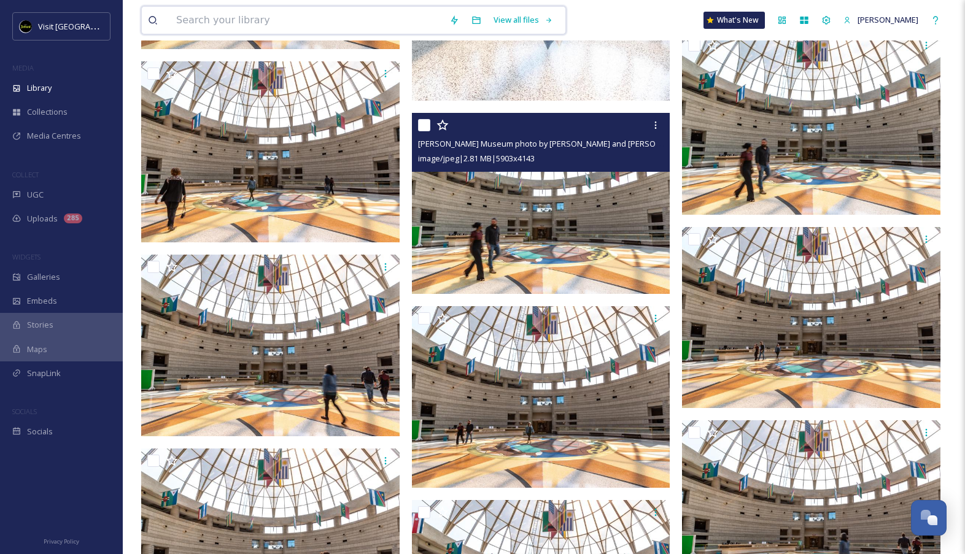
click at [243, 29] on input at bounding box center [306, 20] width 273 height 27
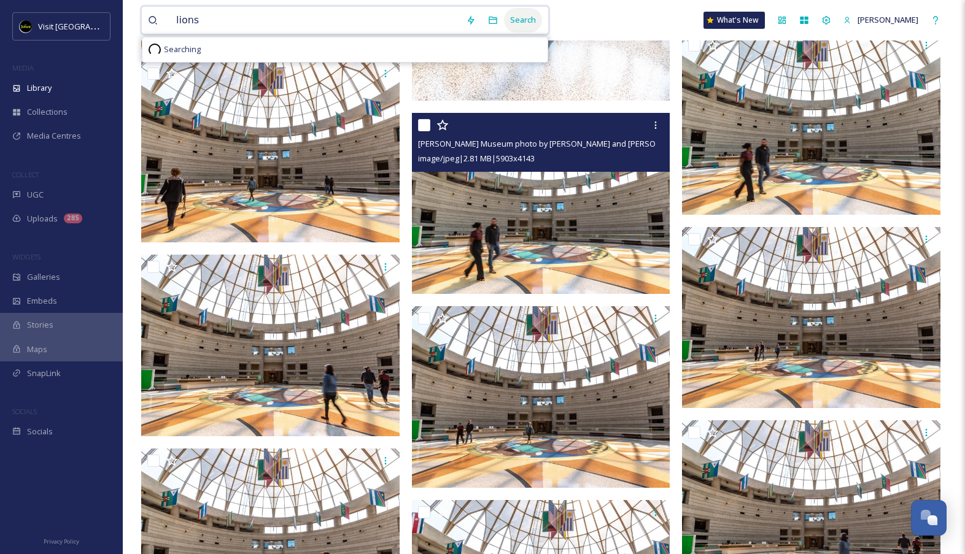
type input "lions"
click at [537, 15] on div "Search" at bounding box center [523, 20] width 38 height 24
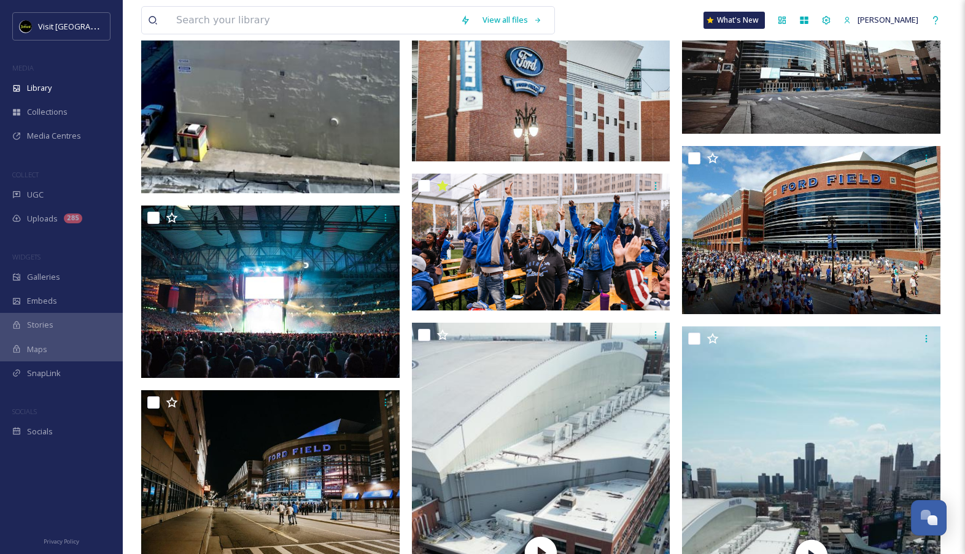
scroll to position [1051, 0]
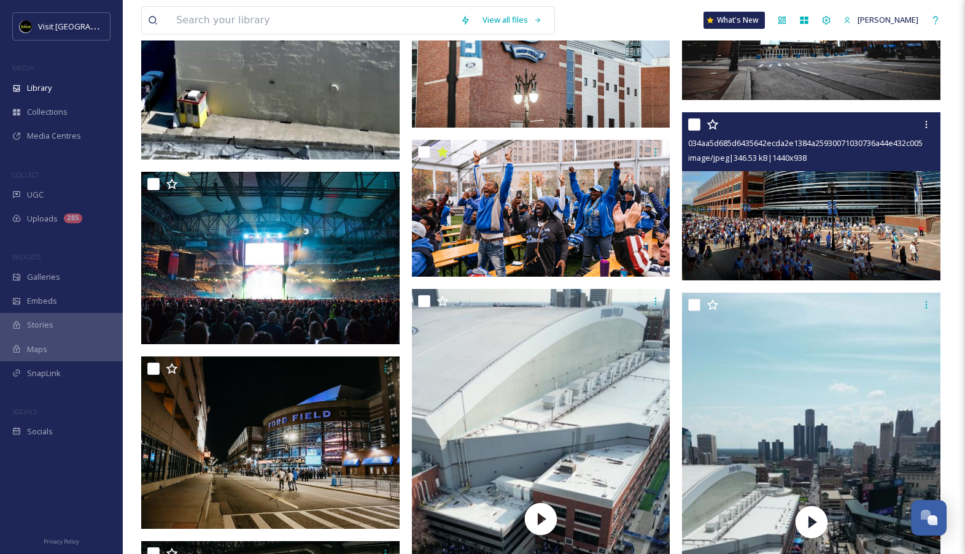
click at [778, 260] on img at bounding box center [811, 196] width 259 height 168
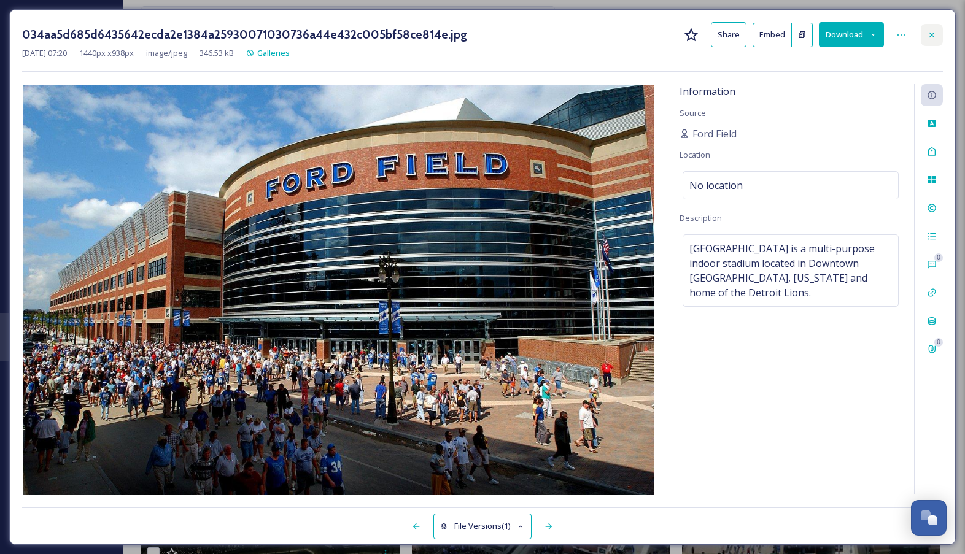
click at [933, 34] on icon at bounding box center [932, 35] width 10 height 10
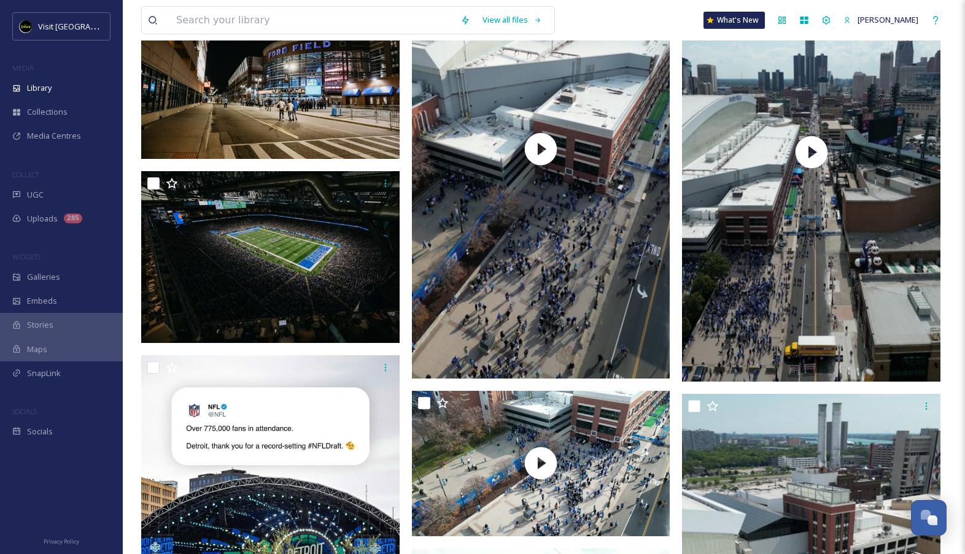
scroll to position [1422, 0]
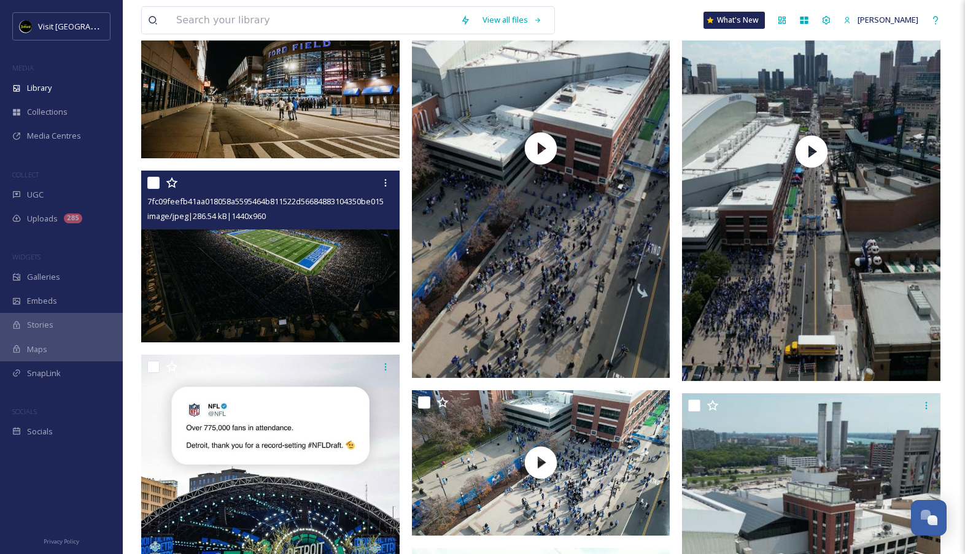
click at [327, 277] on img at bounding box center [270, 257] width 259 height 173
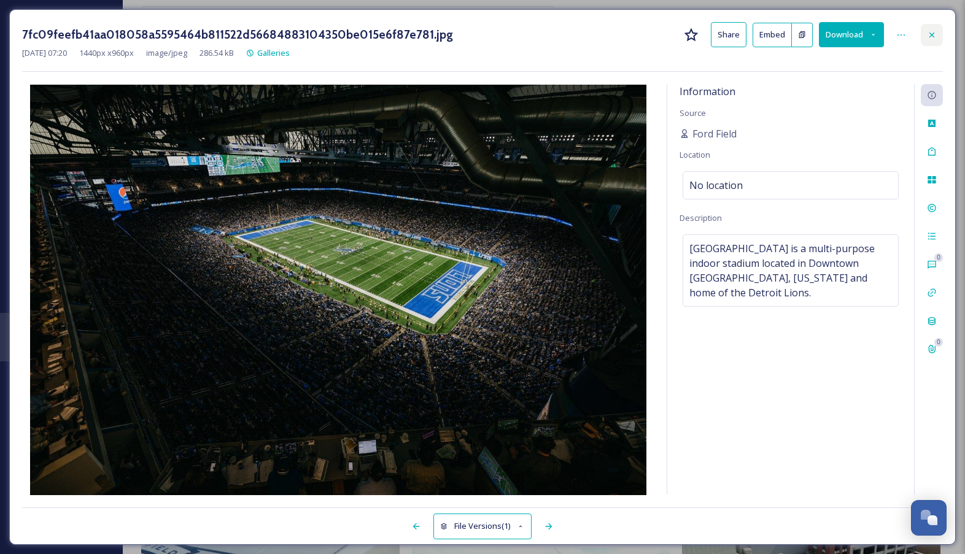
click at [932, 32] on icon at bounding box center [932, 35] width 10 height 10
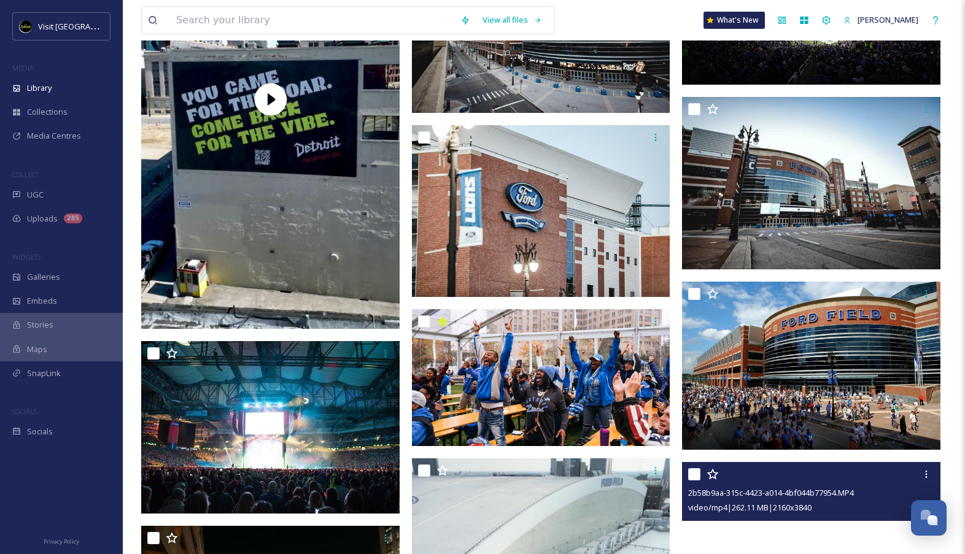
scroll to position [883, 0]
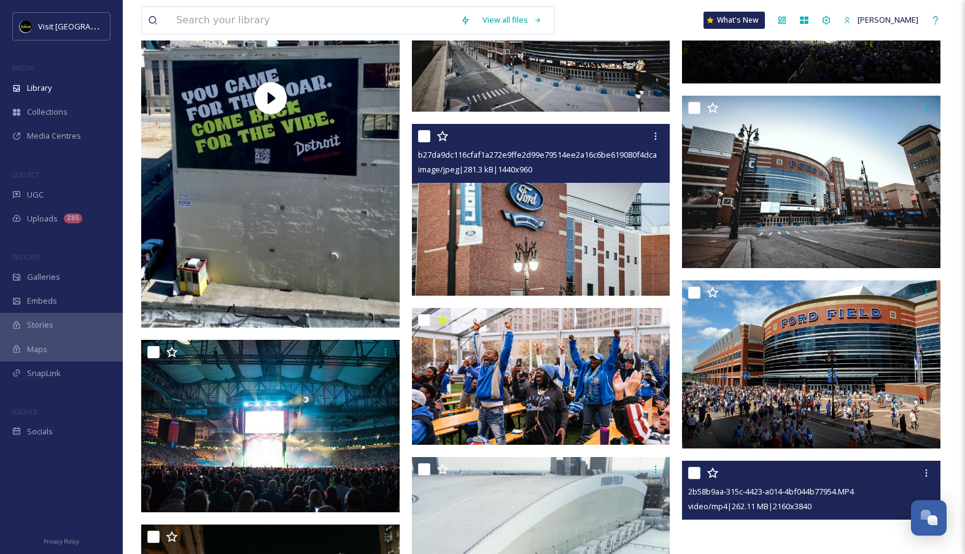
click at [620, 245] on img at bounding box center [541, 210] width 259 height 173
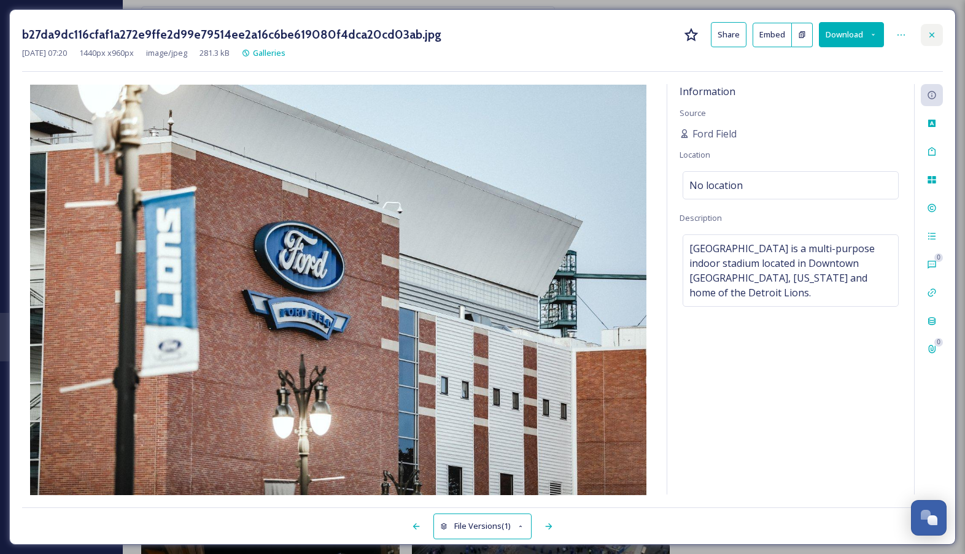
click at [929, 30] on icon at bounding box center [932, 35] width 10 height 10
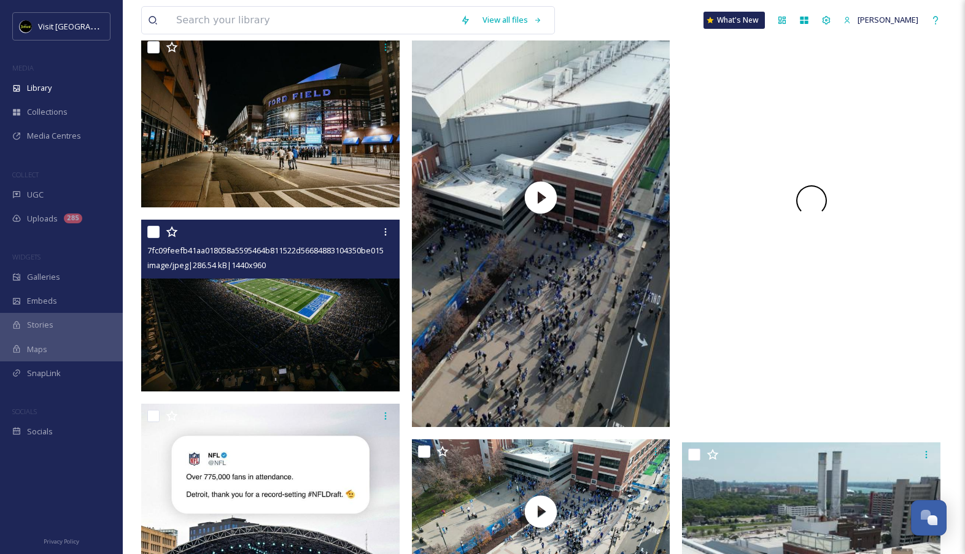
scroll to position [1377, 0]
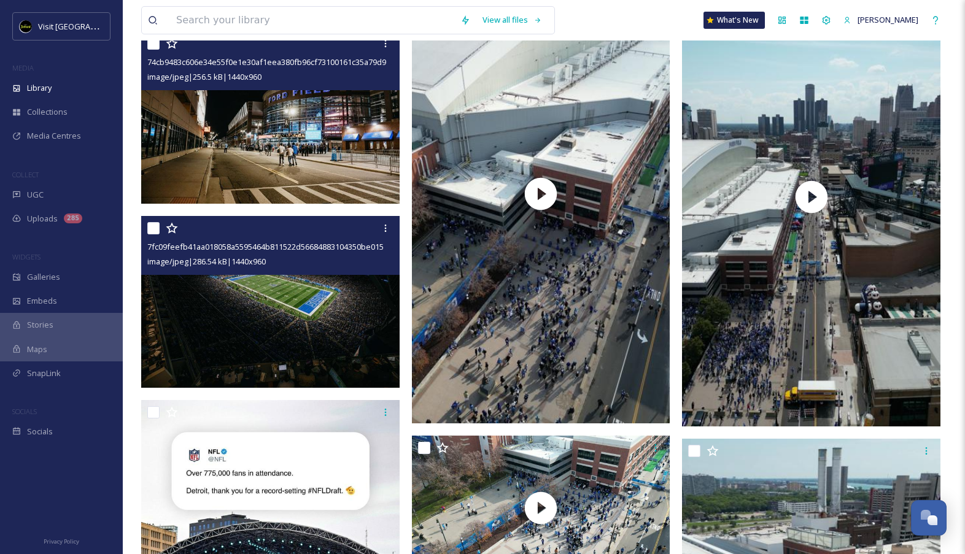
click at [332, 150] on img at bounding box center [270, 117] width 259 height 173
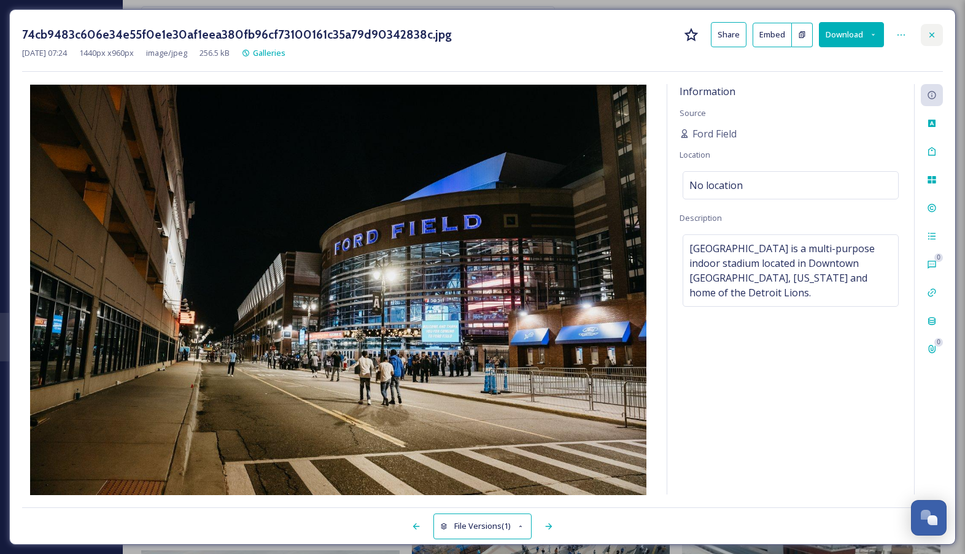
click at [924, 43] on div at bounding box center [932, 35] width 22 height 22
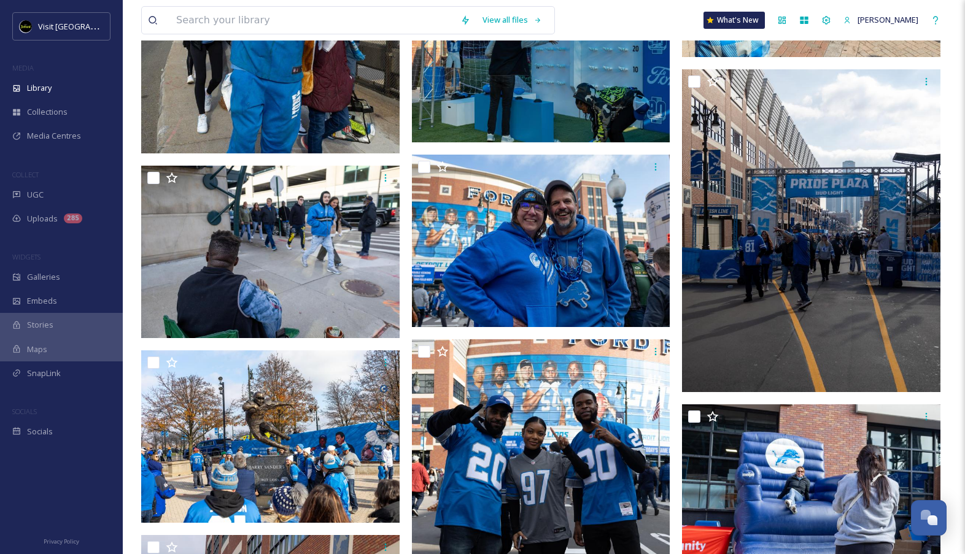
scroll to position [3897, 0]
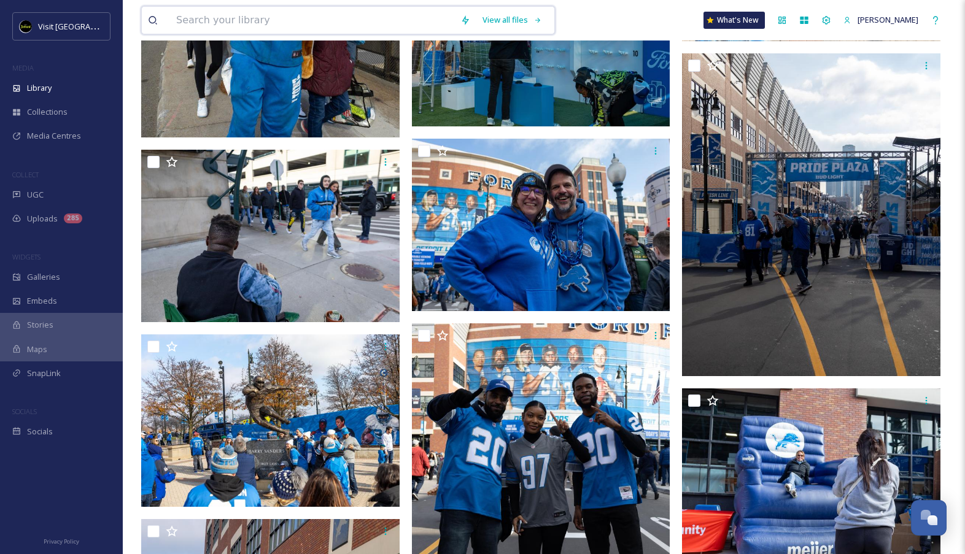
click at [350, 21] on input at bounding box center [312, 20] width 284 height 27
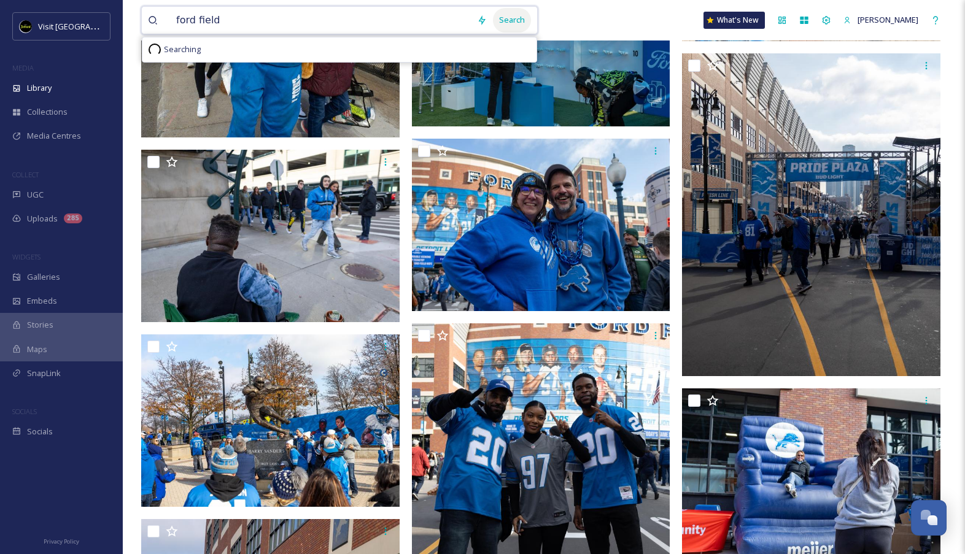
type input "ford field"
click at [526, 17] on div "Search" at bounding box center [512, 20] width 38 height 24
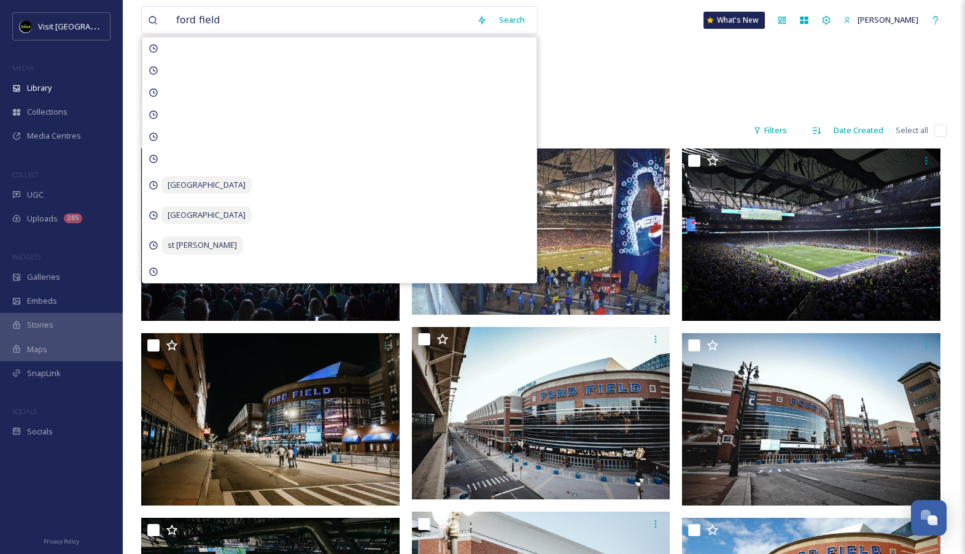
scroll to position [131, 0]
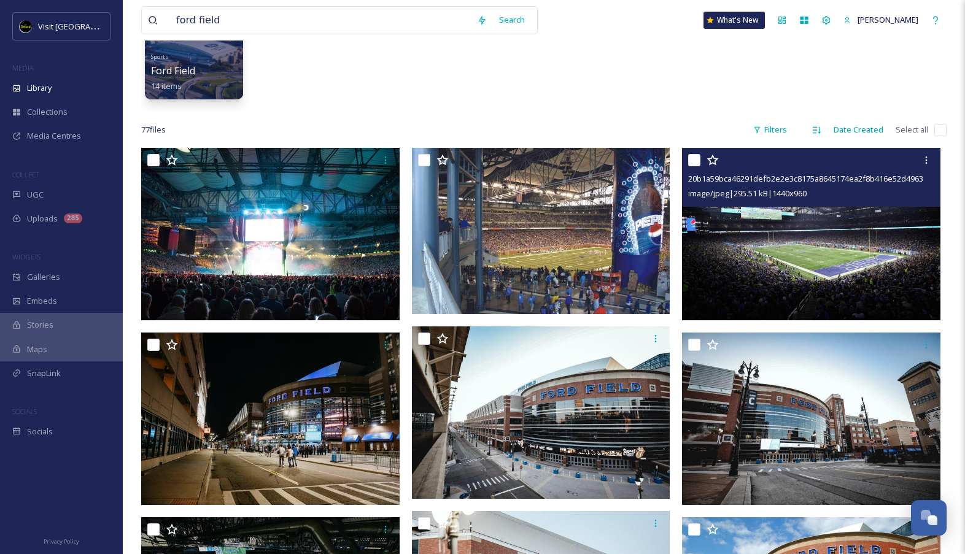
click at [810, 276] on img at bounding box center [811, 234] width 259 height 173
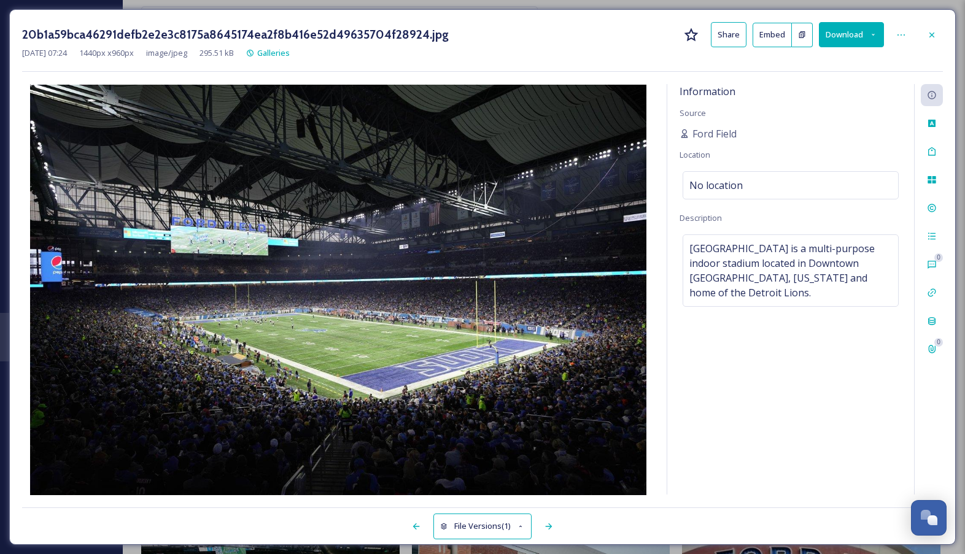
click at [855, 39] on button "Download" at bounding box center [851, 34] width 65 height 25
click at [844, 64] on span "Download Original (1440 x 960)" at bounding box center [820, 63] width 112 height 12
click at [933, 41] on div at bounding box center [932, 35] width 22 height 22
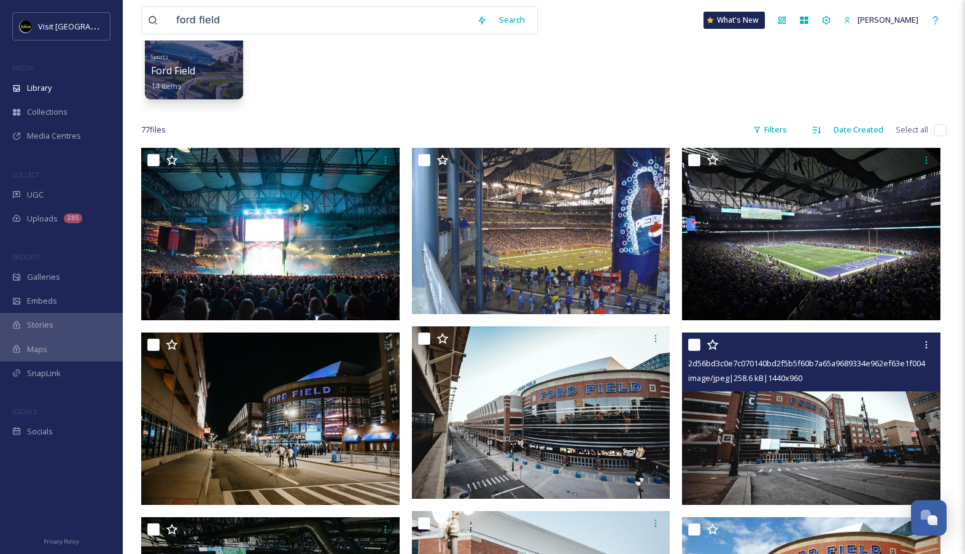
scroll to position [264, 0]
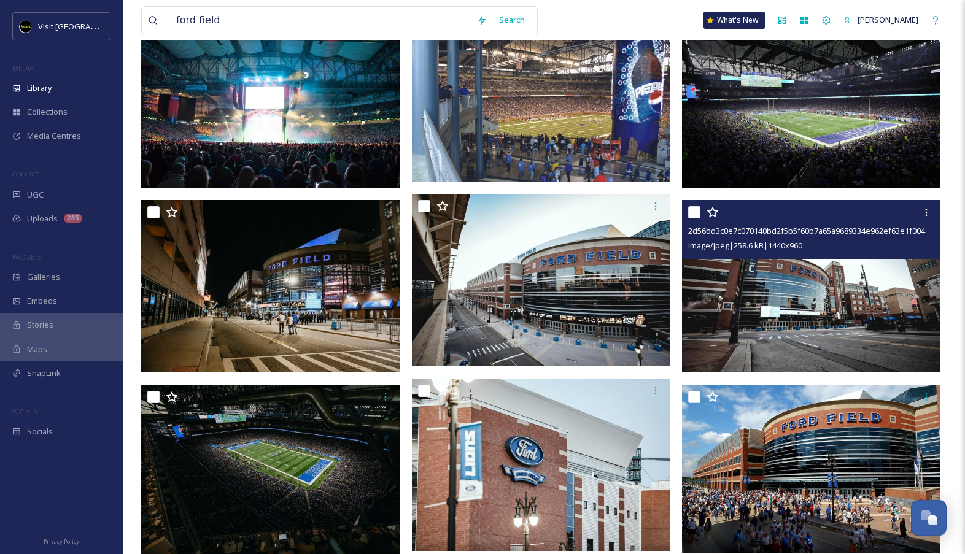
click at [783, 320] on img at bounding box center [811, 286] width 259 height 173
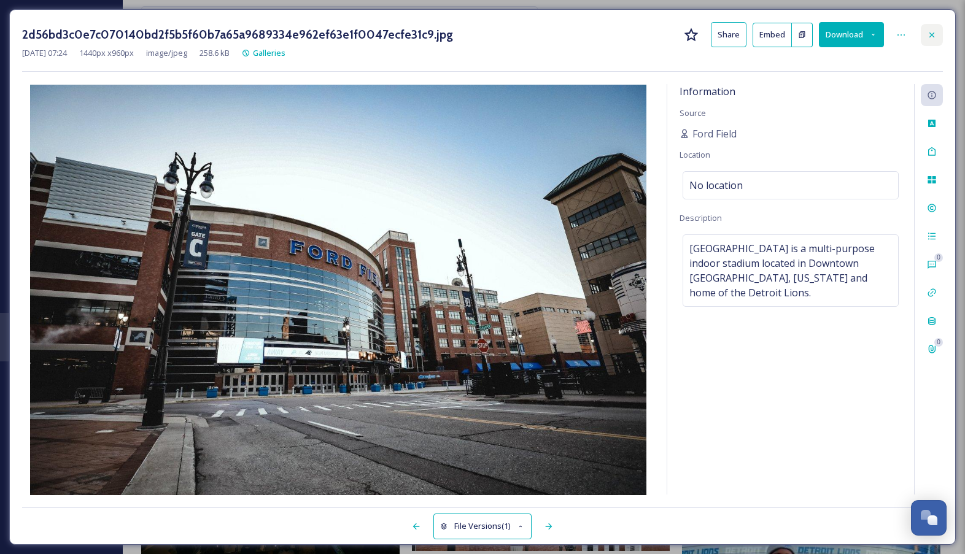
click at [936, 34] on icon at bounding box center [932, 35] width 10 height 10
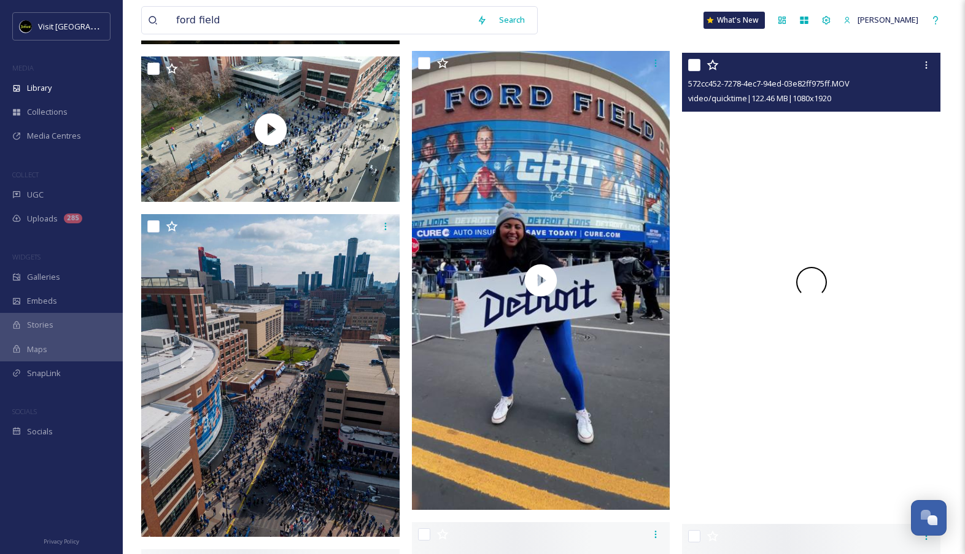
scroll to position [778, 0]
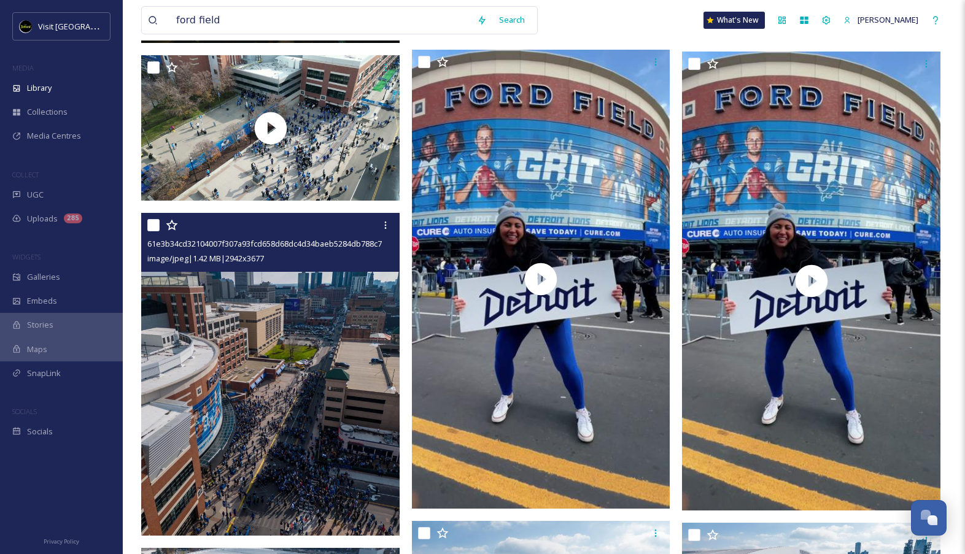
click at [304, 416] on img at bounding box center [270, 374] width 259 height 323
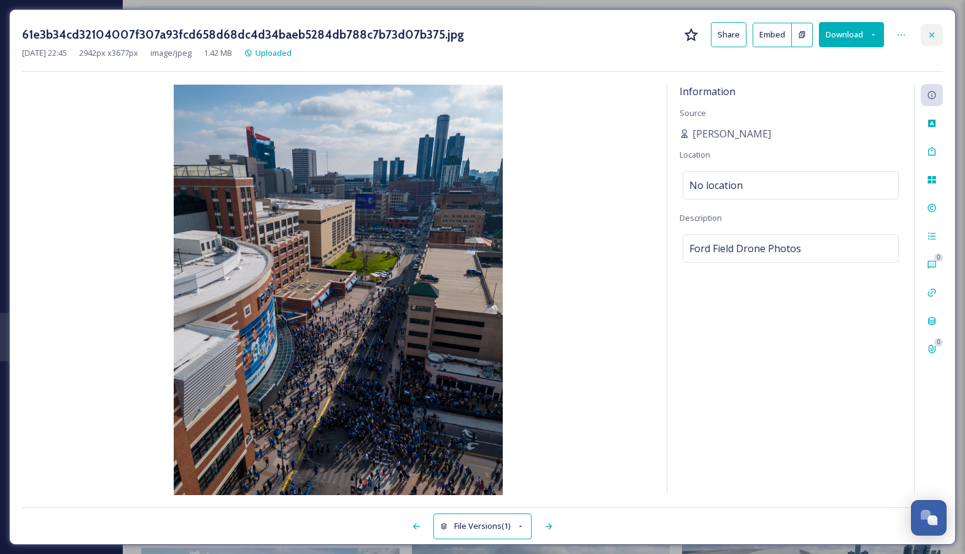
click at [927, 41] on div at bounding box center [932, 35] width 22 height 22
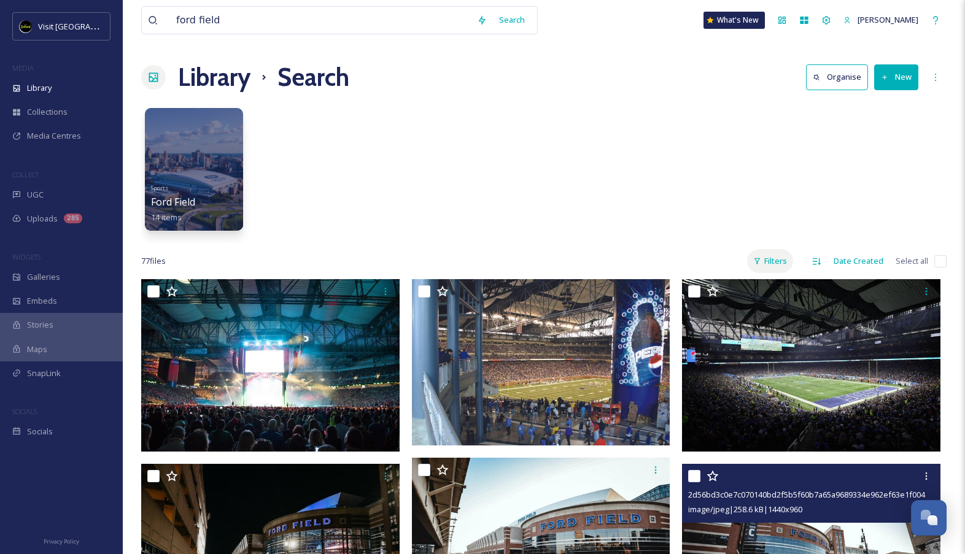
click at [777, 257] on div "Filters" at bounding box center [770, 261] width 46 height 24
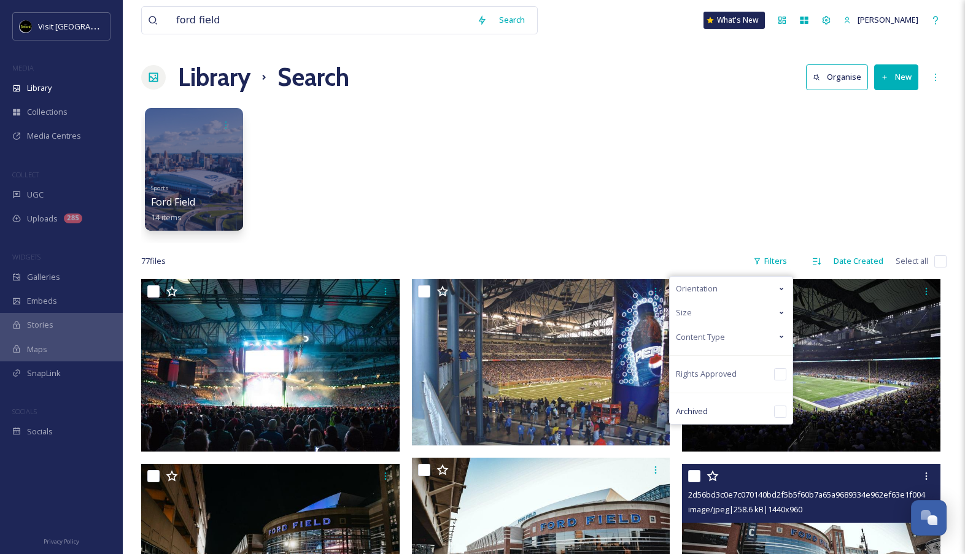
click at [741, 336] on div "Content Type" at bounding box center [731, 337] width 123 height 24
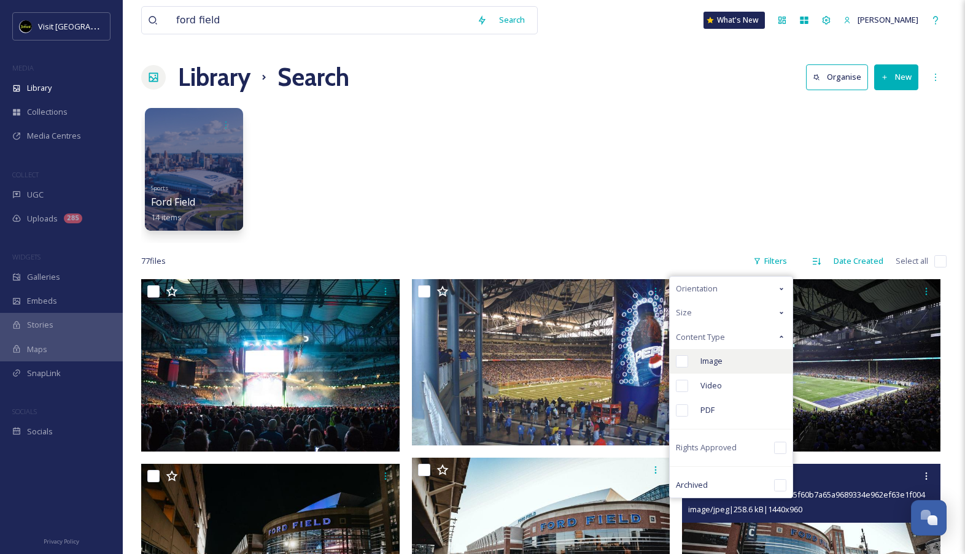
click at [734, 354] on div "Image" at bounding box center [731, 361] width 123 height 25
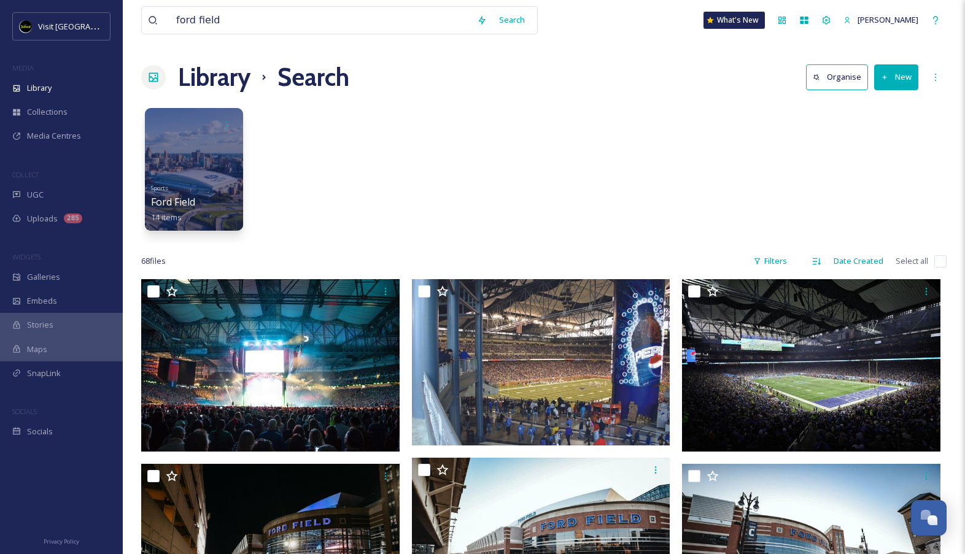
scroll to position [148, 0]
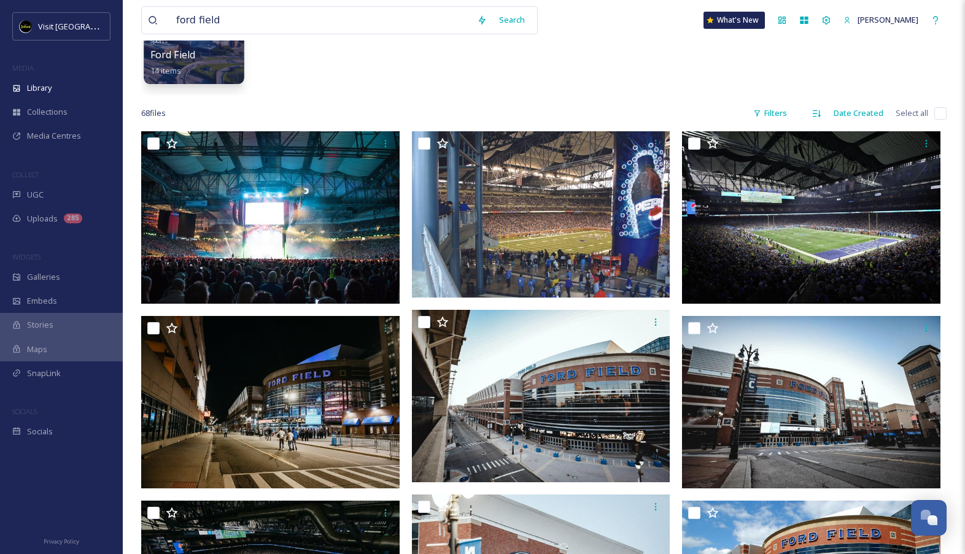
click at [214, 55] on div "Sports Ford Field 14 items" at bounding box center [194, 54] width 88 height 45
click at [214, 56] on div "Sports Ford Field 14 items" at bounding box center [194, 54] width 88 height 45
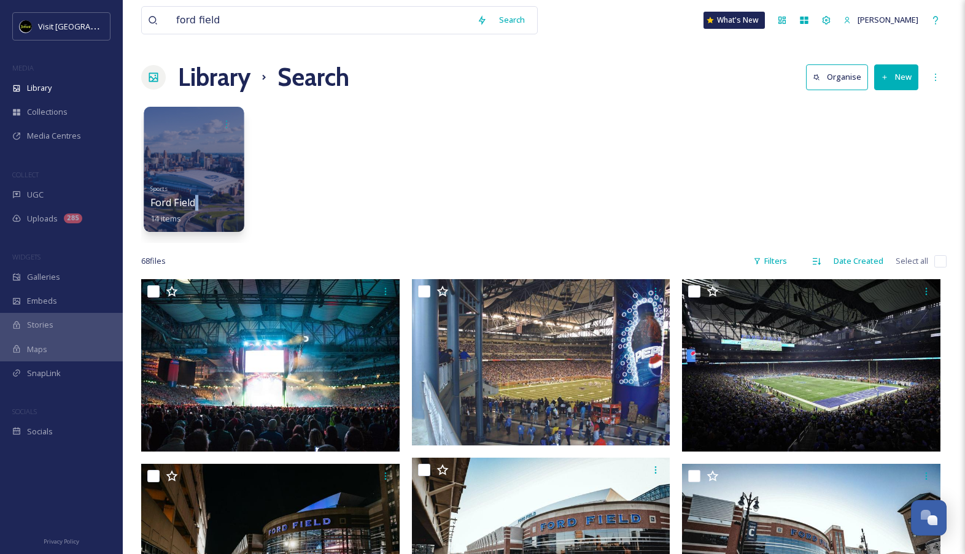
scroll to position [-1, 0]
click at [193, 164] on div at bounding box center [194, 169] width 100 height 125
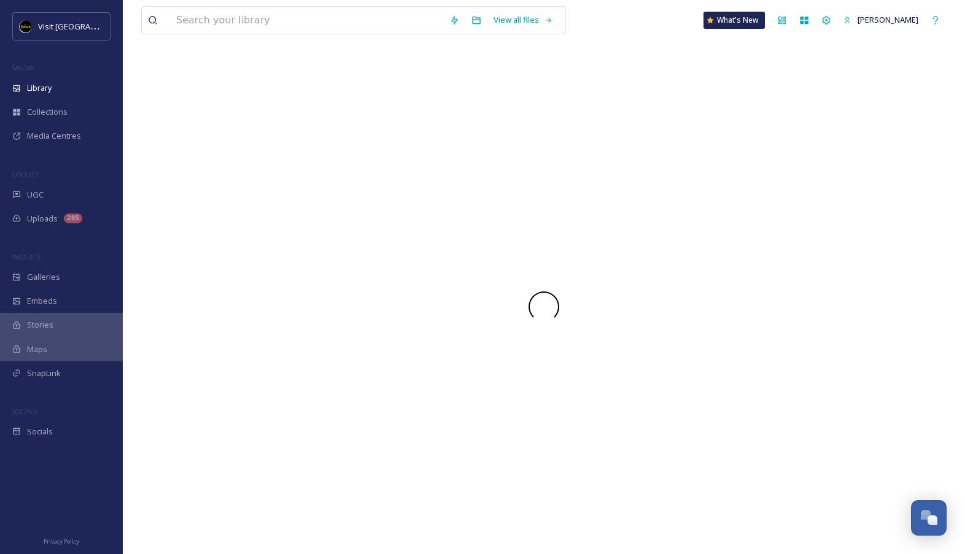
click at [193, 164] on div at bounding box center [544, 307] width 806 height 496
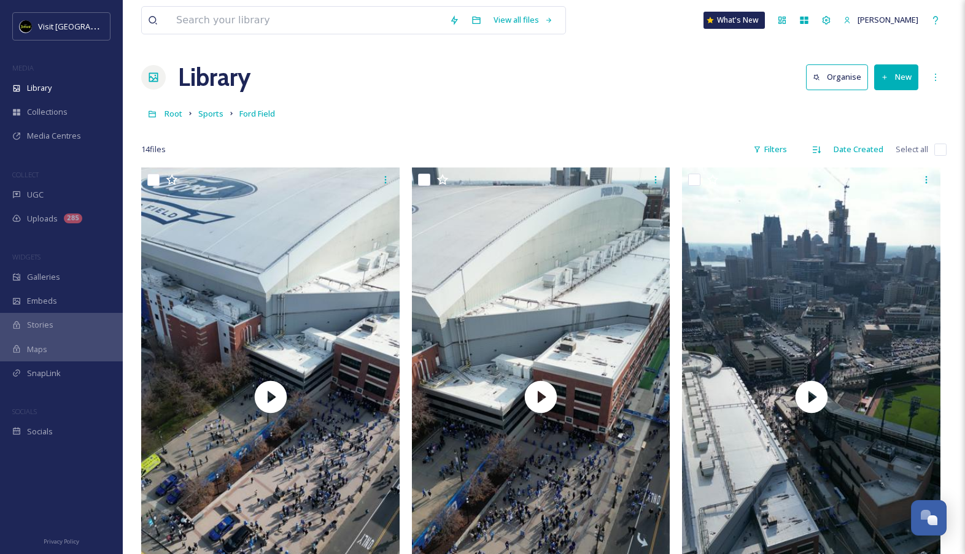
click at [211, 122] on div "Root Sports Ford Field" at bounding box center [544, 113] width 806 height 23
click at [211, 120] on link "Sports" at bounding box center [210, 113] width 25 height 15
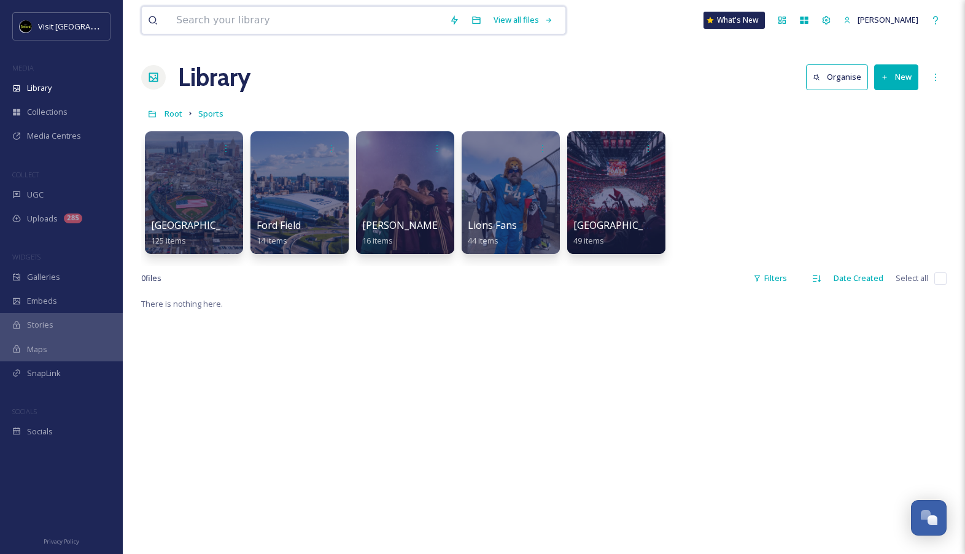
click at [311, 21] on input at bounding box center [306, 20] width 273 height 27
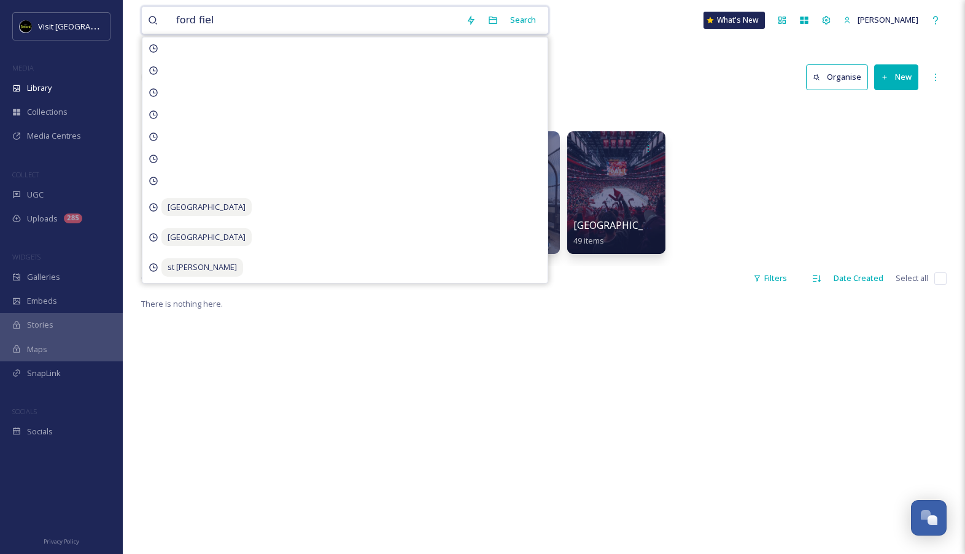
type input "ford field"
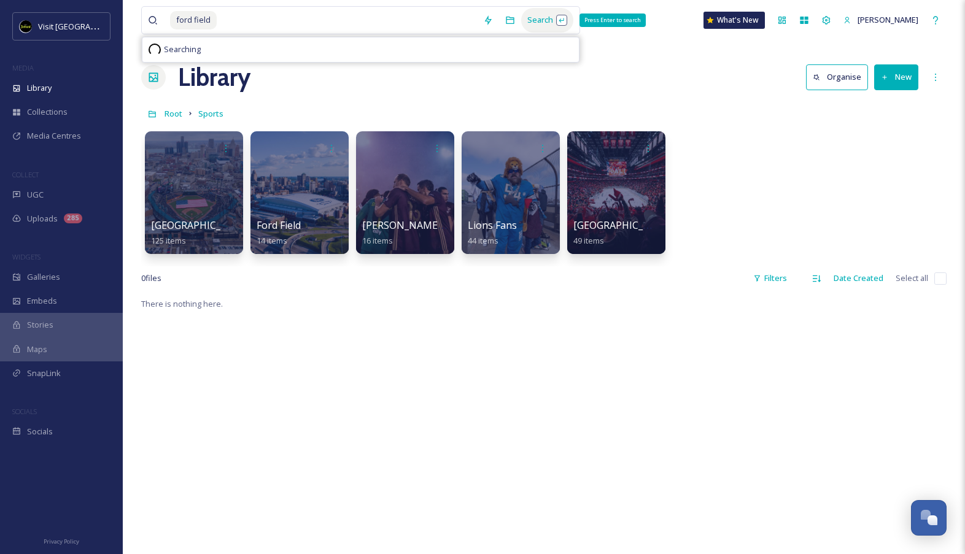
click at [555, 14] on div "Search Press Enter to search" at bounding box center [547, 20] width 52 height 24
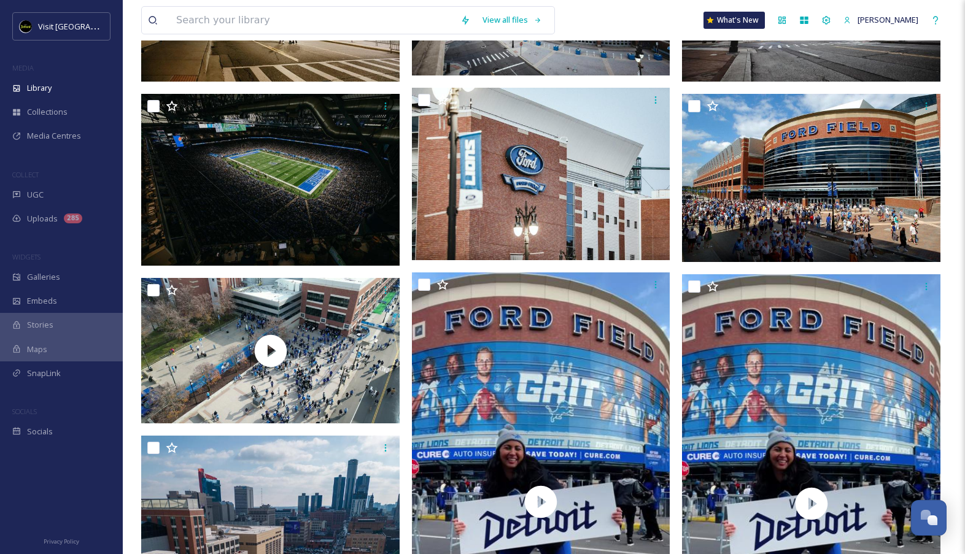
scroll to position [558, 0]
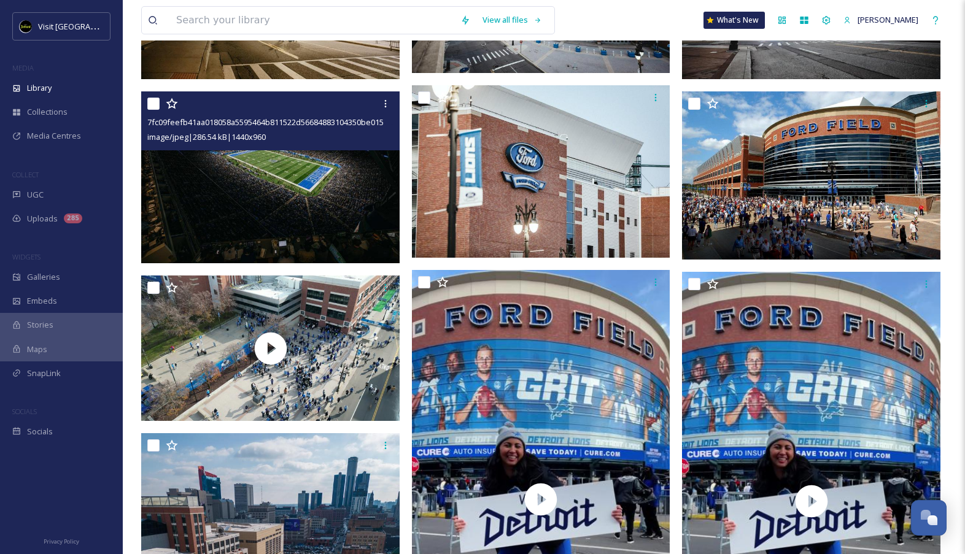
click at [316, 195] on img at bounding box center [270, 177] width 259 height 173
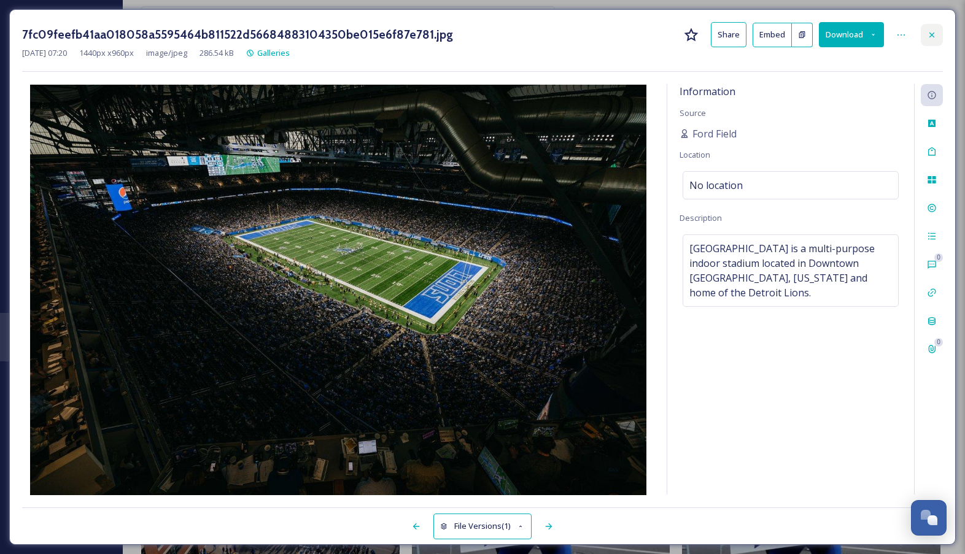
click at [930, 40] on div at bounding box center [932, 35] width 22 height 22
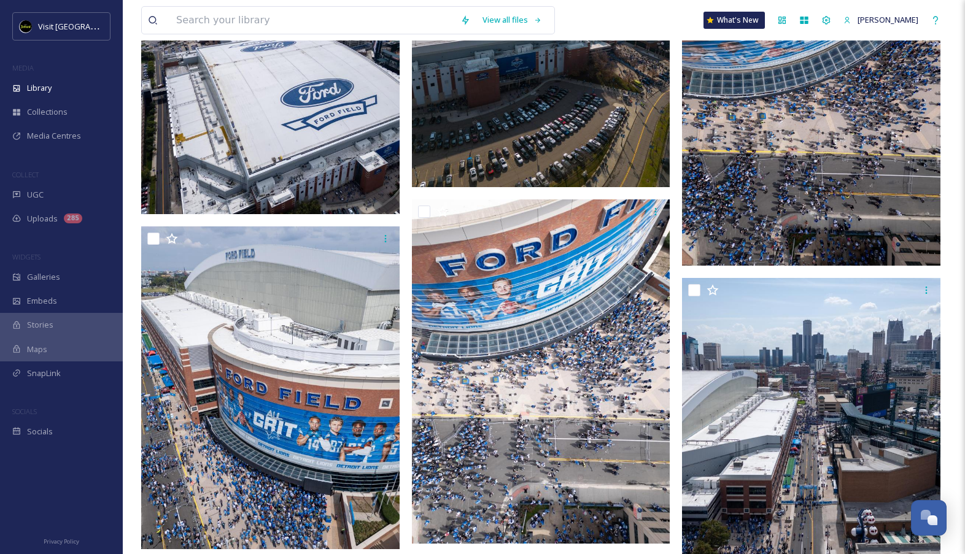
scroll to position [1773, 0]
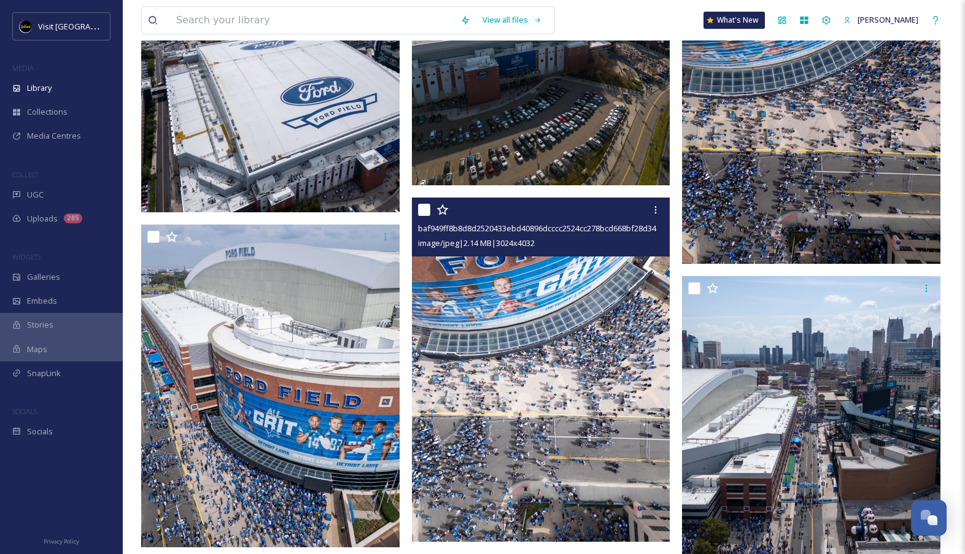
click at [522, 398] on img at bounding box center [541, 370] width 259 height 344
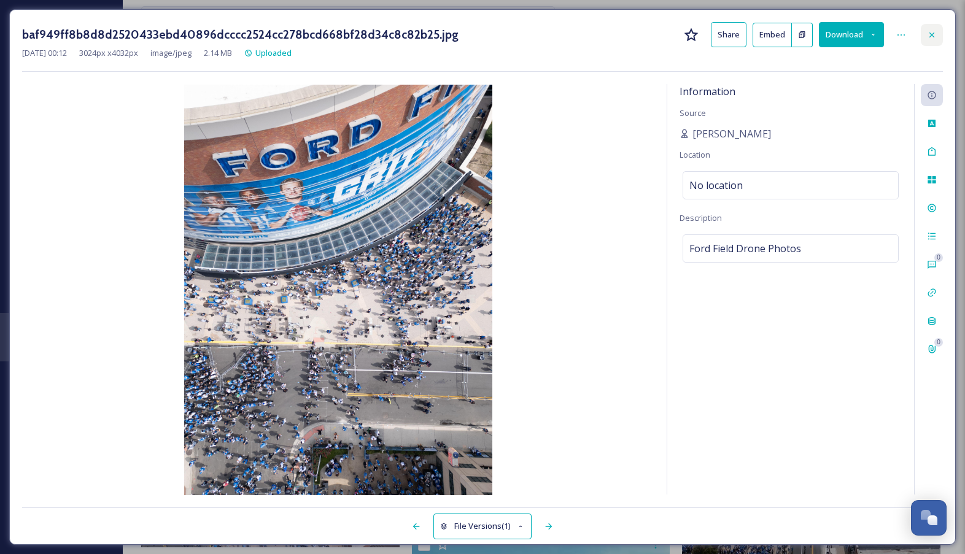
click at [923, 33] on div at bounding box center [932, 35] width 22 height 22
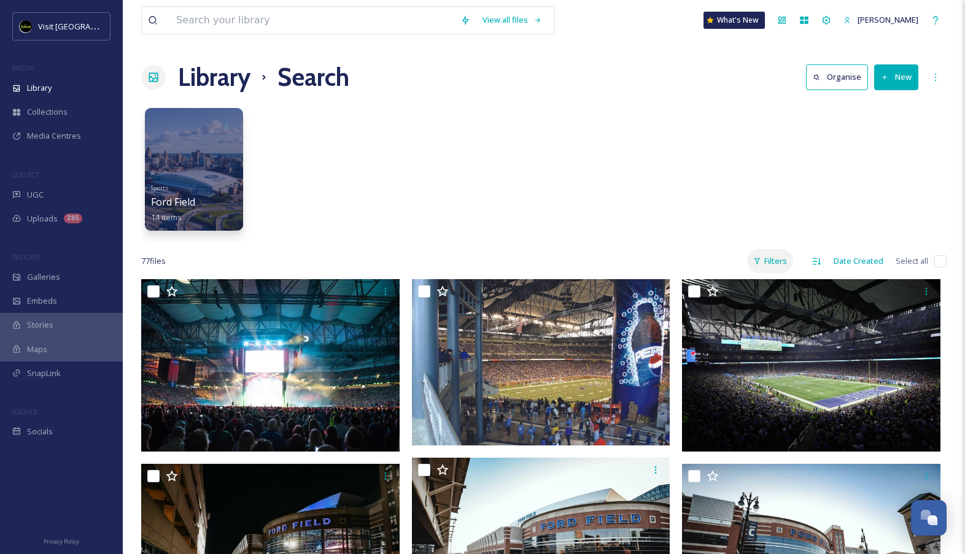
click at [774, 272] on div "Filters" at bounding box center [770, 261] width 46 height 24
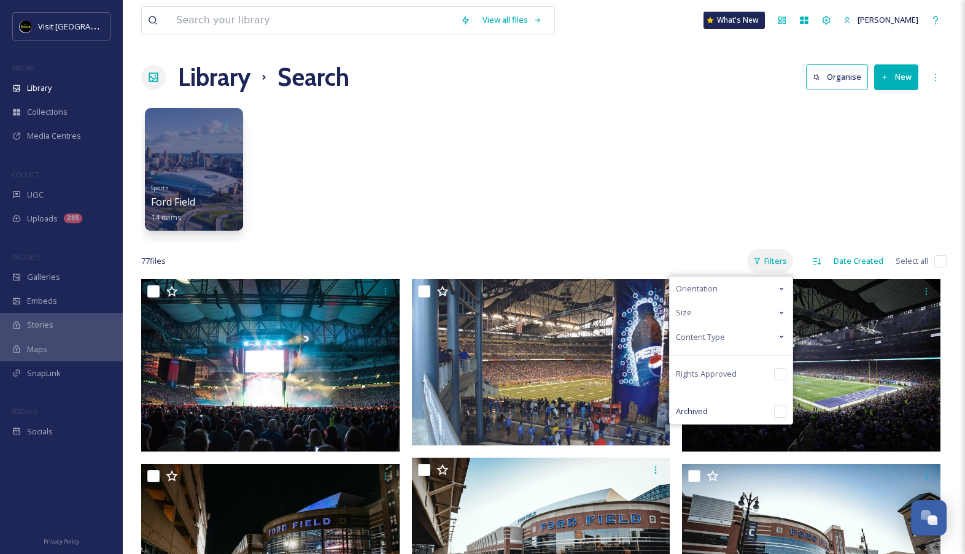
click at [774, 272] on div "Filters" at bounding box center [770, 261] width 46 height 24
click at [733, 344] on div "Content Type" at bounding box center [731, 337] width 123 height 24
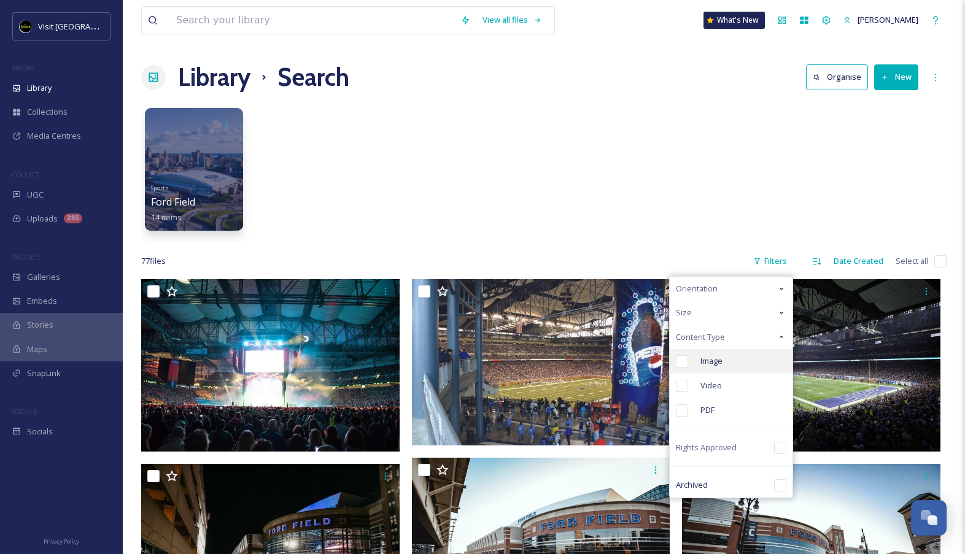
click at [723, 359] on span "Image" at bounding box center [712, 362] width 22 height 12
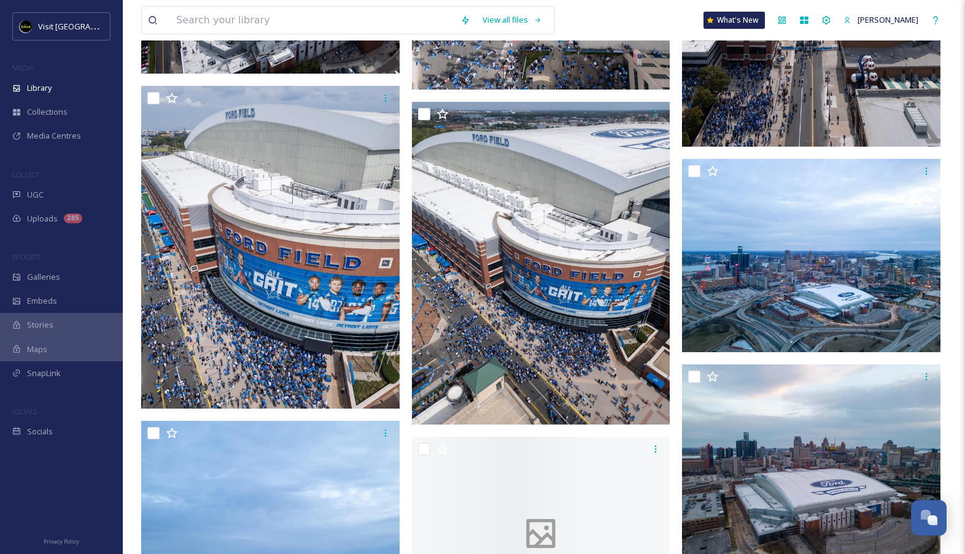
scroll to position [1754, 0]
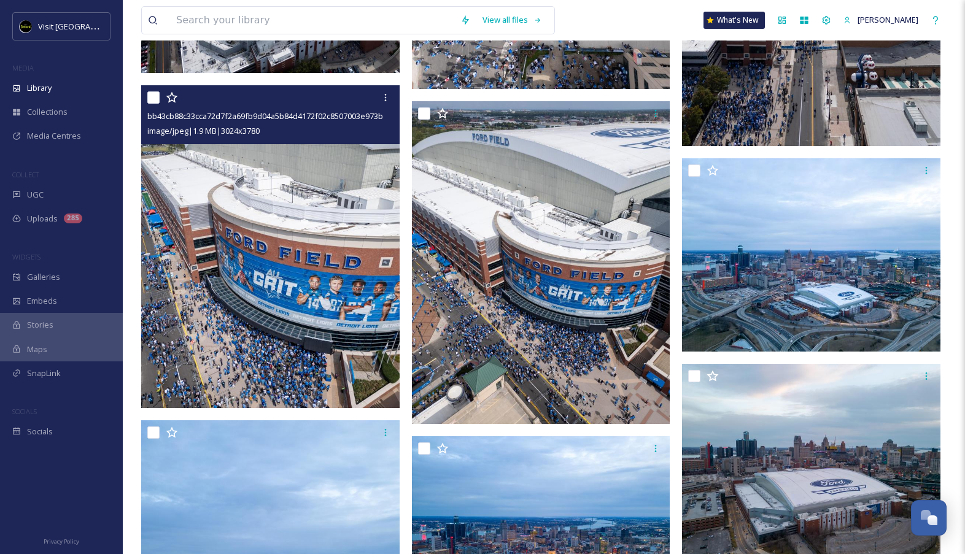
click at [374, 326] on img at bounding box center [270, 246] width 259 height 323
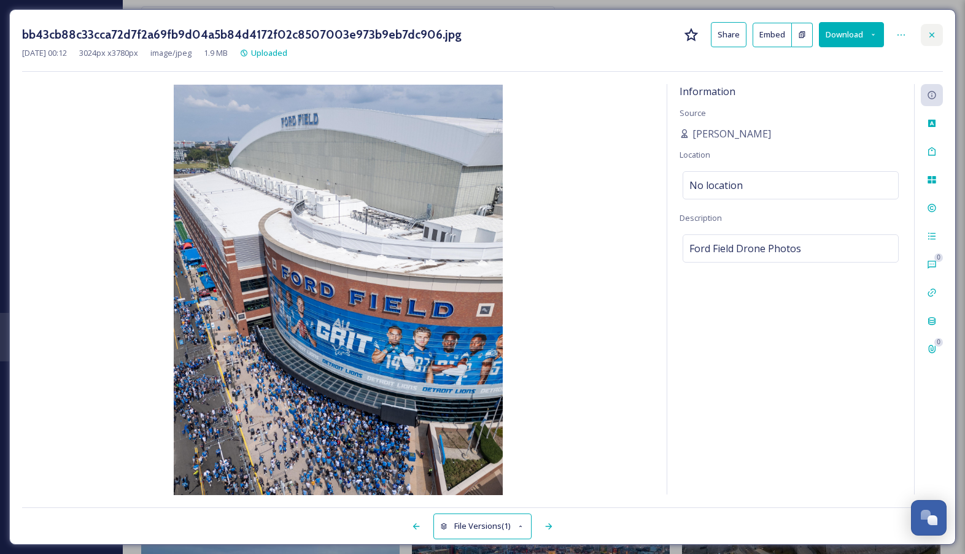
click at [924, 29] on div at bounding box center [932, 35] width 22 height 22
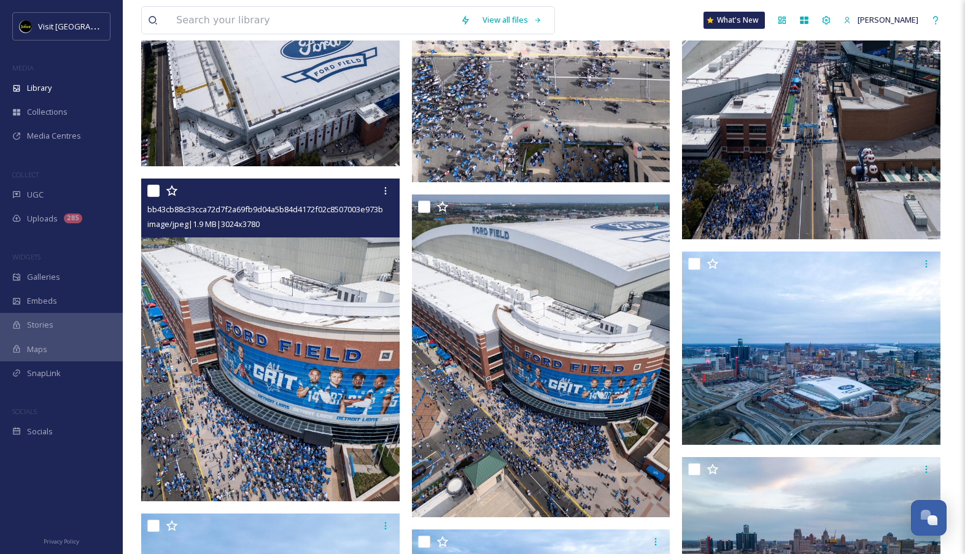
scroll to position [1663, 0]
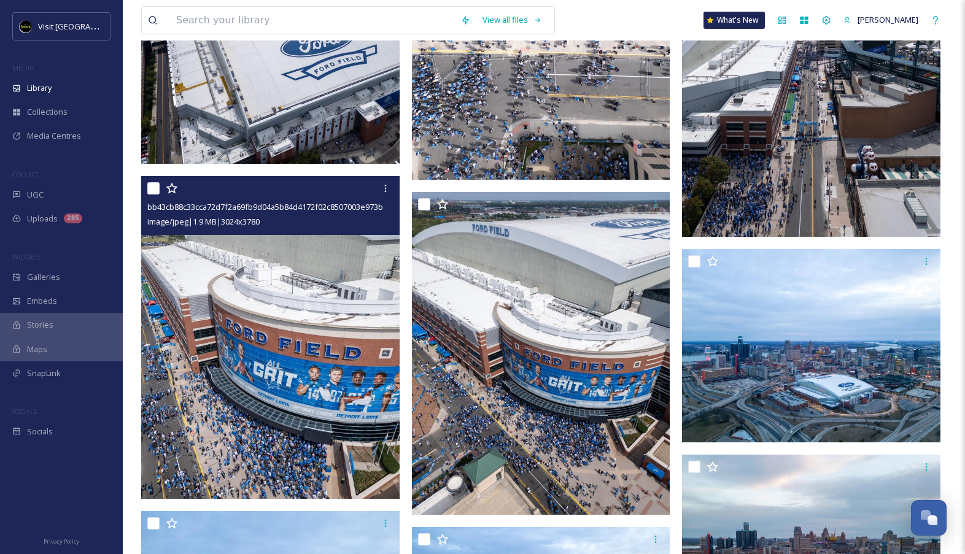
click at [316, 418] on img at bounding box center [270, 337] width 259 height 323
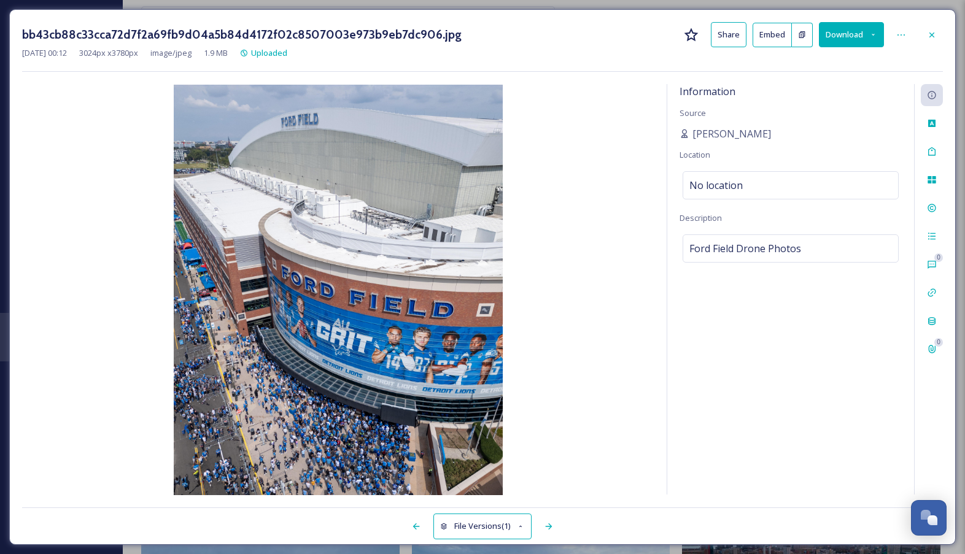
click at [863, 45] on button "Download" at bounding box center [851, 34] width 65 height 25
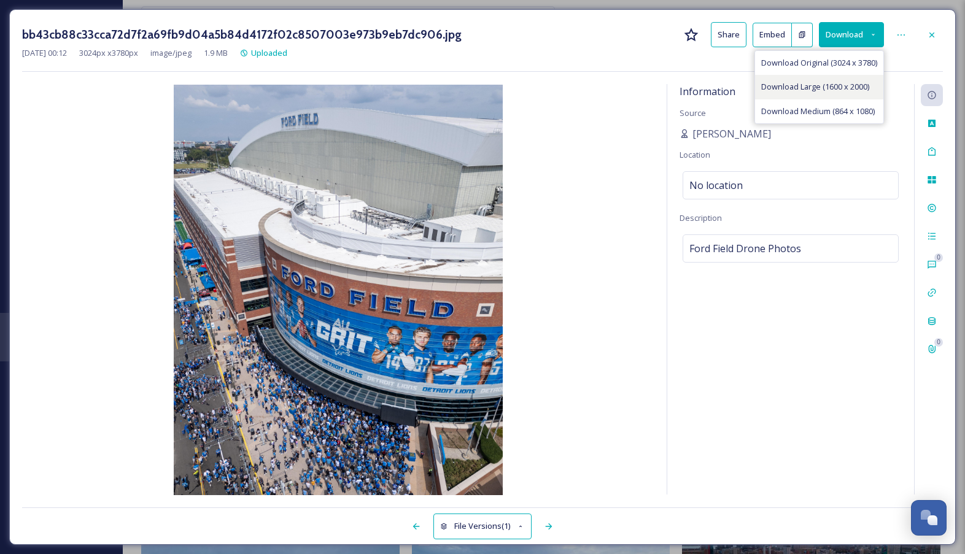
click at [824, 85] on span "Download Large (1600 x 2000)" at bounding box center [815, 87] width 108 height 12
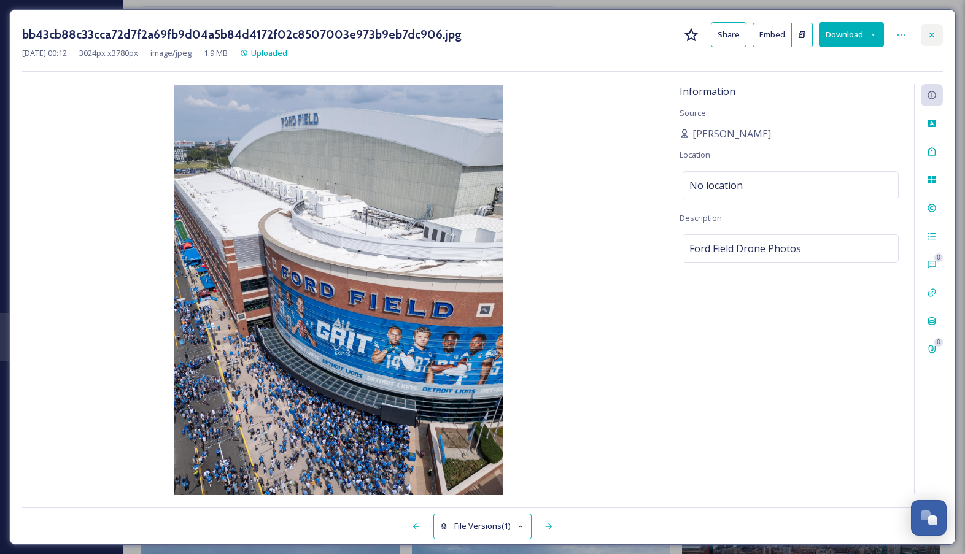
click at [933, 33] on icon at bounding box center [932, 35] width 10 height 10
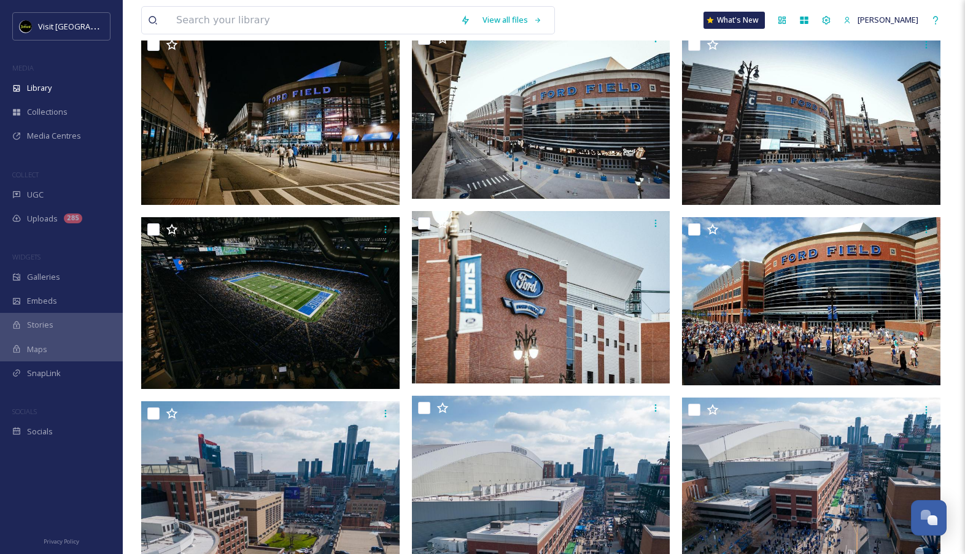
scroll to position [430, 0]
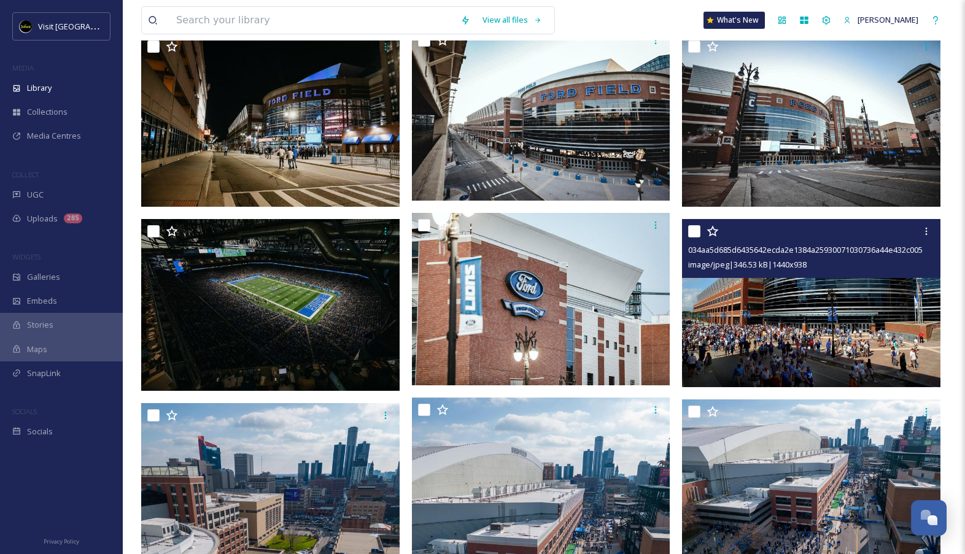
click at [776, 329] on img at bounding box center [811, 303] width 259 height 168
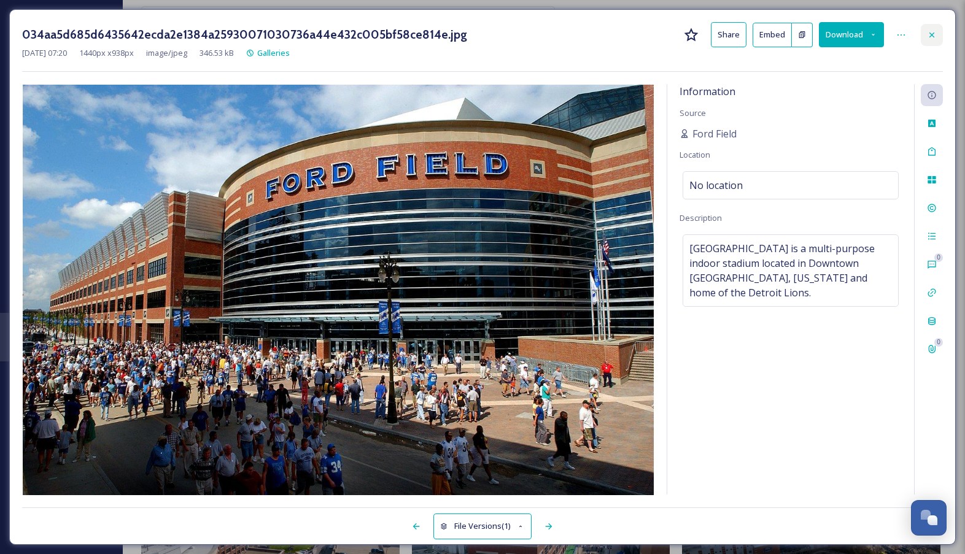
click at [928, 36] on icon at bounding box center [932, 35] width 10 height 10
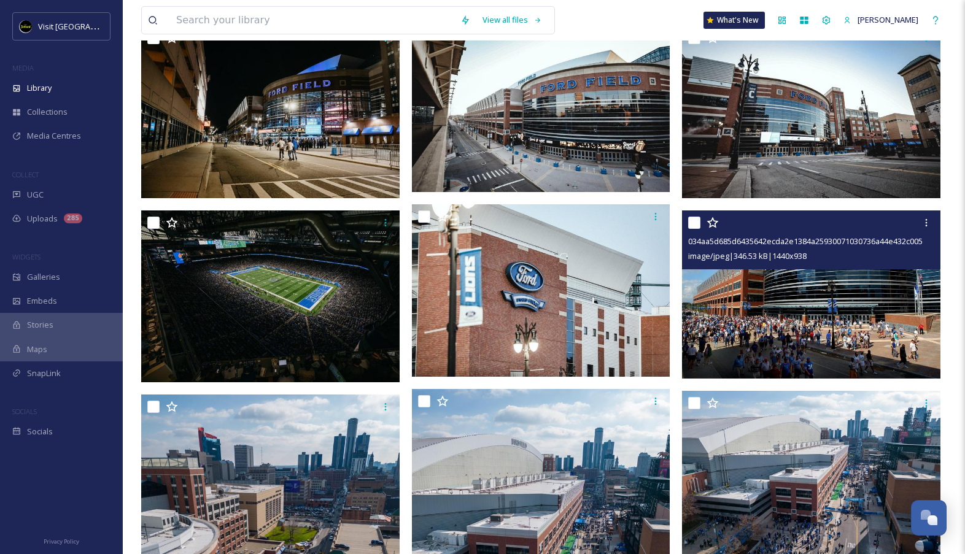
scroll to position [441, 0]
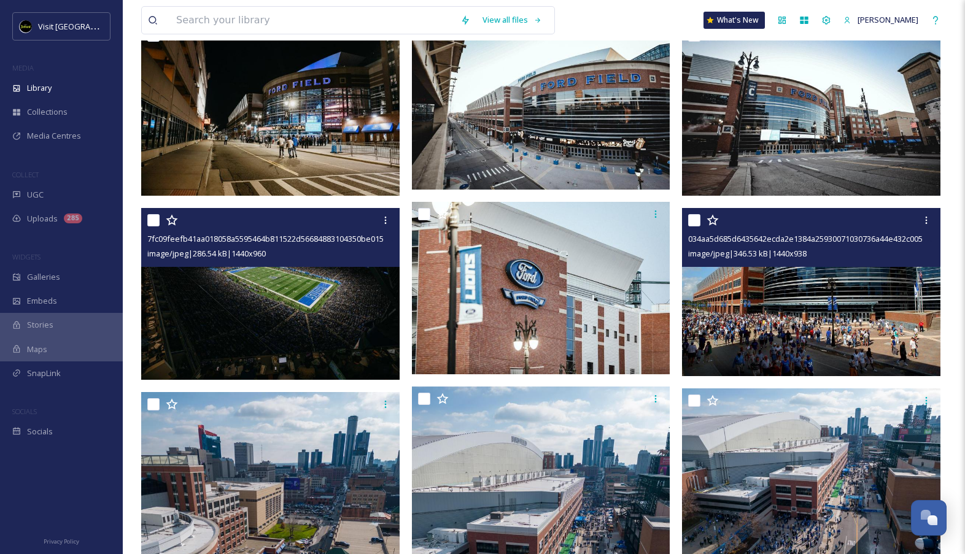
click at [344, 309] on img at bounding box center [270, 294] width 259 height 173
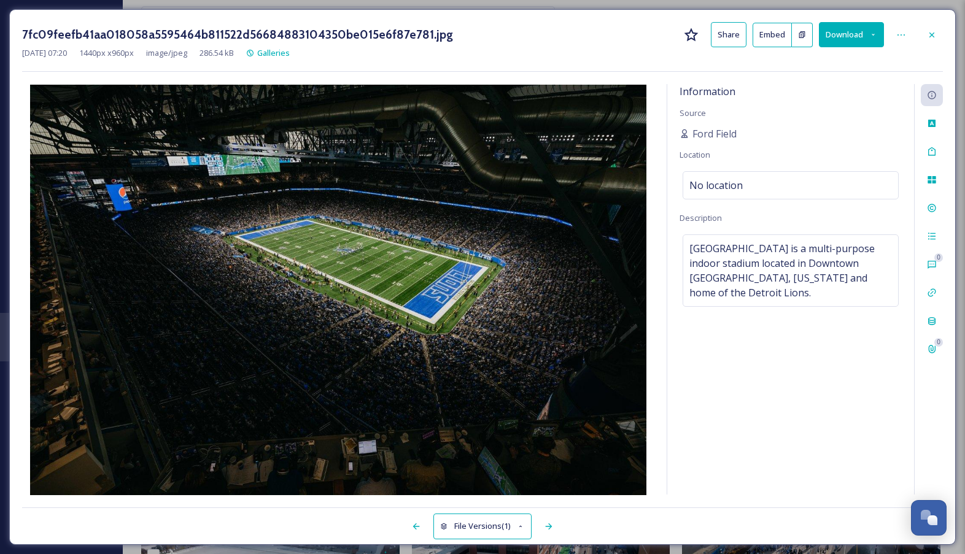
click at [857, 31] on button "Download" at bounding box center [851, 34] width 65 height 25
click at [849, 66] on span "Download Original (1440 x 960)" at bounding box center [820, 63] width 112 height 12
click at [936, 36] on icon at bounding box center [932, 35] width 10 height 10
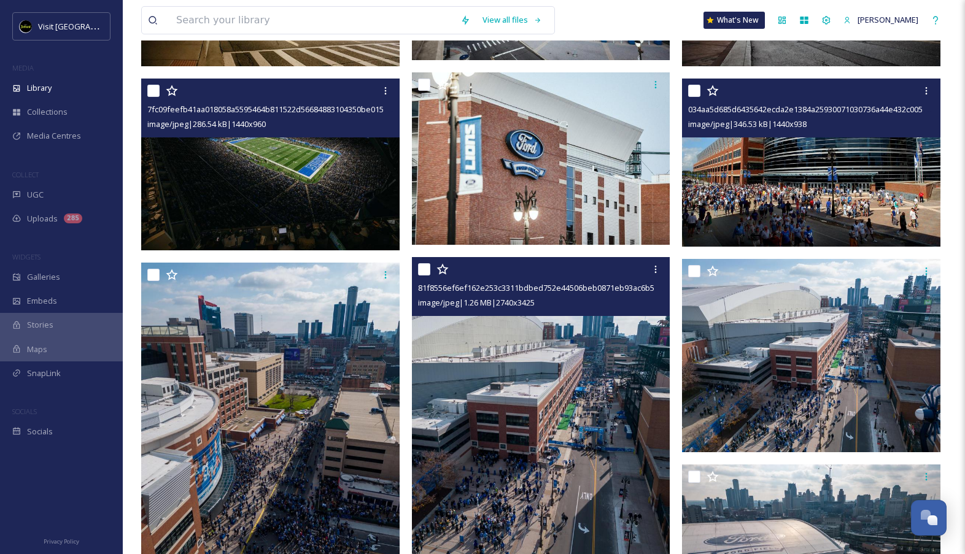
scroll to position [538, 0]
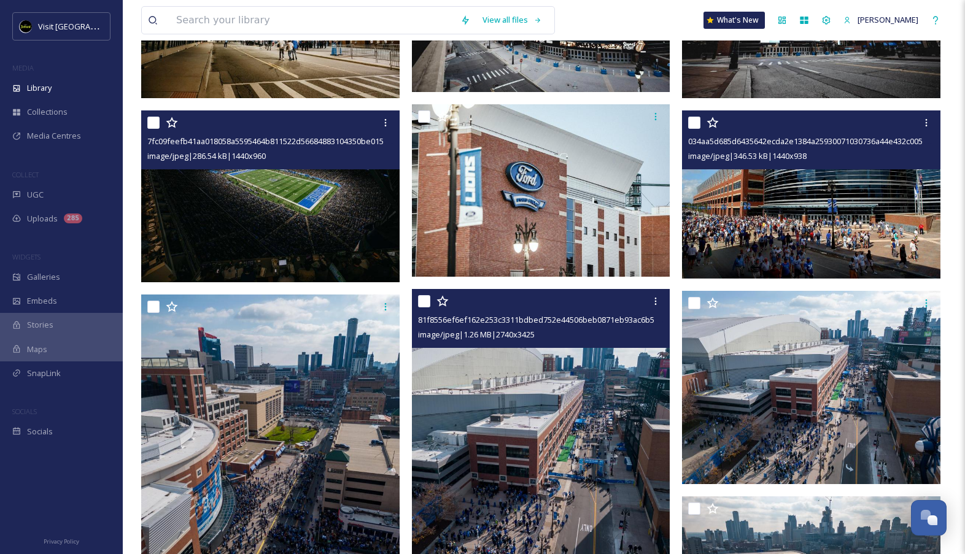
click at [615, 234] on img at bounding box center [541, 190] width 259 height 173
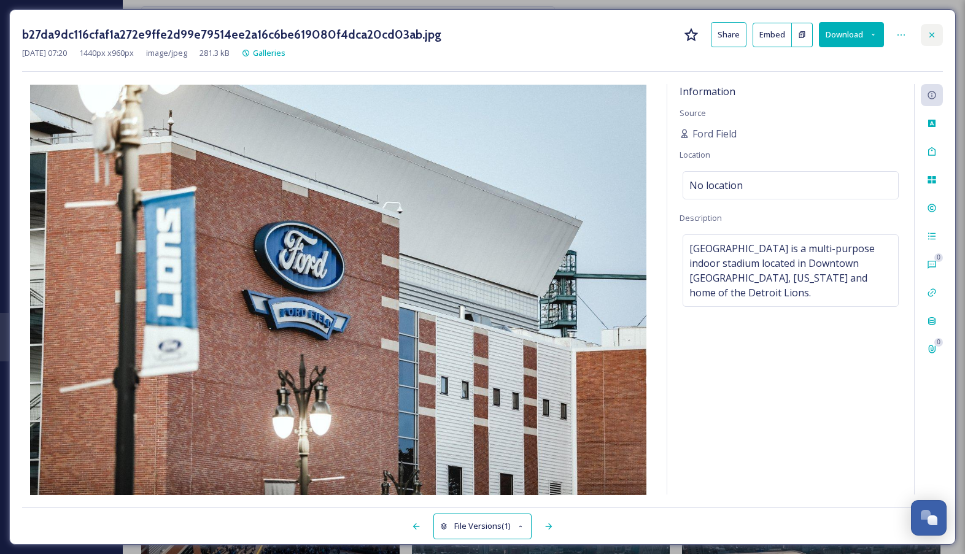
click at [923, 43] on div at bounding box center [932, 35] width 22 height 22
